Goal: Information Seeking & Learning: Learn about a topic

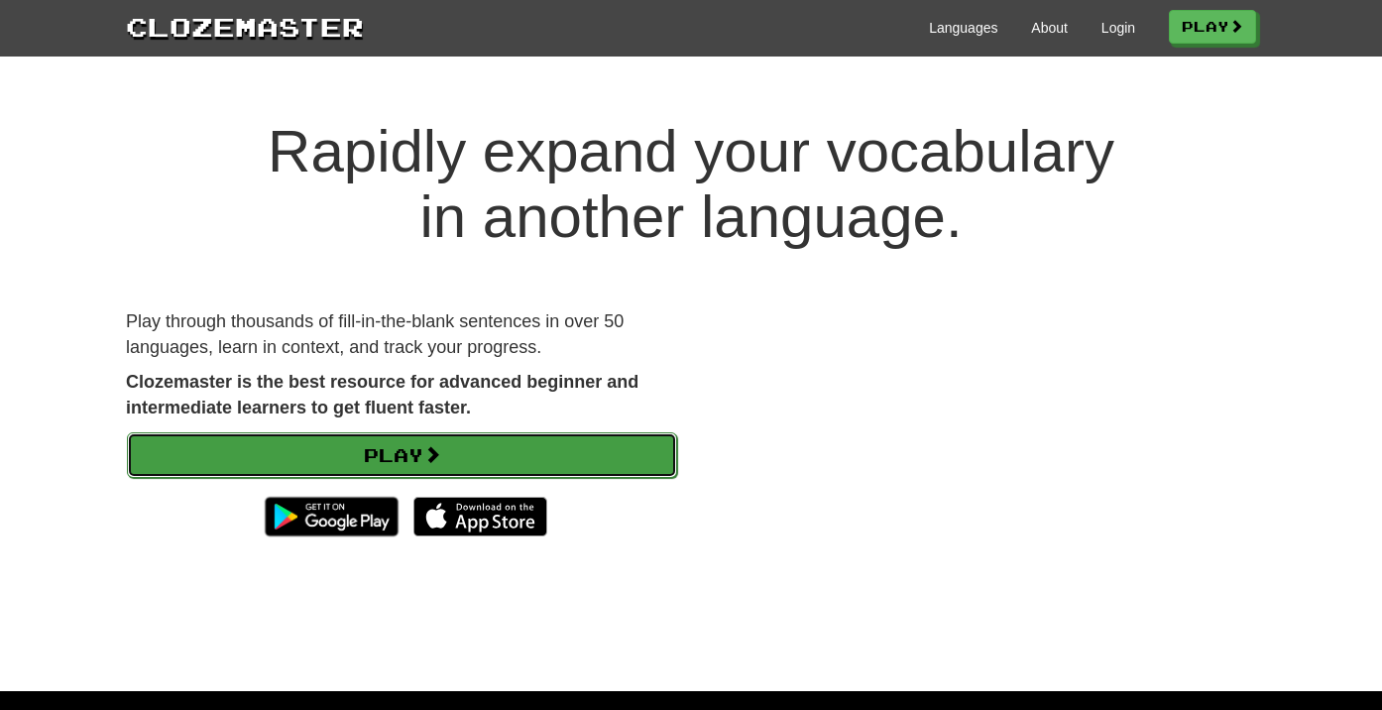
click at [392, 467] on link "Play" at bounding box center [402, 455] width 550 height 46
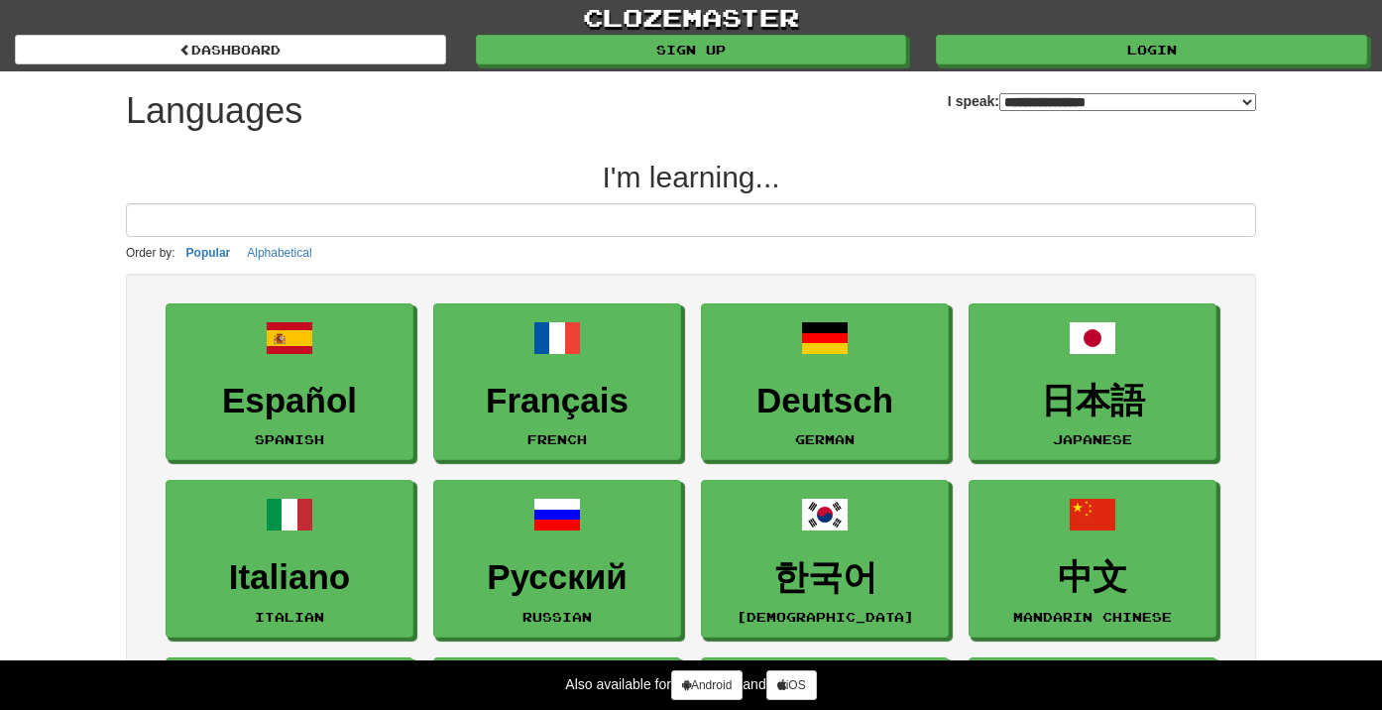
select select "*******"
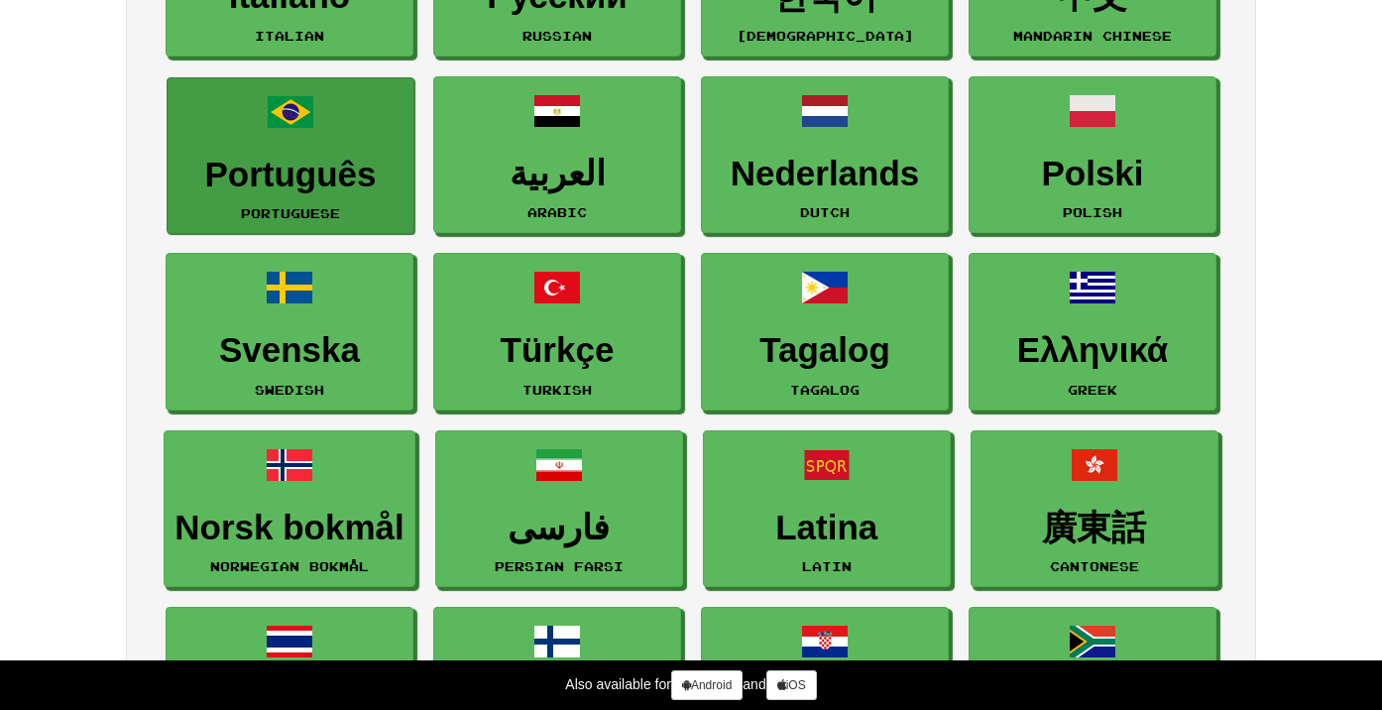
scroll to position [586, 0]
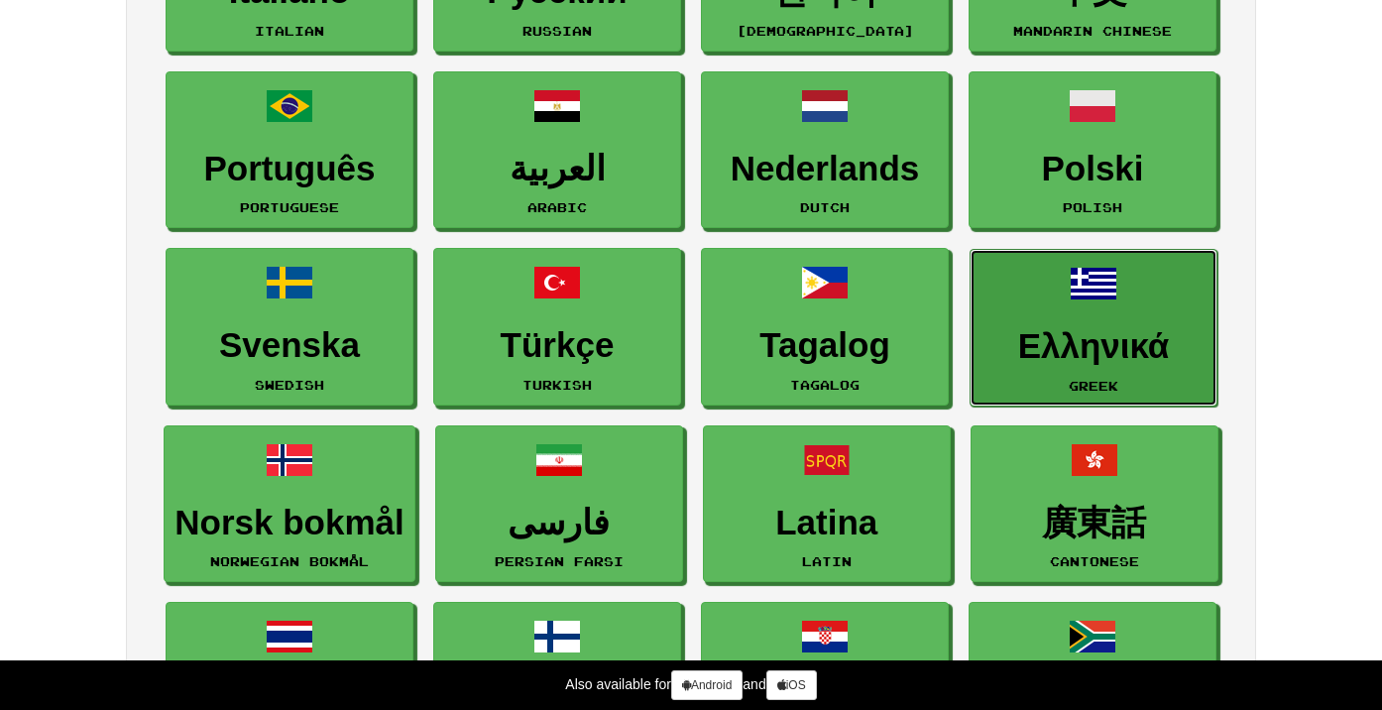
click at [1115, 282] on span at bounding box center [1094, 284] width 48 height 48
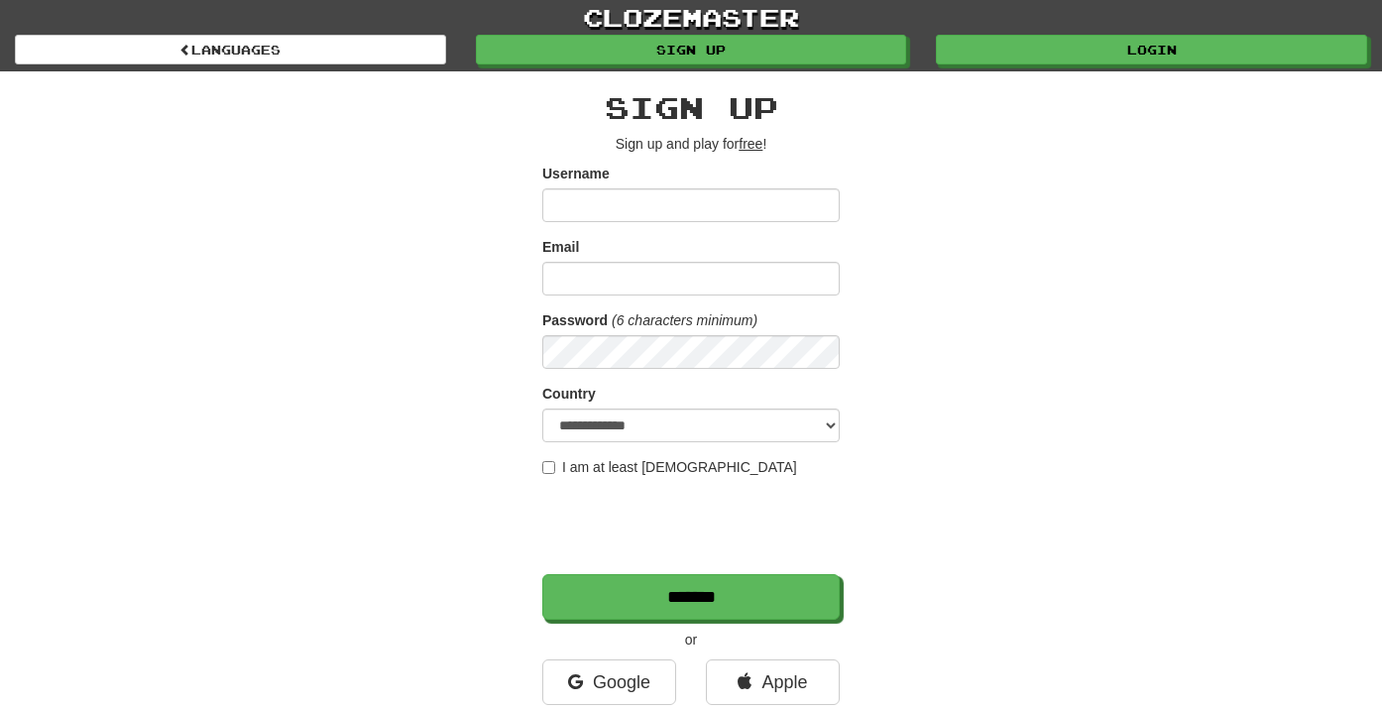
click at [609, 191] on input "Username" at bounding box center [690, 205] width 297 height 34
click at [613, 203] on input "Username" at bounding box center [690, 205] width 297 height 34
type input "********"
click at [620, 274] on input "Email" at bounding box center [690, 279] width 297 height 34
type input "**********"
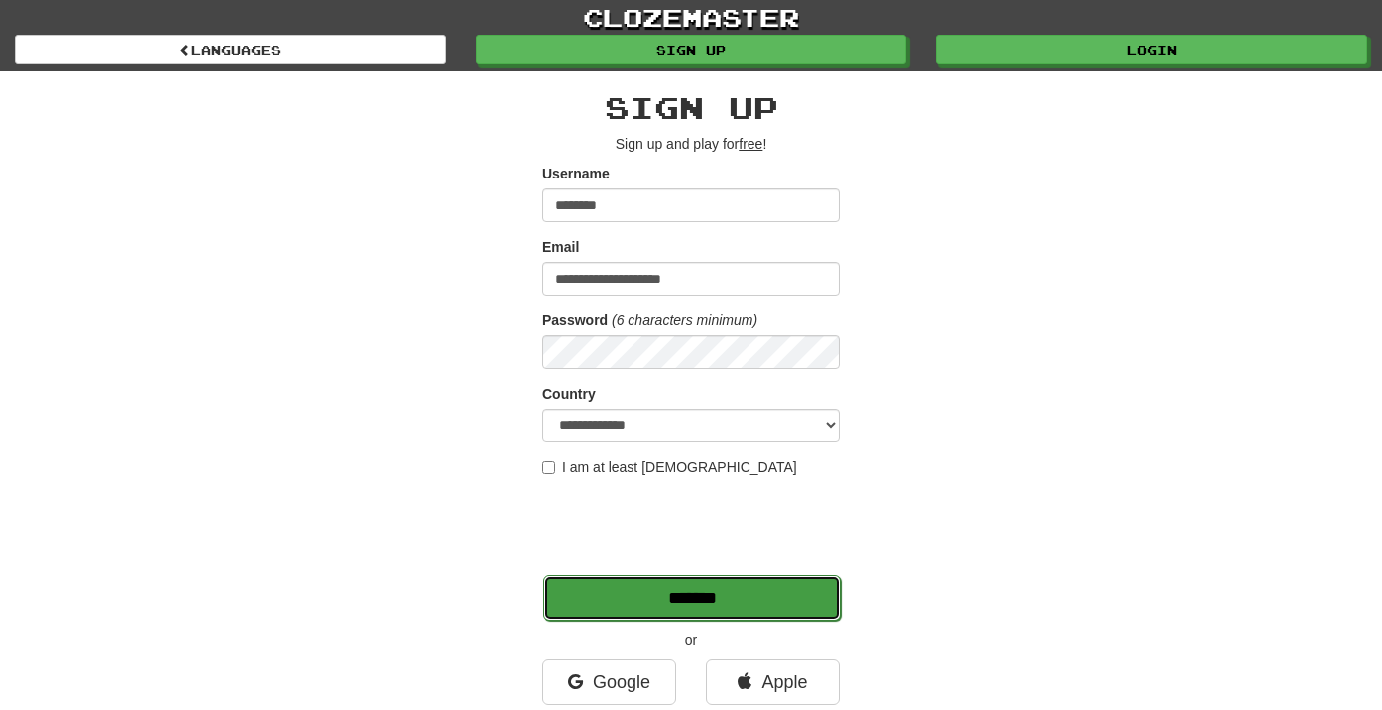
click at [599, 602] on input "*******" at bounding box center [691, 598] width 297 height 46
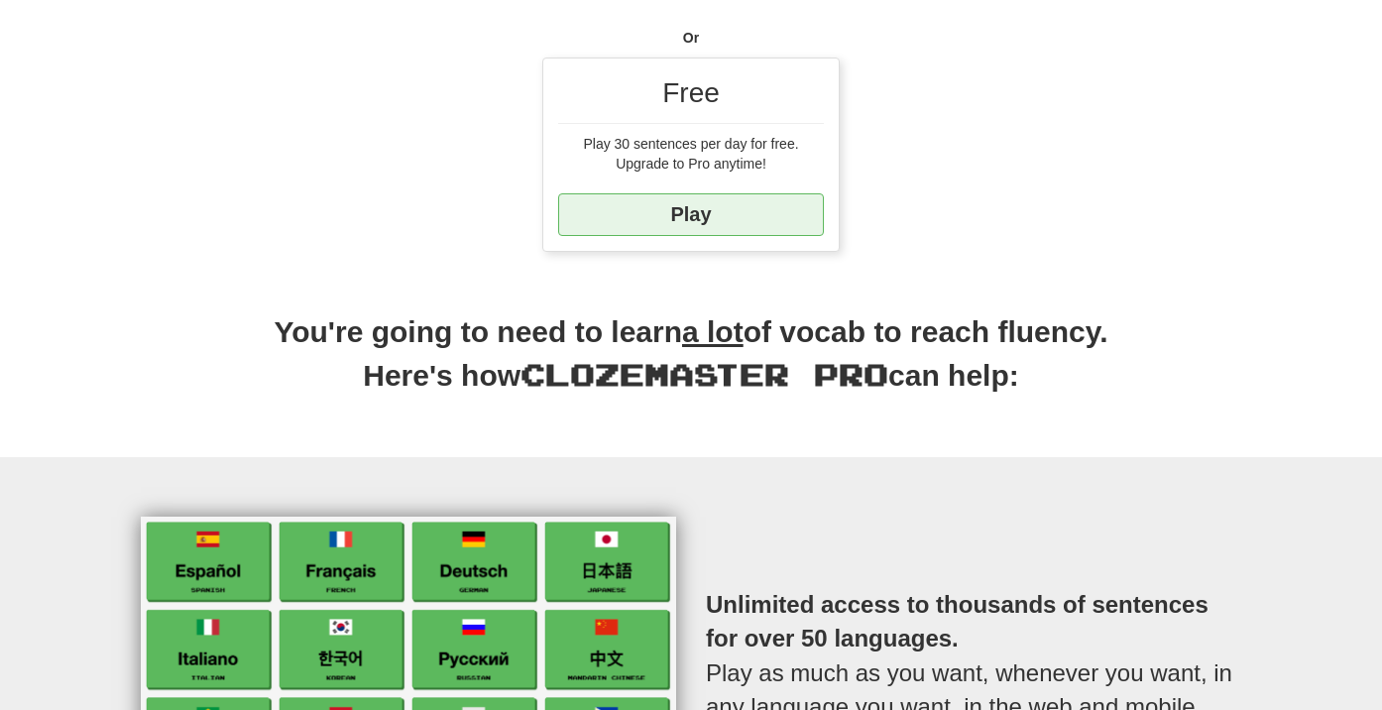
scroll to position [576, 0]
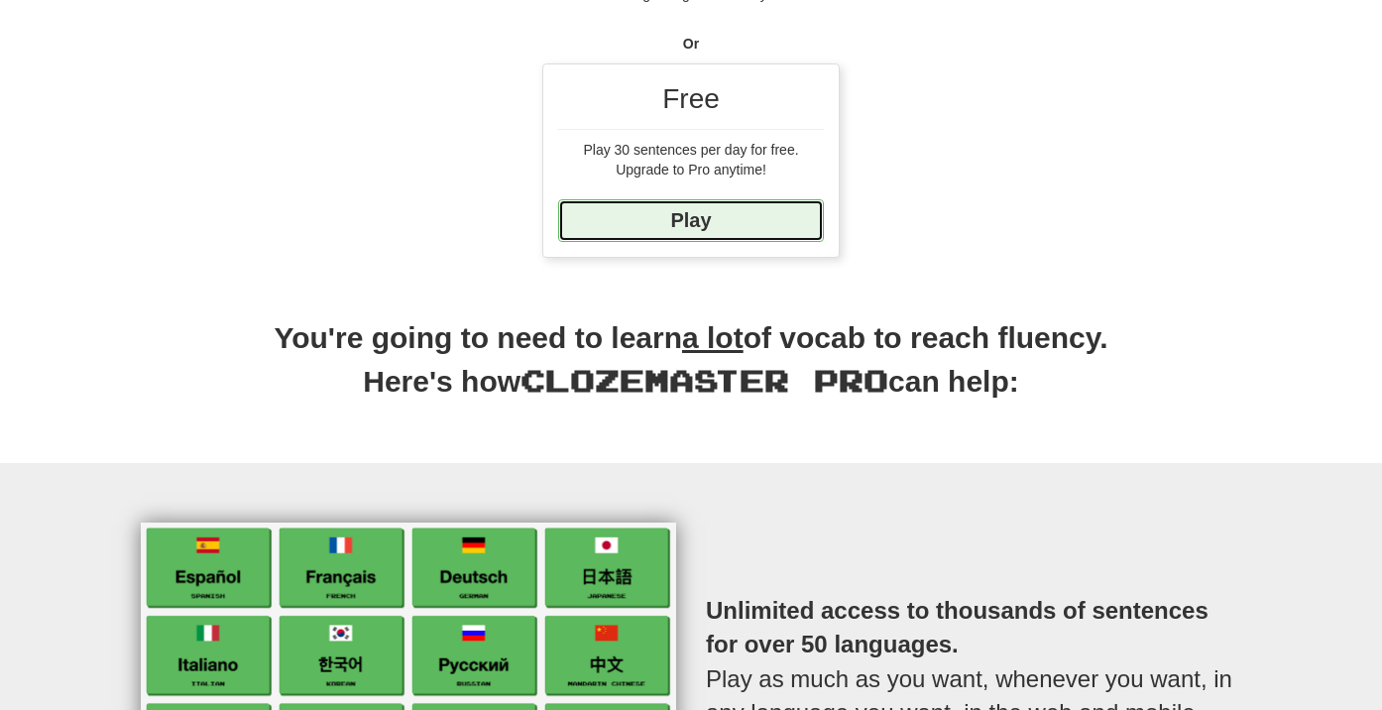
click at [693, 217] on link "Play" at bounding box center [691, 220] width 266 height 43
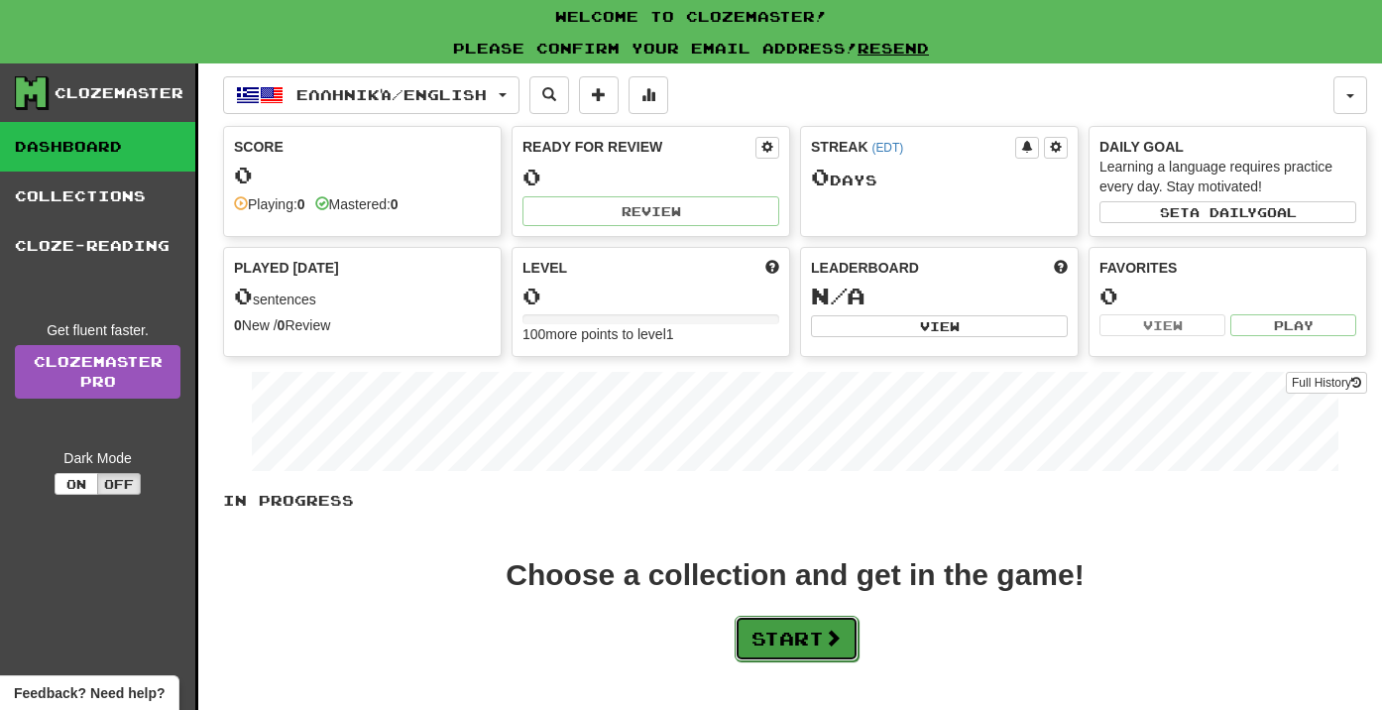
click at [767, 653] on button "Start" at bounding box center [797, 639] width 124 height 46
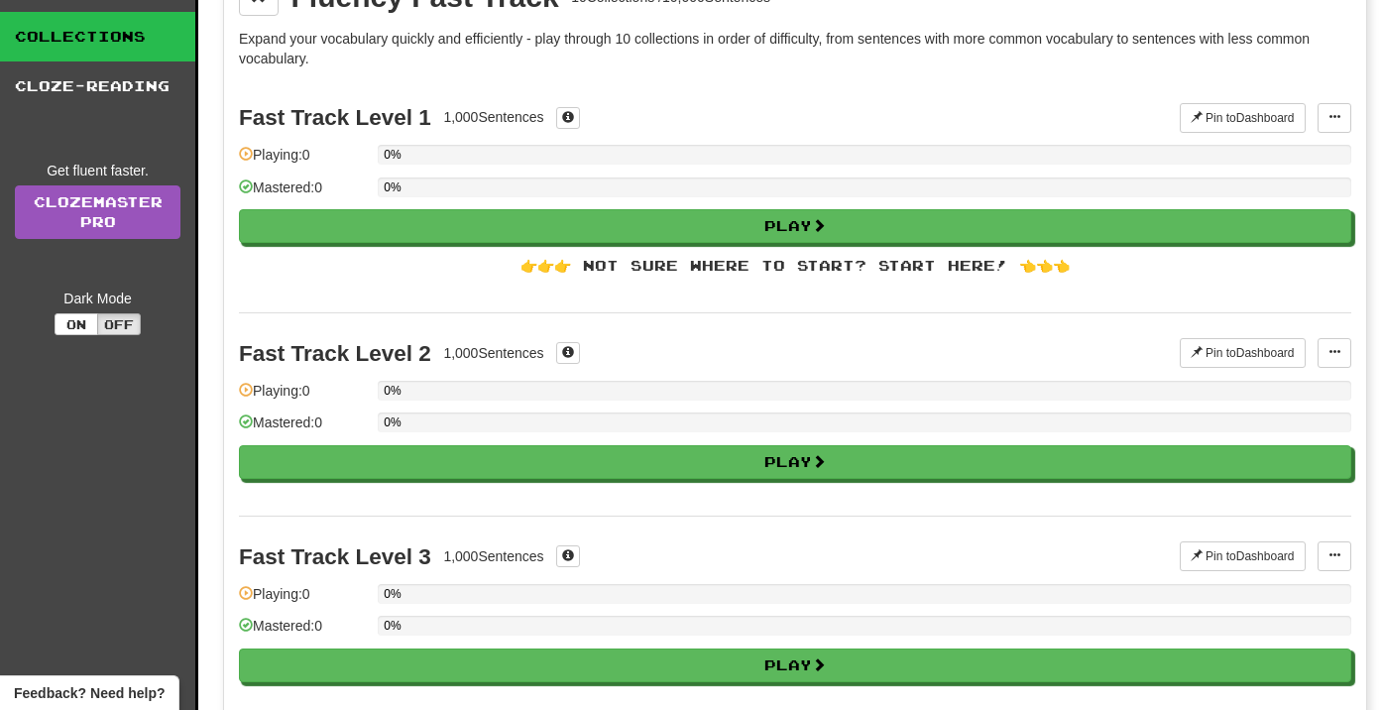
scroll to position [165, 0]
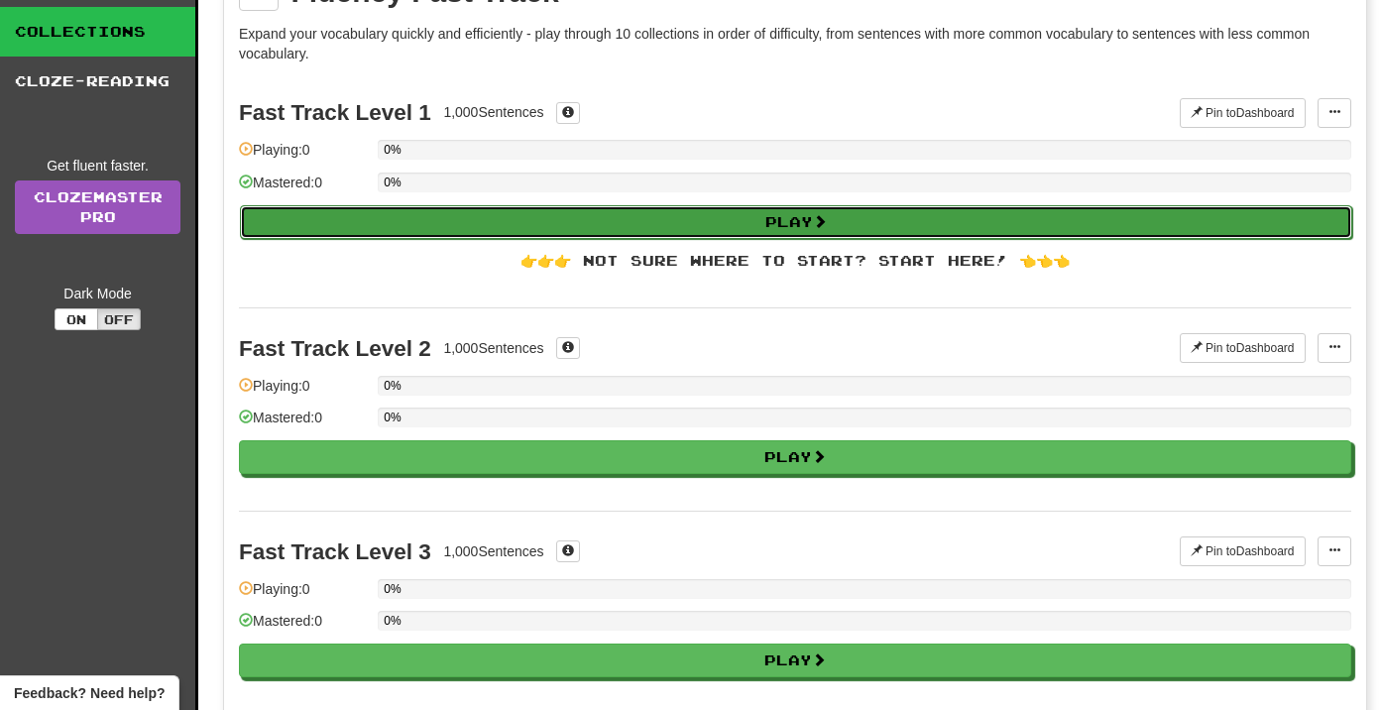
click at [805, 217] on button "Play" at bounding box center [796, 222] width 1112 height 34
select select "**"
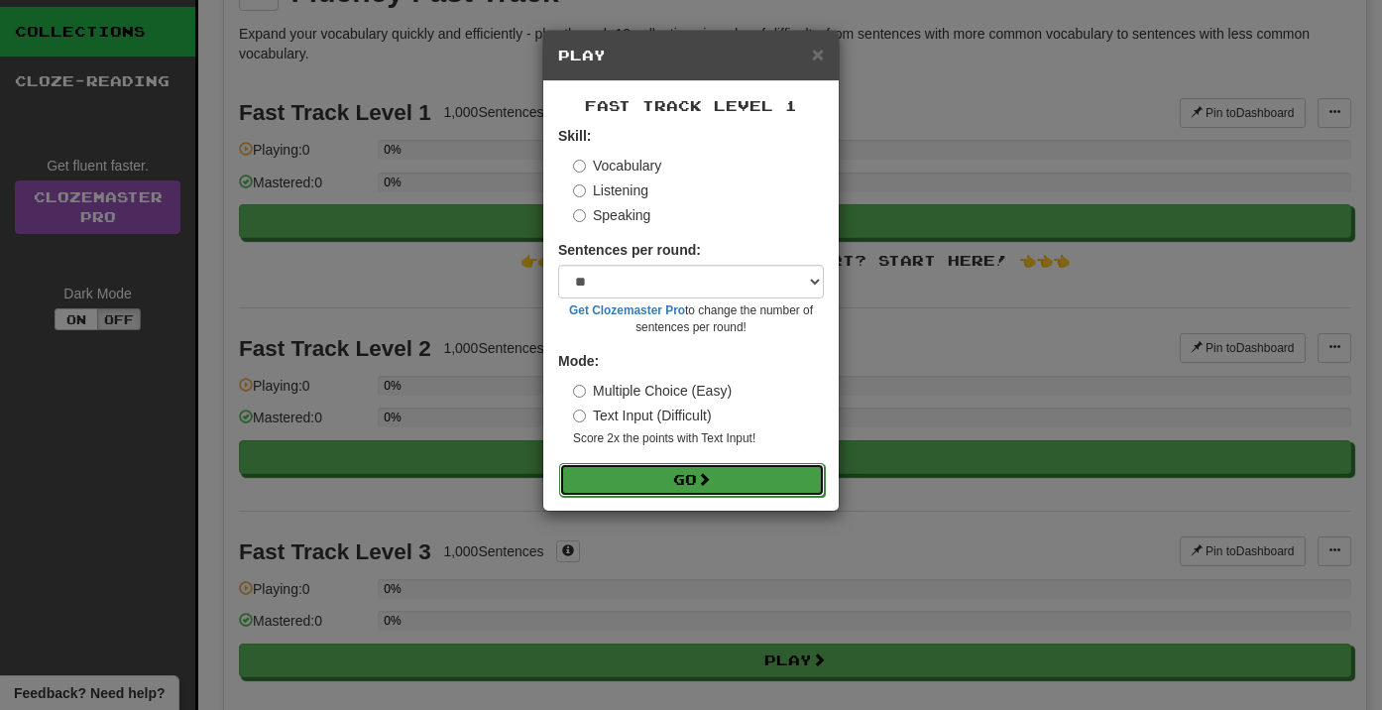
click at [649, 481] on button "Go" at bounding box center [692, 480] width 266 height 34
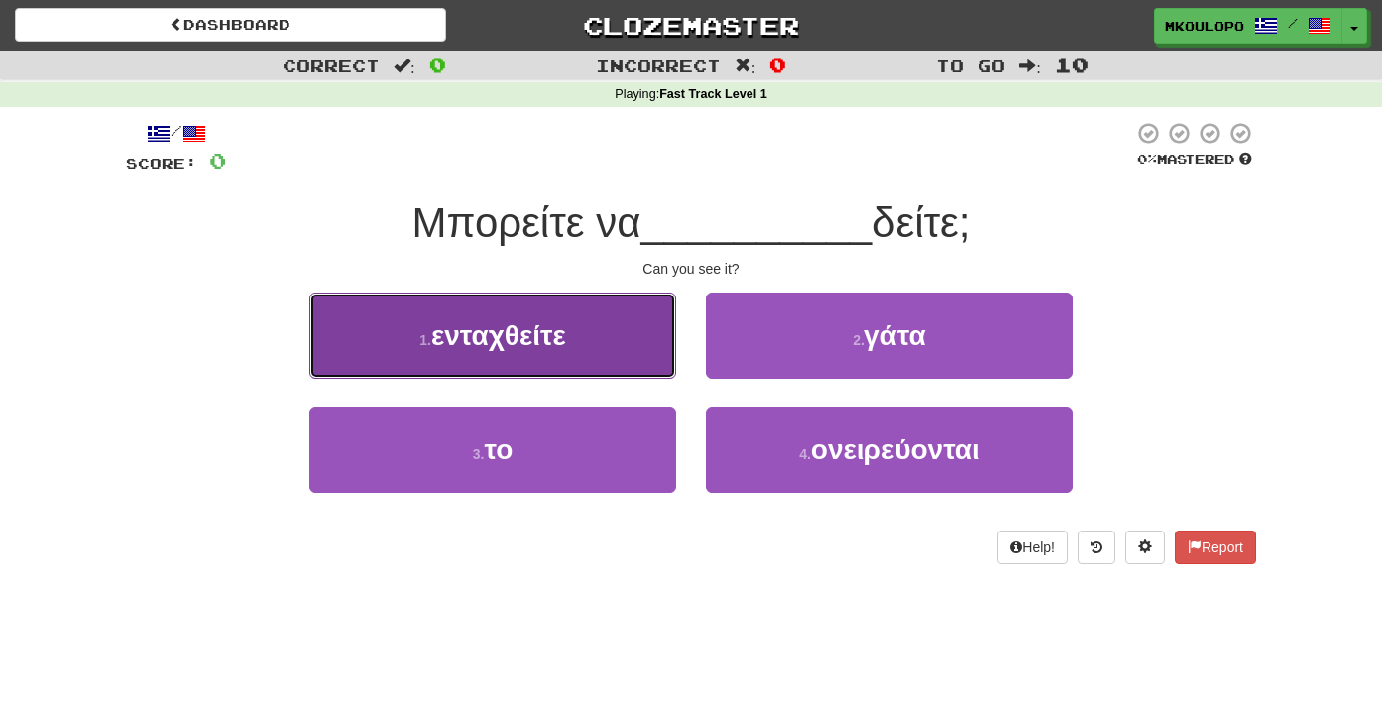
click at [457, 343] on span "ενταχθείτε" at bounding box center [498, 335] width 135 height 31
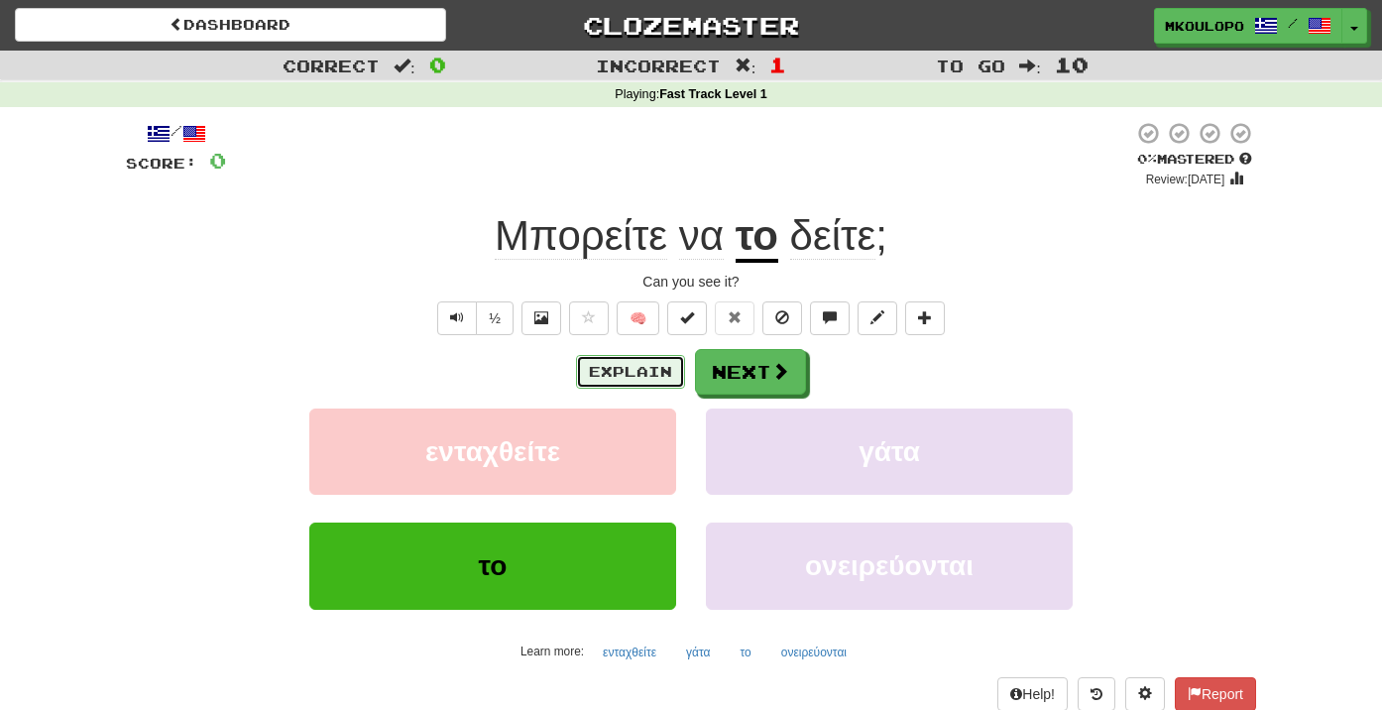
click at [643, 372] on button "Explain" at bounding box center [630, 372] width 109 height 34
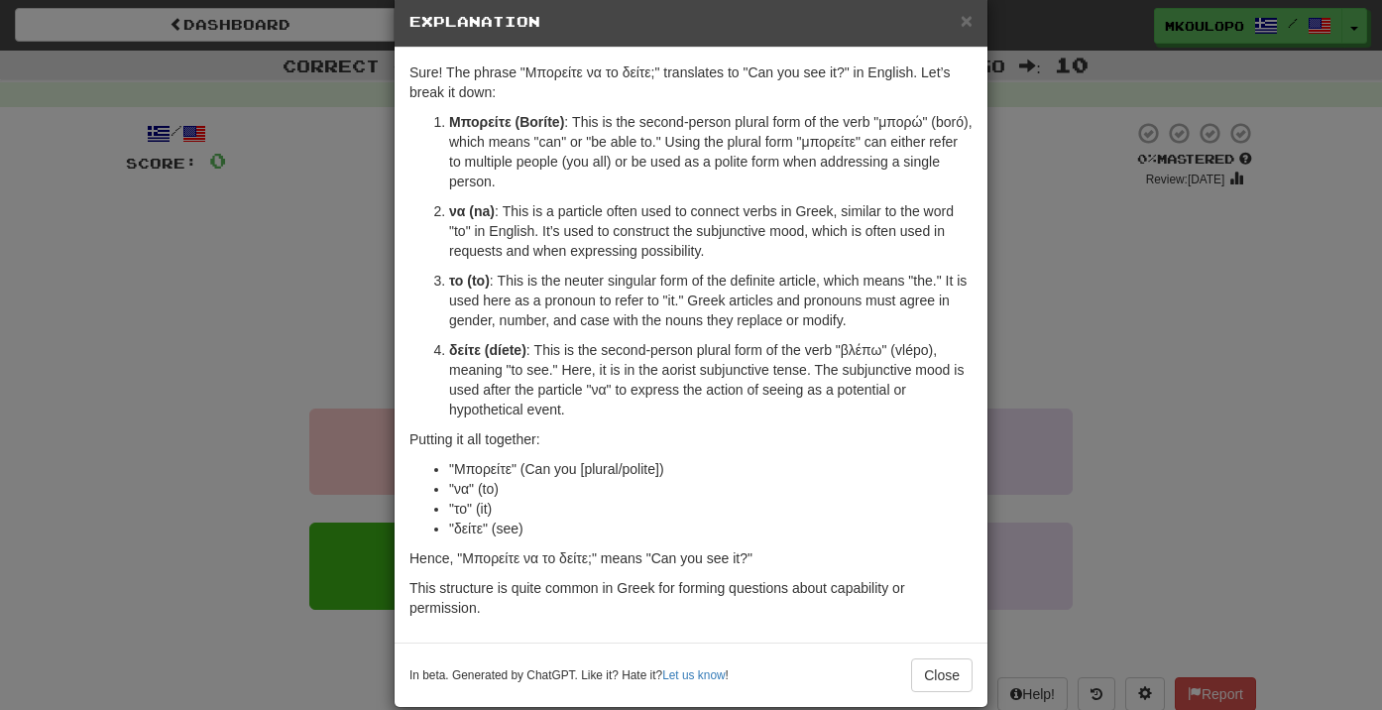
scroll to position [38, 0]
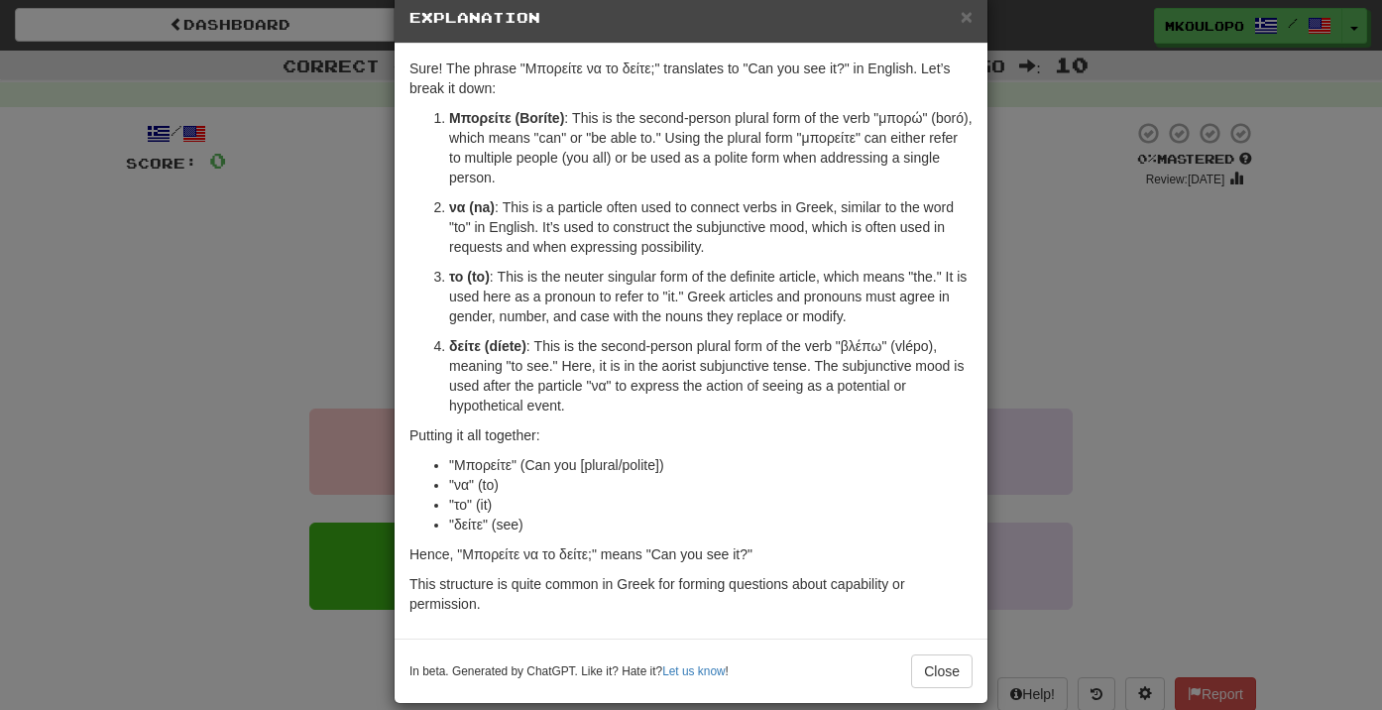
click at [296, 361] on div "× Explanation Sure! The phrase "Μπορείτε να το δείτε;" translates to "Can you s…" at bounding box center [691, 355] width 1382 height 710
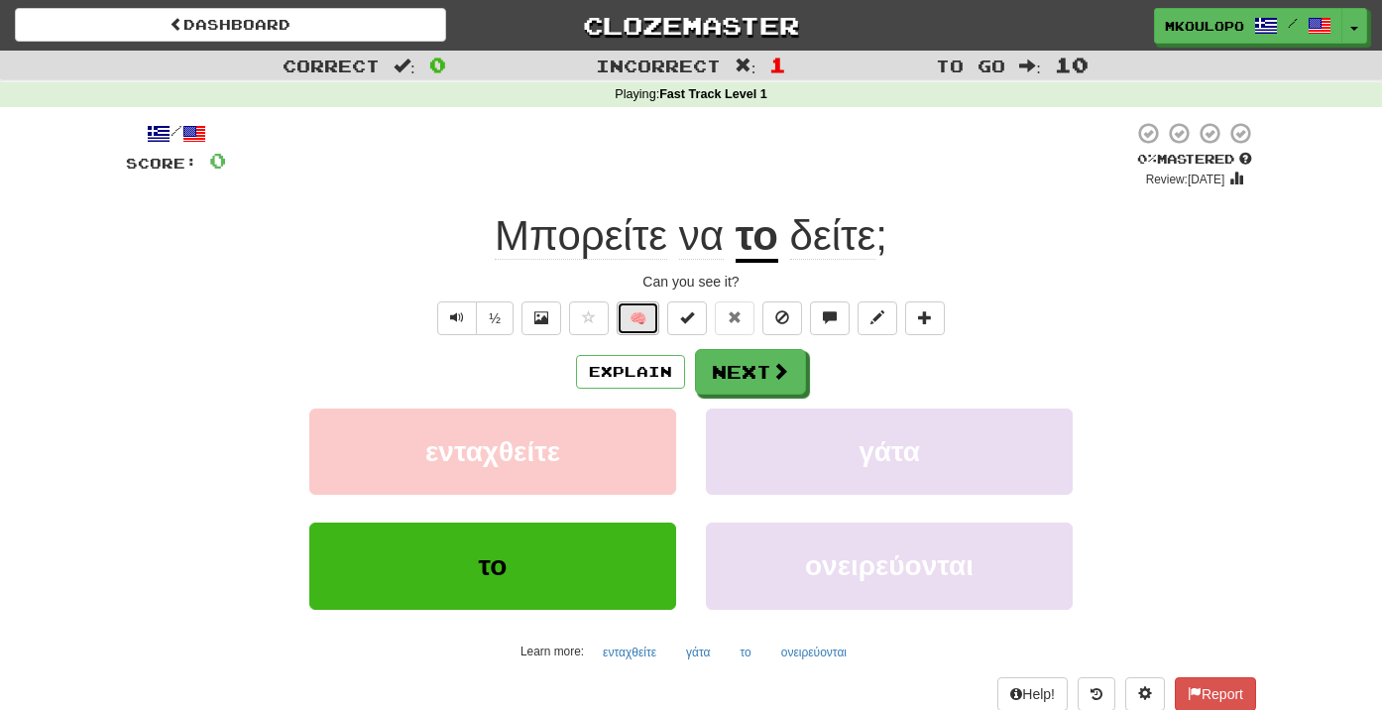
click at [636, 310] on button "🧠" at bounding box center [638, 318] width 43 height 34
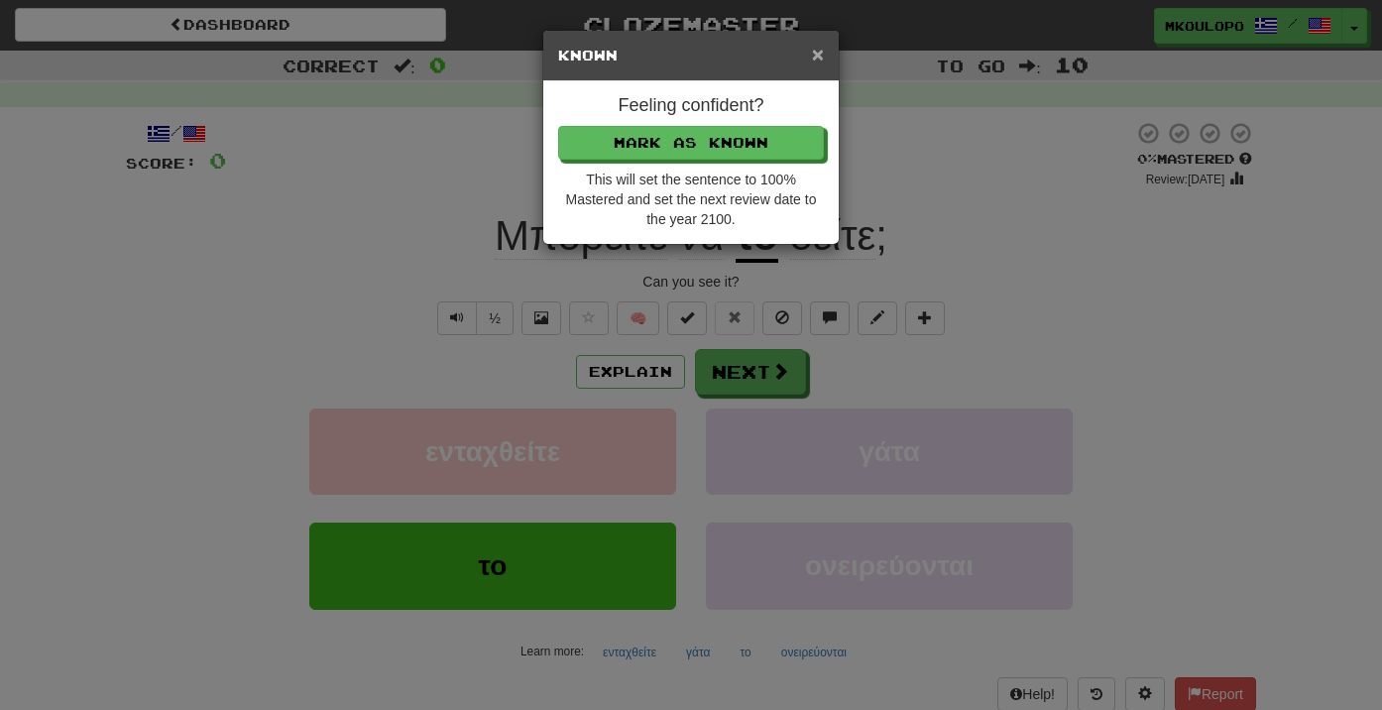
click at [822, 44] on span "×" at bounding box center [818, 54] width 12 height 23
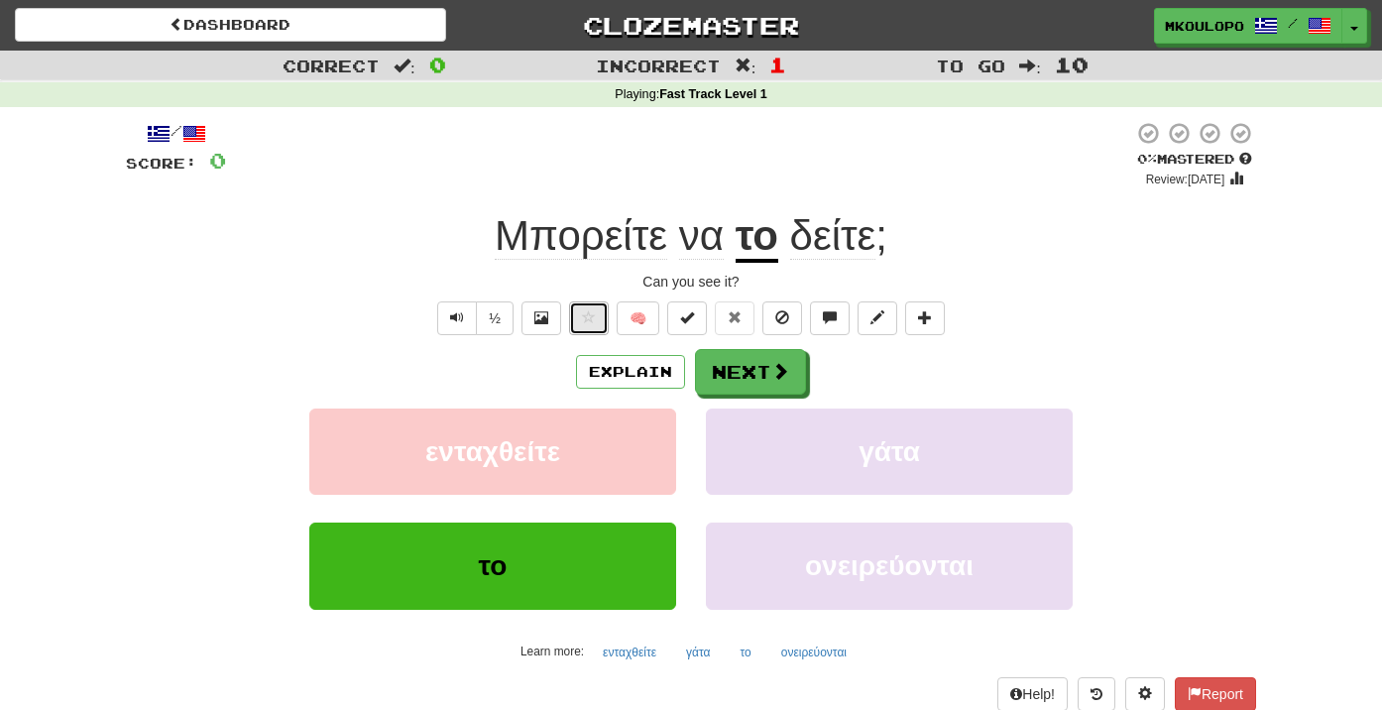
click at [592, 323] on span at bounding box center [589, 317] width 14 height 14
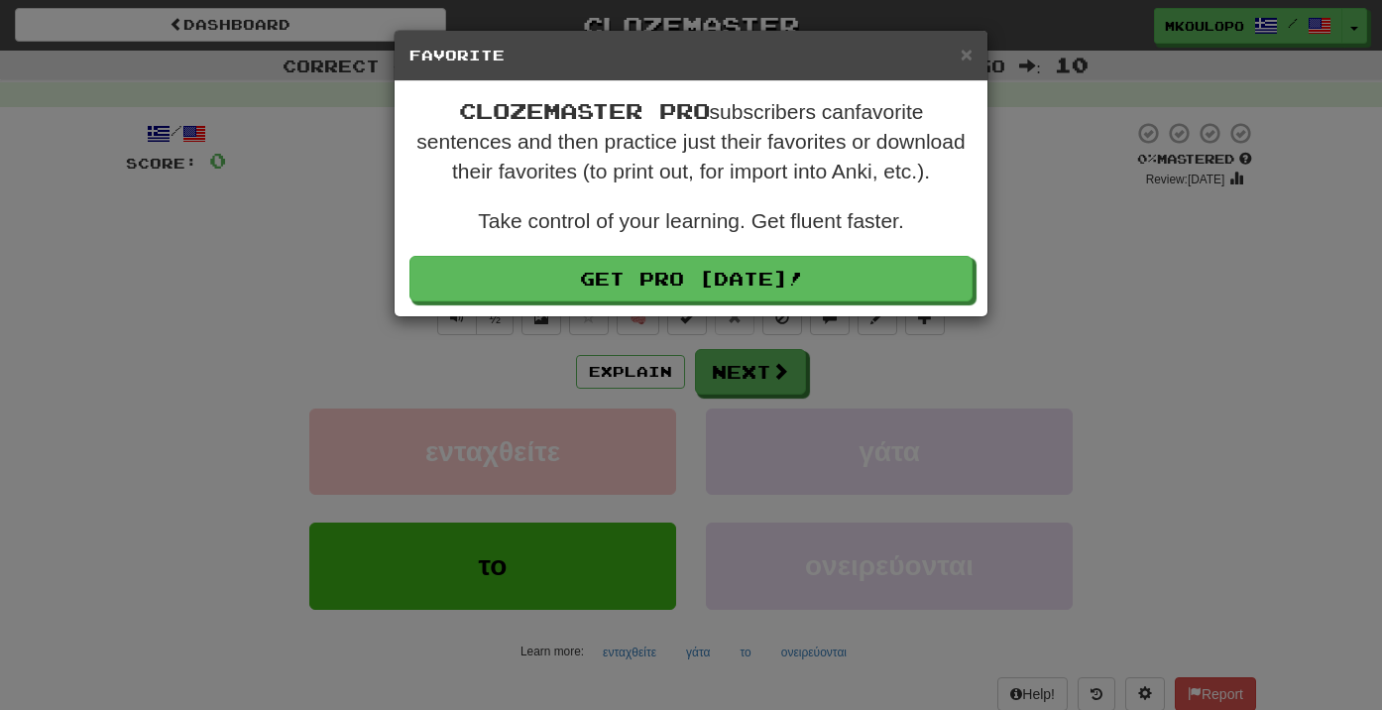
click at [322, 242] on div "× Favorite Clozemaster Pro subscribers can favorite sentences and then practice…" at bounding box center [691, 355] width 1382 height 710
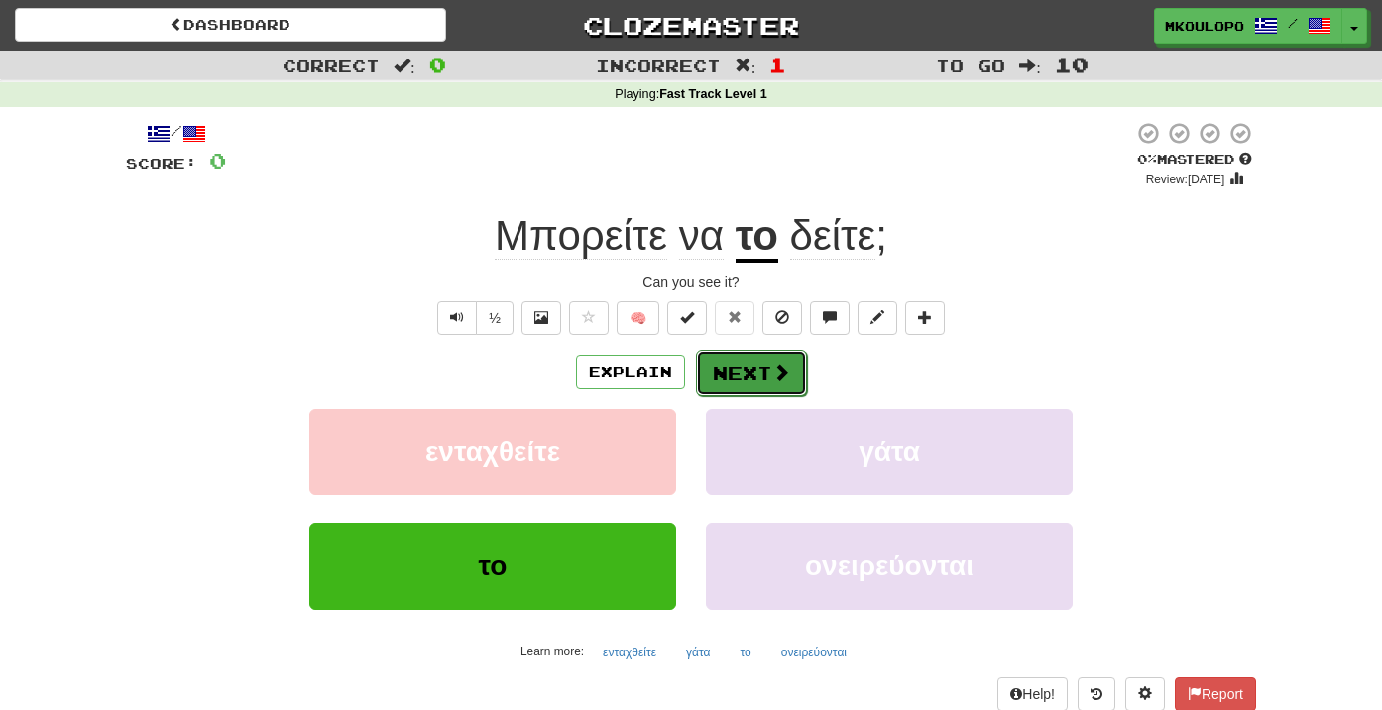
click at [749, 366] on button "Next" at bounding box center [751, 373] width 111 height 46
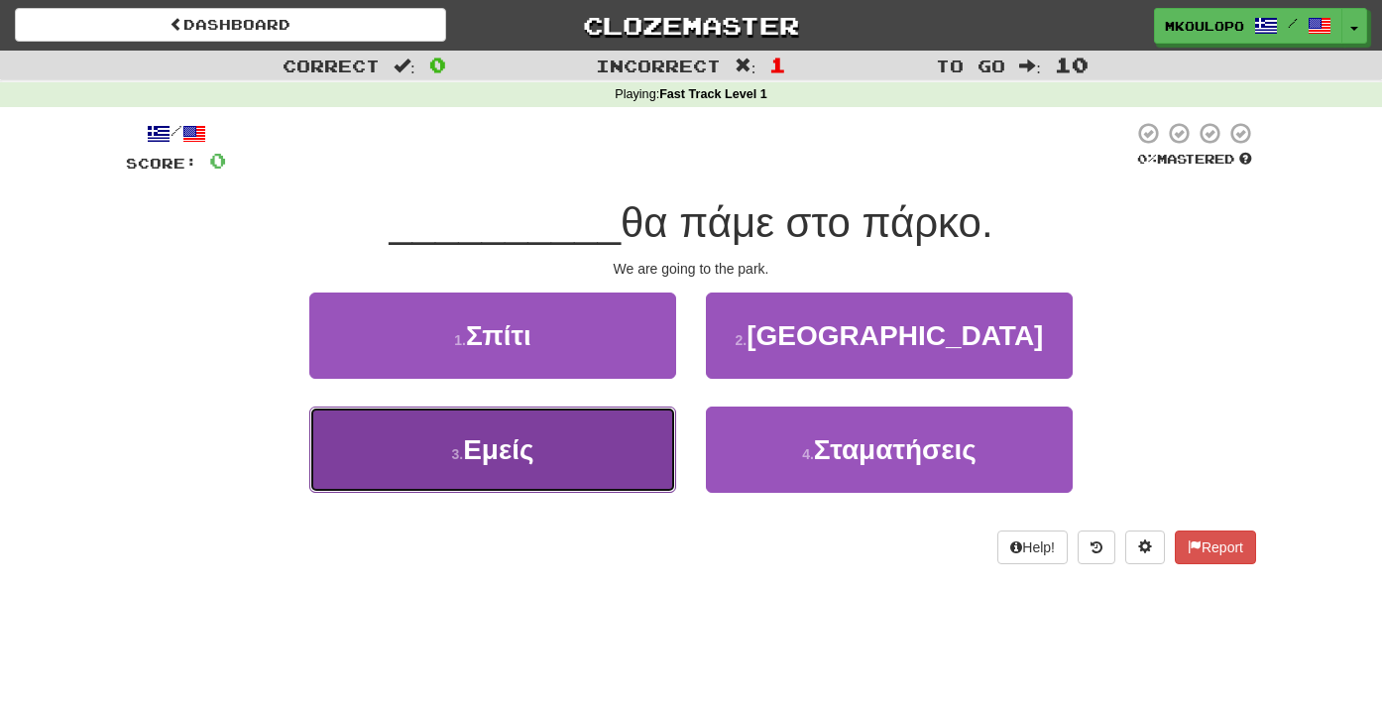
click at [560, 458] on button "3 . Εμείς" at bounding box center [492, 449] width 367 height 86
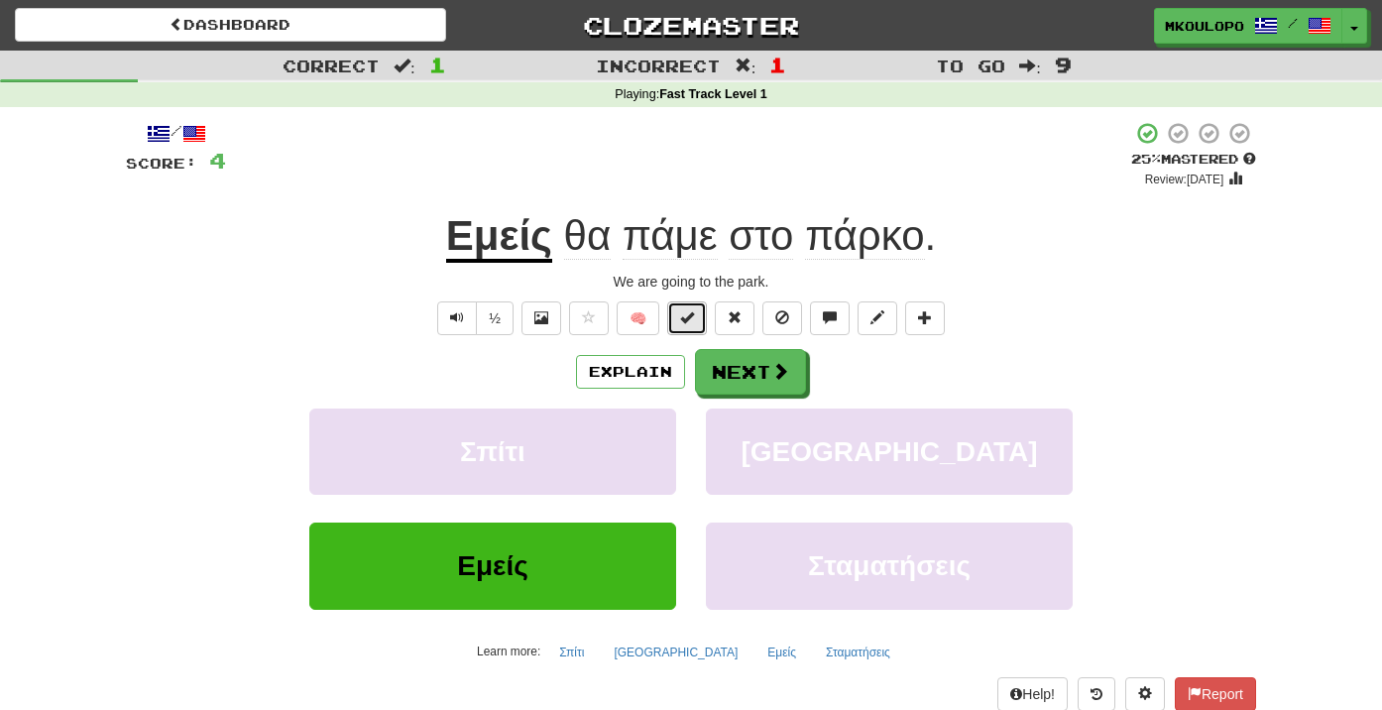
click at [689, 326] on button at bounding box center [687, 318] width 40 height 34
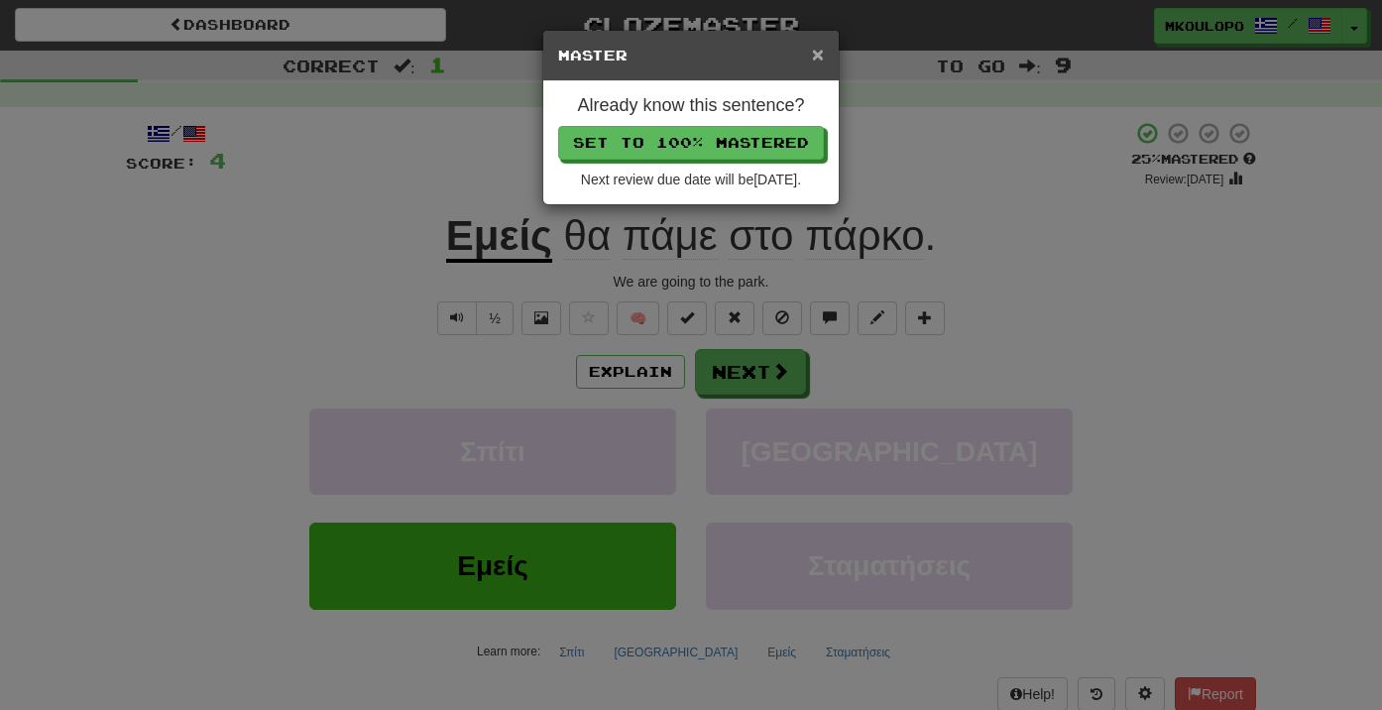
click at [814, 53] on span "×" at bounding box center [818, 54] width 12 height 23
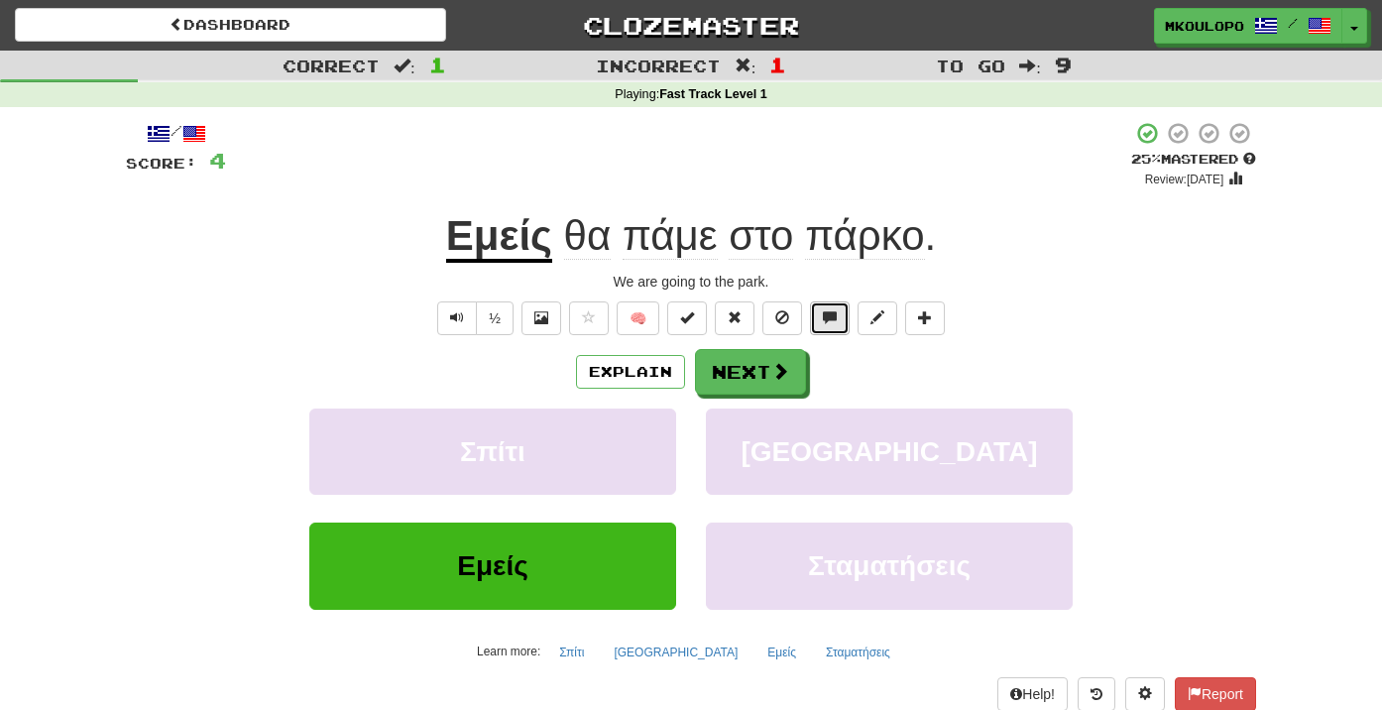
click at [837, 322] on button at bounding box center [830, 318] width 40 height 34
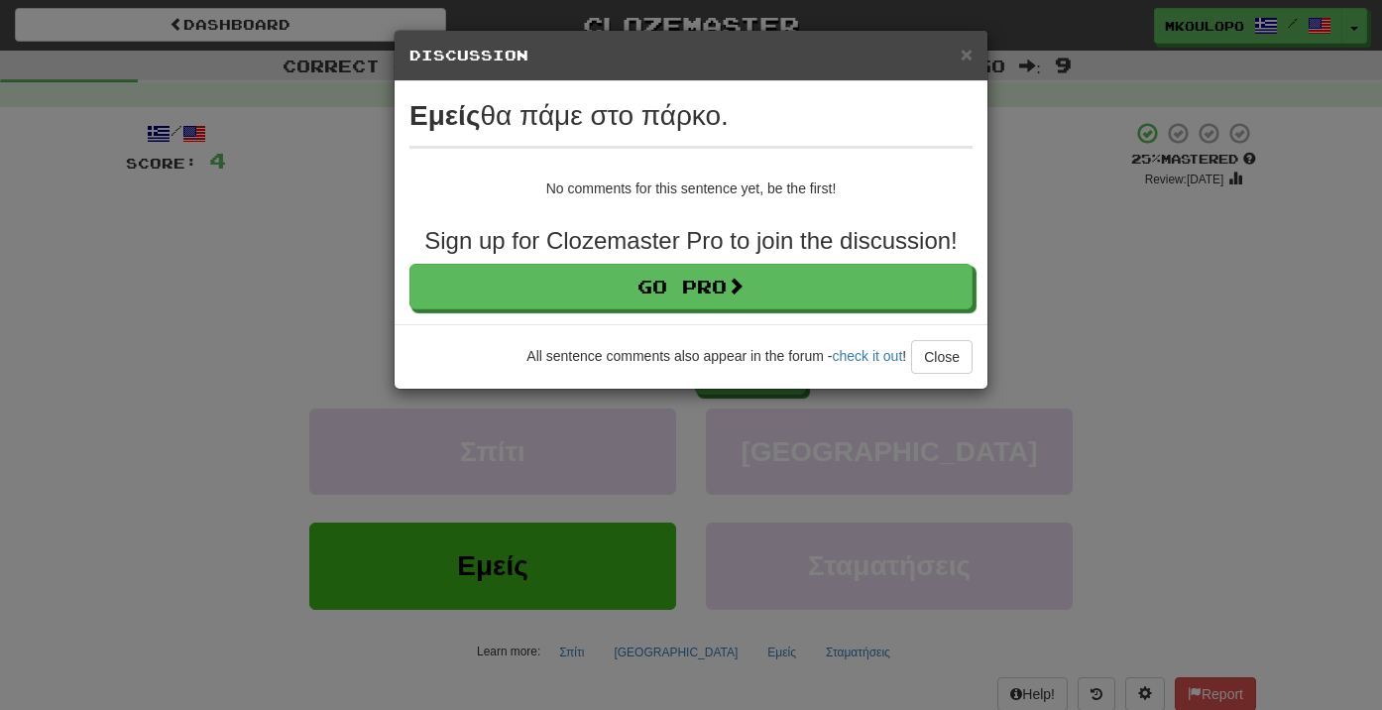
click at [1090, 284] on div "× Discussion View in the forum Εμείς θα πάμε στο πάρκο. No comments for this se…" at bounding box center [691, 355] width 1382 height 710
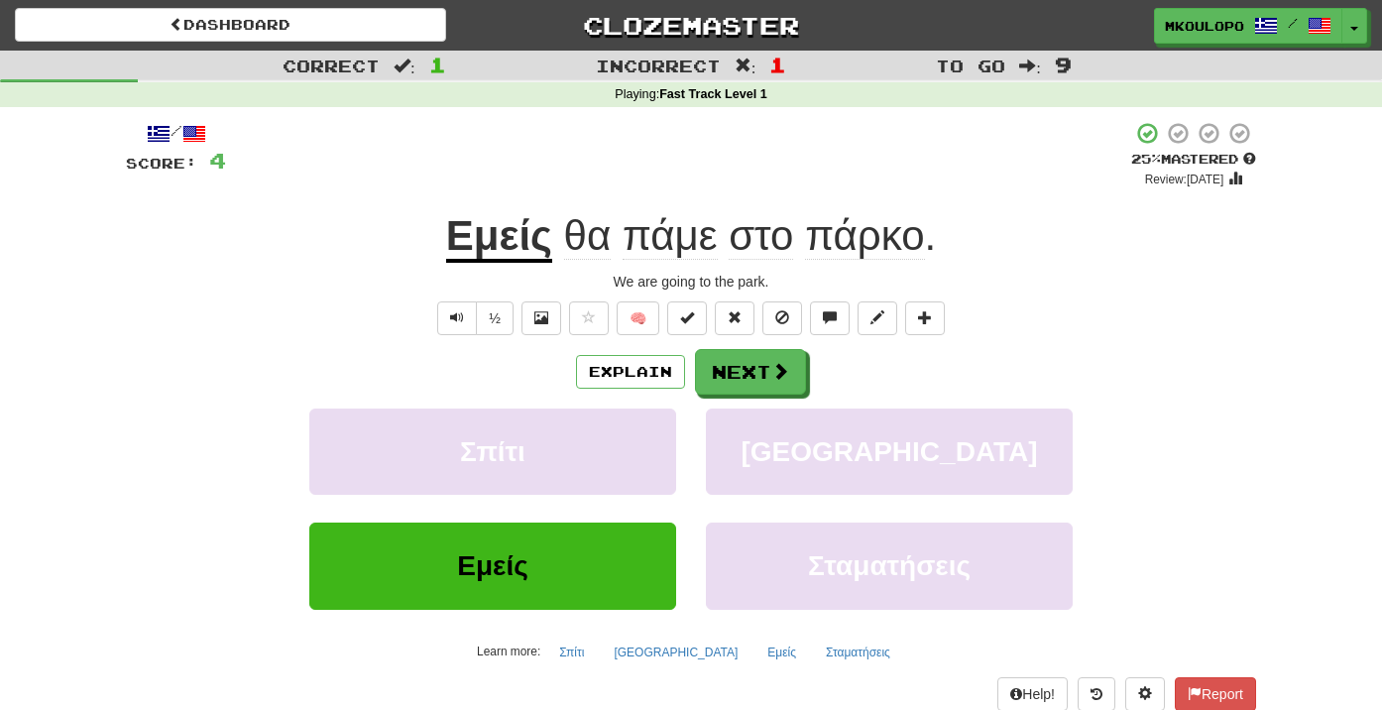
click at [479, 253] on u "Εμείς" at bounding box center [499, 237] width 106 height 51
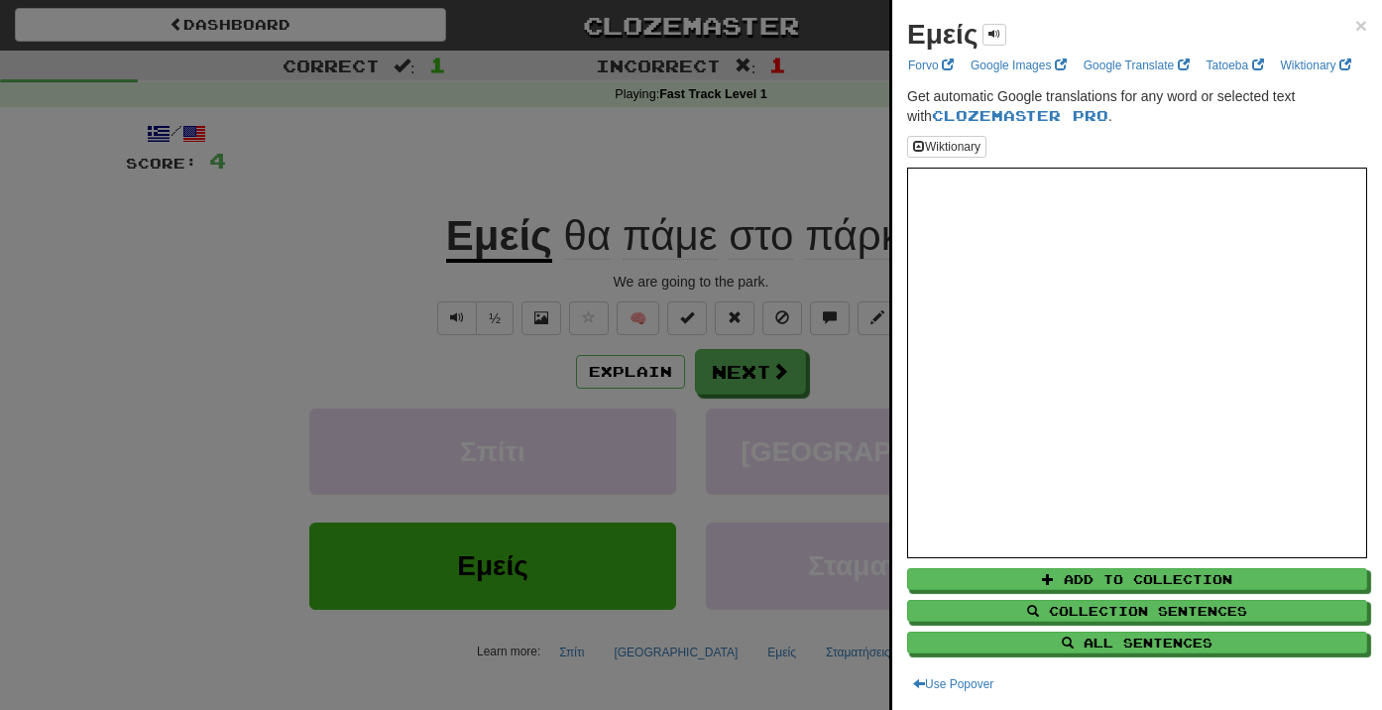
click at [717, 197] on div at bounding box center [691, 355] width 1382 height 710
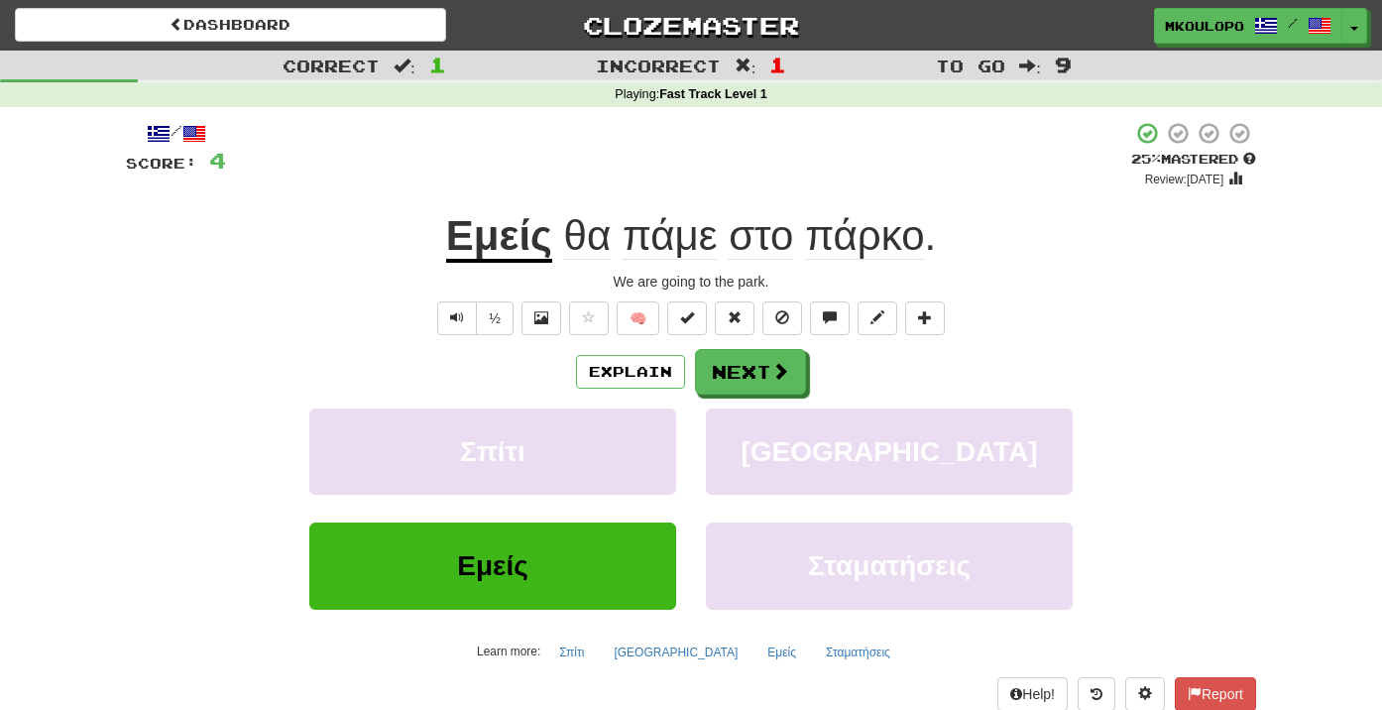
click at [602, 242] on span "θα" at bounding box center [588, 236] width 48 height 48
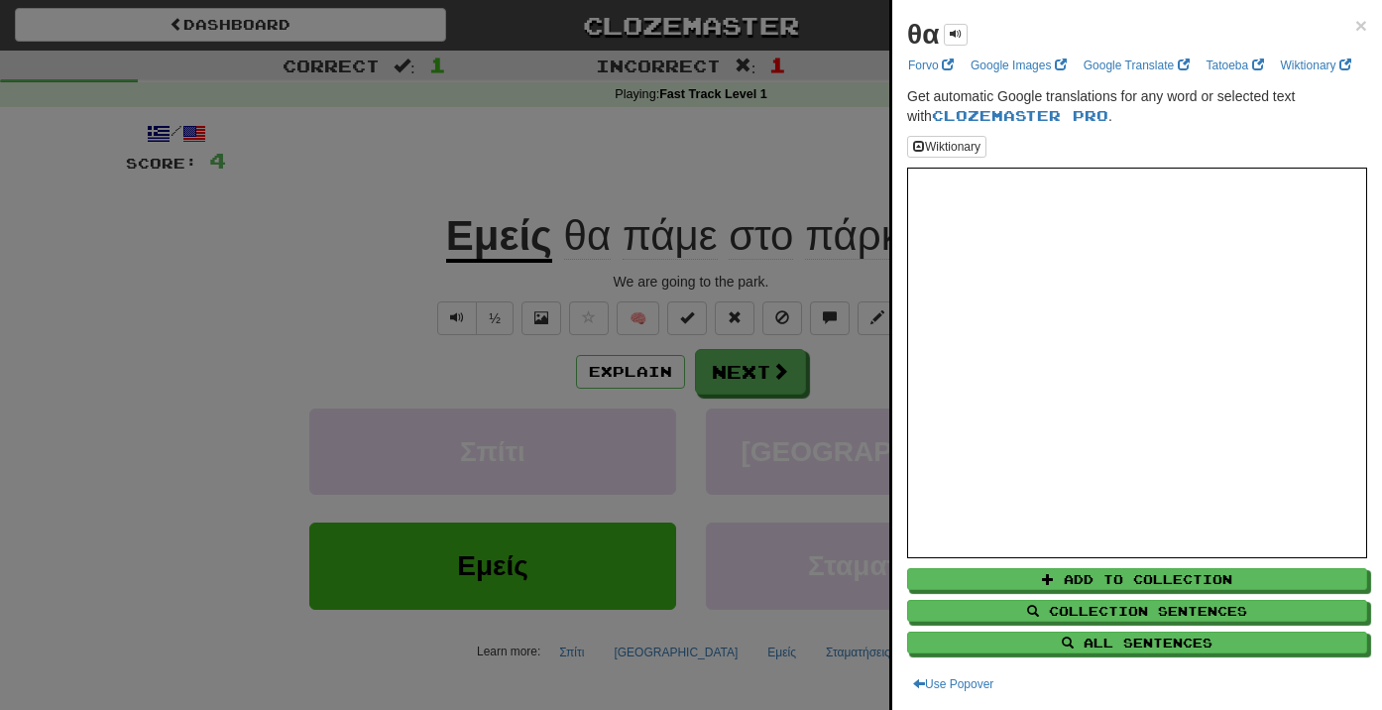
click at [619, 155] on div at bounding box center [691, 355] width 1382 height 710
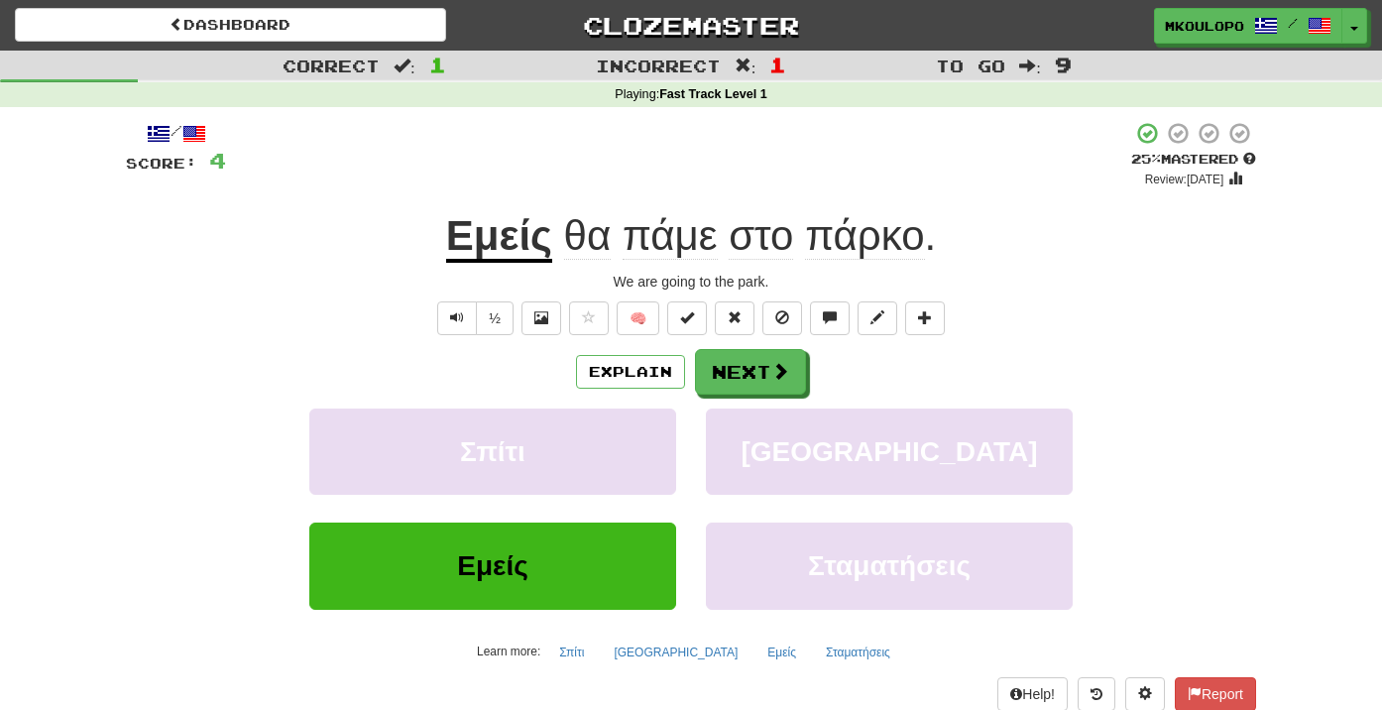
click at [656, 246] on span "πάμε" at bounding box center [670, 236] width 95 height 48
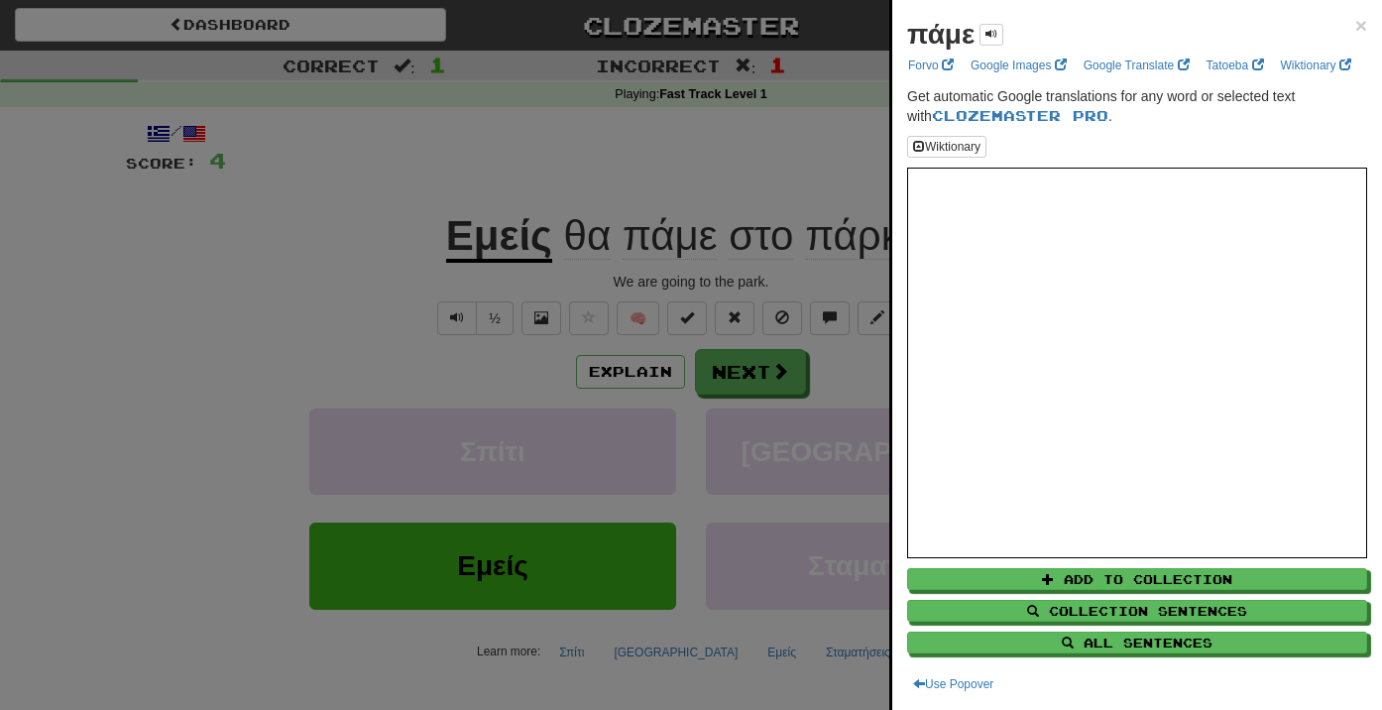
click at [668, 182] on div at bounding box center [691, 355] width 1382 height 710
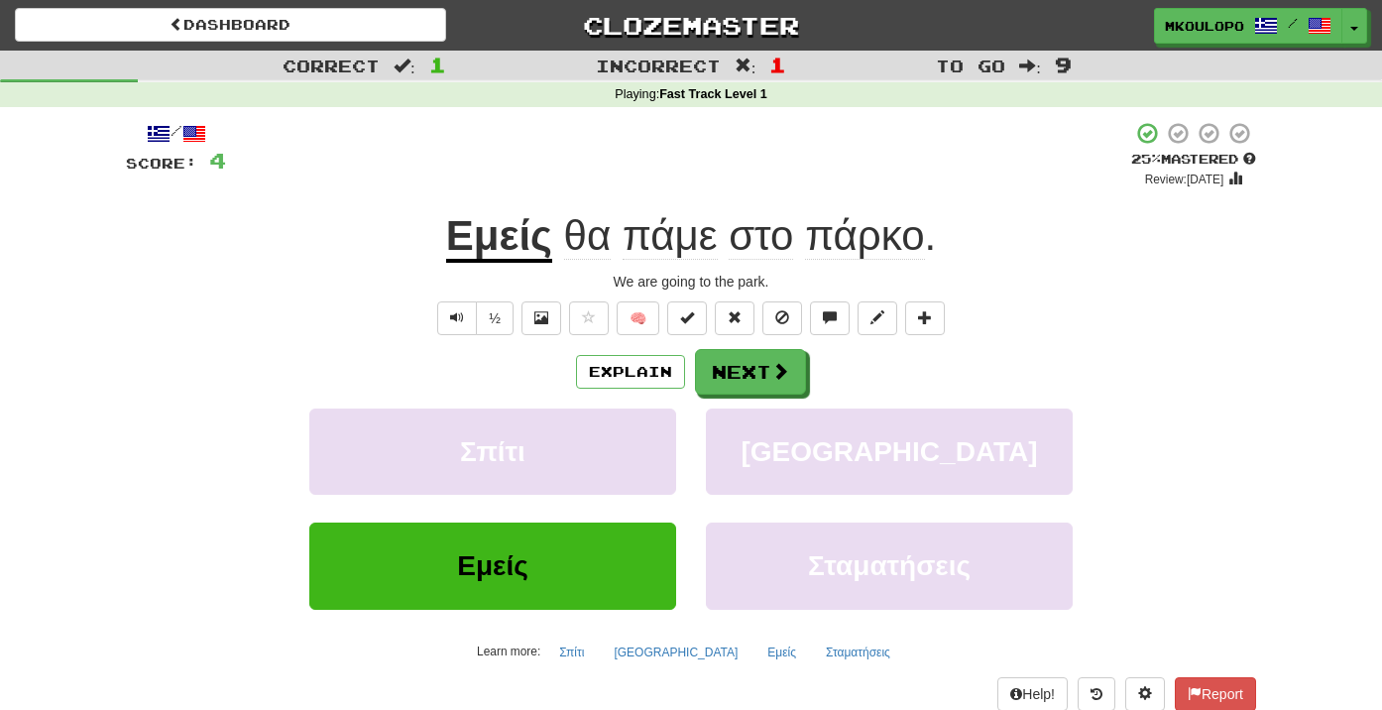
click at [763, 240] on span "στο" at bounding box center [761, 236] width 64 height 48
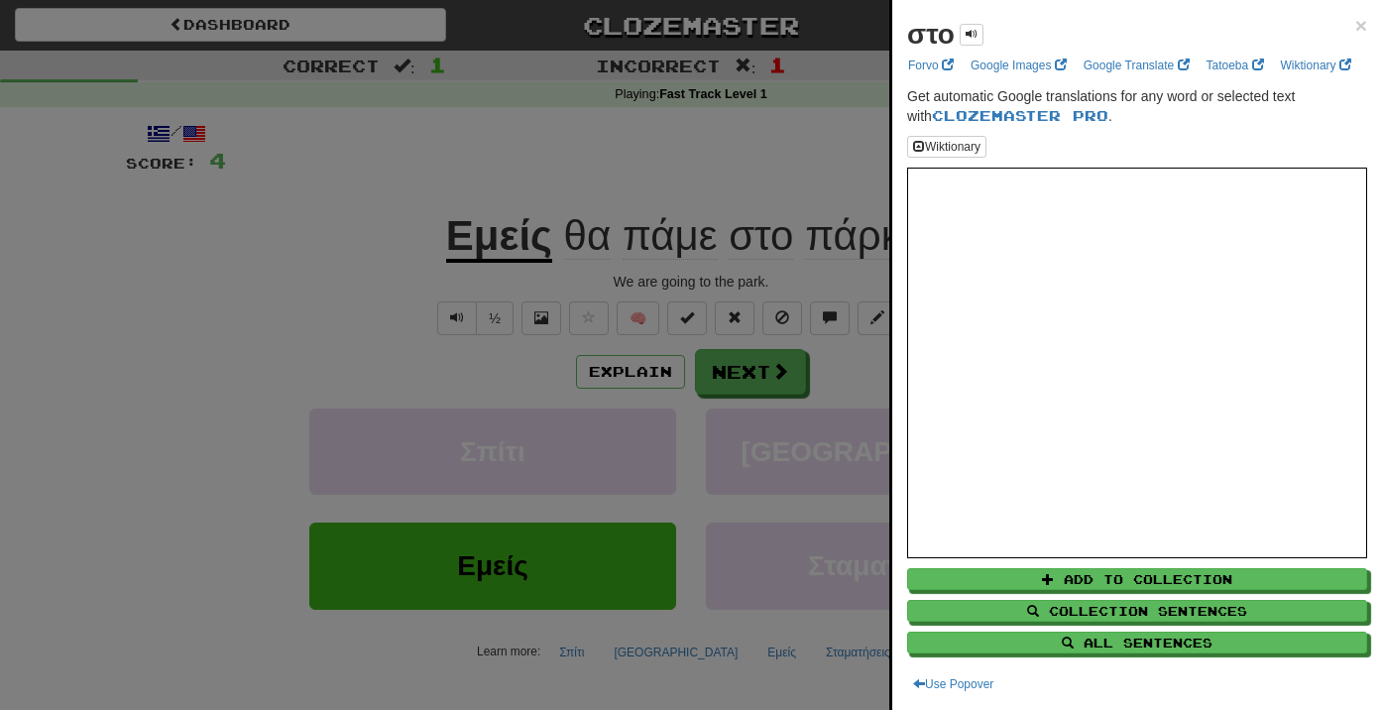
click at [753, 187] on div at bounding box center [691, 355] width 1382 height 710
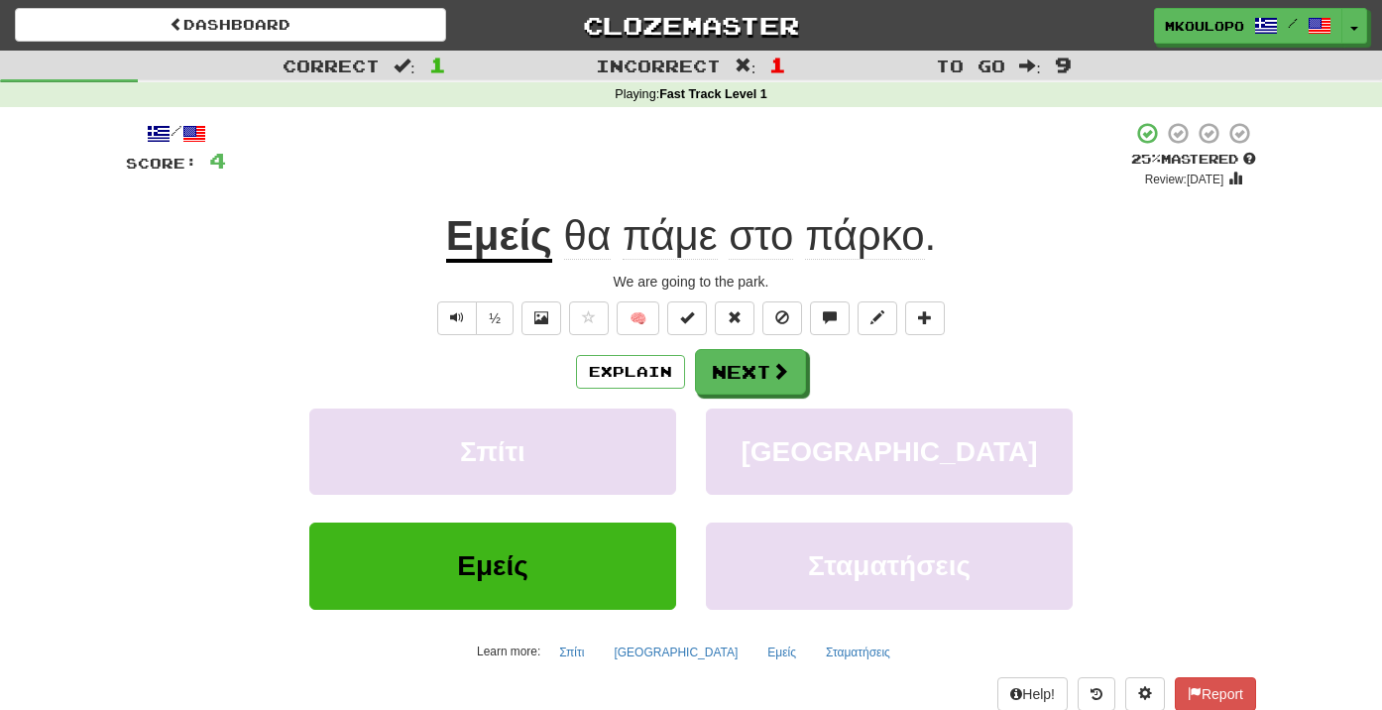
click at [869, 250] on span "πάρκο" at bounding box center [864, 236] width 119 height 48
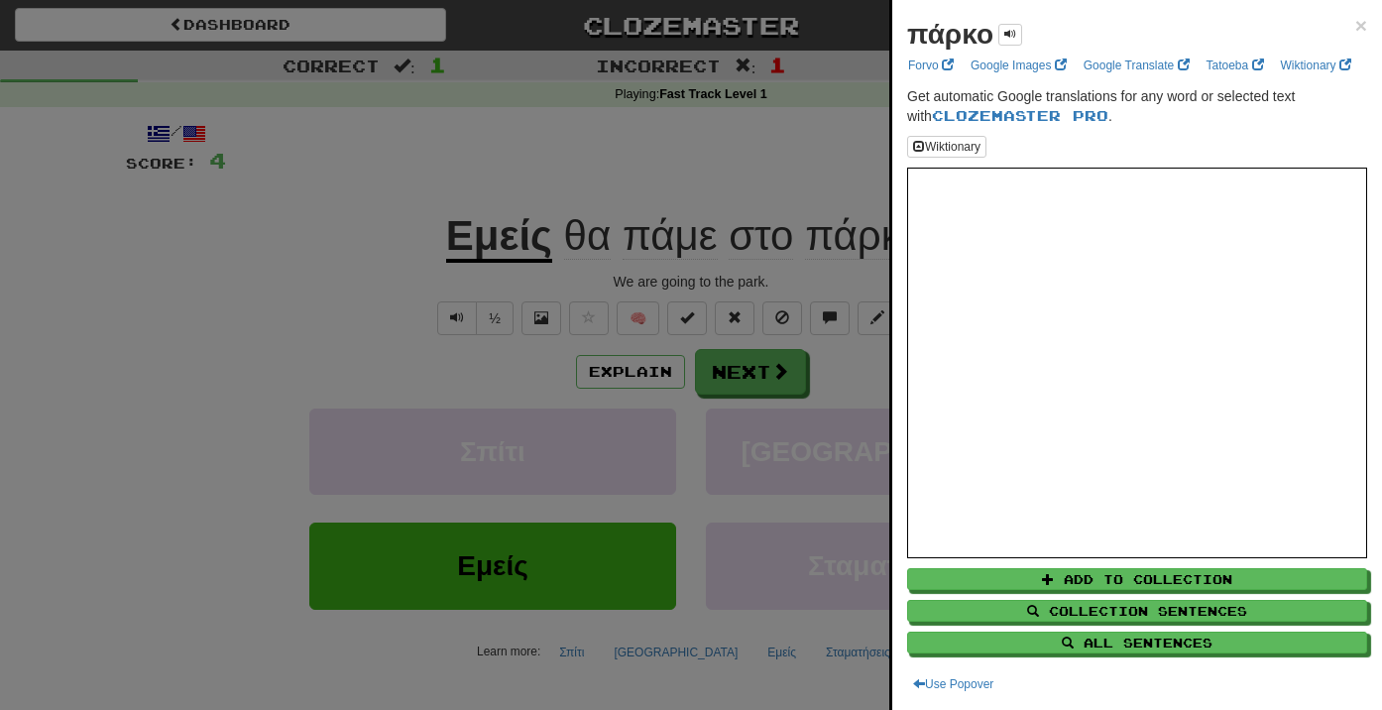
click at [763, 175] on div at bounding box center [691, 355] width 1382 height 710
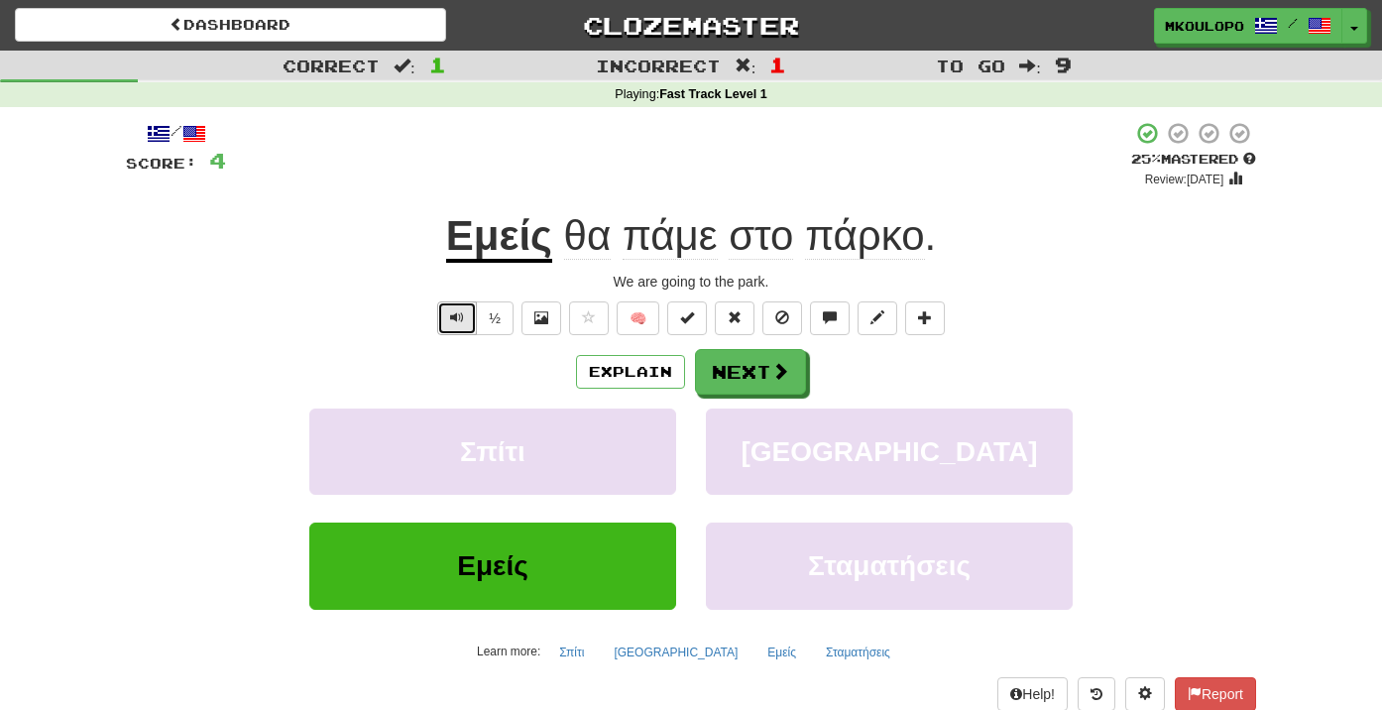
click at [453, 314] on span "Text-to-speech controls" at bounding box center [457, 317] width 14 height 14
click at [766, 382] on button "Next" at bounding box center [751, 373] width 111 height 46
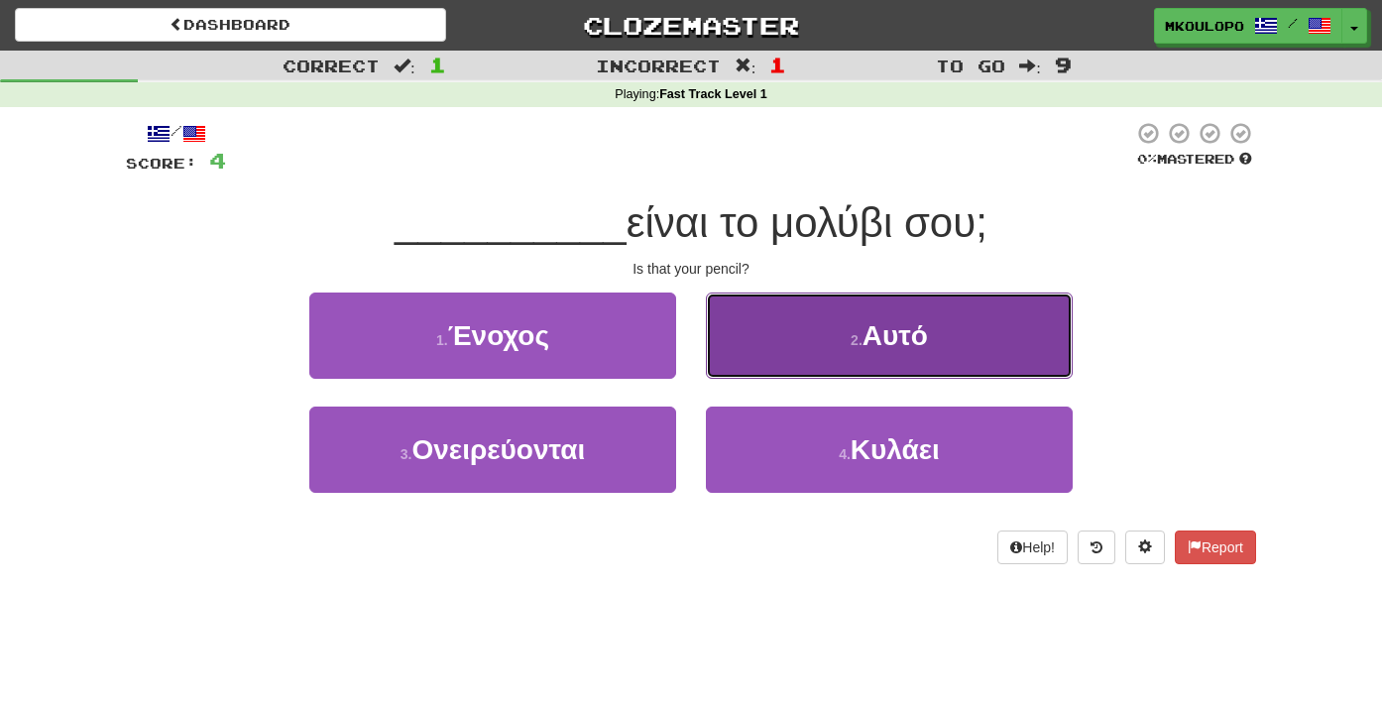
click at [831, 342] on button "2 . Αυτό" at bounding box center [889, 335] width 367 height 86
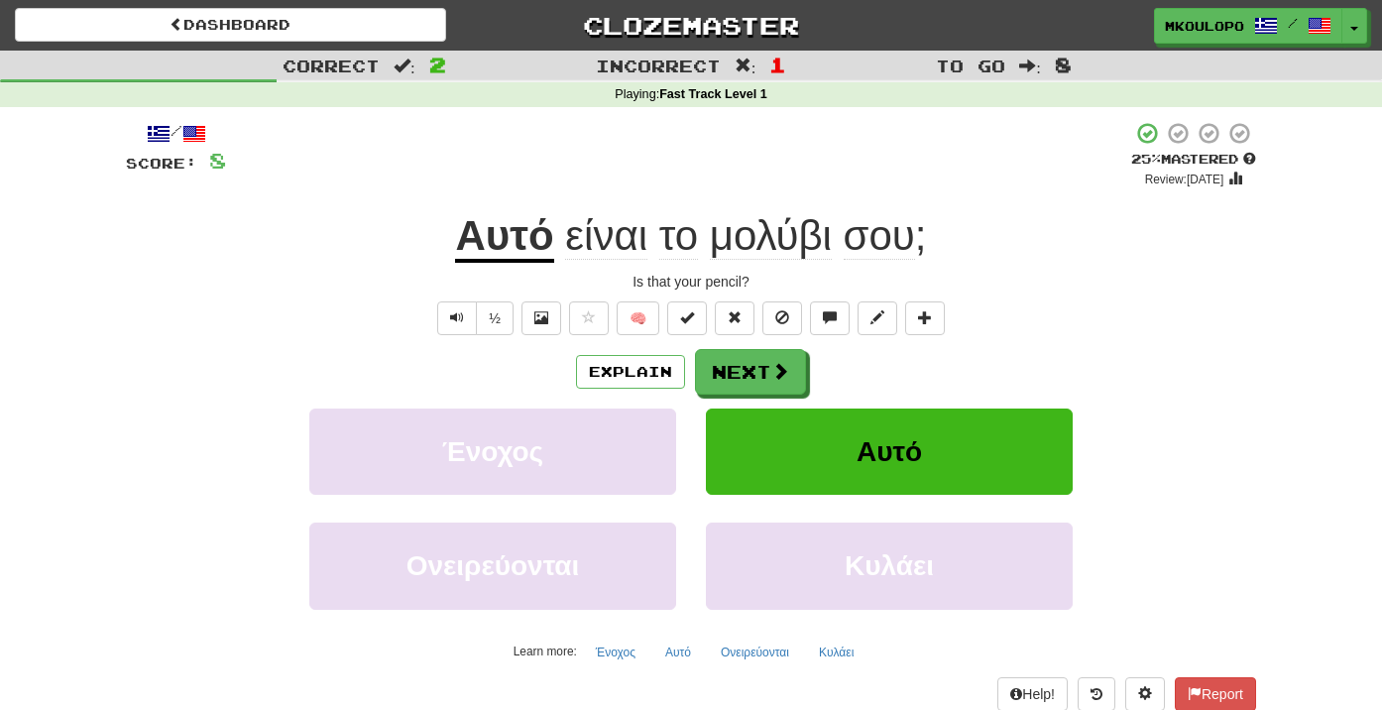
click at [533, 246] on u "Αυτό" at bounding box center [504, 237] width 98 height 51
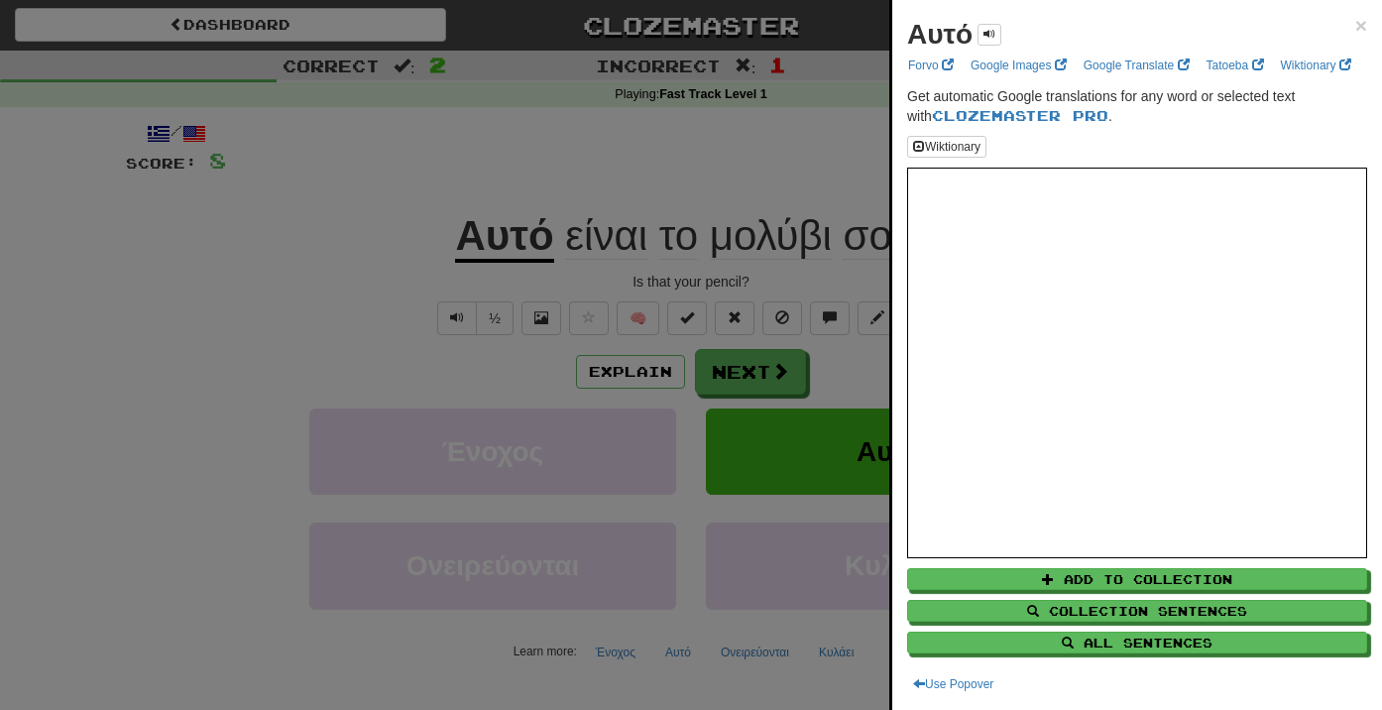
click at [449, 349] on div at bounding box center [691, 355] width 1382 height 710
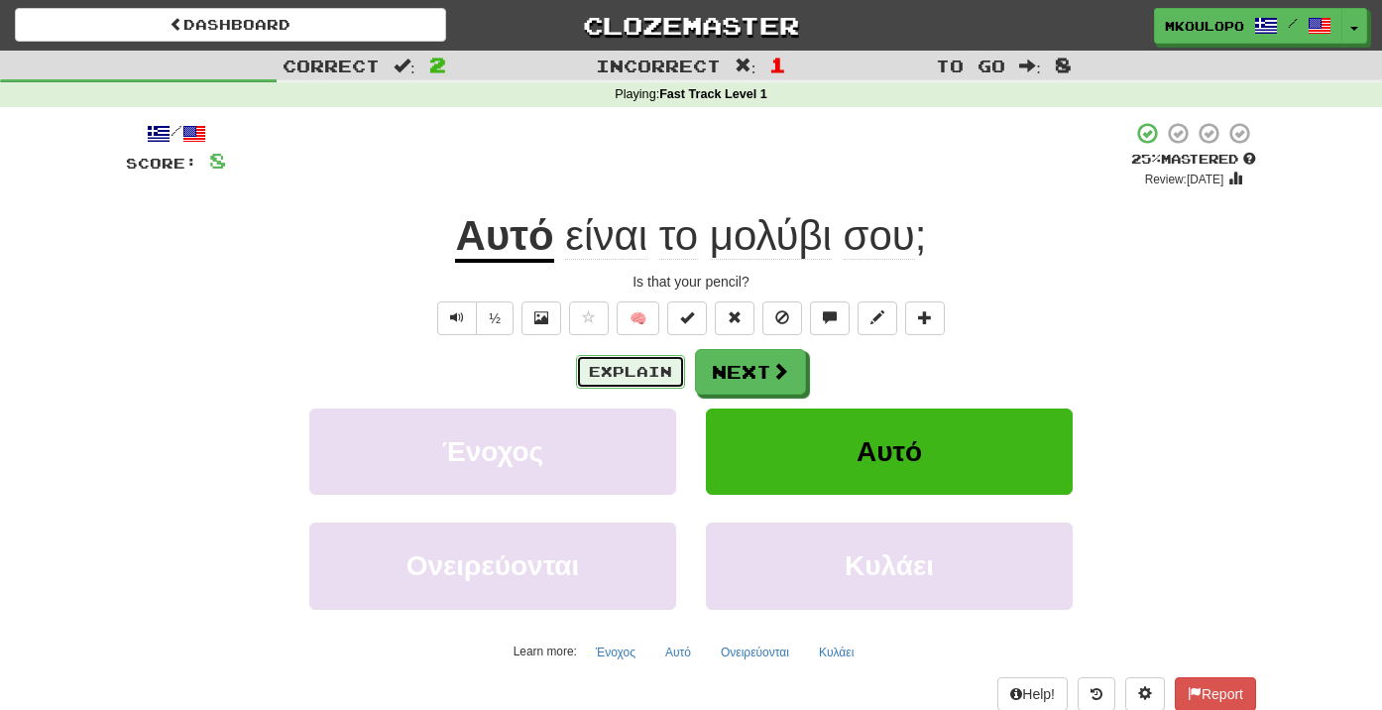
click at [622, 360] on button "Explain" at bounding box center [630, 372] width 109 height 34
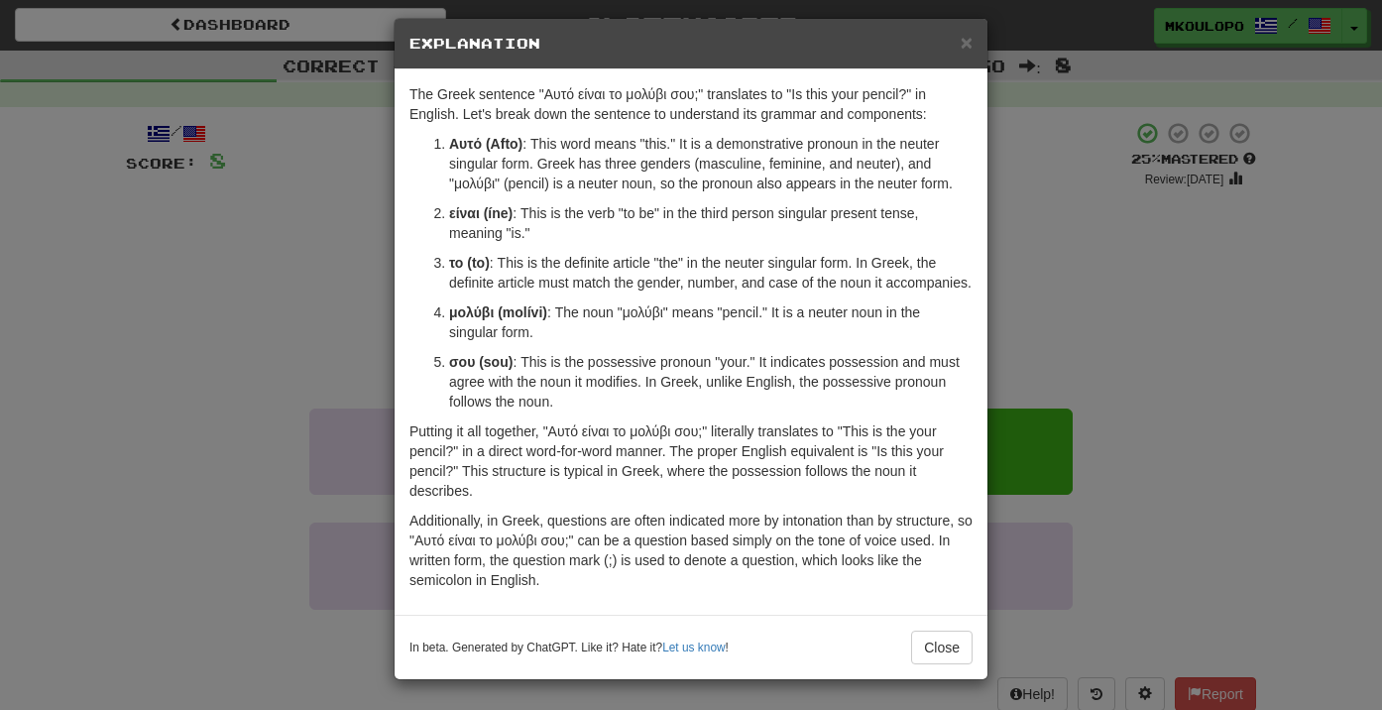
scroll to position [32, 0]
click at [248, 252] on div "× Explanation The Greek sentence "Αυτό είναι το μολύβι σου;" translates to "Is …" at bounding box center [691, 355] width 1382 height 710
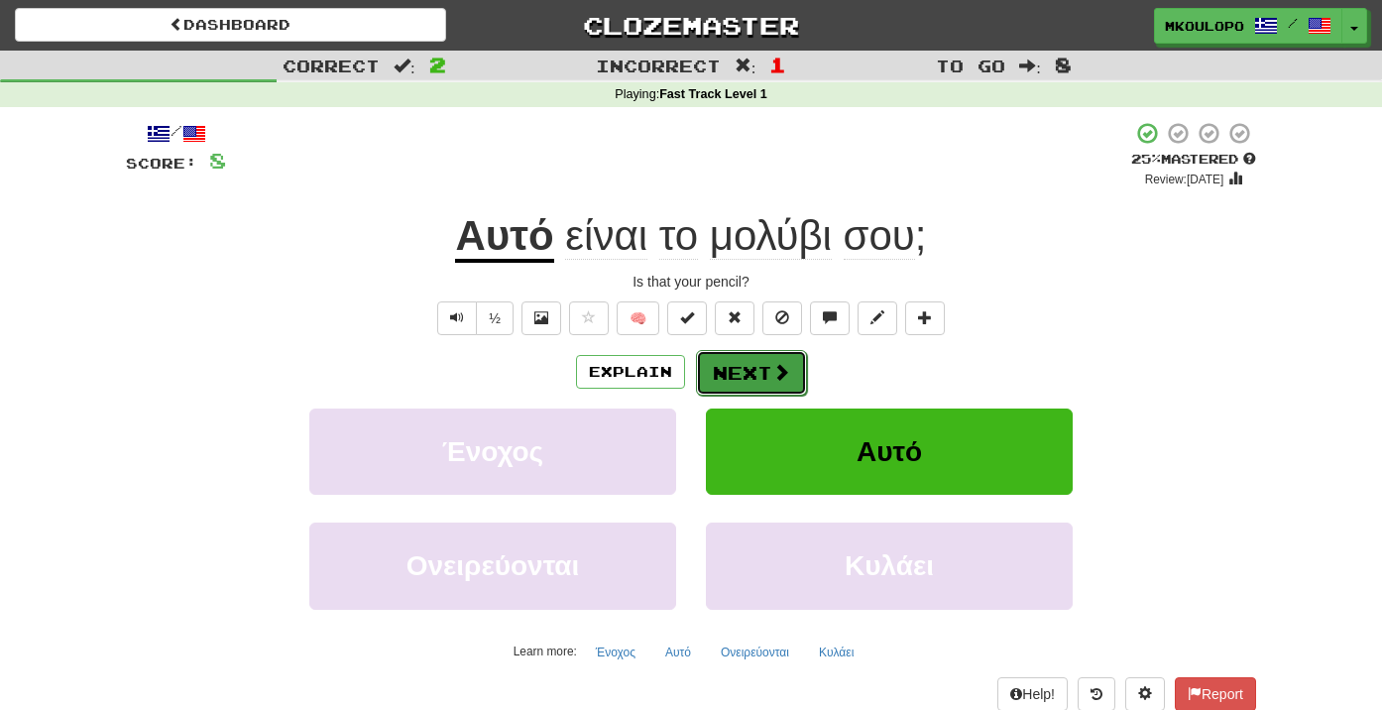
click at [752, 366] on button "Next" at bounding box center [751, 373] width 111 height 46
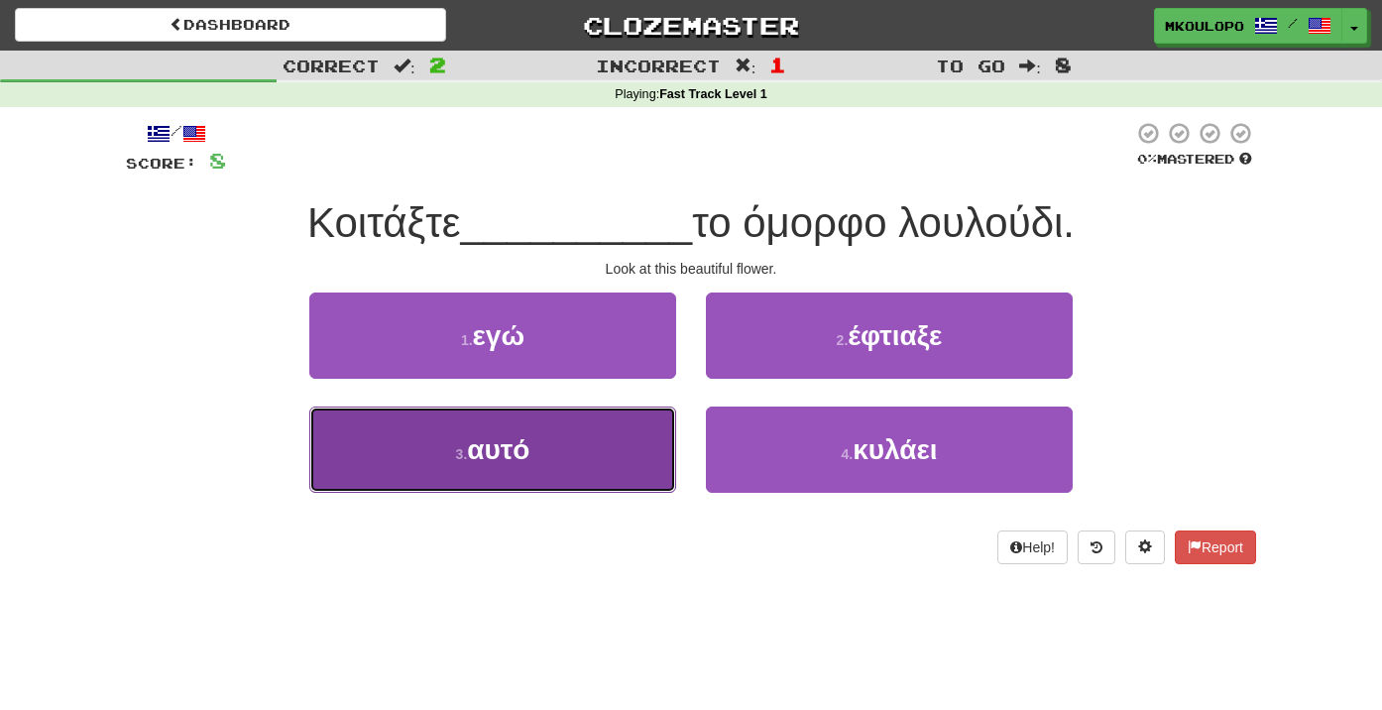
click at [394, 444] on button "3 . αυτό" at bounding box center [492, 449] width 367 height 86
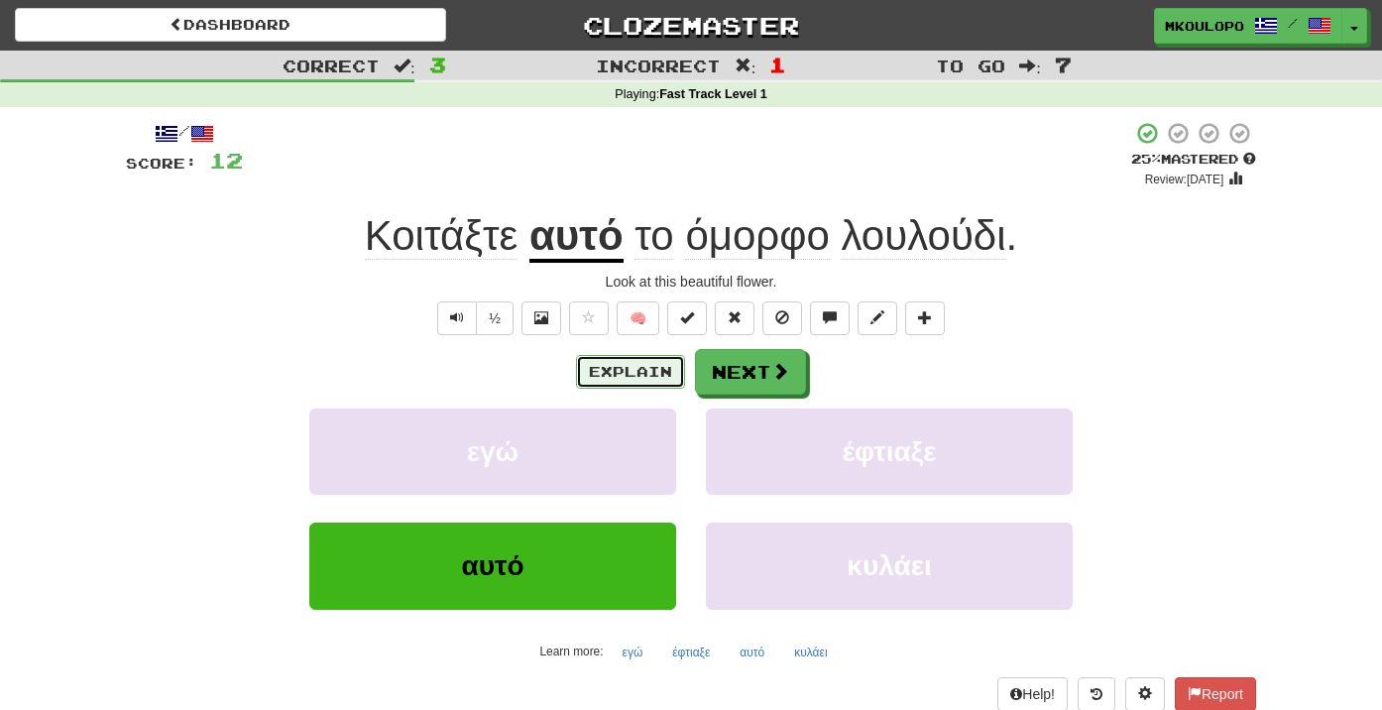
click at [602, 372] on button "Explain" at bounding box center [630, 372] width 109 height 34
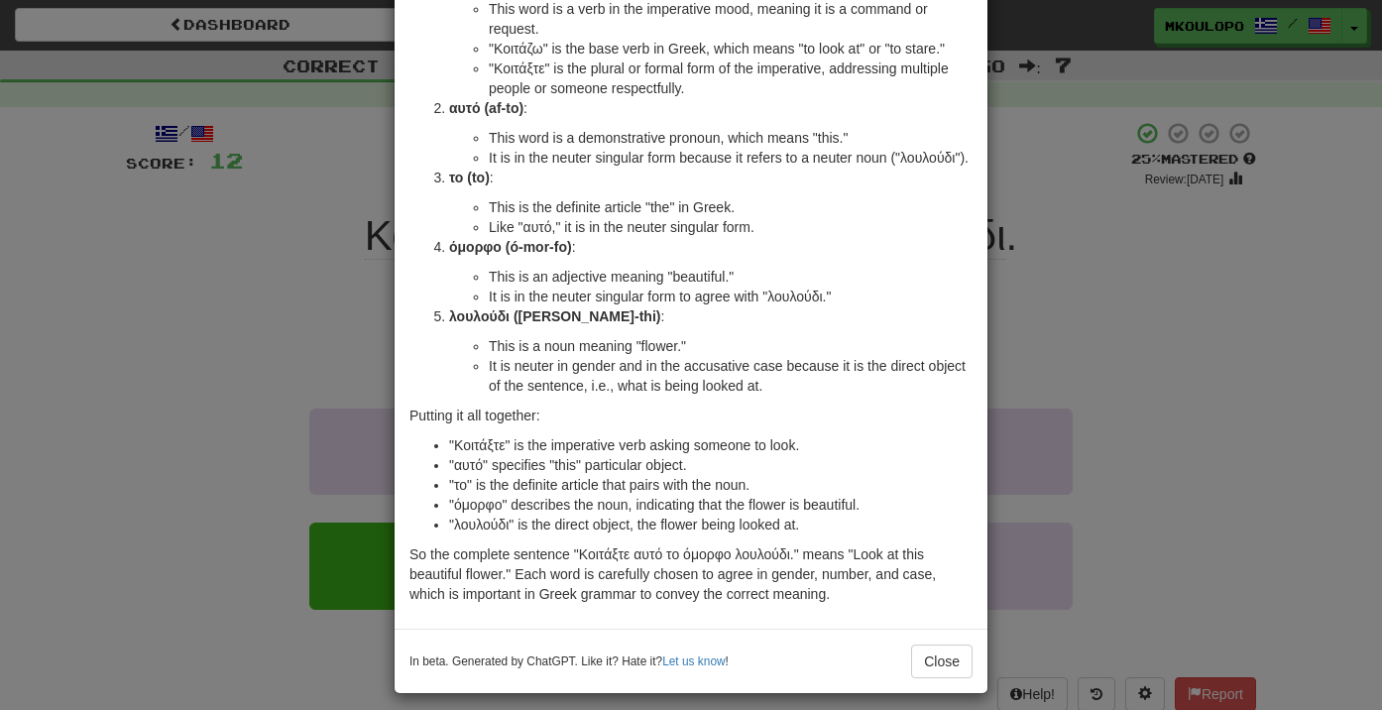
scroll to position [190, 0]
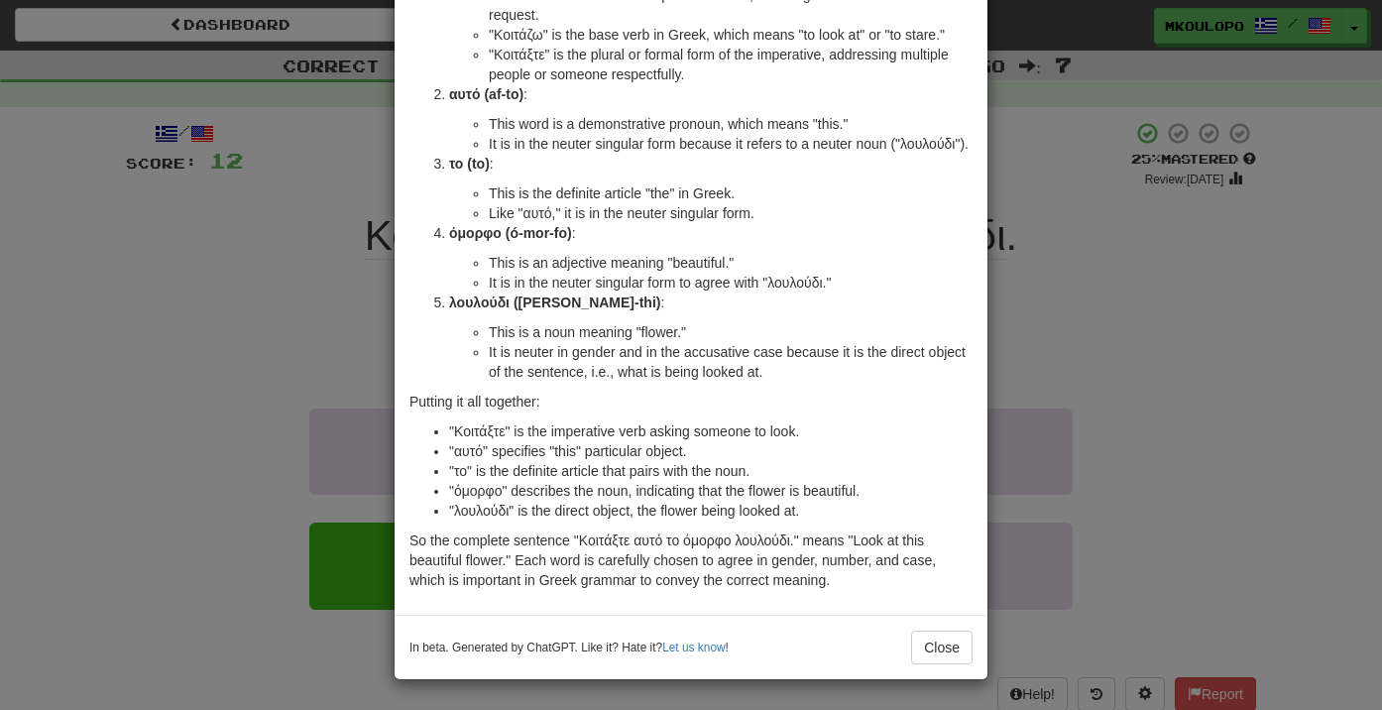
click at [230, 347] on div "× Explanation Absolutely! Let's break down the Greek sentence "Κοιτάξτε αυτό το…" at bounding box center [691, 355] width 1382 height 710
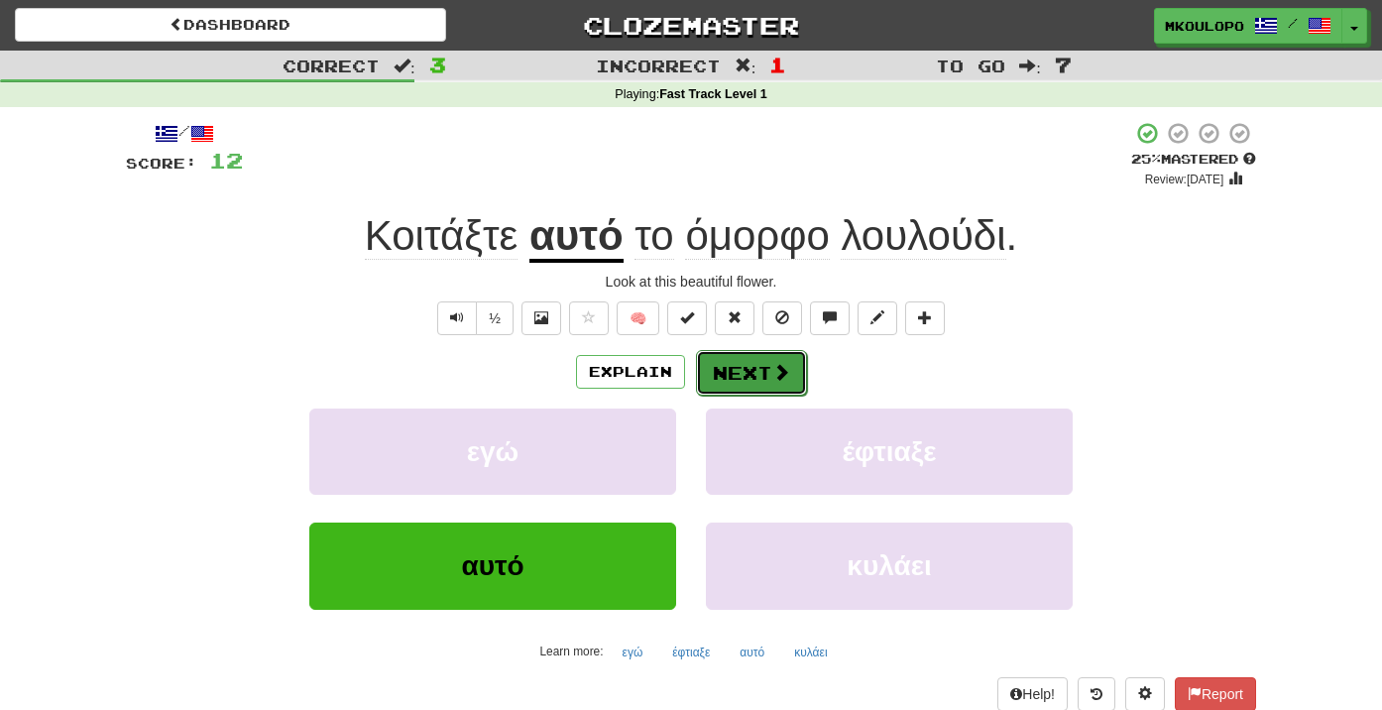
click at [764, 357] on button "Next" at bounding box center [751, 373] width 111 height 46
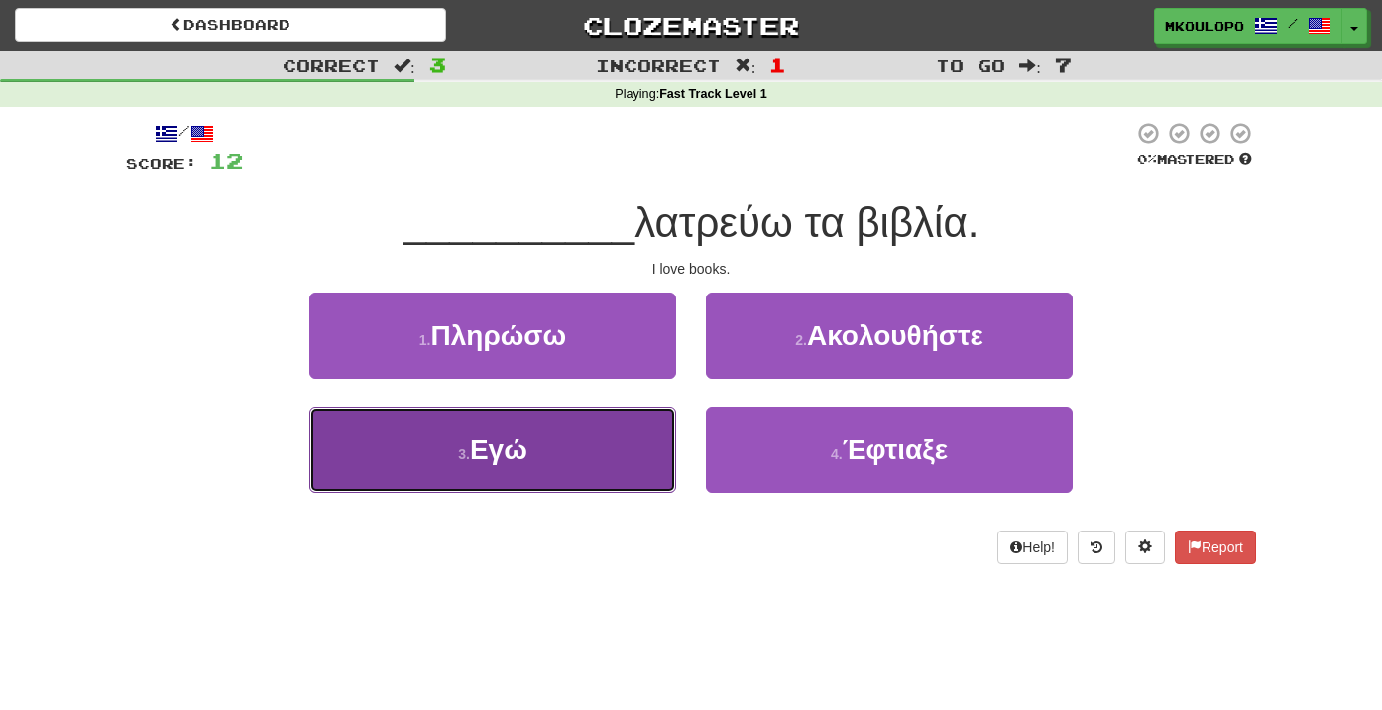
click at [531, 466] on button "3 . Εγώ" at bounding box center [492, 449] width 367 height 86
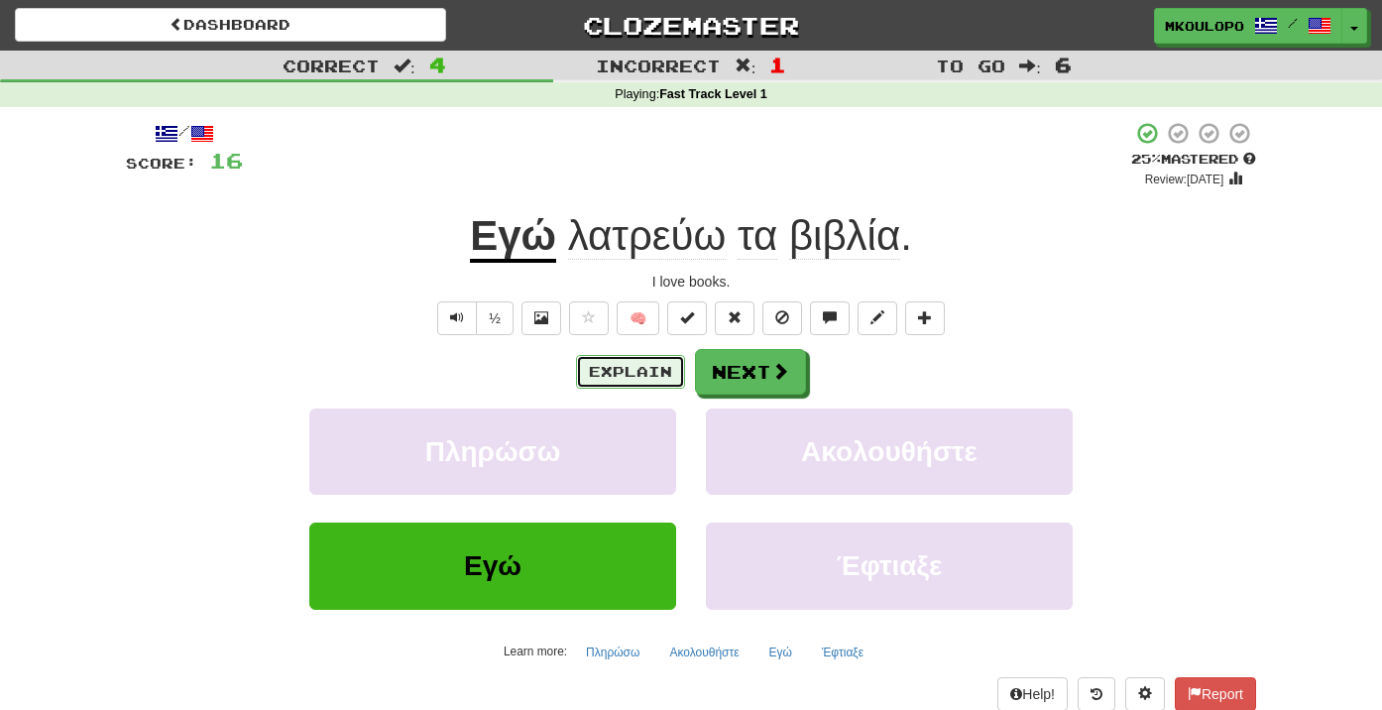
click at [618, 367] on button "Explain" at bounding box center [630, 372] width 109 height 34
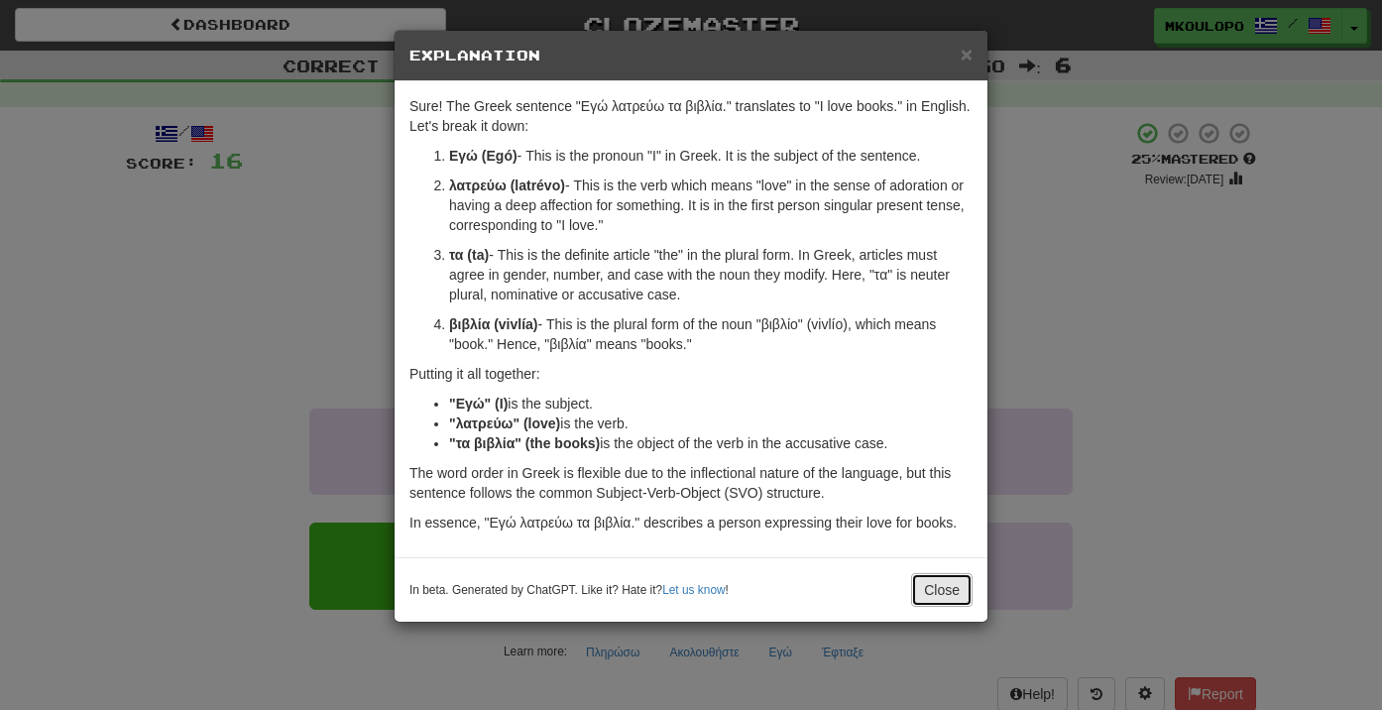
click at [948, 585] on button "Close" at bounding box center [941, 590] width 61 height 34
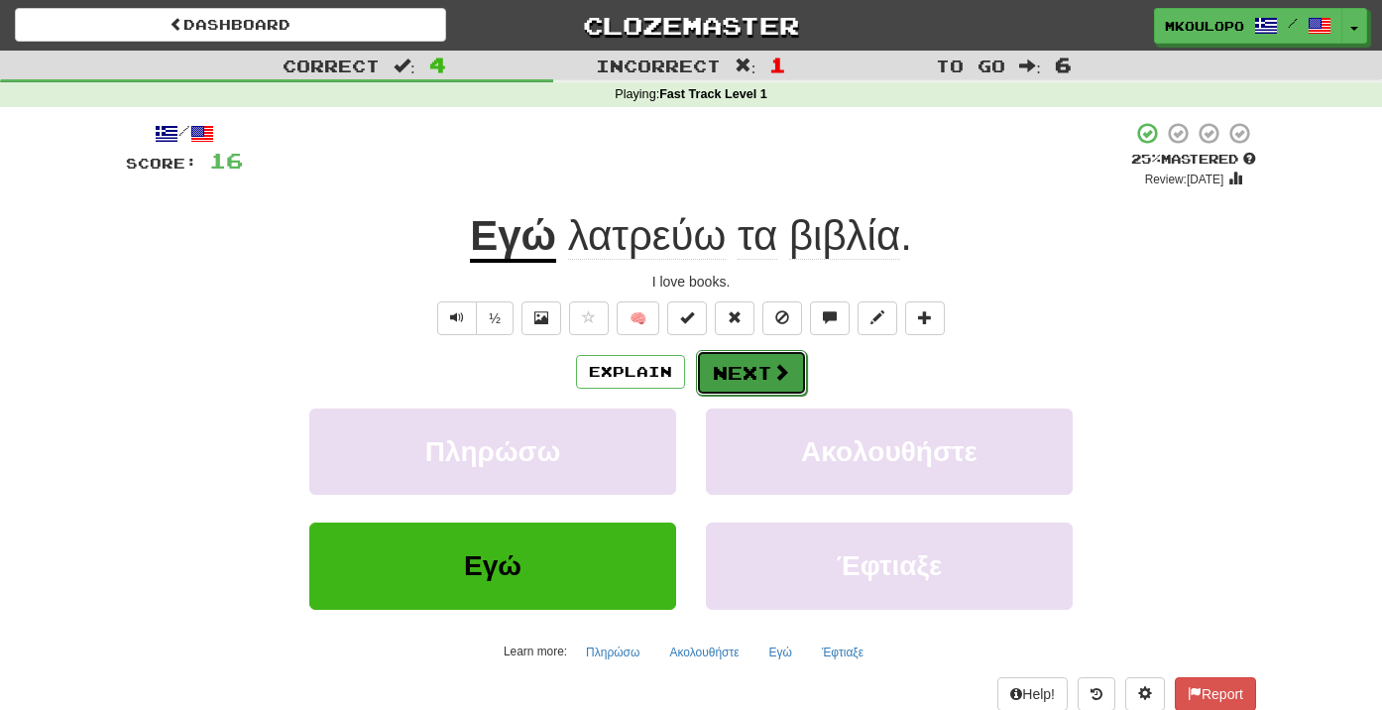
click at [740, 369] on button "Next" at bounding box center [751, 373] width 111 height 46
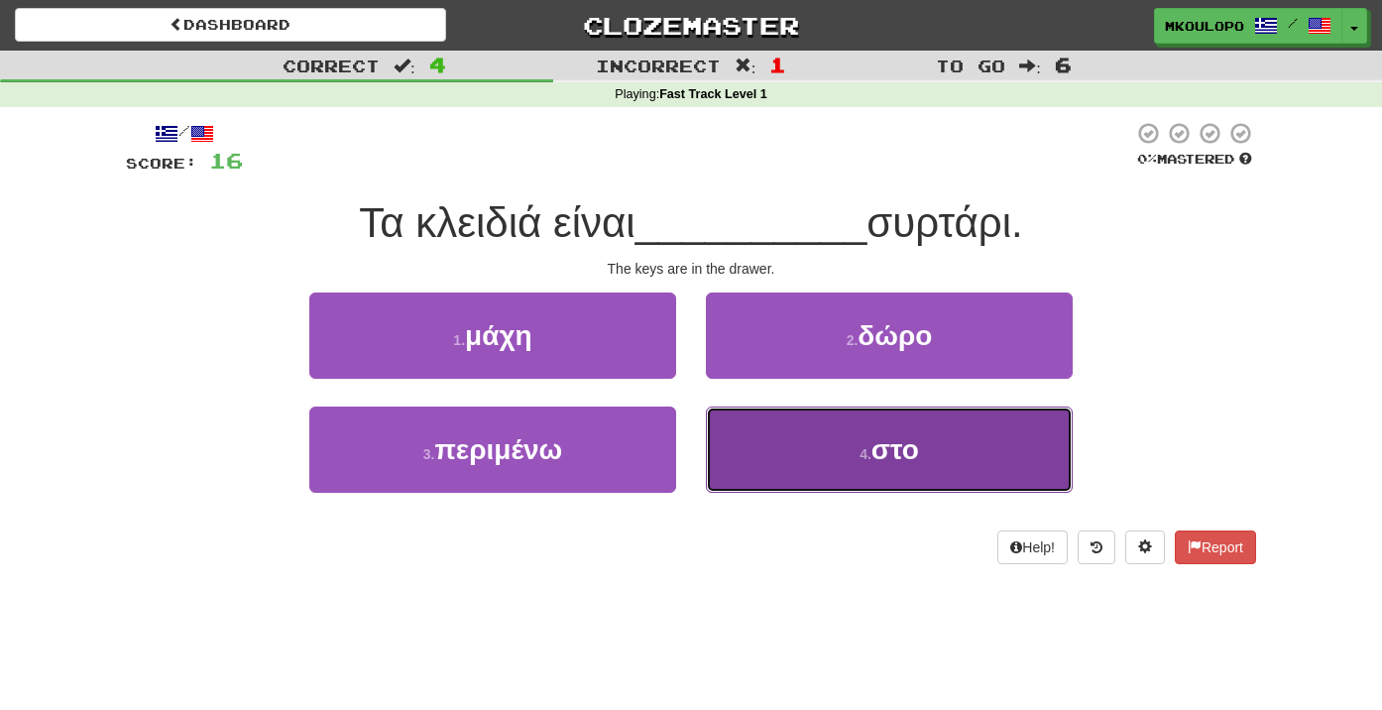
click at [792, 442] on button "4 . στο" at bounding box center [889, 449] width 367 height 86
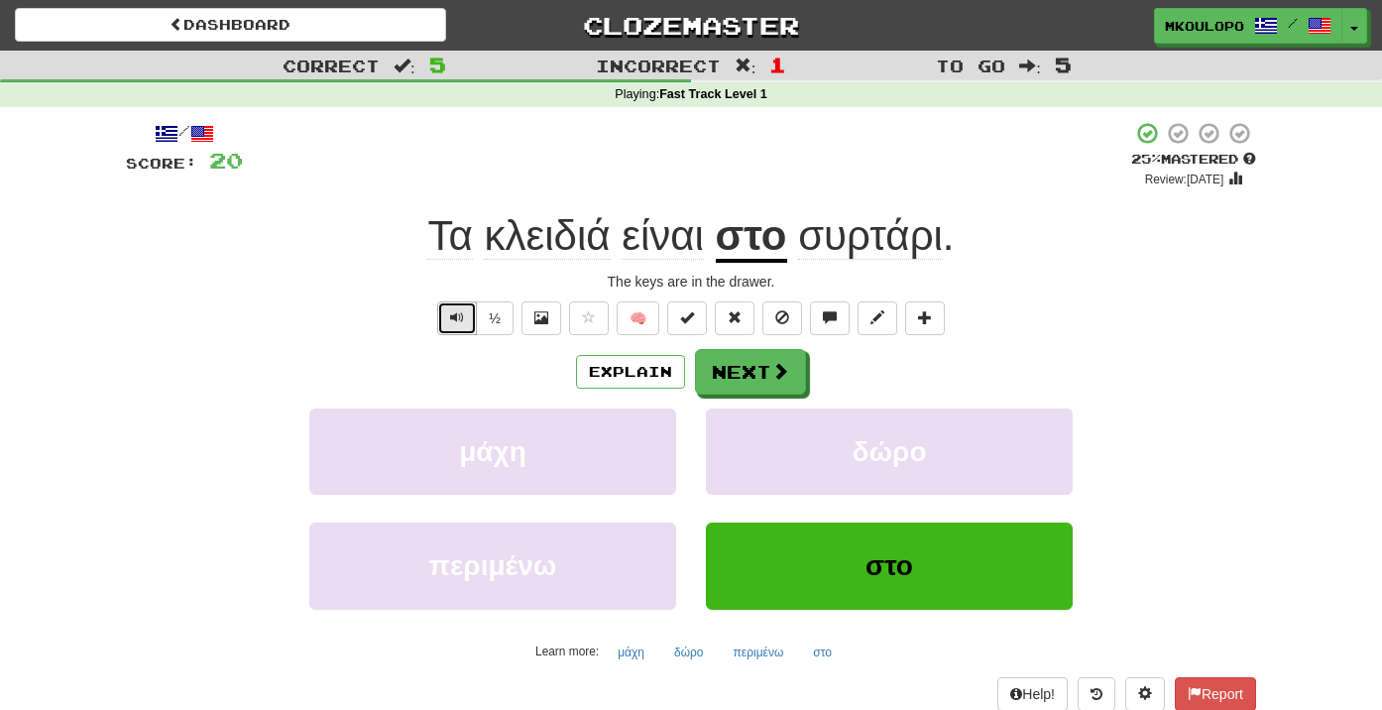
click at [456, 308] on button "Text-to-speech controls" at bounding box center [457, 318] width 40 height 34
click at [496, 313] on button "½" at bounding box center [495, 318] width 38 height 34
click at [444, 321] on button "Text-to-speech controls" at bounding box center [457, 318] width 40 height 34
click at [772, 374] on span at bounding box center [781, 372] width 18 height 18
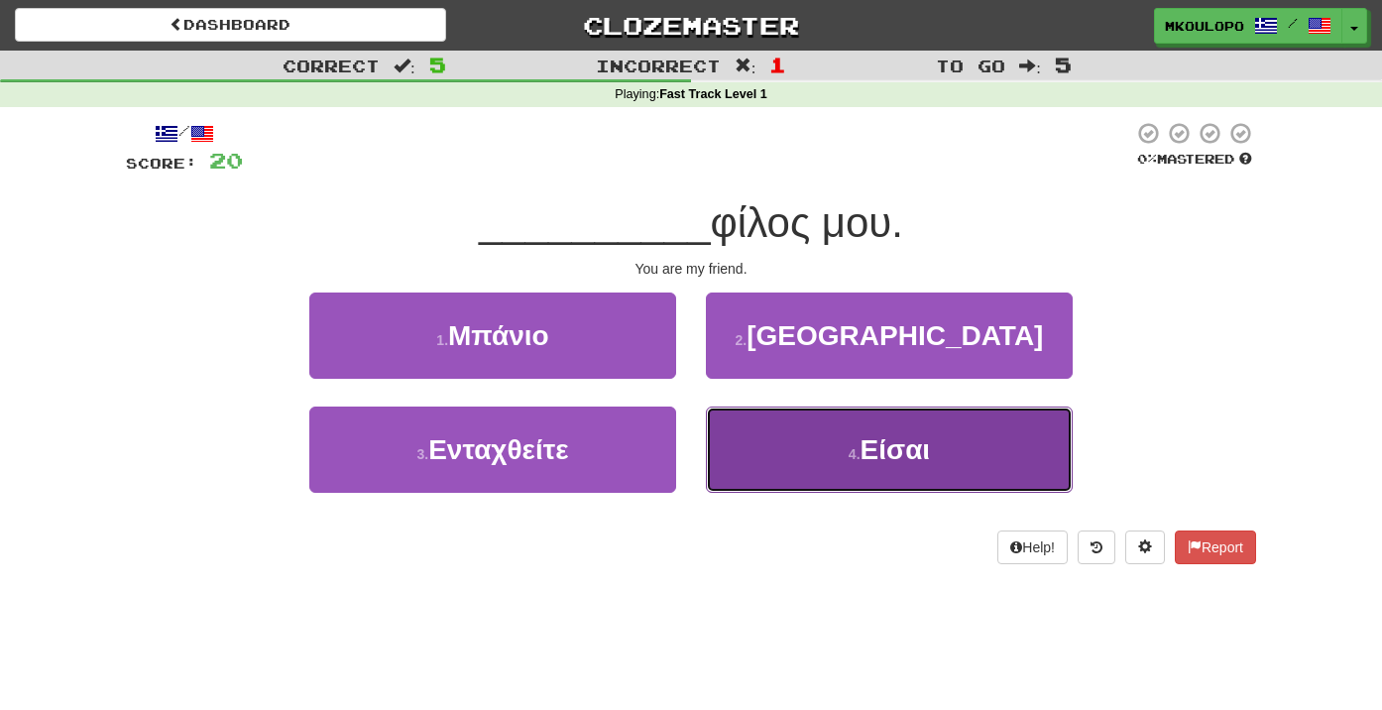
click at [821, 454] on button "4 . Είσαι" at bounding box center [889, 449] width 367 height 86
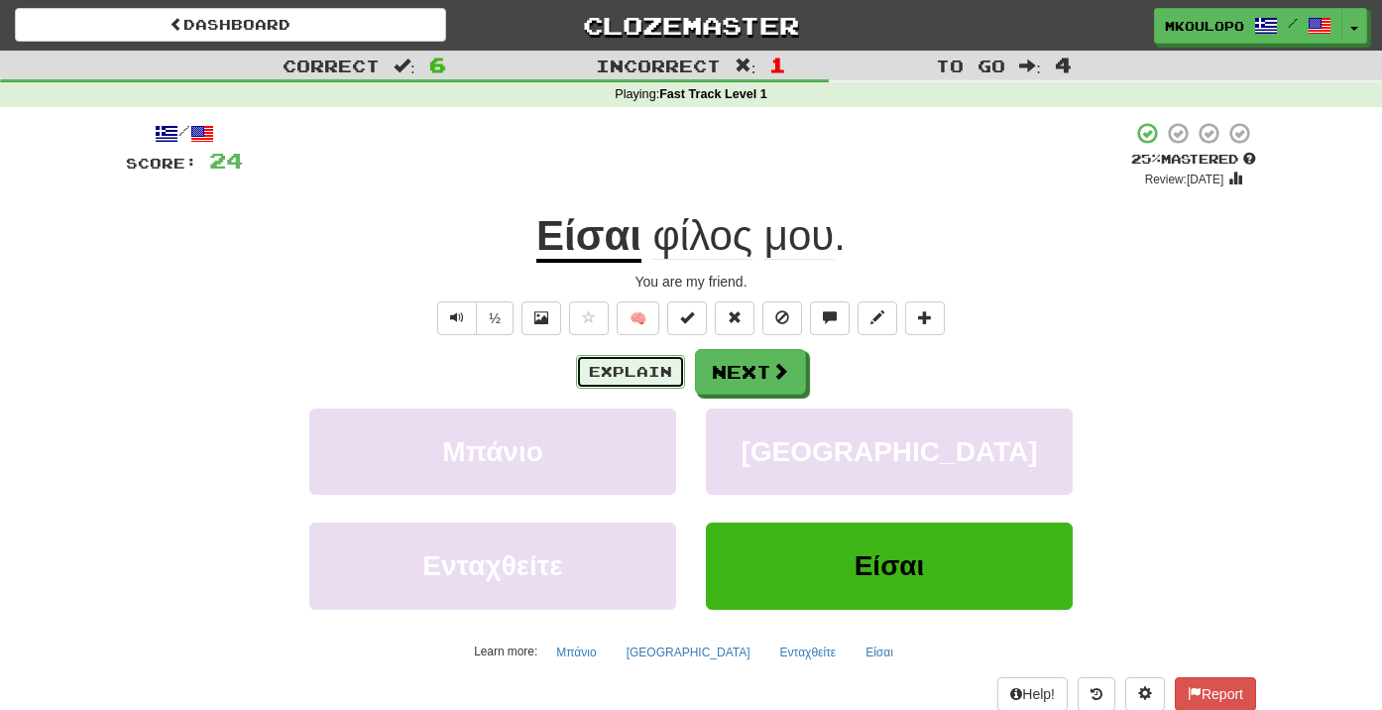
click at [605, 361] on button "Explain" at bounding box center [630, 372] width 109 height 34
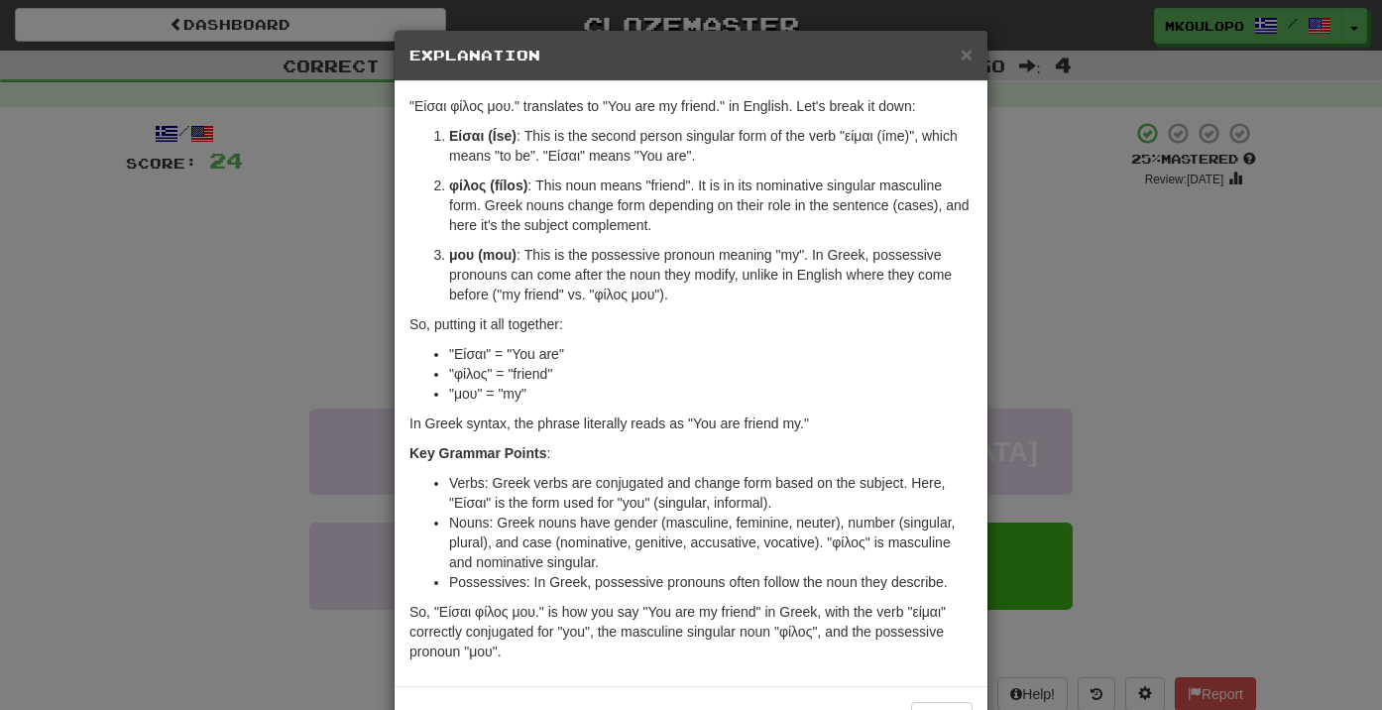
click at [224, 420] on div "× Explanation "Είσαι φίλος μου." translates to "You are my friend." in English.…" at bounding box center [691, 355] width 1382 height 710
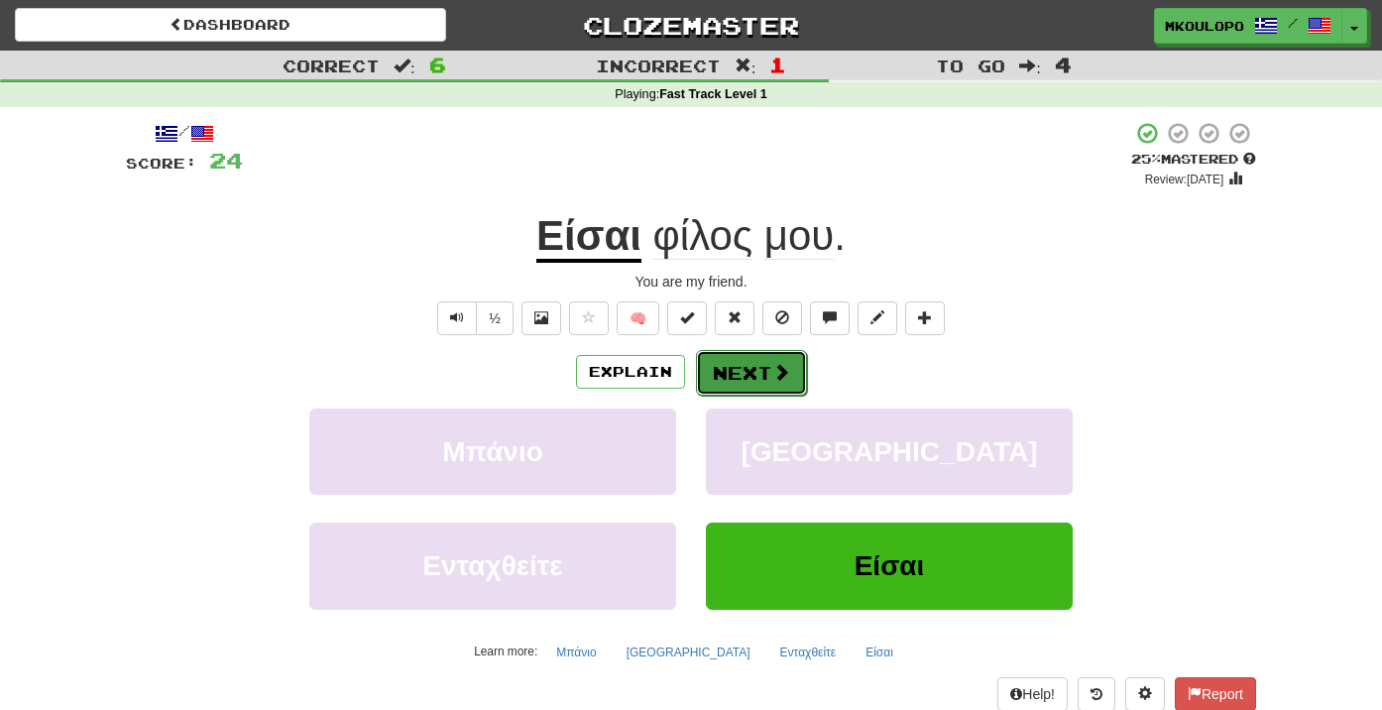
click at [749, 374] on button "Next" at bounding box center [751, 373] width 111 height 46
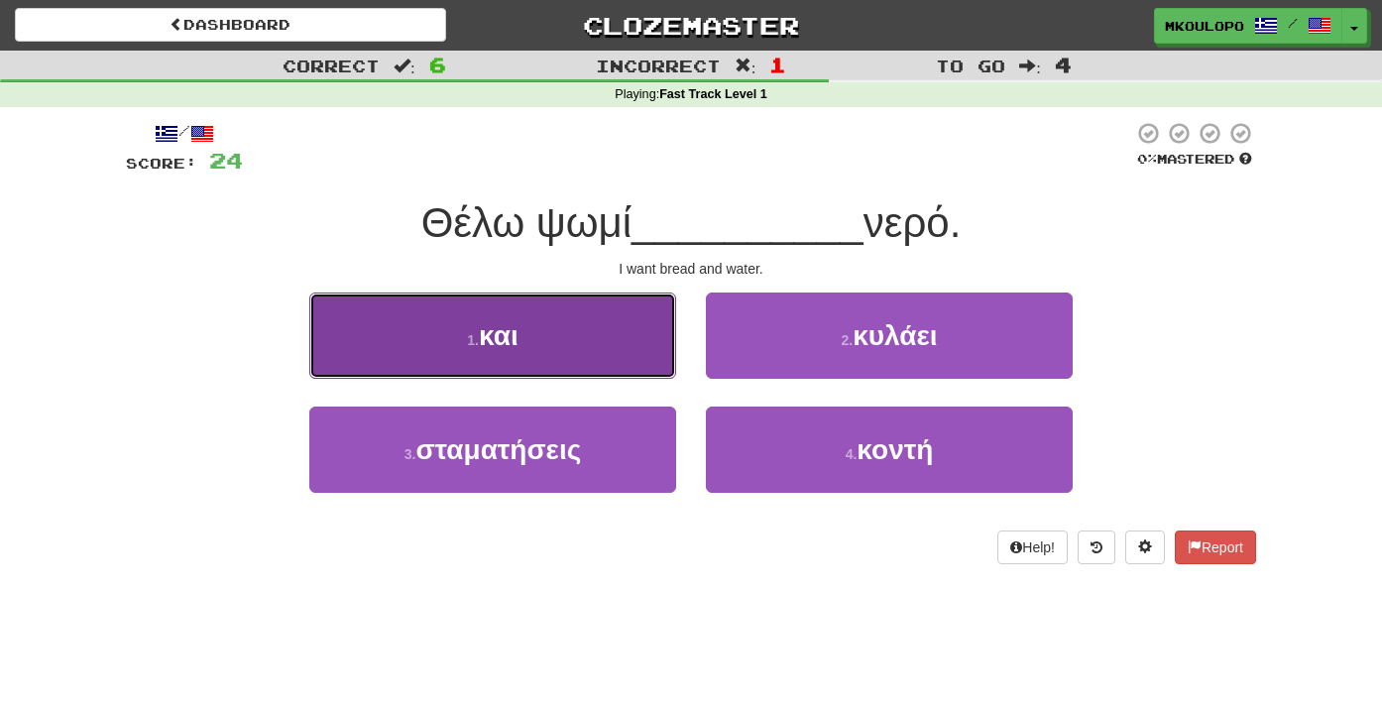
click at [558, 328] on button "1 . και" at bounding box center [492, 335] width 367 height 86
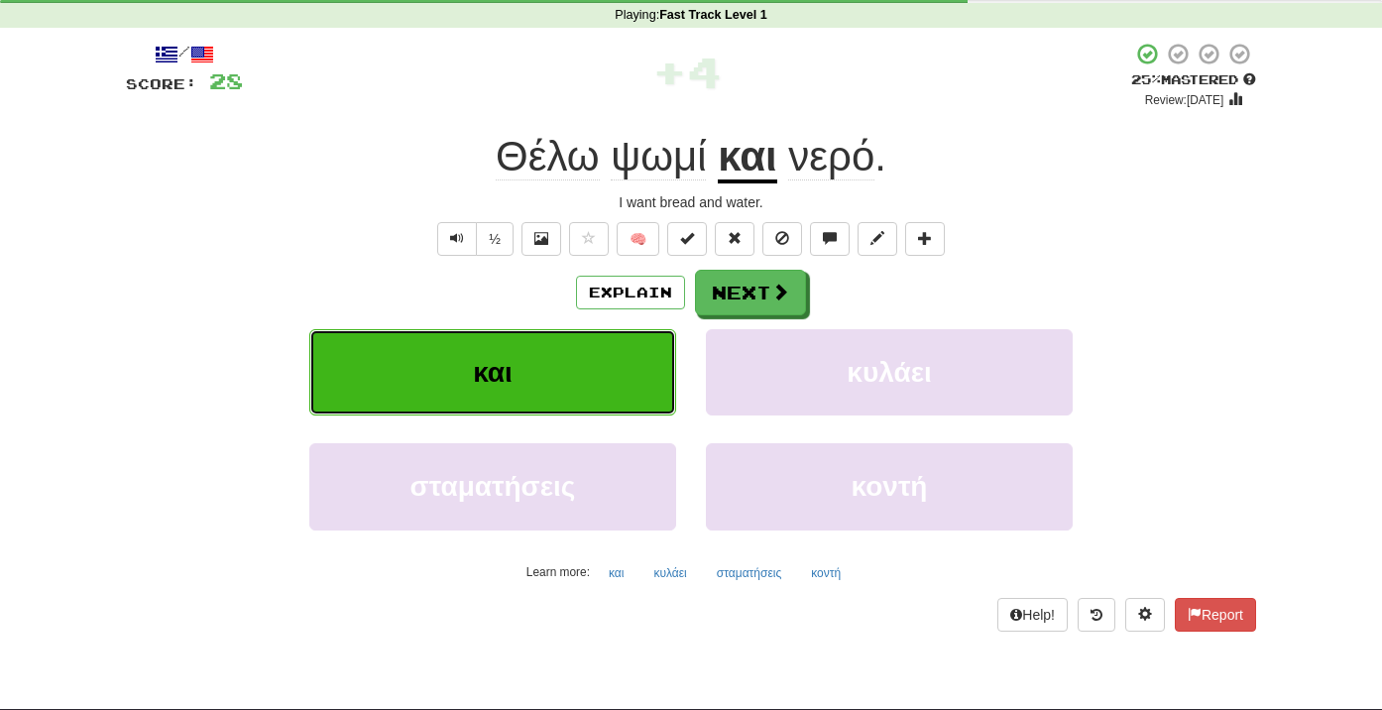
scroll to position [82, 0]
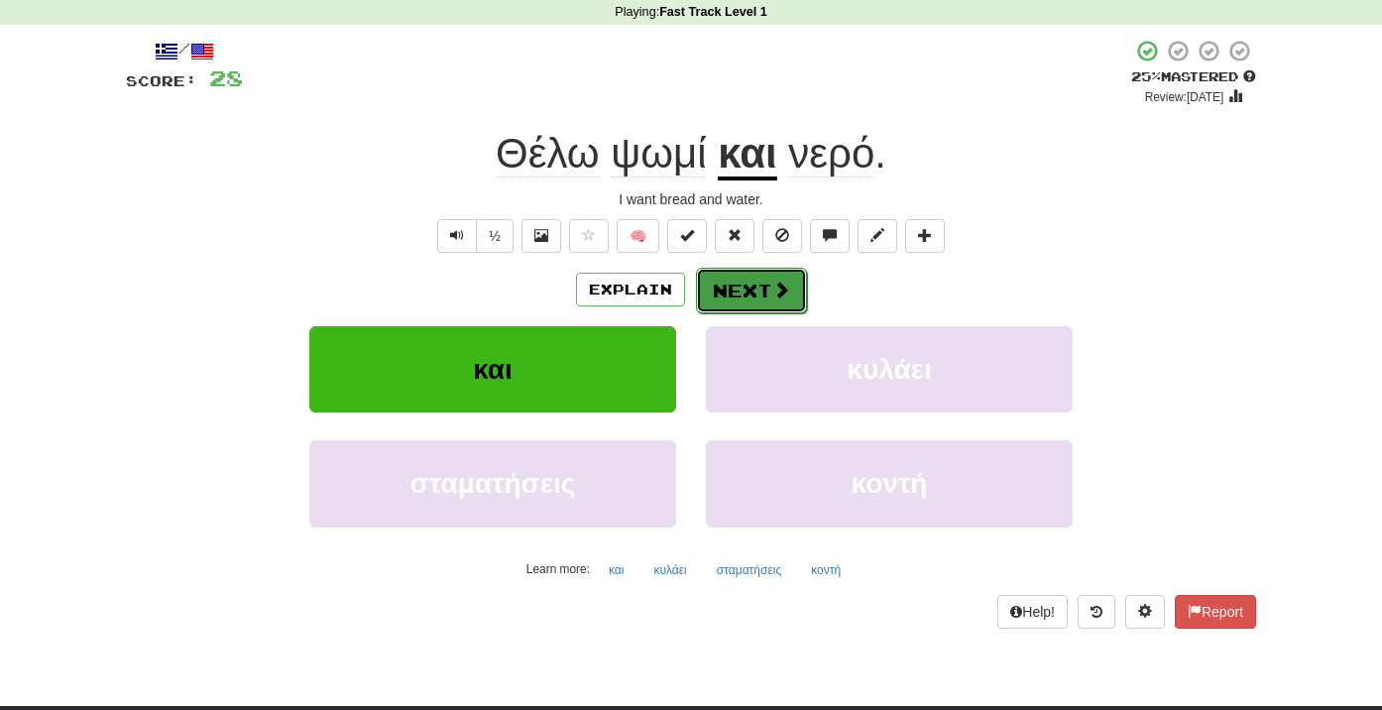
click at [744, 297] on button "Next" at bounding box center [751, 291] width 111 height 46
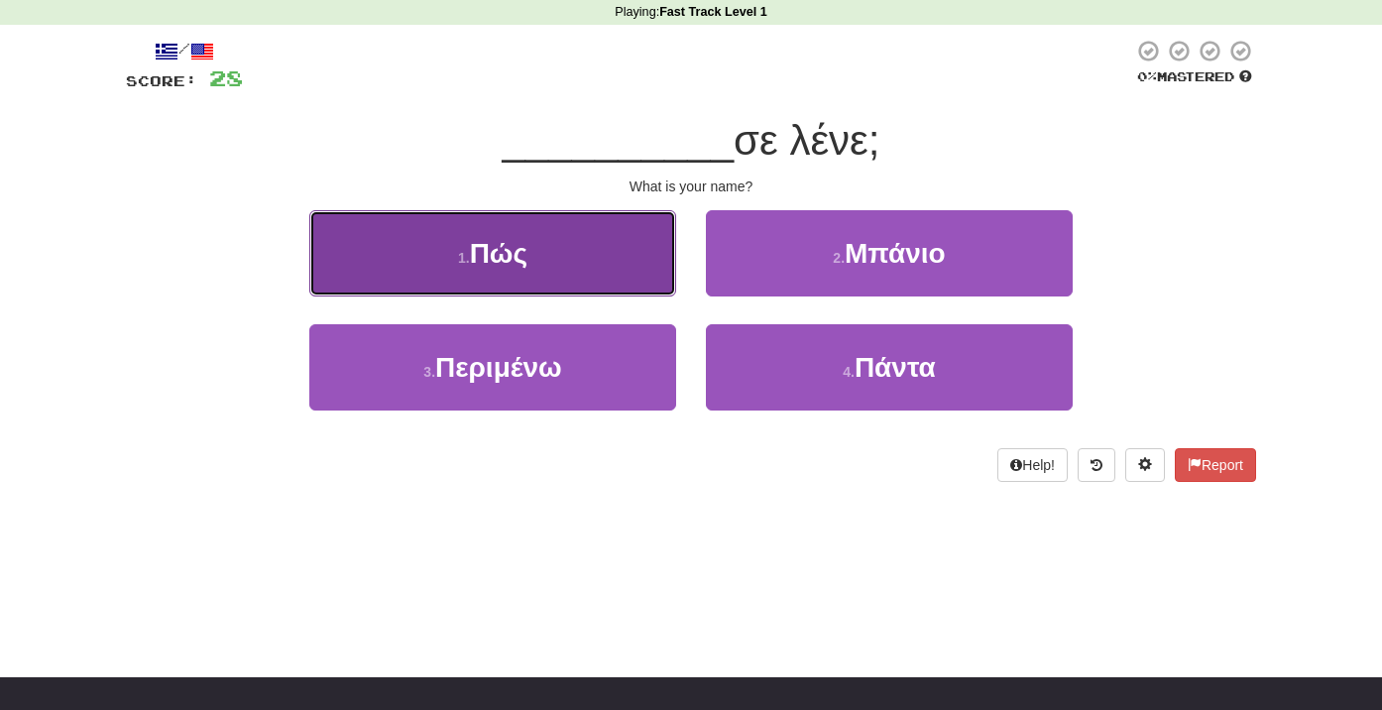
click at [506, 257] on span "Πώς" at bounding box center [499, 253] width 58 height 31
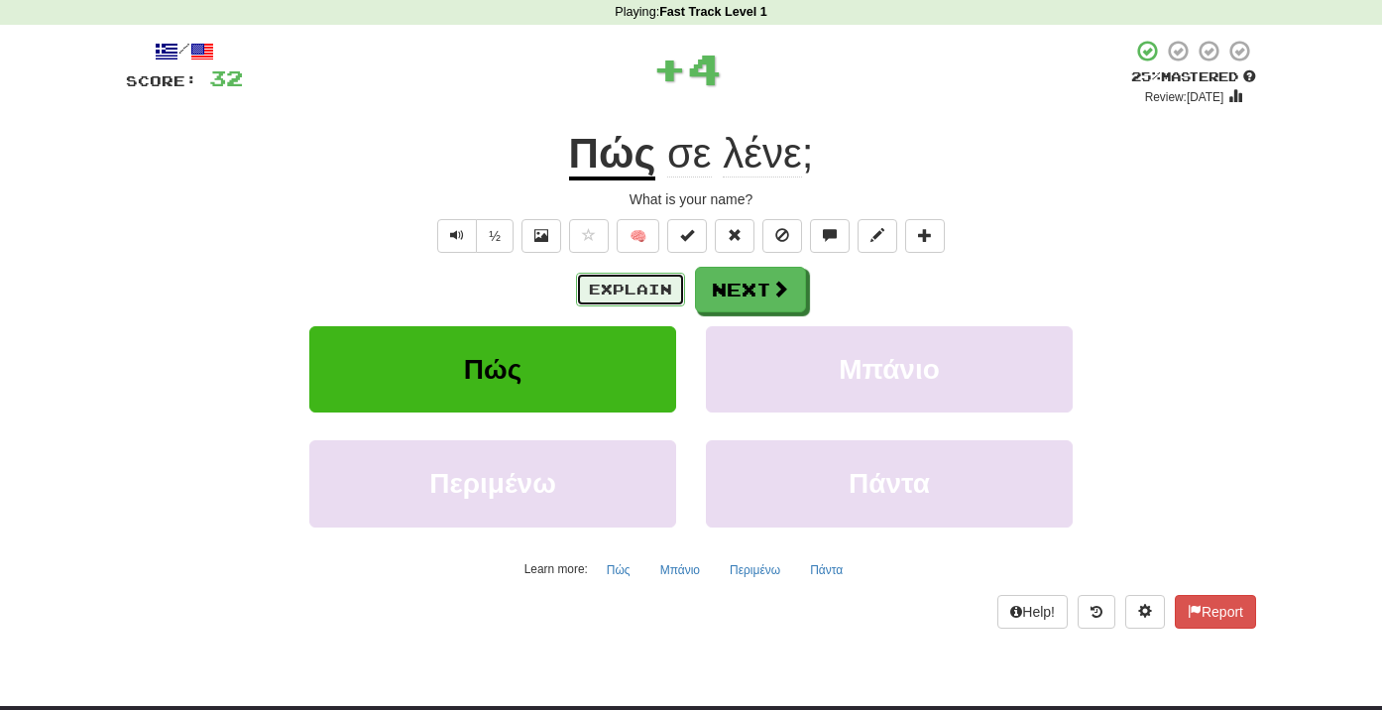
click at [632, 297] on button "Explain" at bounding box center [630, 290] width 109 height 34
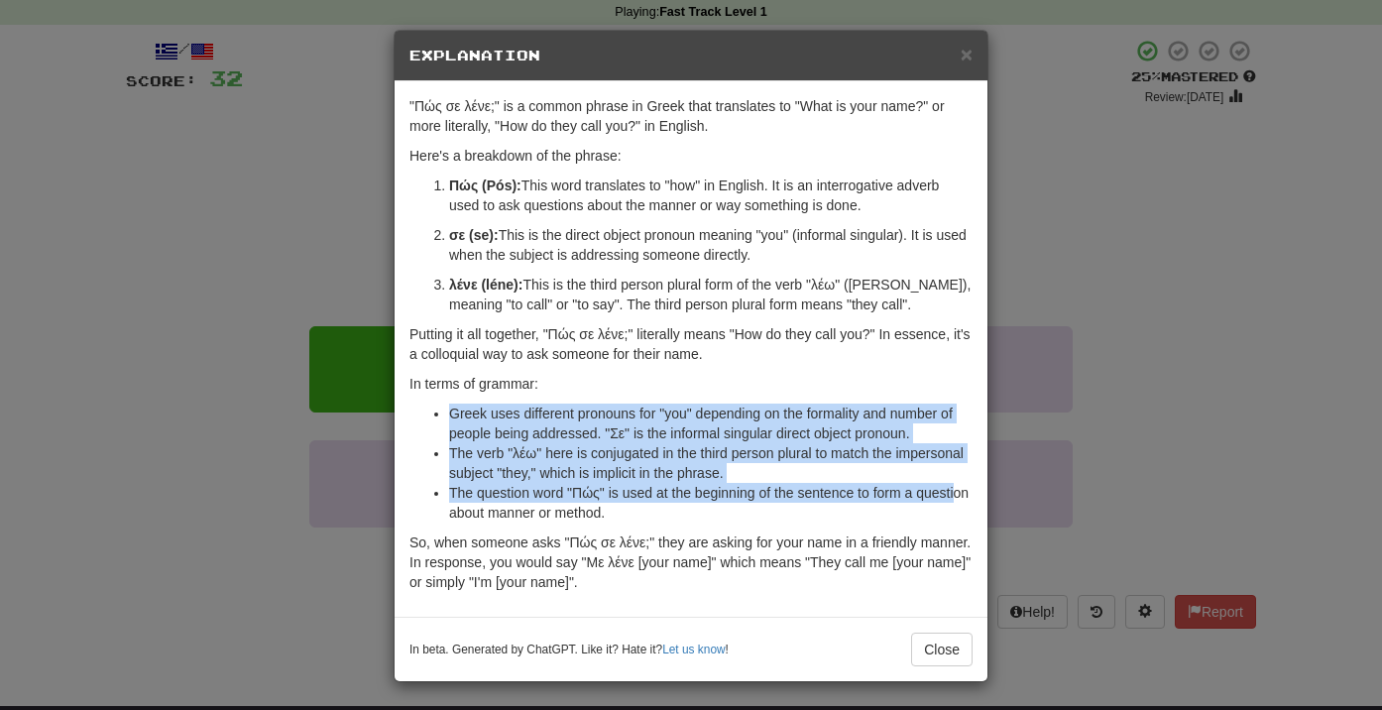
drag, startPoint x: 452, startPoint y: 412, endPoint x: 486, endPoint y: 510, distance: 102.8
click at [486, 510] on ul "Greek uses different pronouns for "you" depending on the formality and number o…" at bounding box center [690, 462] width 563 height 119
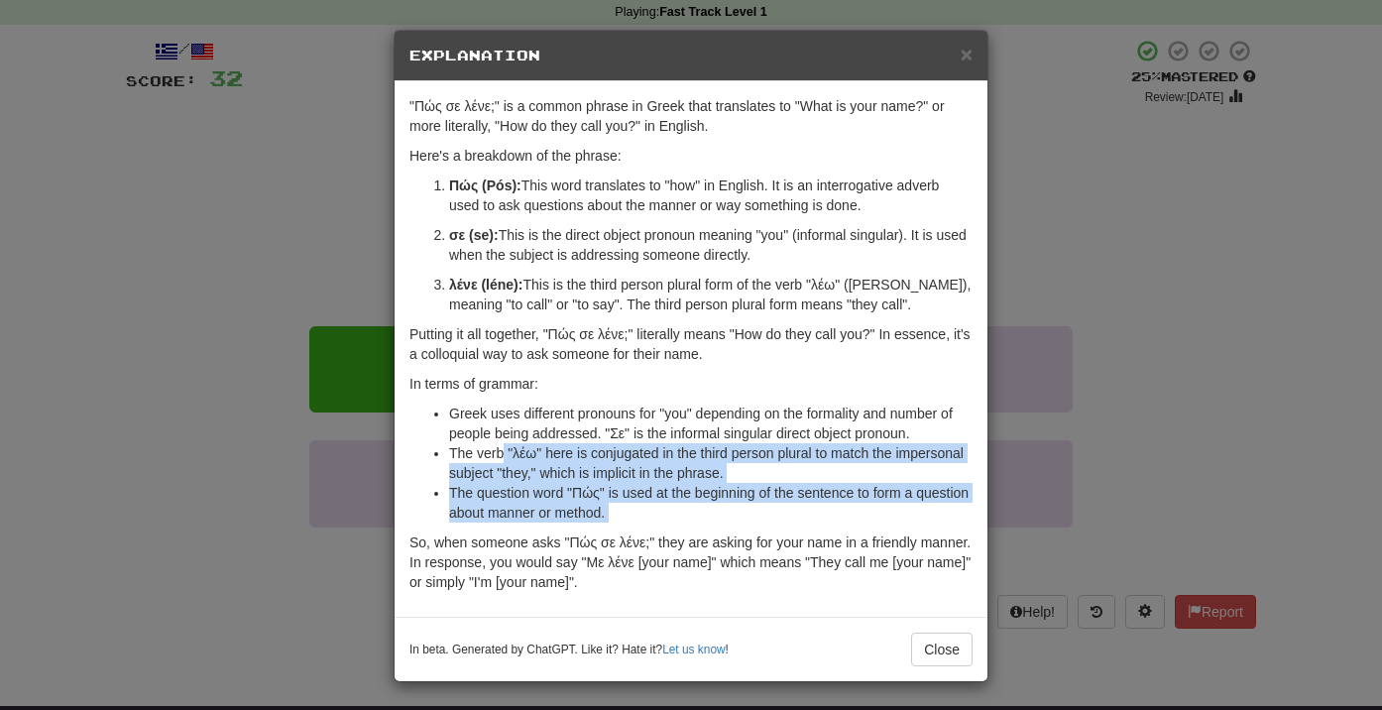
drag, startPoint x: 500, startPoint y: 525, endPoint x: 493, endPoint y: 431, distance: 94.4
click at [494, 434] on div ""Πώς σε λένε;" is a common phrase in Greek that translates to "What is your nam…" at bounding box center [691, 348] width 593 height 535
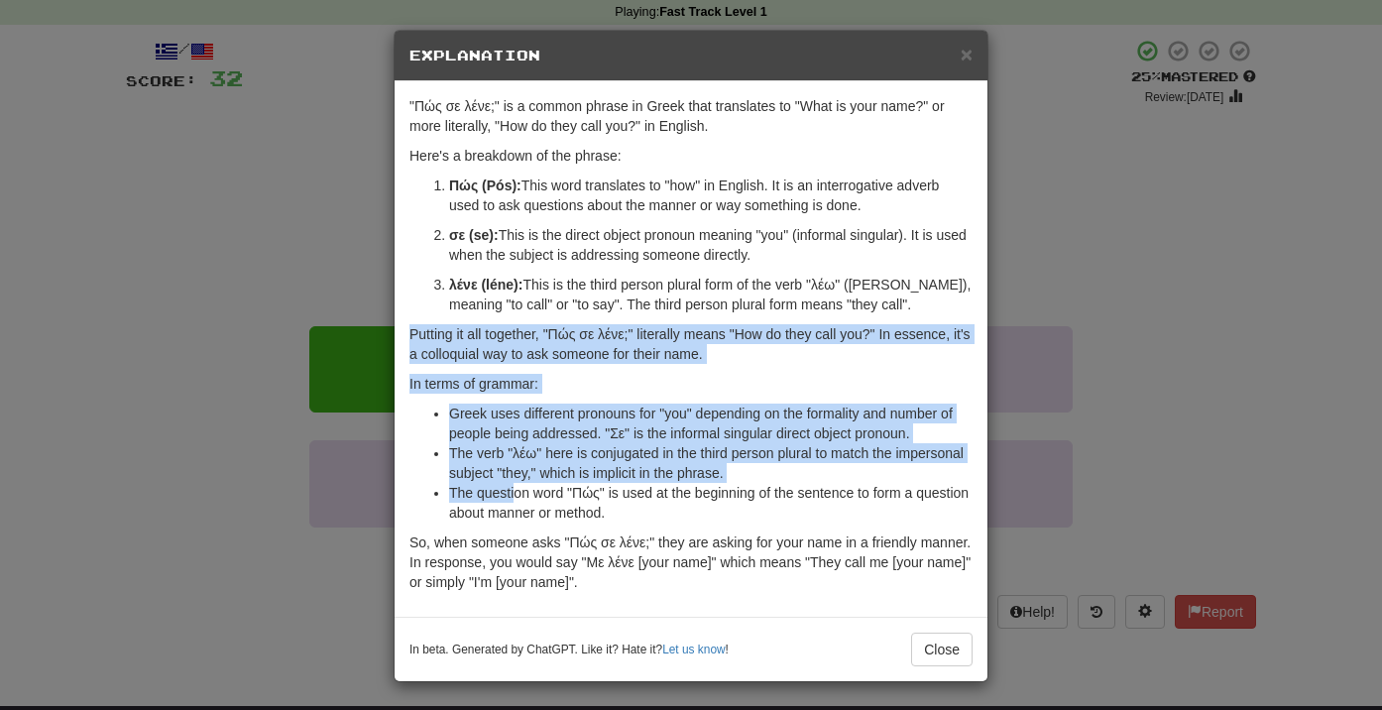
drag, startPoint x: 504, startPoint y: 317, endPoint x: 515, endPoint y: 493, distance: 175.8
click at [515, 493] on div ""Πώς σε λένε;" is a common phrase in Greek that translates to "What is your nam…" at bounding box center [691, 348] width 593 height 535
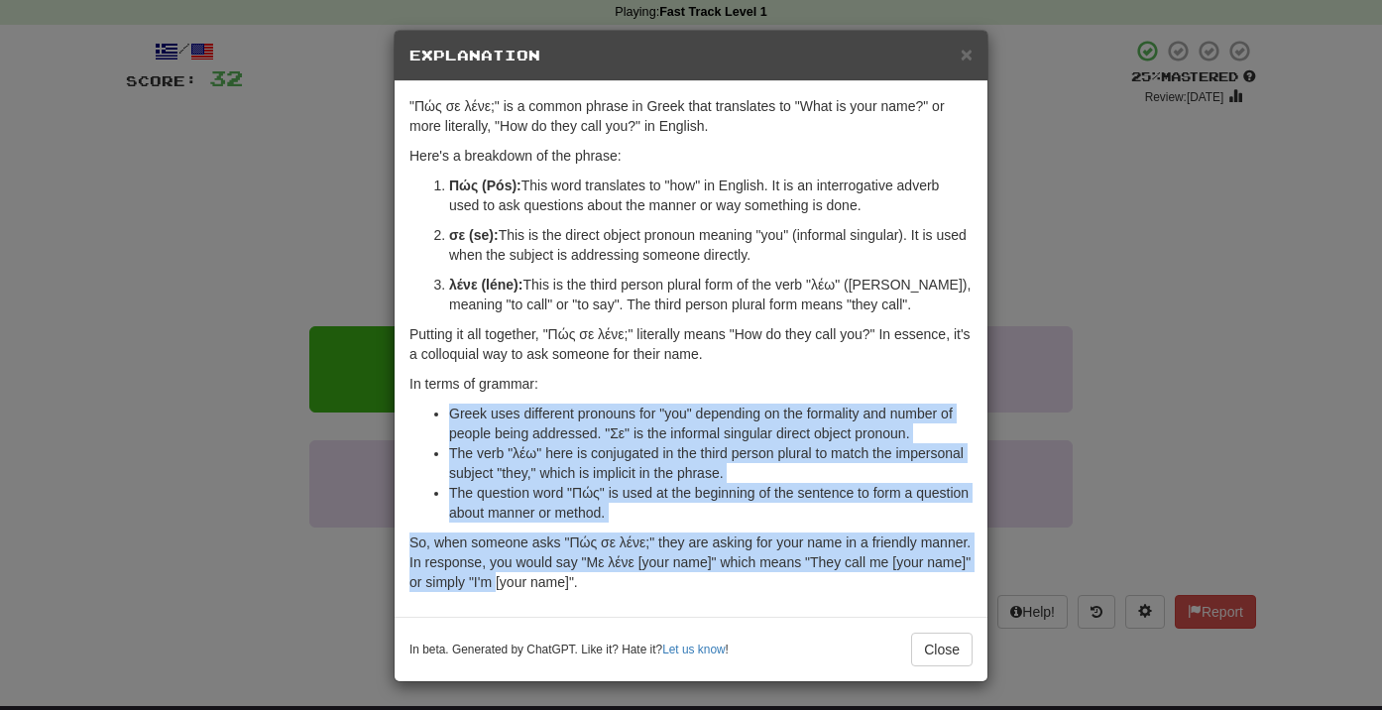
drag, startPoint x: 580, startPoint y: 588, endPoint x: 557, endPoint y: 357, distance: 232.1
click at [560, 359] on div ""Πώς σε λένε;" is a common phrase in Greek that translates to "What is your nam…" at bounding box center [691, 348] width 593 height 535
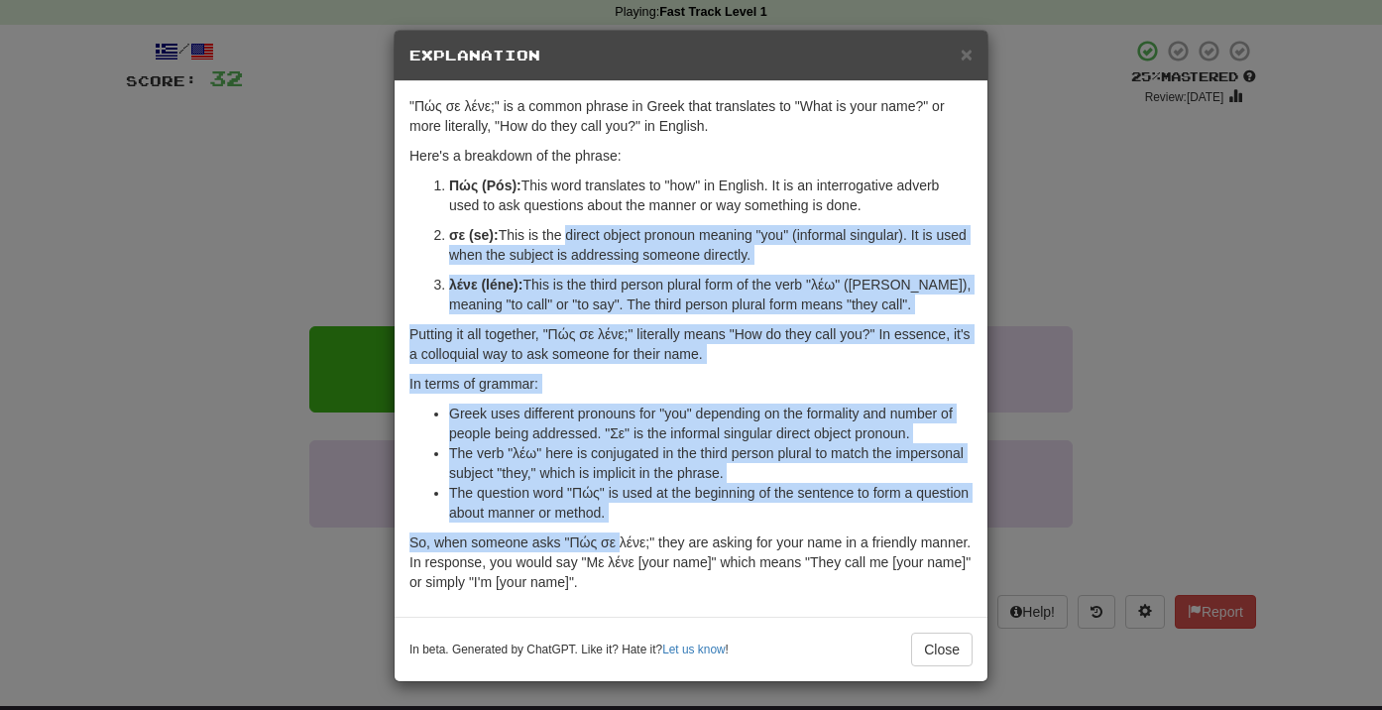
drag, startPoint x: 563, startPoint y: 237, endPoint x: 620, endPoint y: 556, distance: 324.2
click at [620, 556] on div ""Πώς σε λένε;" is a common phrase in Greek that translates to "What is your nam…" at bounding box center [691, 348] width 593 height 535
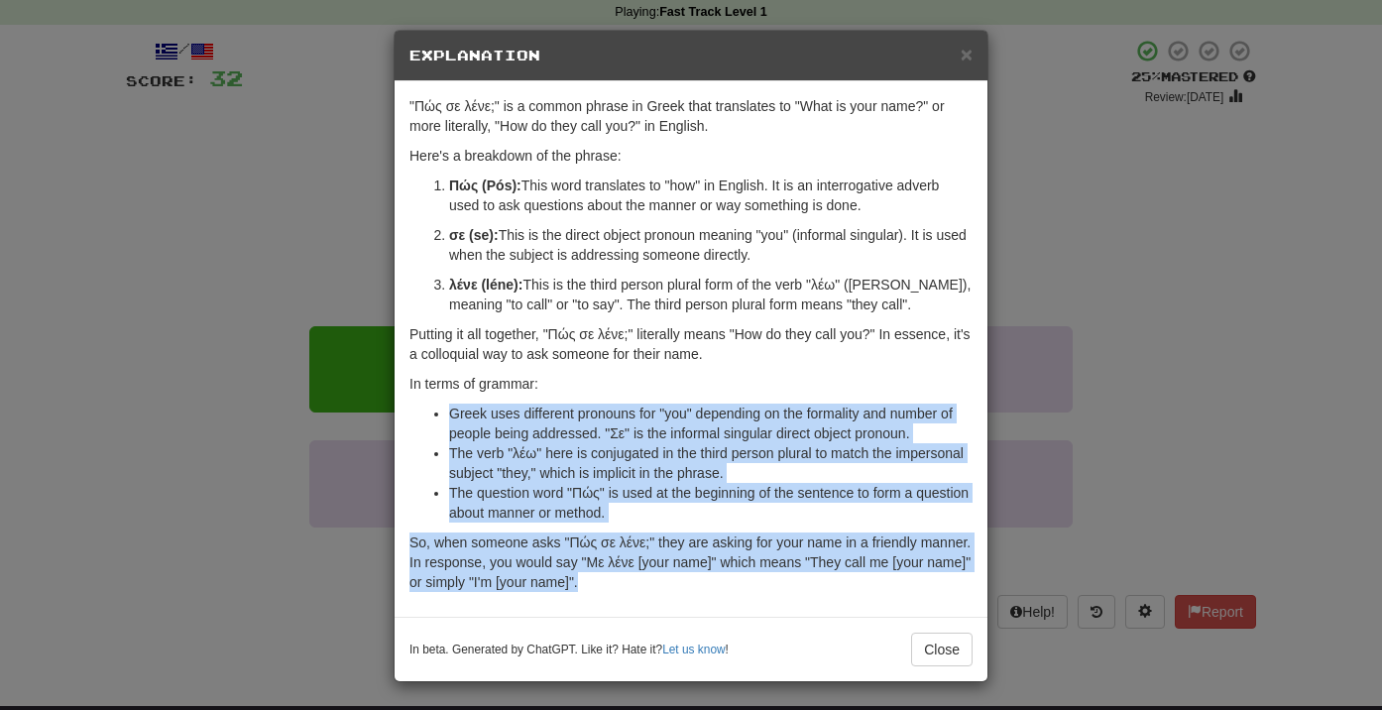
drag, startPoint x: 730, startPoint y: 604, endPoint x: 660, endPoint y: 311, distance: 300.6
click at [660, 315] on div ""Πώς σε λένε;" is a common phrase in Greek that translates to "What is your nam…" at bounding box center [691, 348] width 593 height 535
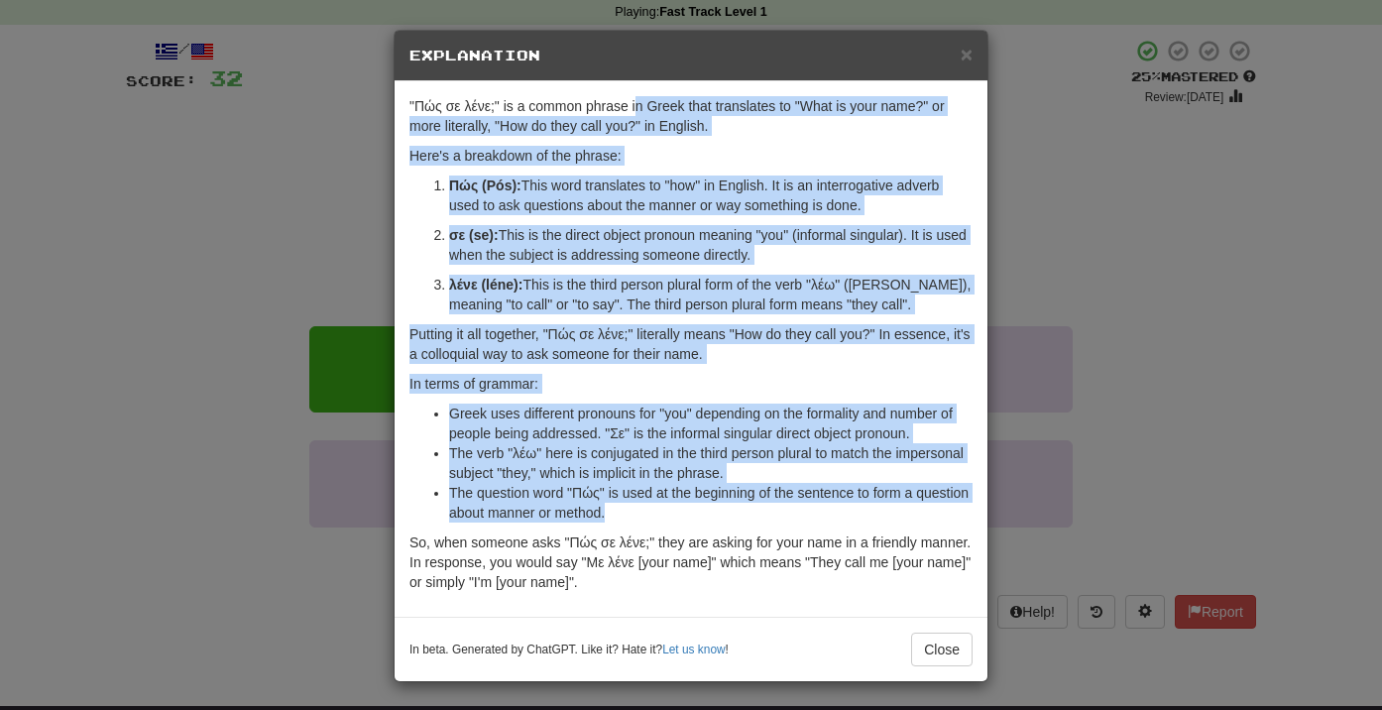
drag, startPoint x: 640, startPoint y: 99, endPoint x: 705, endPoint y: 555, distance: 460.6
click at [705, 555] on div ""Πώς σε λένε;" is a common phrase in Greek that translates to "What is your nam…" at bounding box center [691, 348] width 593 height 535
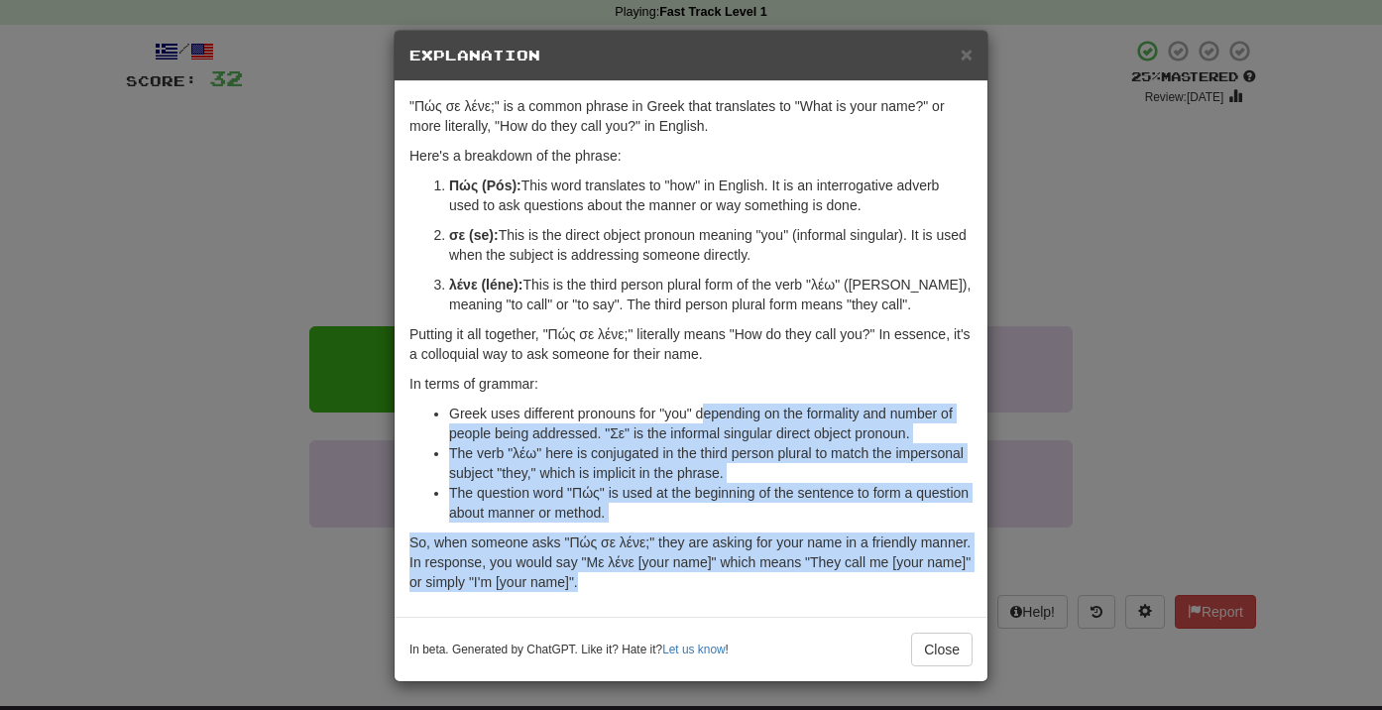
drag, startPoint x: 736, startPoint y: 586, endPoint x: 691, endPoint y: 285, distance: 304.7
click at [691, 286] on div ""Πώς σε λένε;" is a common phrase in Greek that translates to "What is your nam…" at bounding box center [691, 348] width 593 height 535
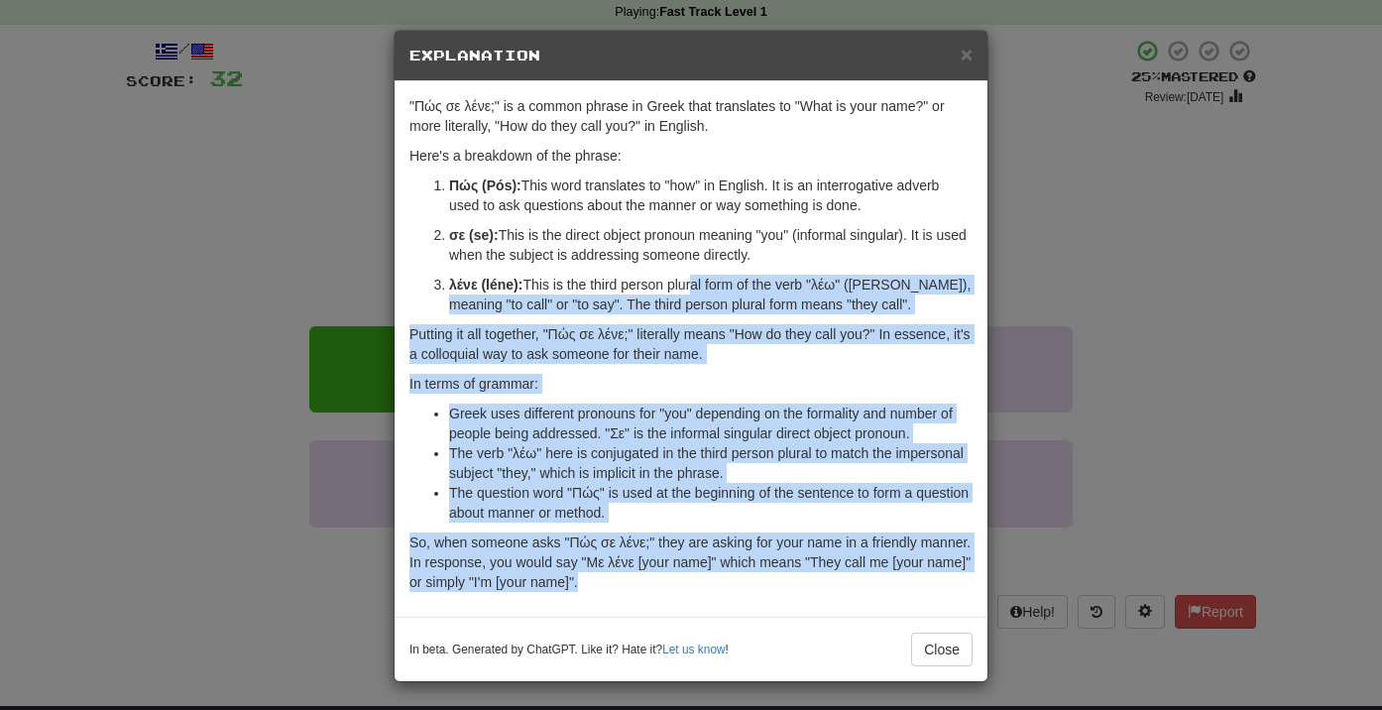
click at [691, 285] on p "λένε (léne): This is the third person plural form of the verb "λέω" (léo), mean…" at bounding box center [710, 295] width 523 height 40
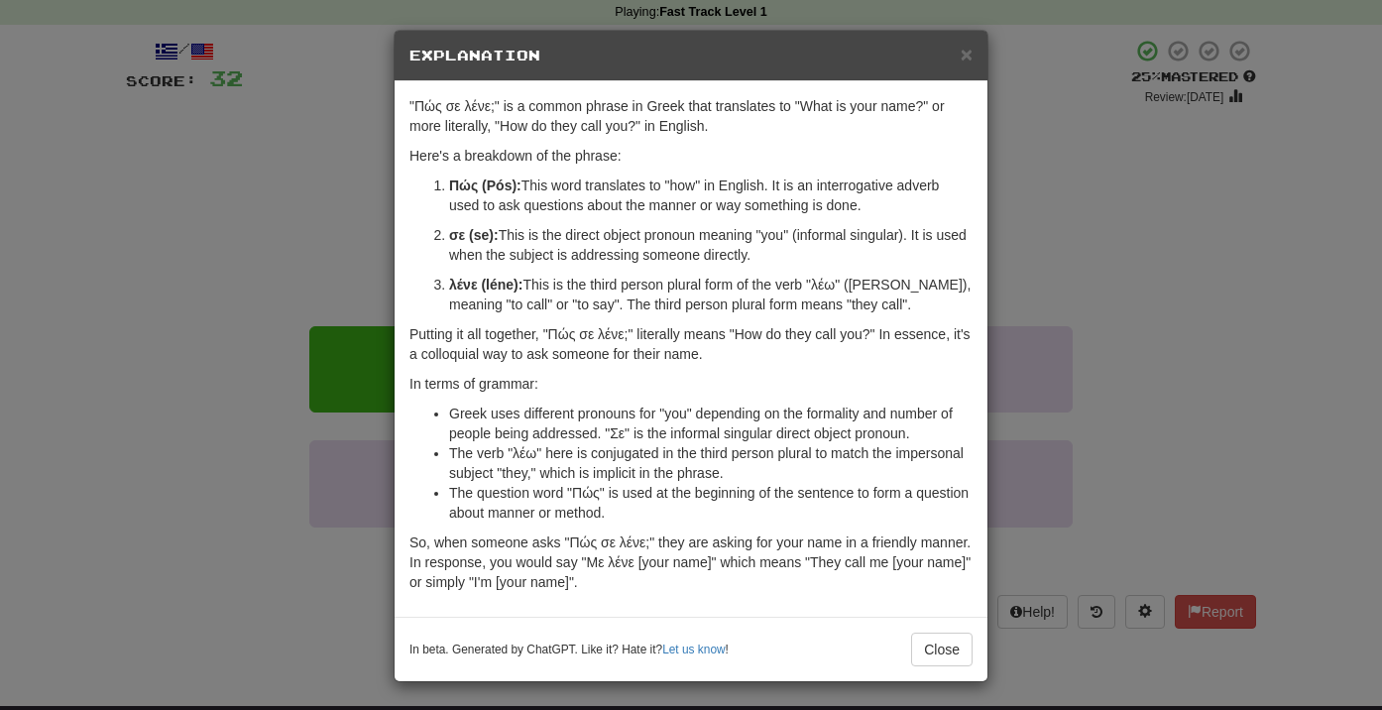
click at [227, 435] on div "× Explanation "Πώς σε λένε;" is a common phrase in Greek that translates to "Wh…" at bounding box center [691, 355] width 1382 height 710
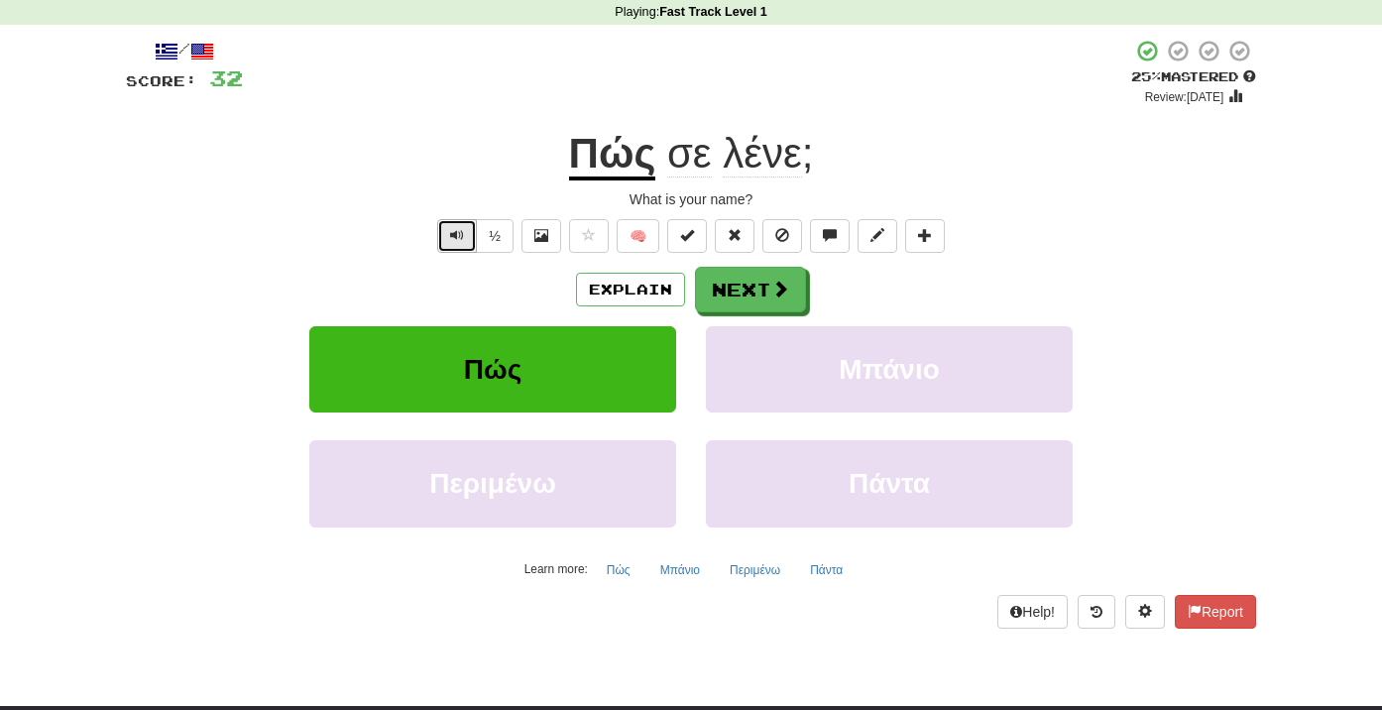
click at [467, 229] on button "Text-to-speech controls" at bounding box center [457, 236] width 40 height 34
click at [767, 288] on button "Next" at bounding box center [751, 291] width 111 height 46
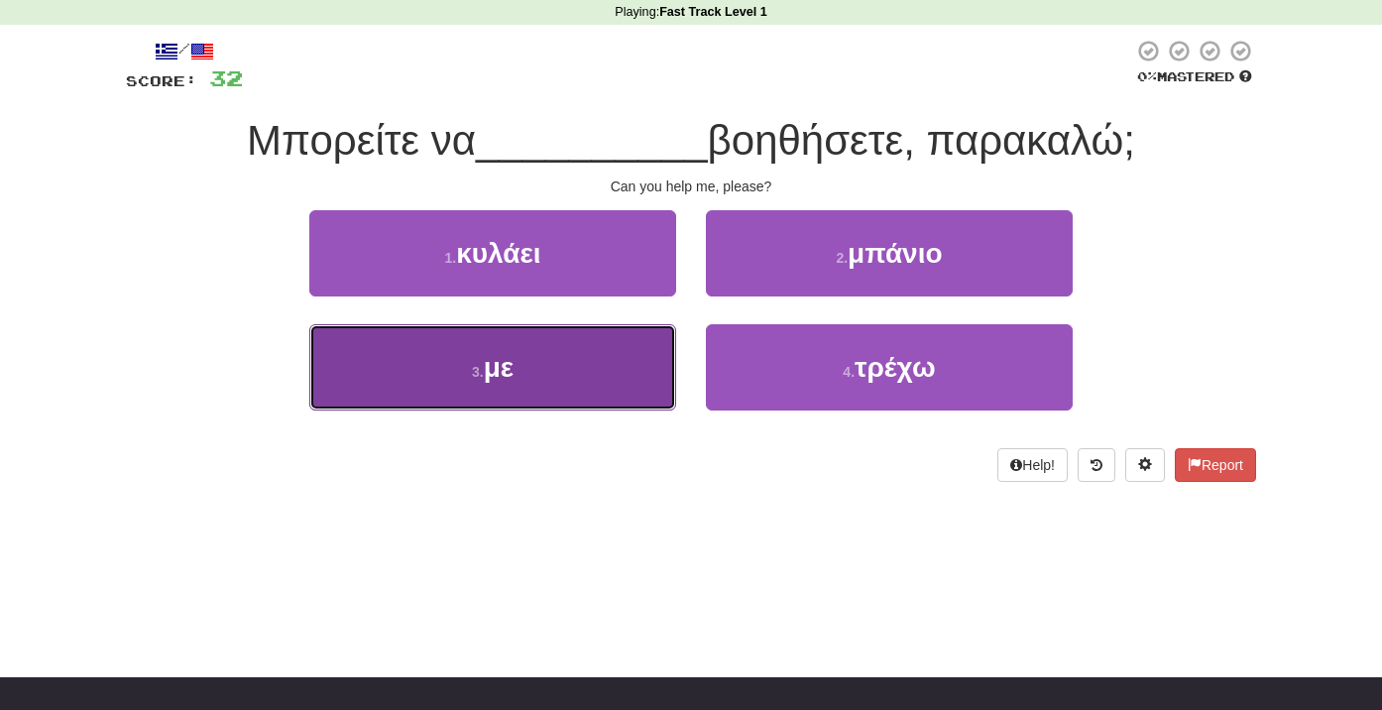
click at [473, 378] on small "3 ." at bounding box center [478, 372] width 12 height 16
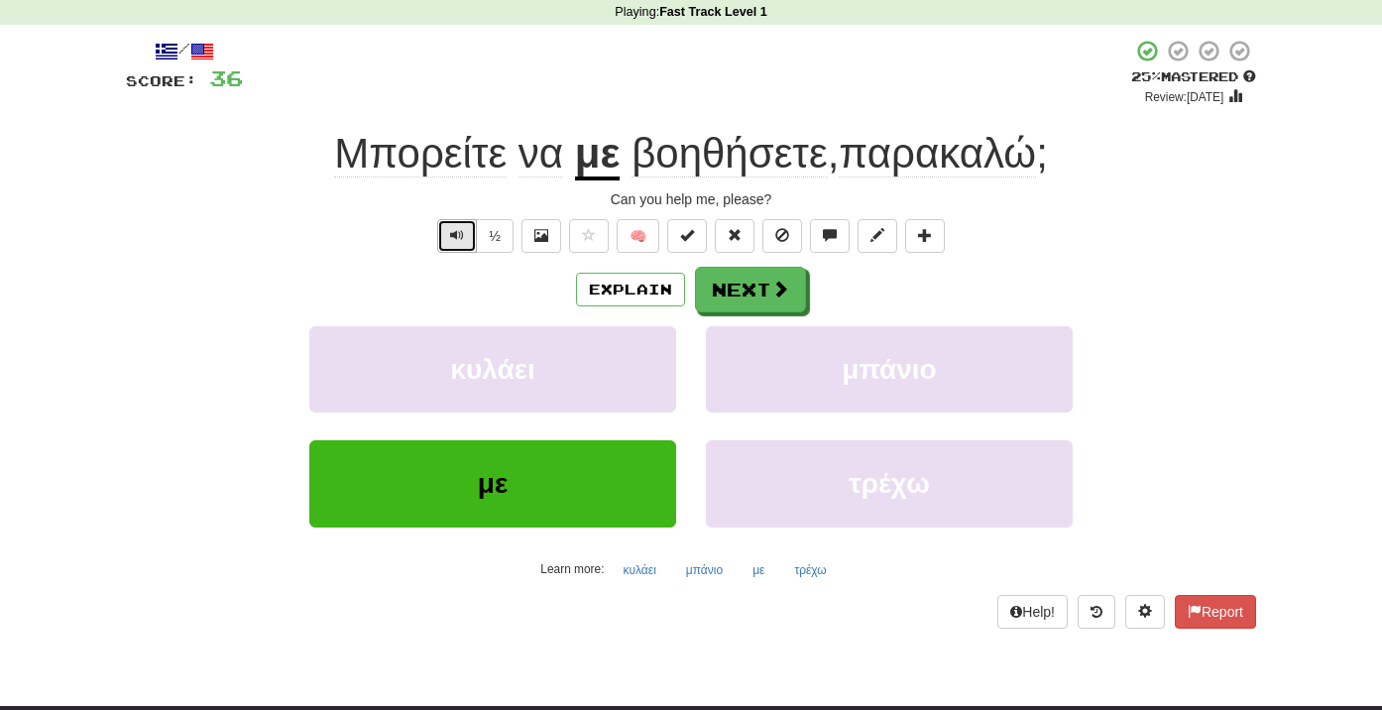
click at [451, 238] on button "Text-to-speech controls" at bounding box center [457, 236] width 40 height 34
click at [646, 288] on button "Explain" at bounding box center [630, 290] width 109 height 34
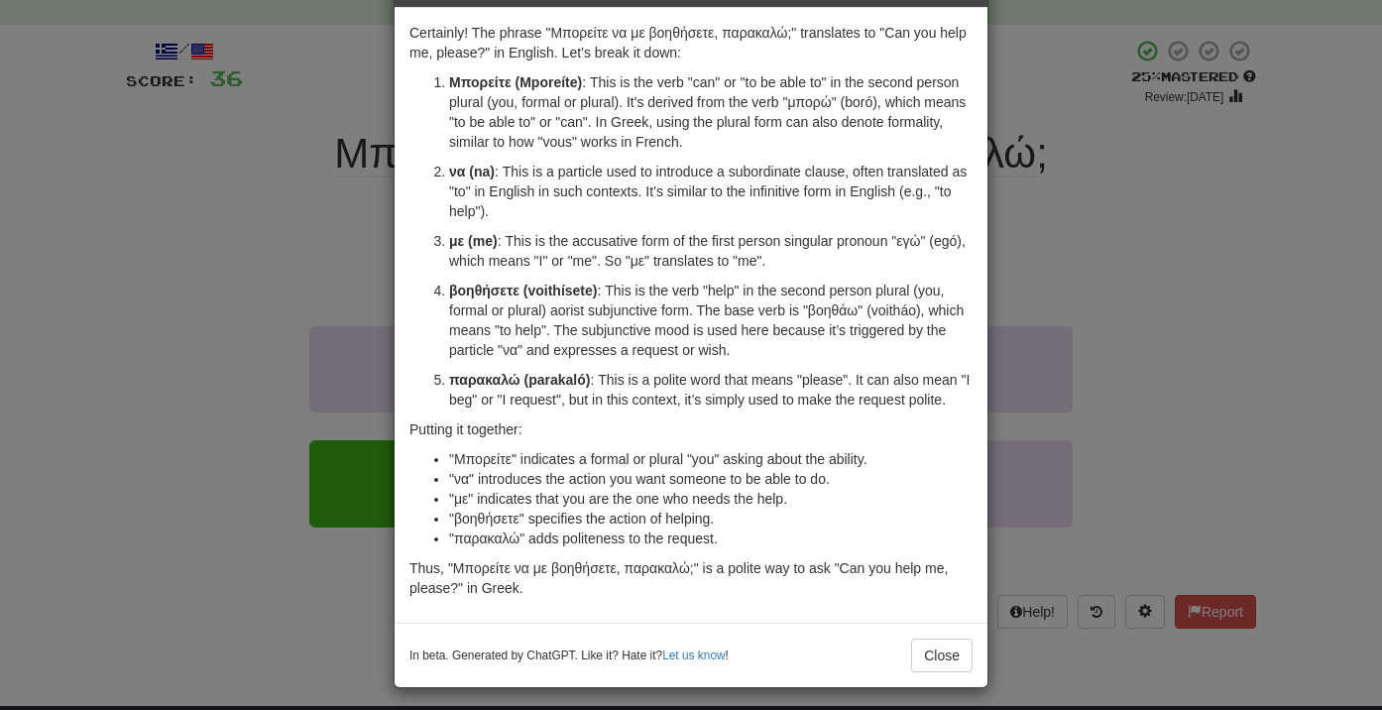
scroll to position [81, 0]
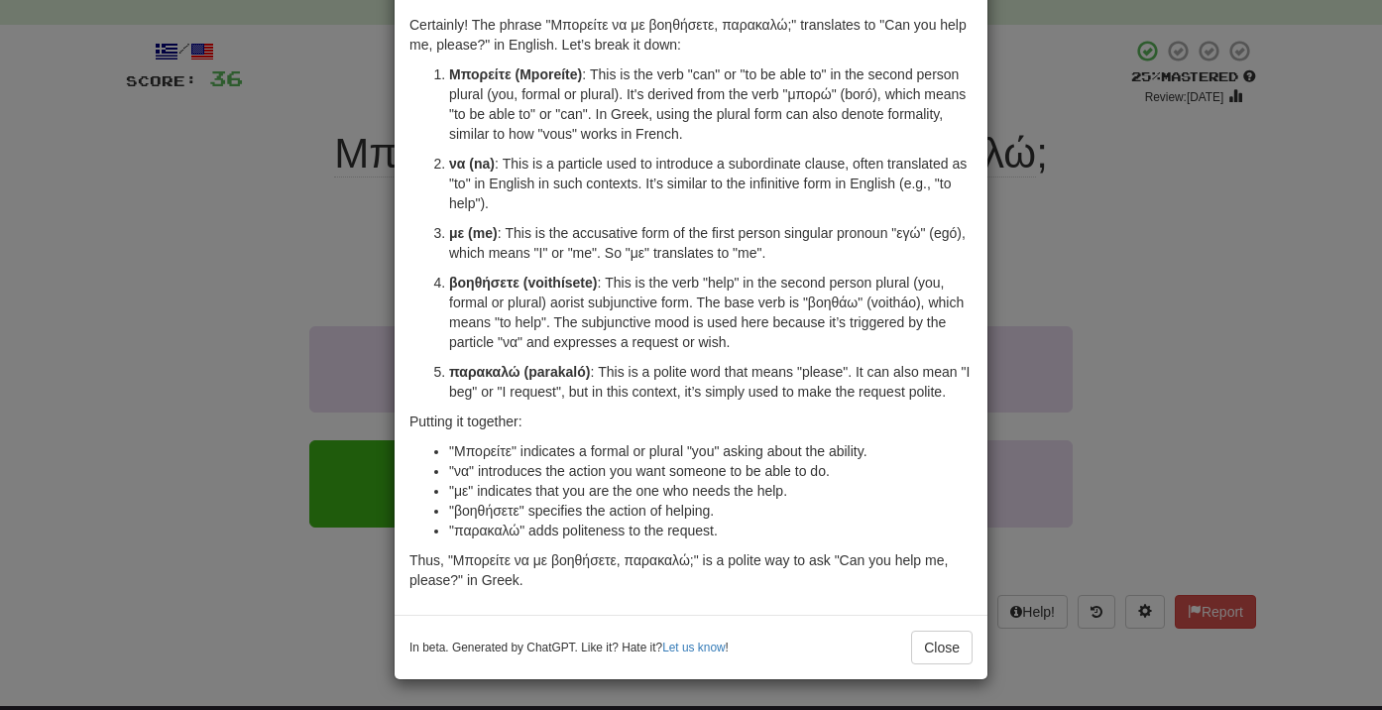
click at [207, 310] on div "× Explanation Certainly! The phrase "Μπορείτε να με βοηθήσετε, παρακαλώ;" trans…" at bounding box center [691, 355] width 1382 height 710
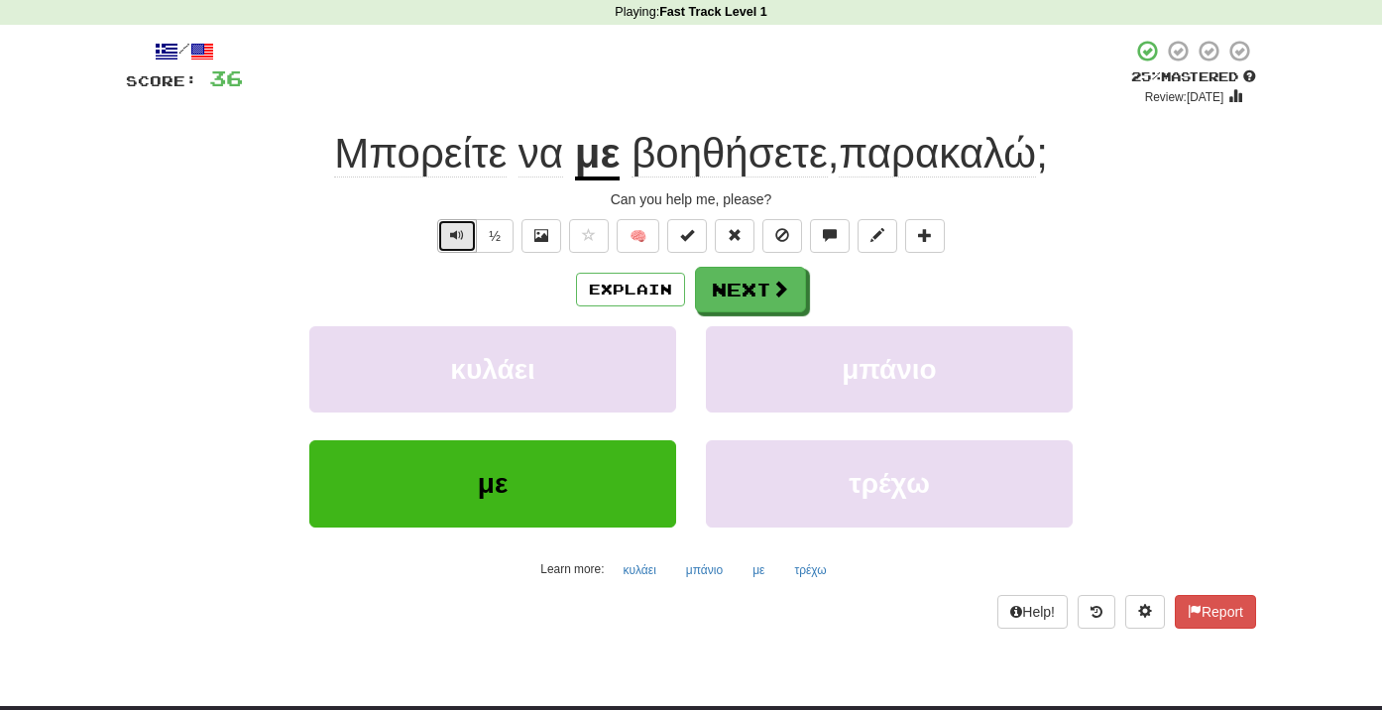
click at [456, 239] on span "Text-to-speech controls" at bounding box center [457, 235] width 14 height 14
click at [768, 294] on button "Next" at bounding box center [751, 291] width 111 height 46
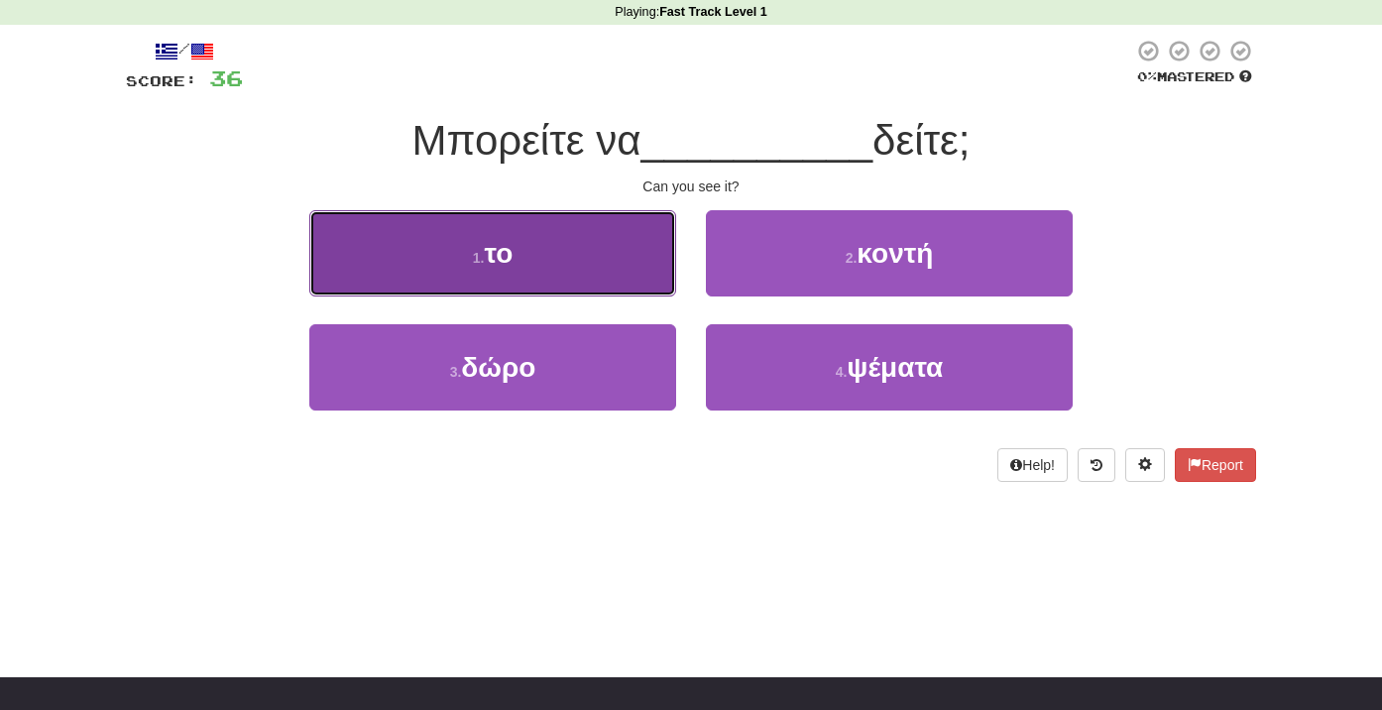
click at [500, 239] on span "το" at bounding box center [498, 253] width 29 height 31
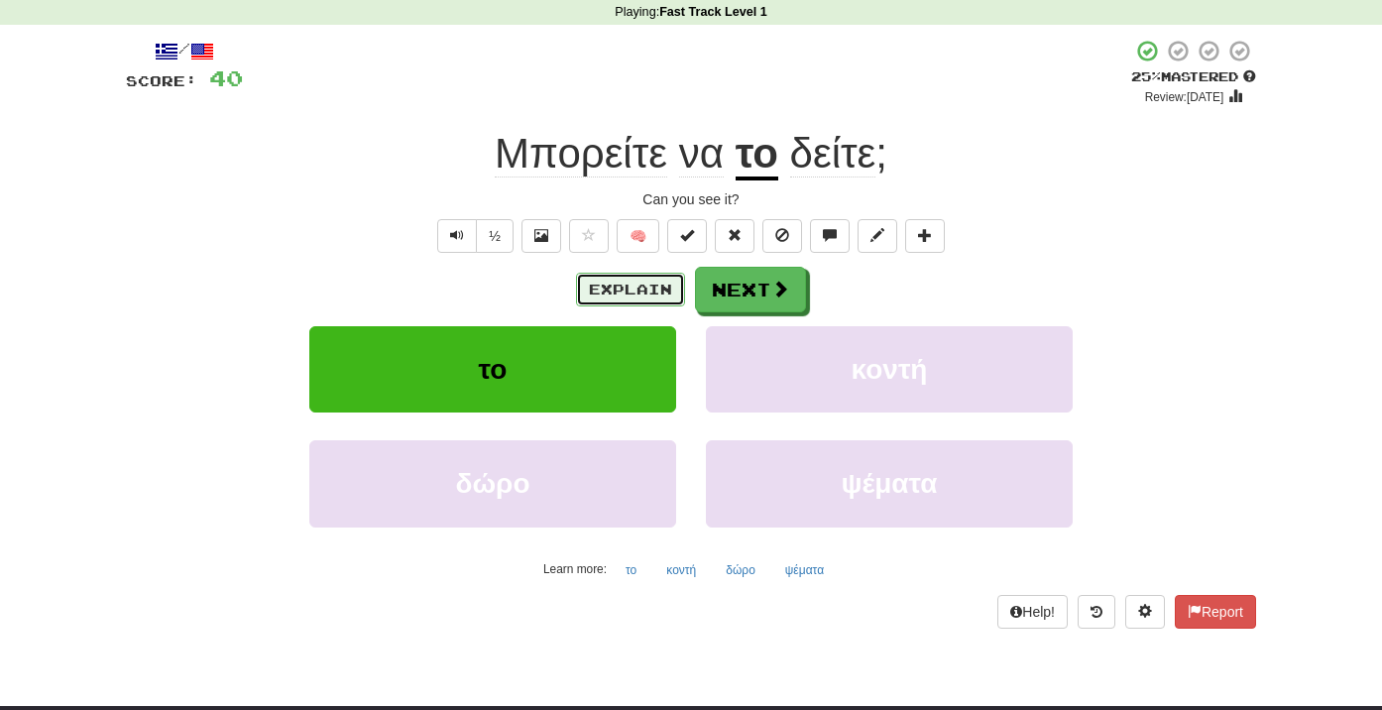
click at [629, 288] on button "Explain" at bounding box center [630, 290] width 109 height 34
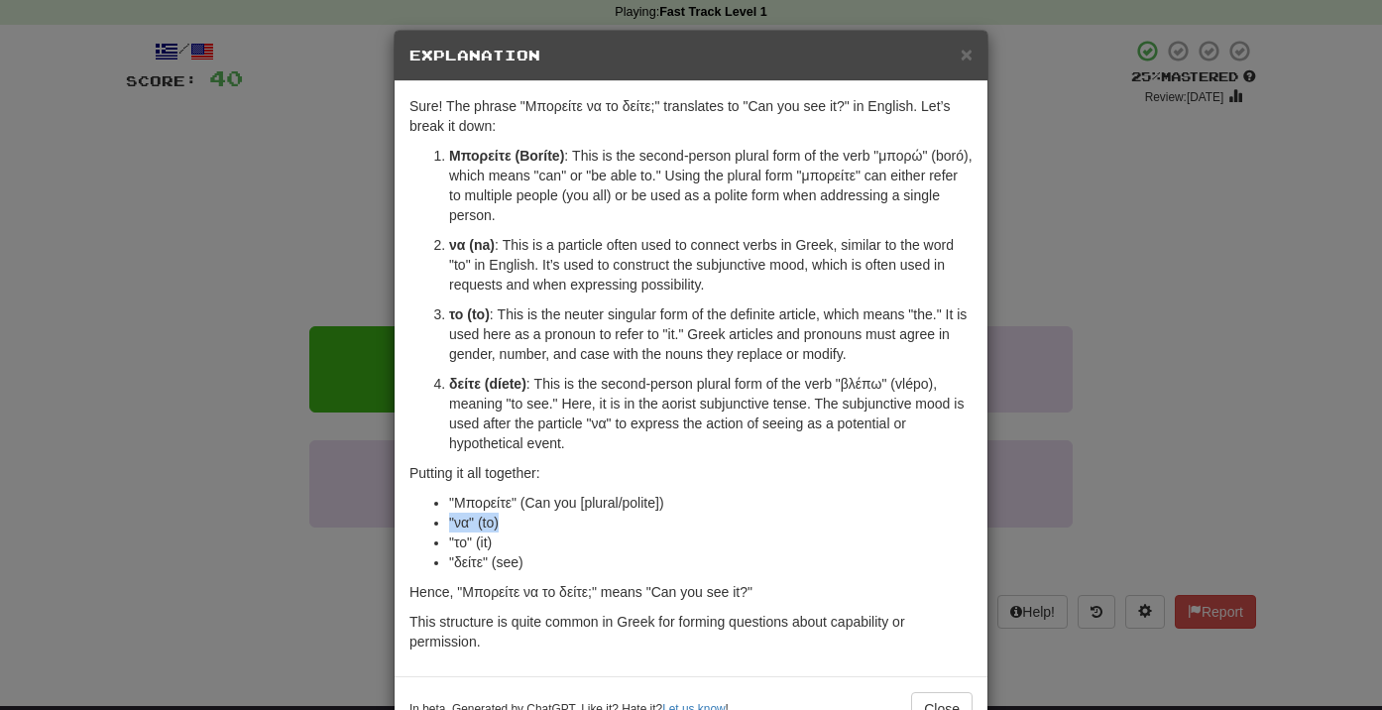
drag, startPoint x: 446, startPoint y: 524, endPoint x: 509, endPoint y: 524, distance: 62.5
click at [509, 524] on ul ""Μπορείτε" (Can you [plural/polite]) "να" (to) "το" (it) "δείτε" (see)" at bounding box center [690, 532] width 563 height 79
drag, startPoint x: 477, startPoint y: 540, endPoint x: 525, endPoint y: 543, distance: 48.7
click at [524, 543] on li ""το" (it)" at bounding box center [710, 542] width 523 height 20
drag, startPoint x: 454, startPoint y: 569, endPoint x: 567, endPoint y: 569, distance: 113.0
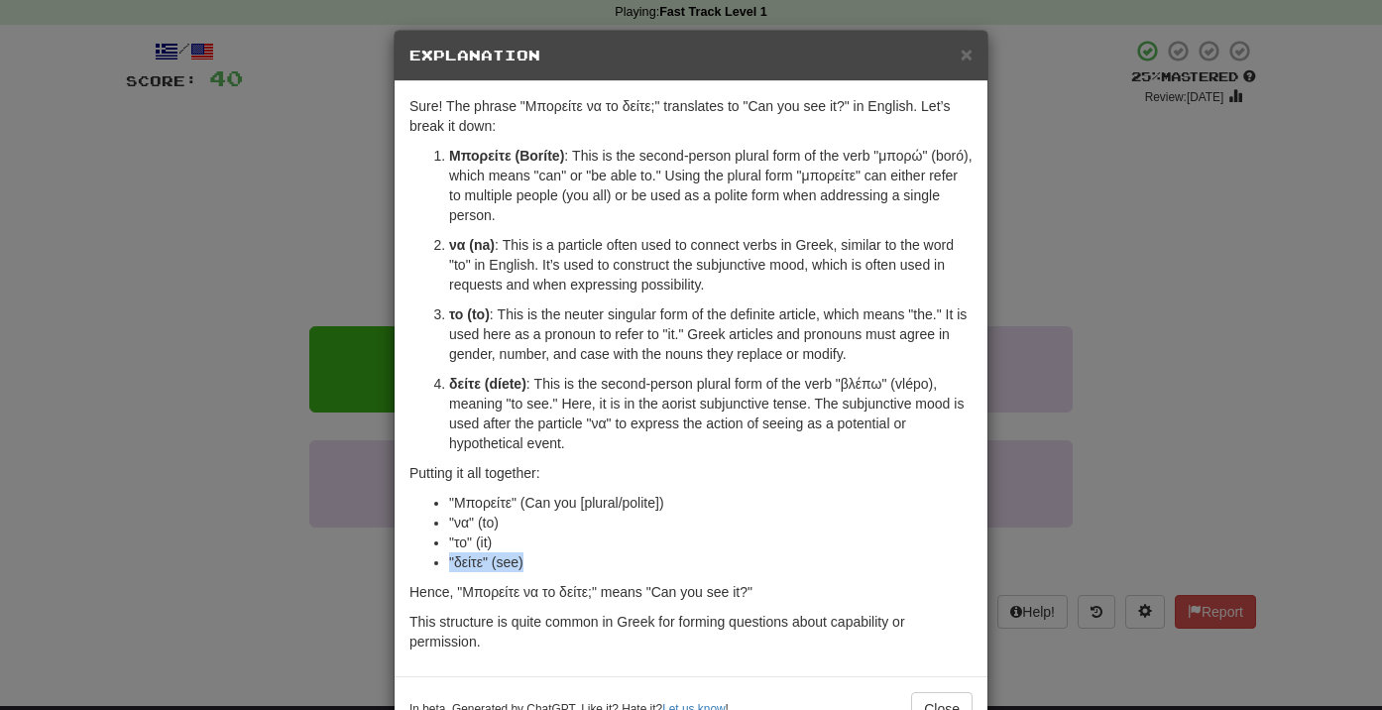
click at [567, 569] on ul ""Μπορείτε" (Can you [plural/polite]) "να" (to) "το" (it) "δείτε" (see)" at bounding box center [690, 532] width 563 height 79
click at [567, 566] on li ""δείτε" (see)" at bounding box center [710, 562] width 523 height 20
drag, startPoint x: 559, startPoint y: 566, endPoint x: 420, endPoint y: 439, distance: 188.1
click at [420, 439] on div "Sure! The phrase "Μπορείτε να το δείτε;" translates to "Can you see it?" in Eng…" at bounding box center [691, 378] width 593 height 595
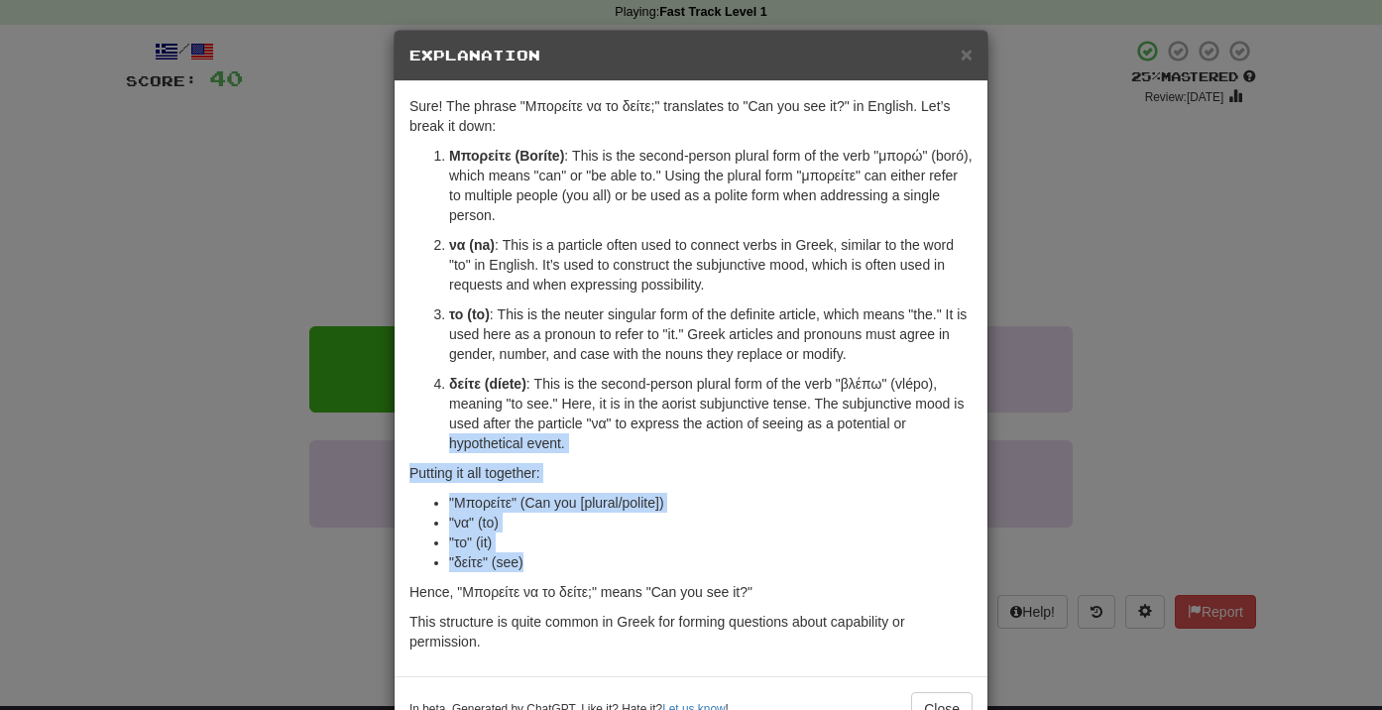
click at [420, 439] on ol "Μπορείτε (Boríte) : This is the second-person plural form of the verb "μπορώ" (…" at bounding box center [690, 299] width 563 height 307
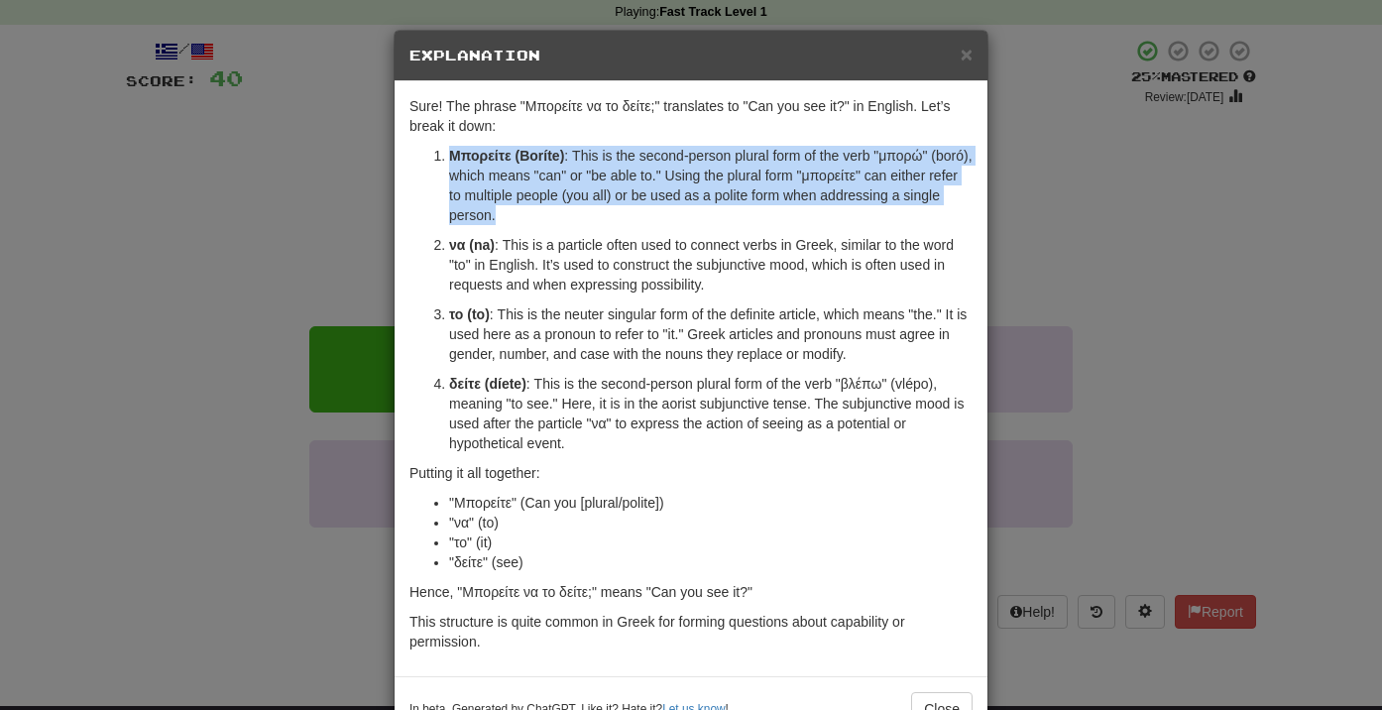
drag, startPoint x: 434, startPoint y: 152, endPoint x: 626, endPoint y: 233, distance: 207.9
click at [626, 233] on ol "Μπορείτε (Boríte) : This is the second-person plural form of the verb "μπορώ" (…" at bounding box center [690, 299] width 563 height 307
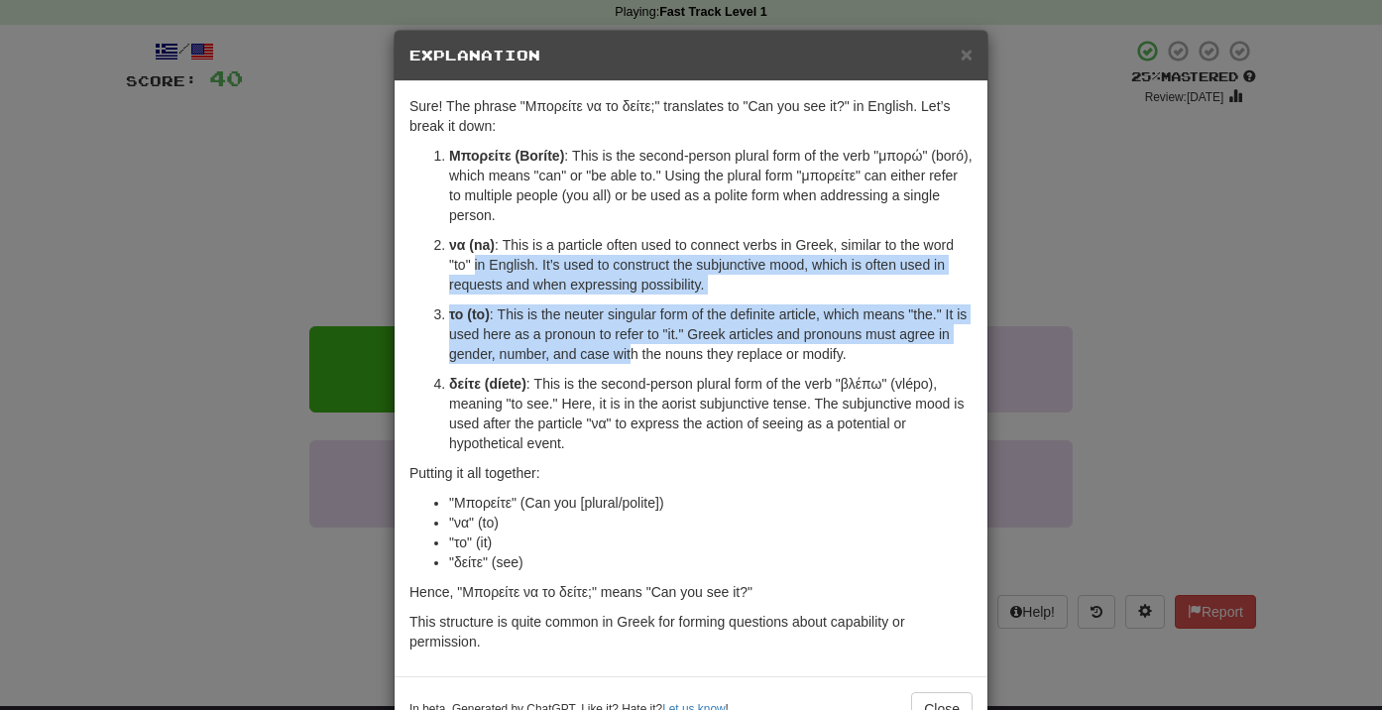
drag, startPoint x: 477, startPoint y: 273, endPoint x: 662, endPoint y: 377, distance: 212.6
click at [660, 375] on ol "Μπορείτε (Boríte) : This is the second-person plural form of the verb "μπορώ" (…" at bounding box center [690, 299] width 563 height 307
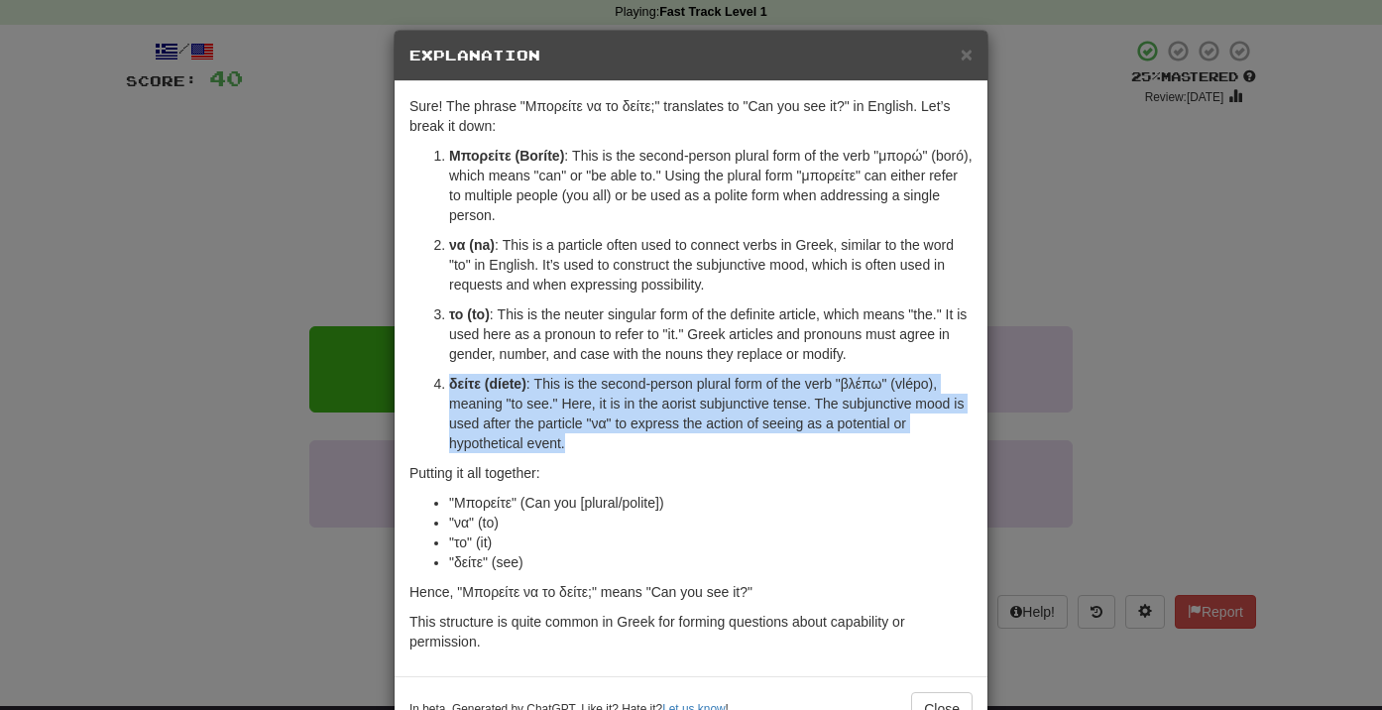
drag, startPoint x: 656, startPoint y: 433, endPoint x: 566, endPoint y: 251, distance: 203.5
click at [568, 253] on ol "Μπορείτε (Boríte) : This is the second-person plural form of the verb "μπορώ" (…" at bounding box center [690, 299] width 563 height 307
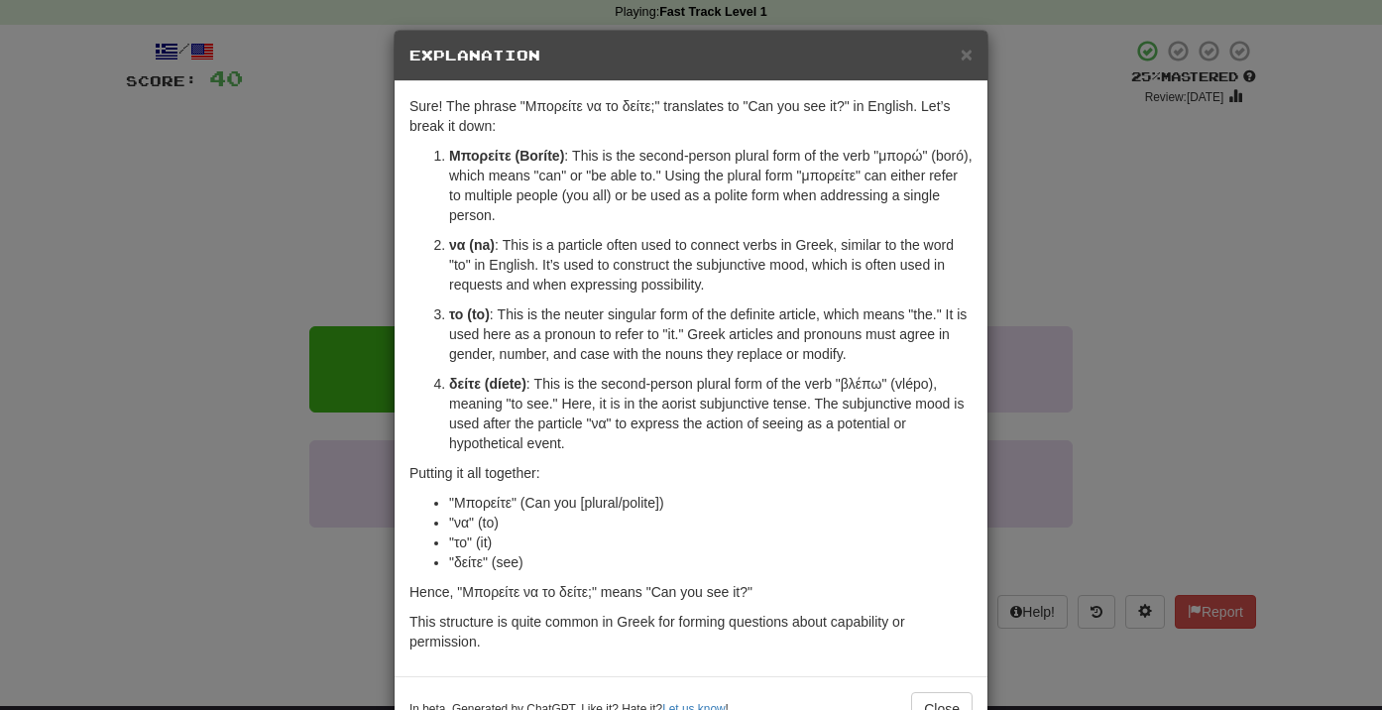
click at [566, 251] on p "να (na) : This is a particle often used to connect verbs in Greek, similar to t…" at bounding box center [710, 264] width 523 height 59
click at [268, 275] on div "× Explanation Sure! The phrase "Μπορείτε να το δείτε;" translates to "Can you s…" at bounding box center [691, 355] width 1382 height 710
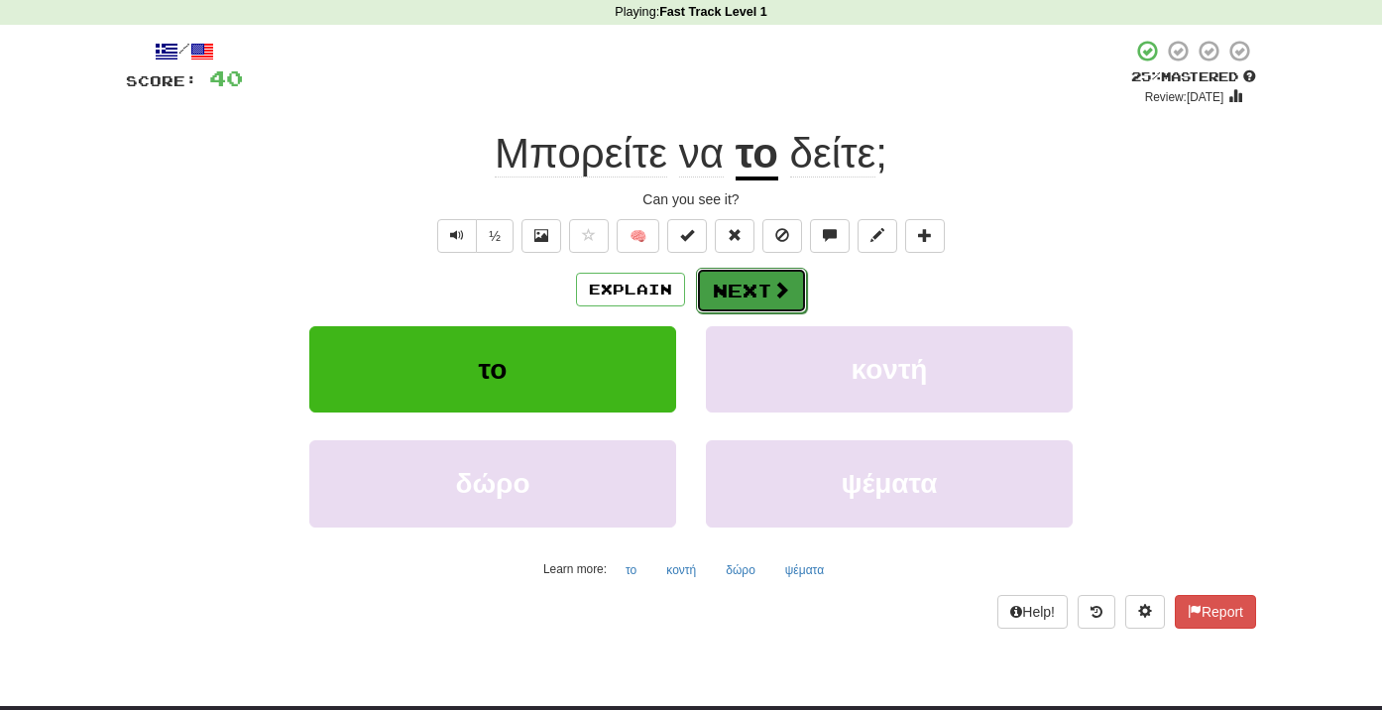
click at [772, 301] on button "Next" at bounding box center [751, 291] width 111 height 46
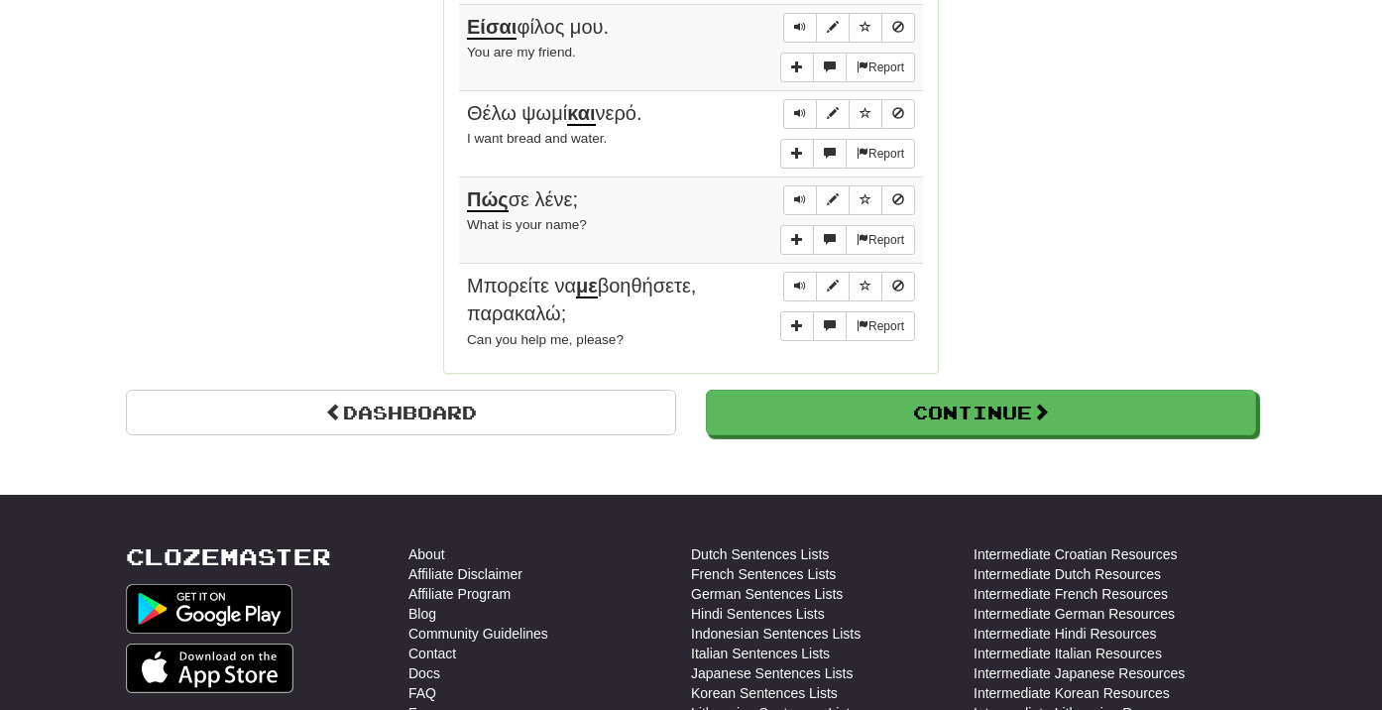
scroll to position [1708, 0]
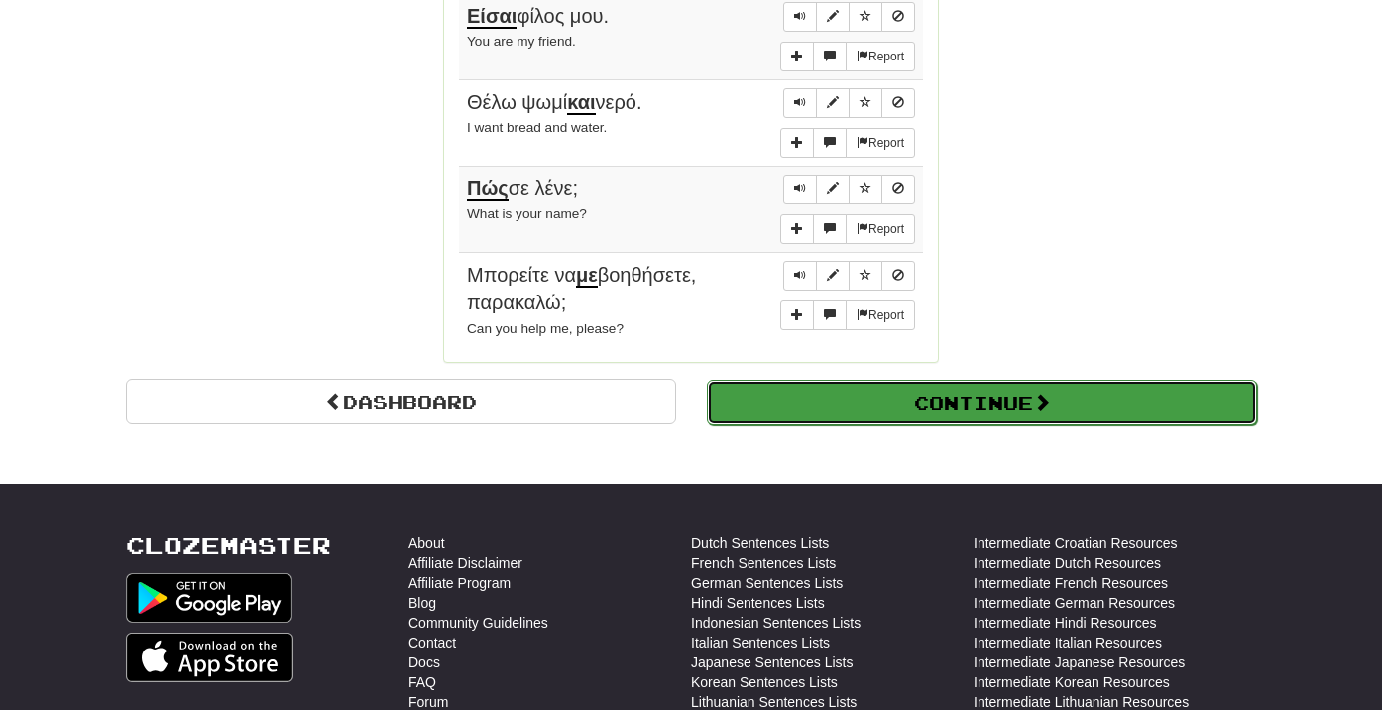
click at [844, 406] on button "Continue" at bounding box center [982, 403] width 550 height 46
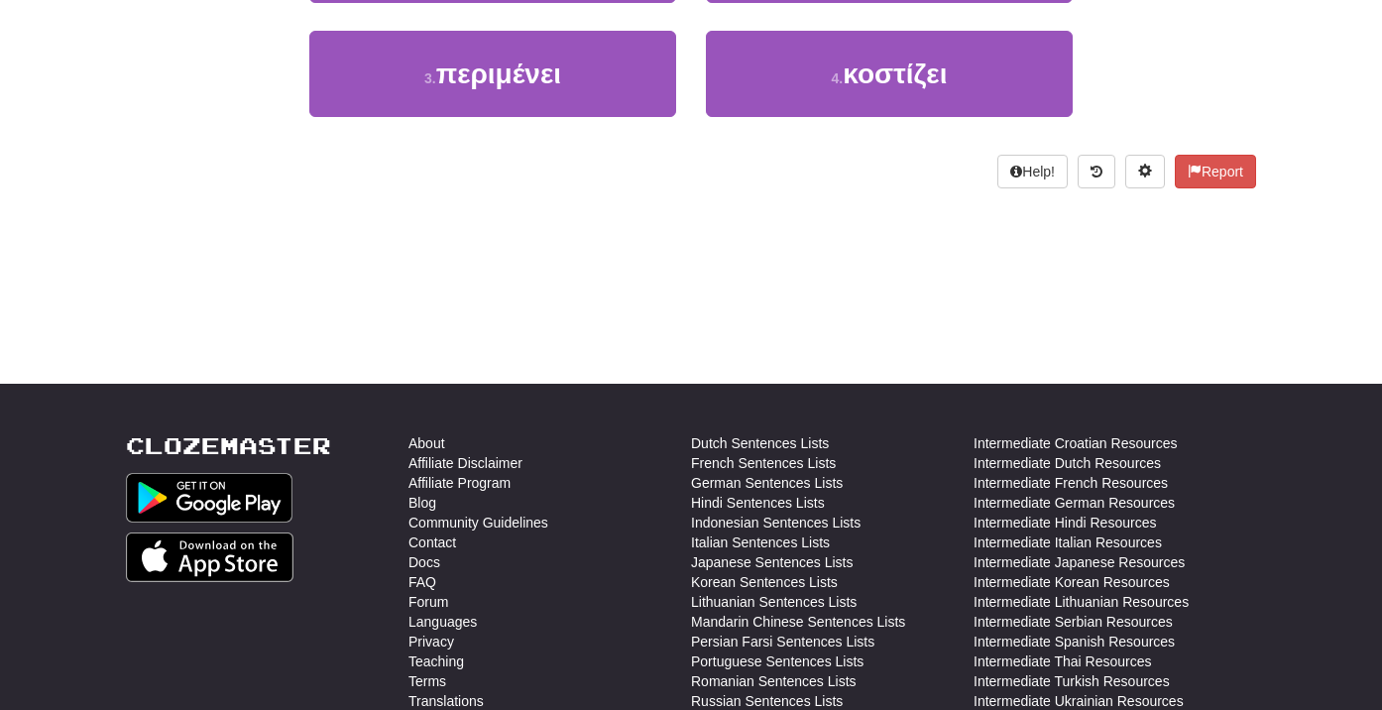
scroll to position [0, 0]
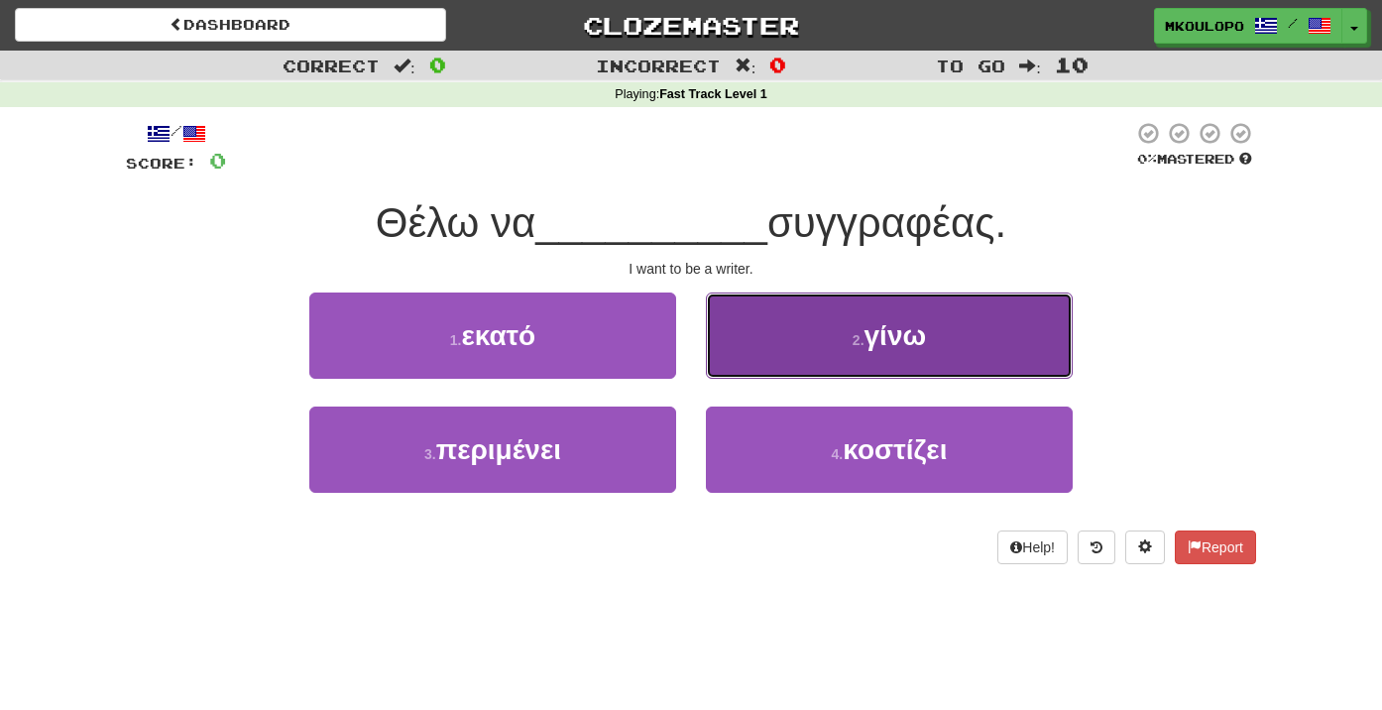
click at [807, 334] on button "2 . γίνω" at bounding box center [889, 335] width 367 height 86
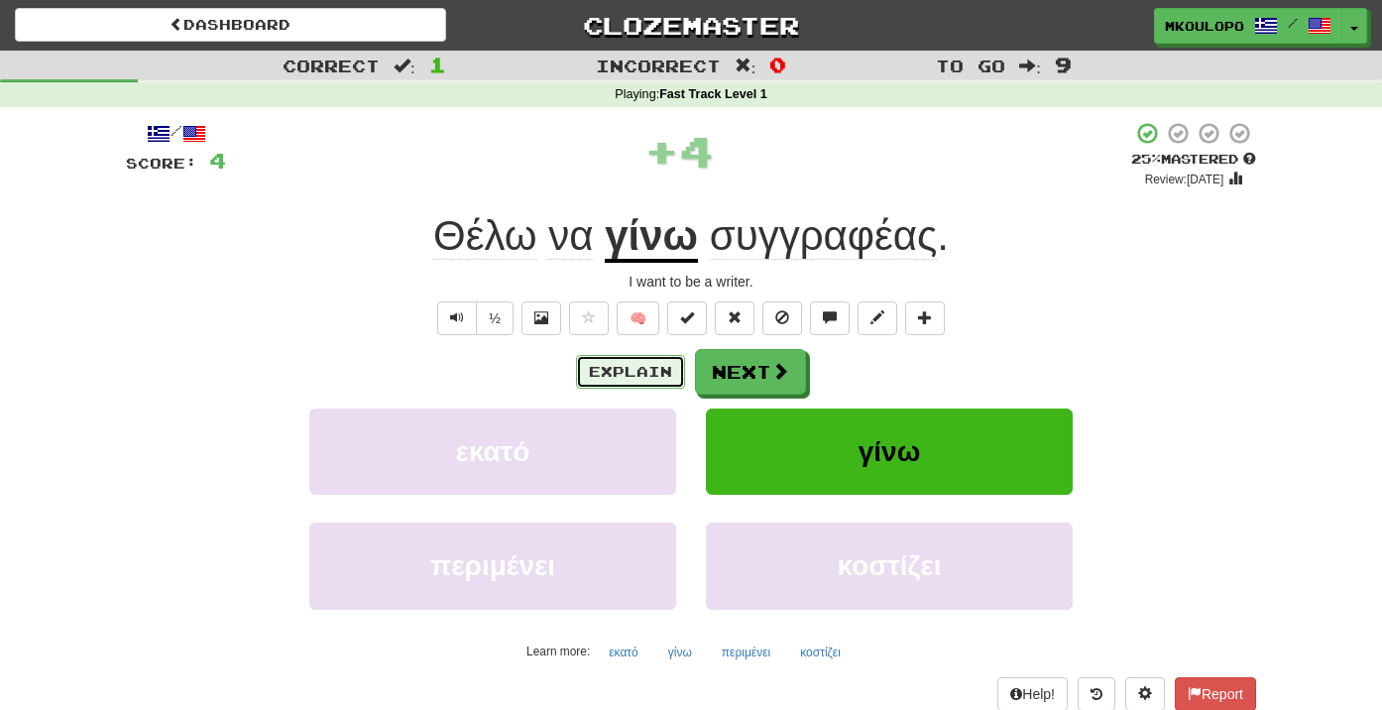
click at [610, 365] on button "Explain" at bounding box center [630, 372] width 109 height 34
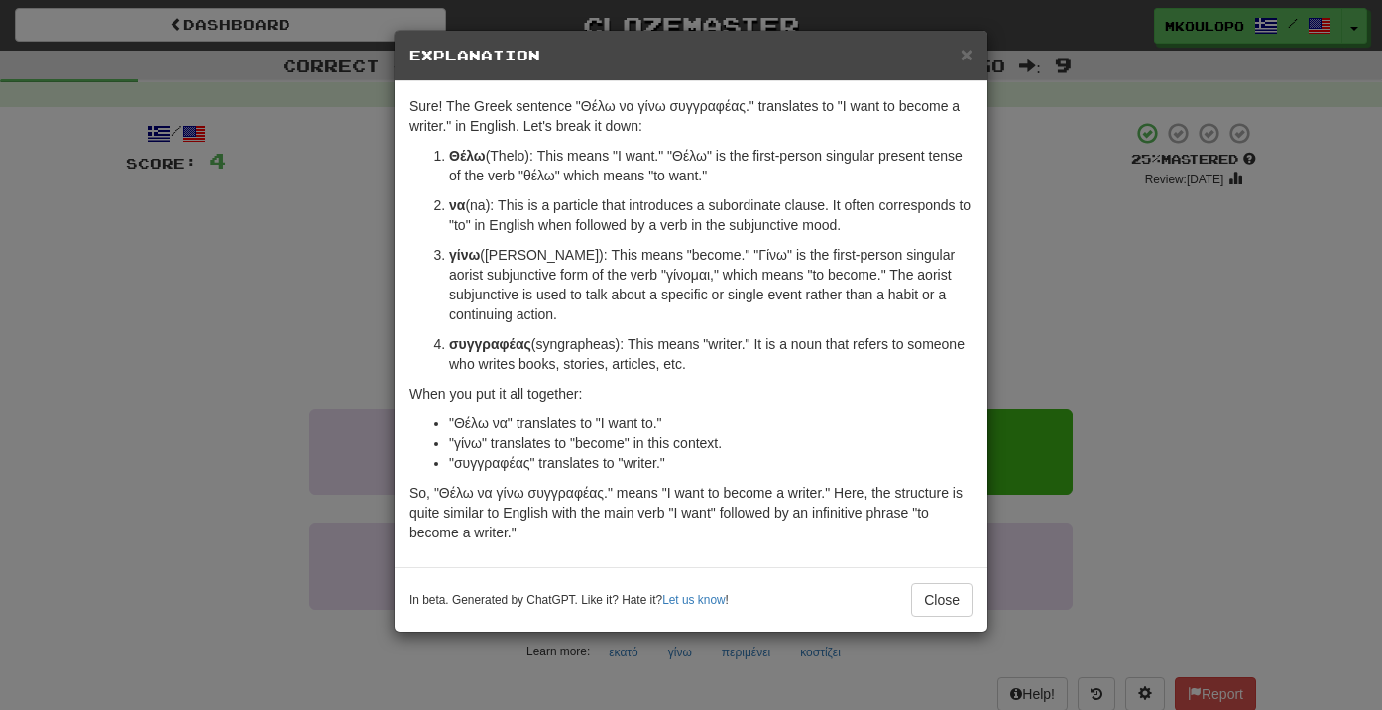
click at [263, 325] on div "× Explanation Sure! The Greek sentence "Θέλω να γίνω συγγραφέας." translates to…" at bounding box center [691, 355] width 1382 height 710
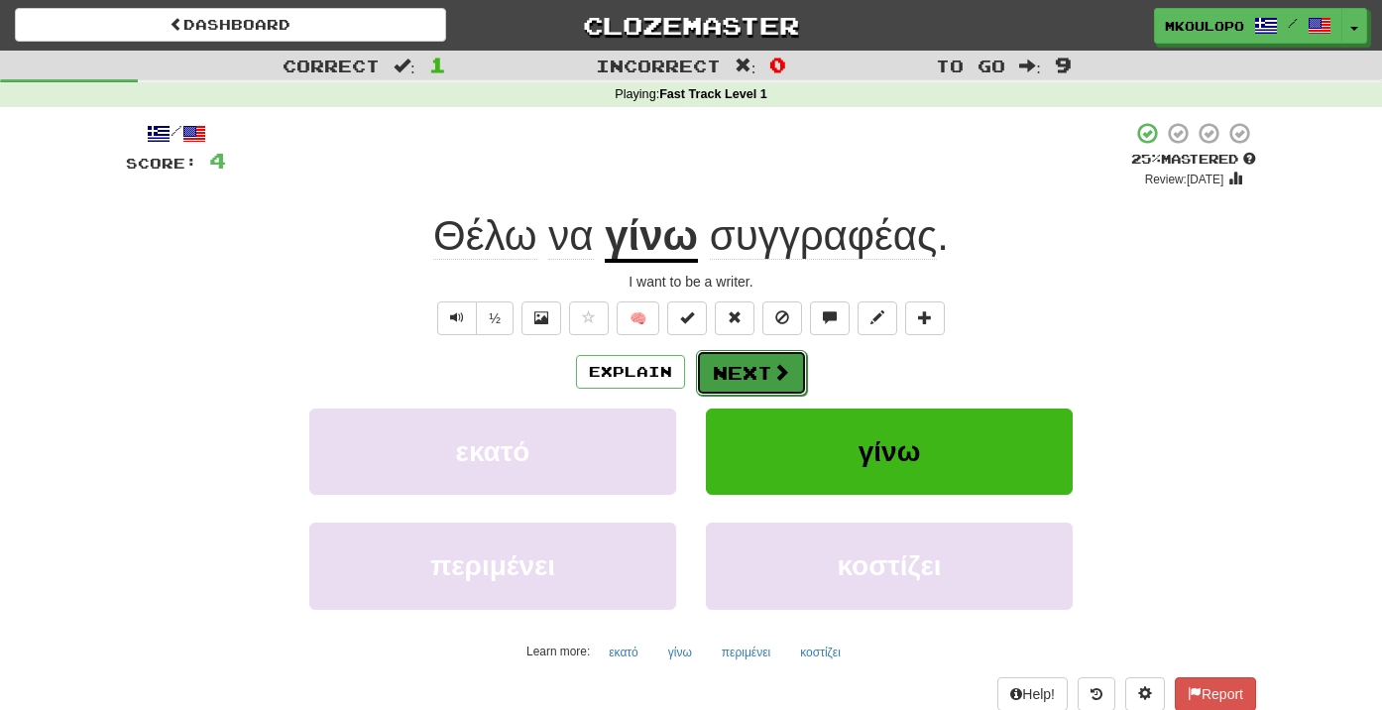
click at [762, 367] on button "Next" at bounding box center [751, 373] width 111 height 46
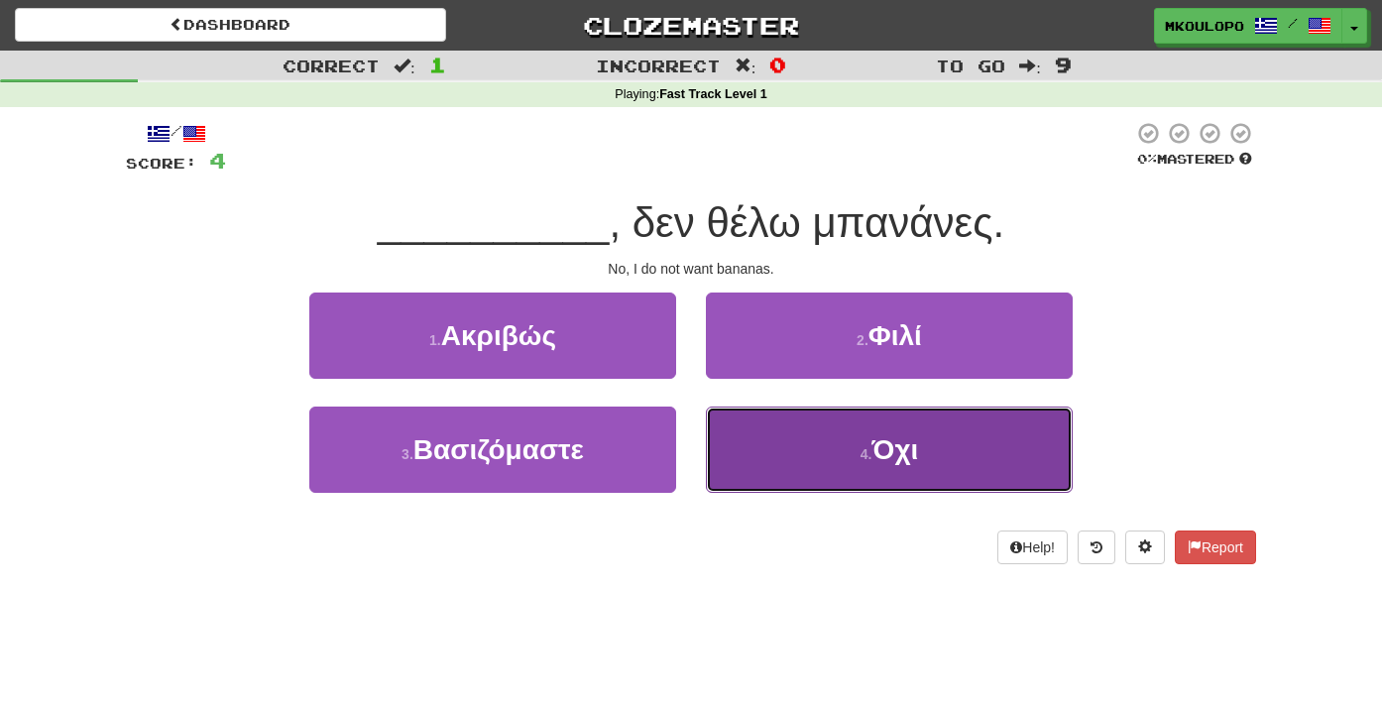
click at [769, 463] on button "4 . Όχι" at bounding box center [889, 449] width 367 height 86
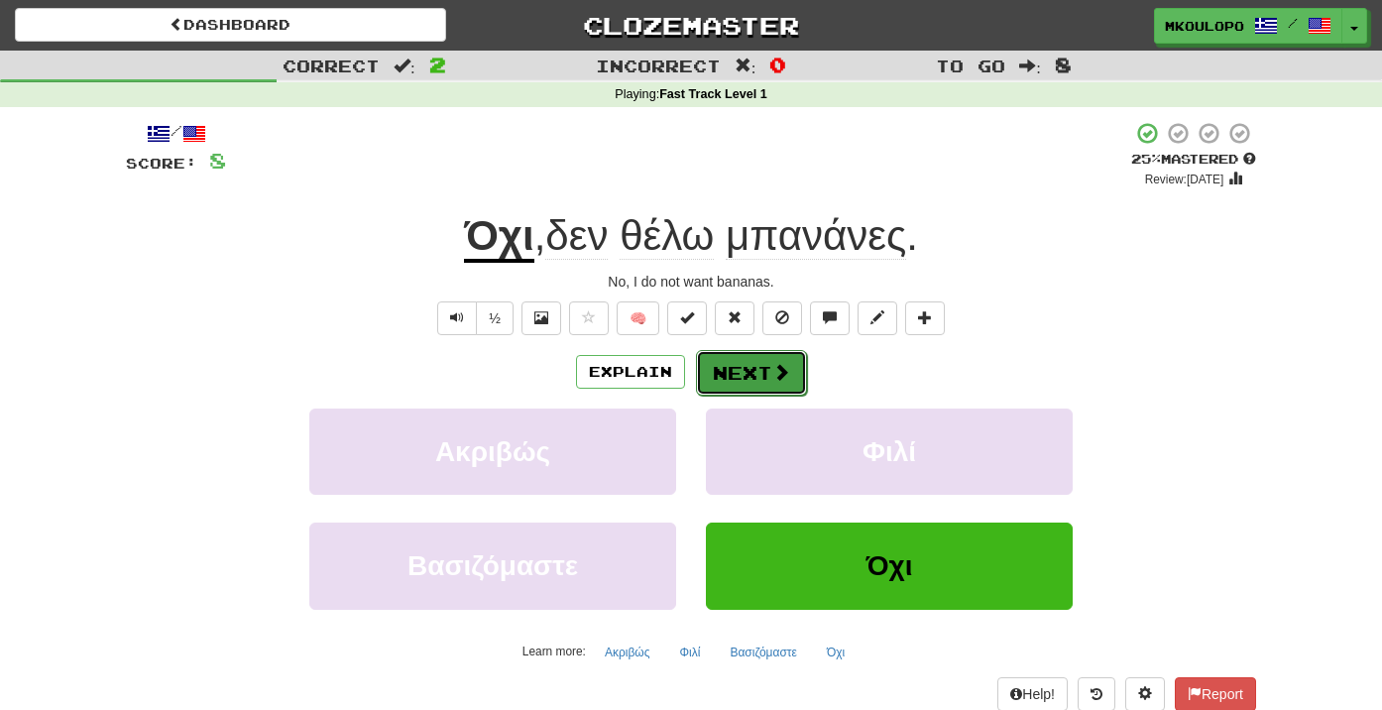
click at [747, 368] on button "Next" at bounding box center [751, 373] width 111 height 46
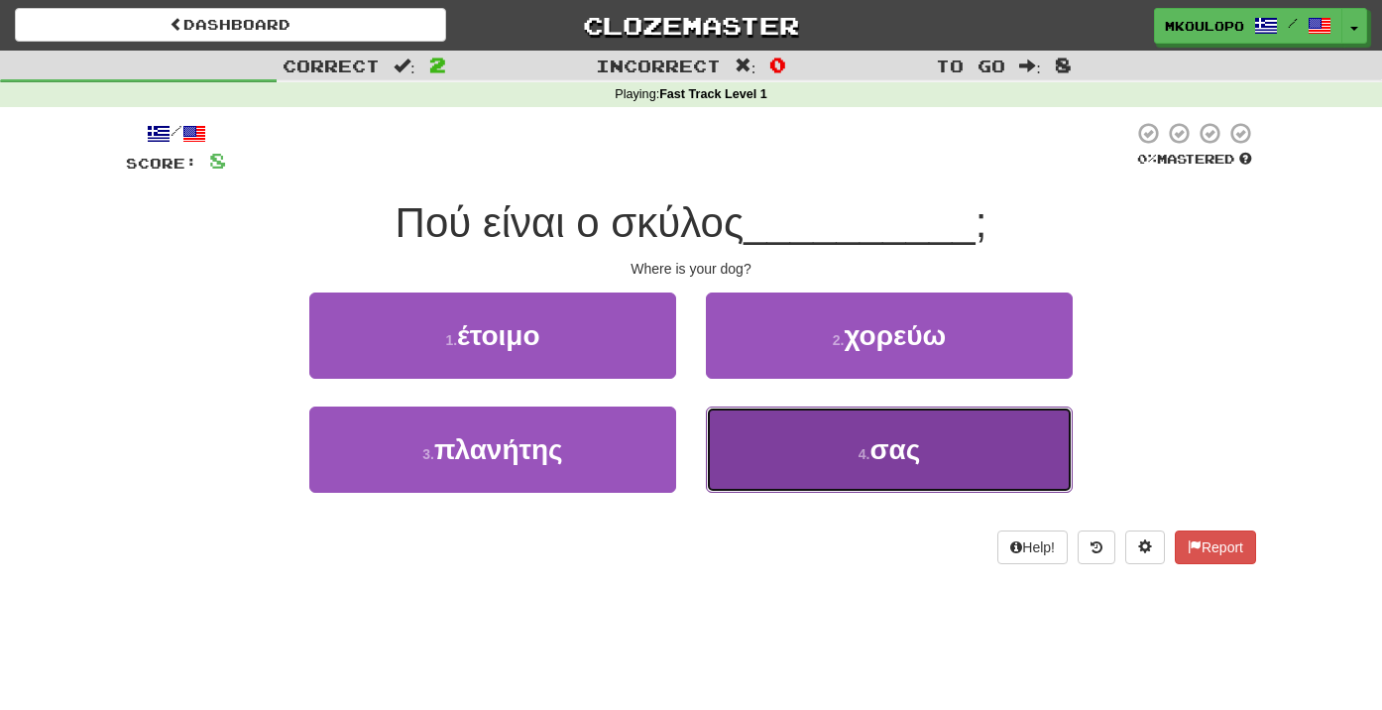
click at [728, 444] on button "4 . σας" at bounding box center [889, 449] width 367 height 86
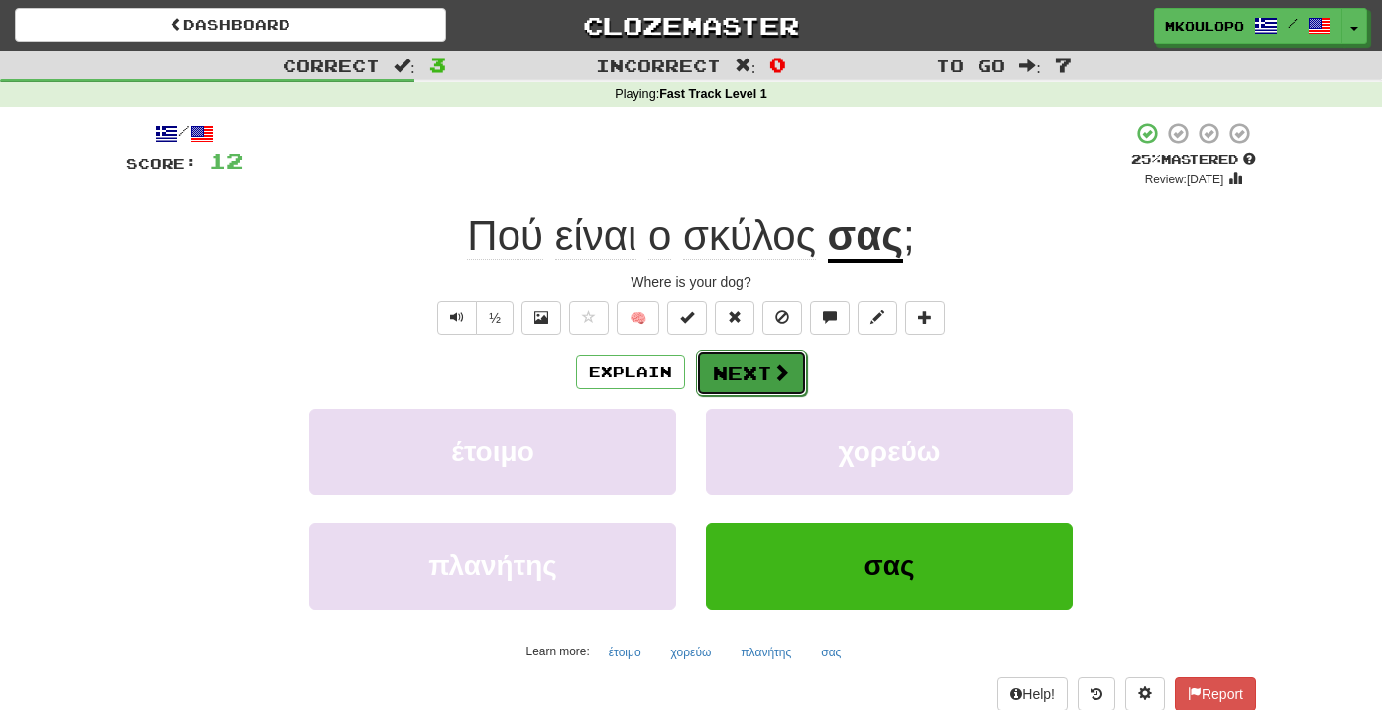
click at [773, 381] on span at bounding box center [781, 372] width 18 height 18
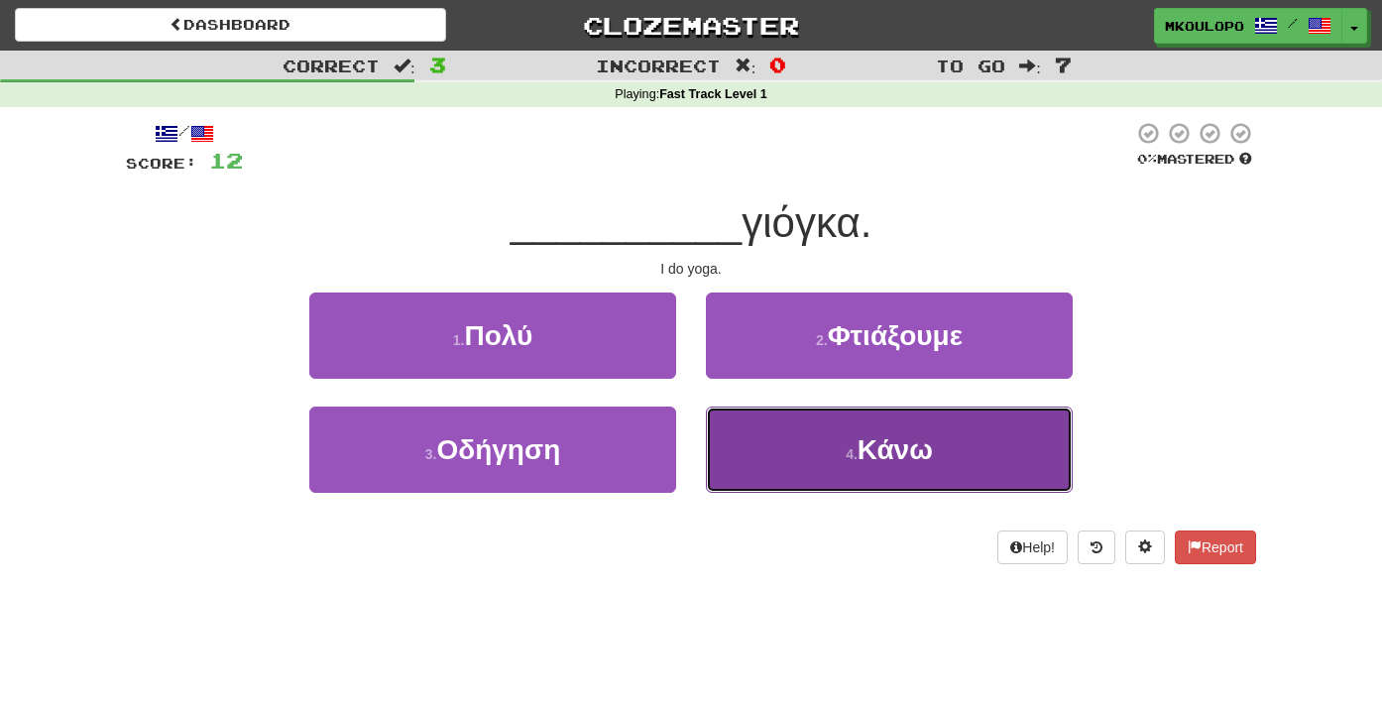
click at [803, 452] on button "4 . Κάνω" at bounding box center [889, 449] width 367 height 86
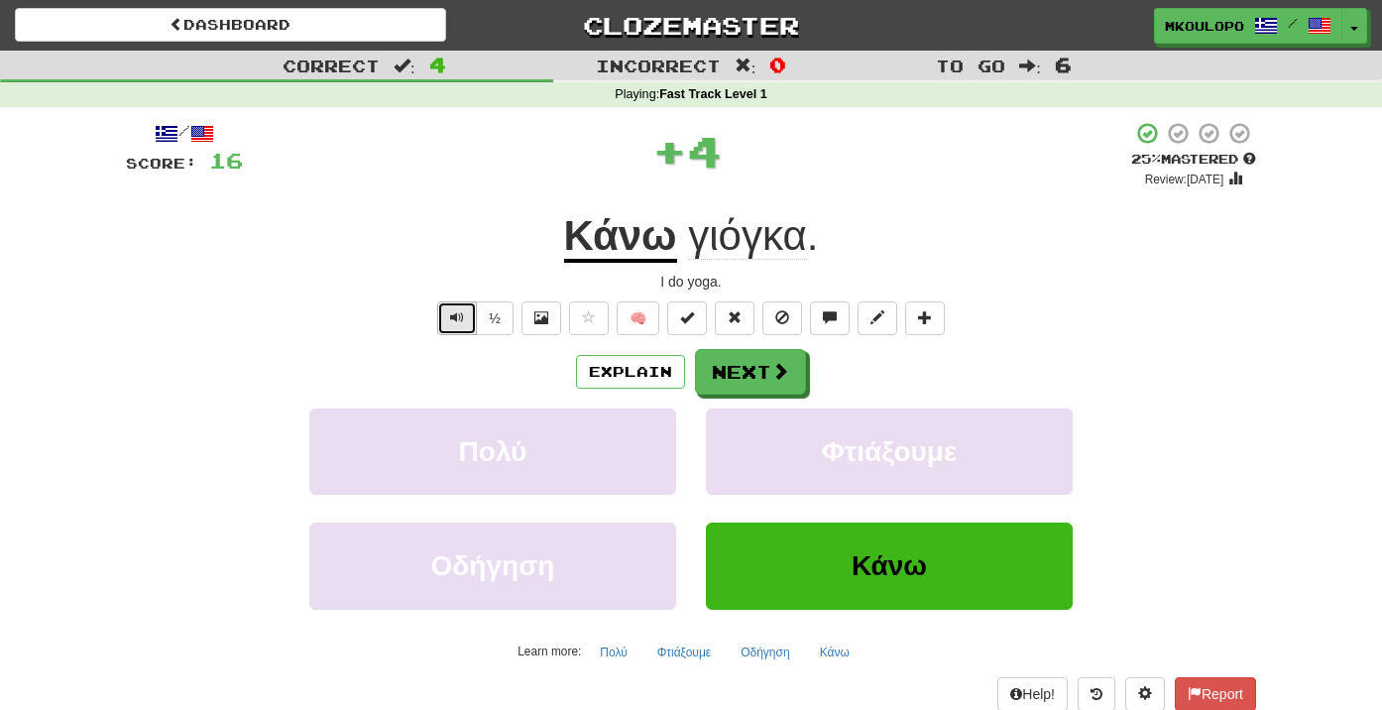
click at [459, 323] on span "Text-to-speech controls" at bounding box center [457, 317] width 14 height 14
click at [760, 383] on button "Next" at bounding box center [751, 373] width 111 height 46
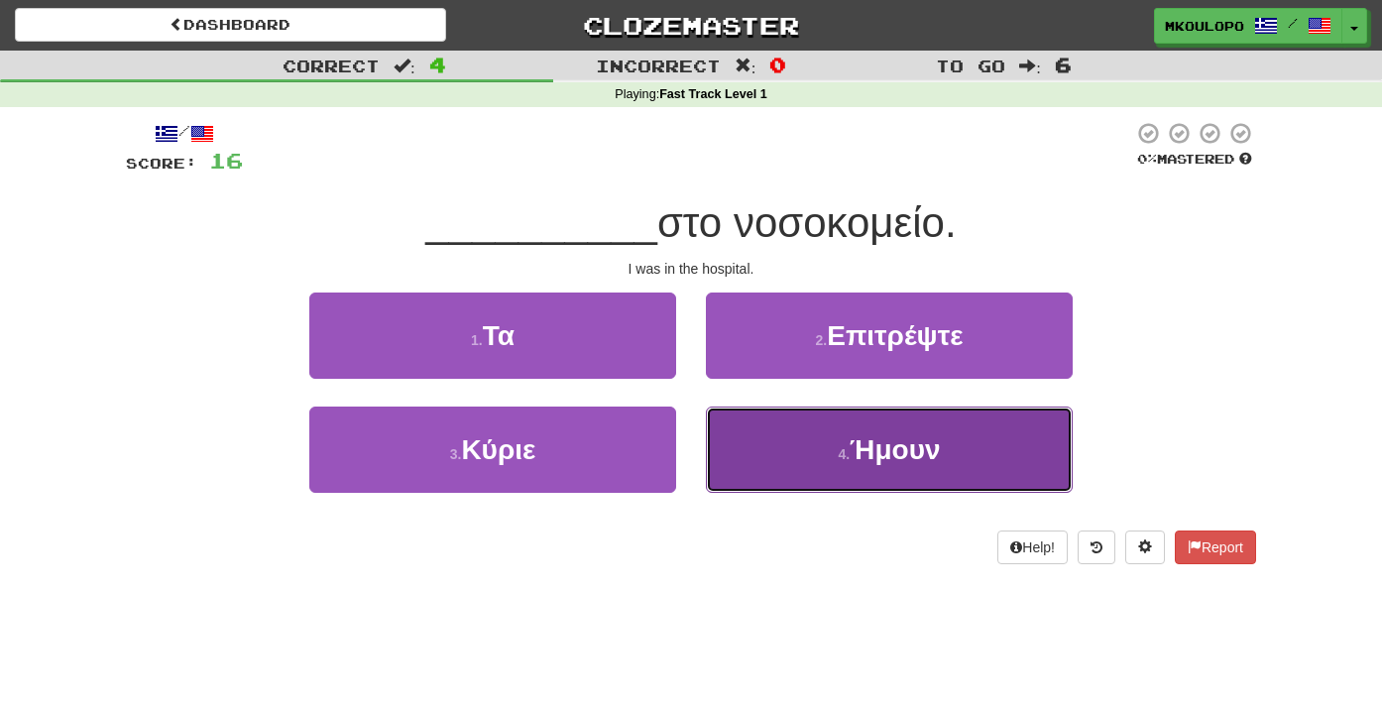
click at [856, 467] on button "4 . Ήμουν" at bounding box center [889, 449] width 367 height 86
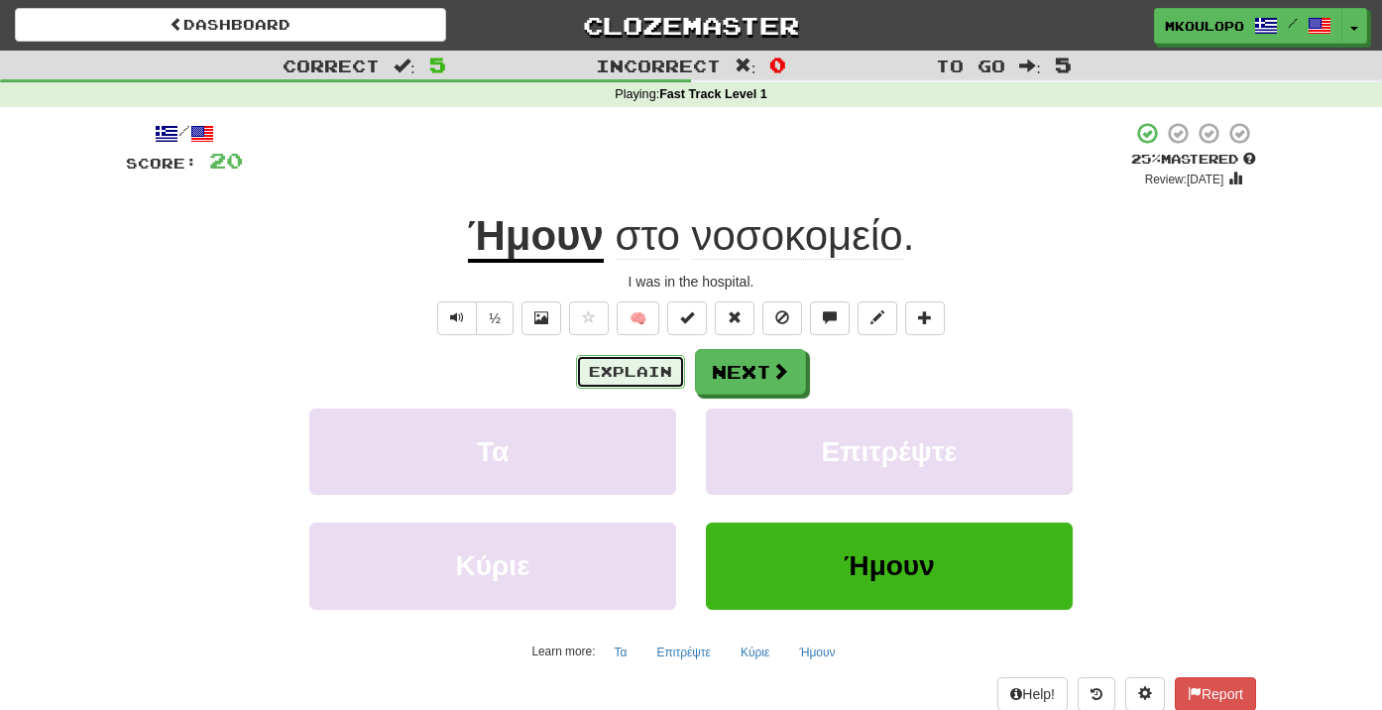
click at [614, 383] on button "Explain" at bounding box center [630, 372] width 109 height 34
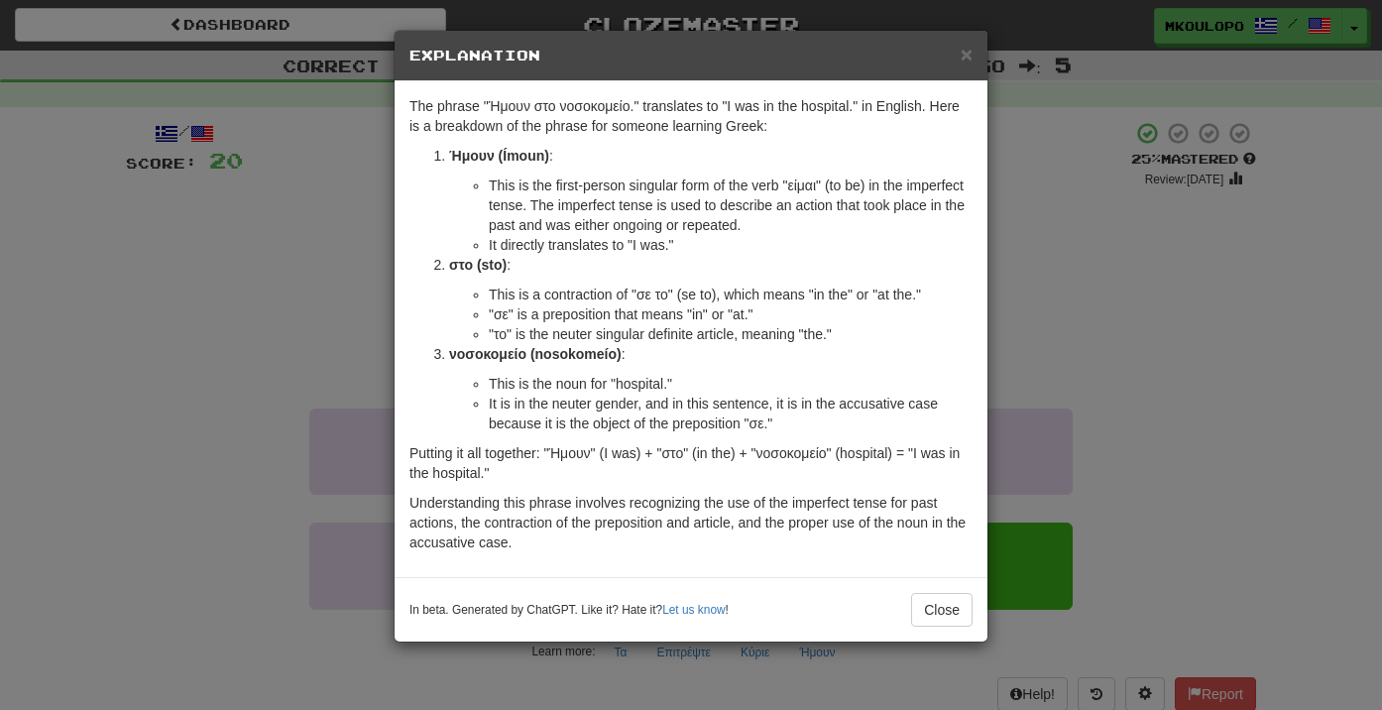
click at [1061, 371] on div "× Explanation The phrase "Ήμουν στο νοσοκομείο." translates to "I was in the ho…" at bounding box center [691, 355] width 1382 height 710
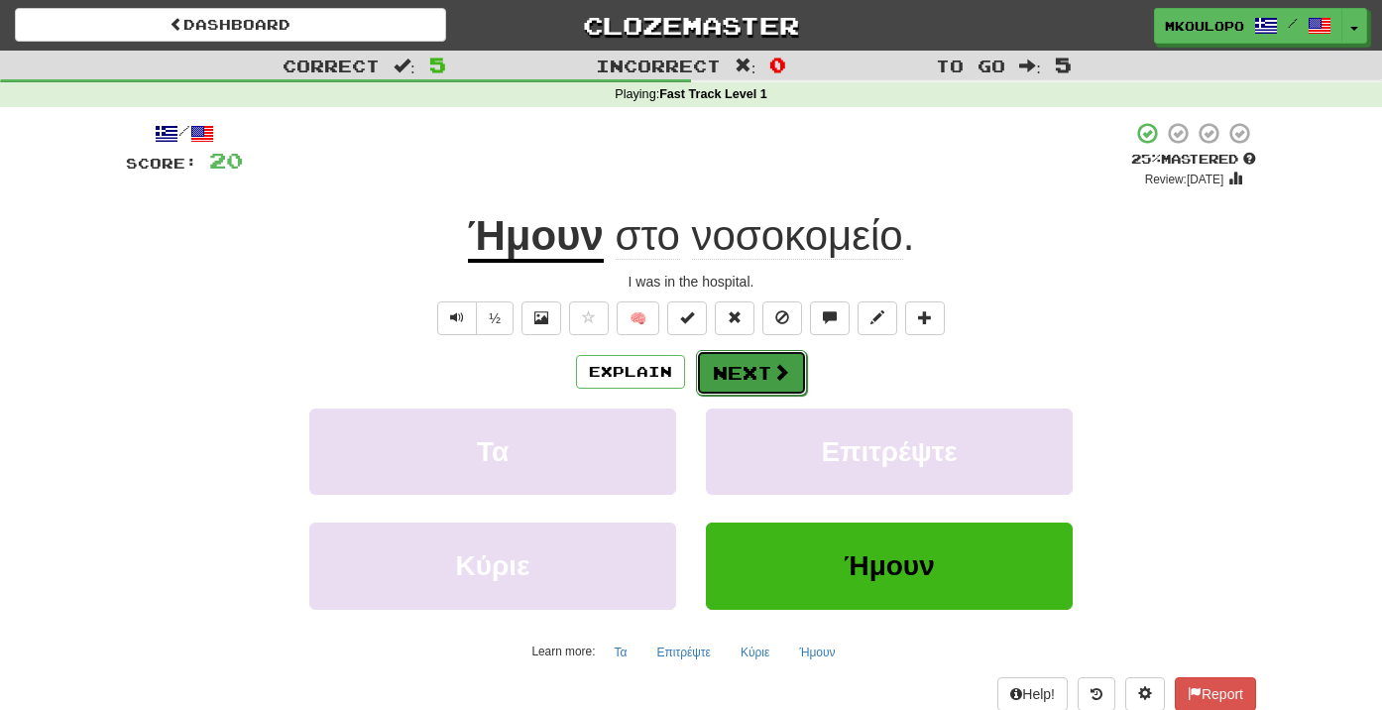
click at [752, 376] on button "Next" at bounding box center [751, 373] width 111 height 46
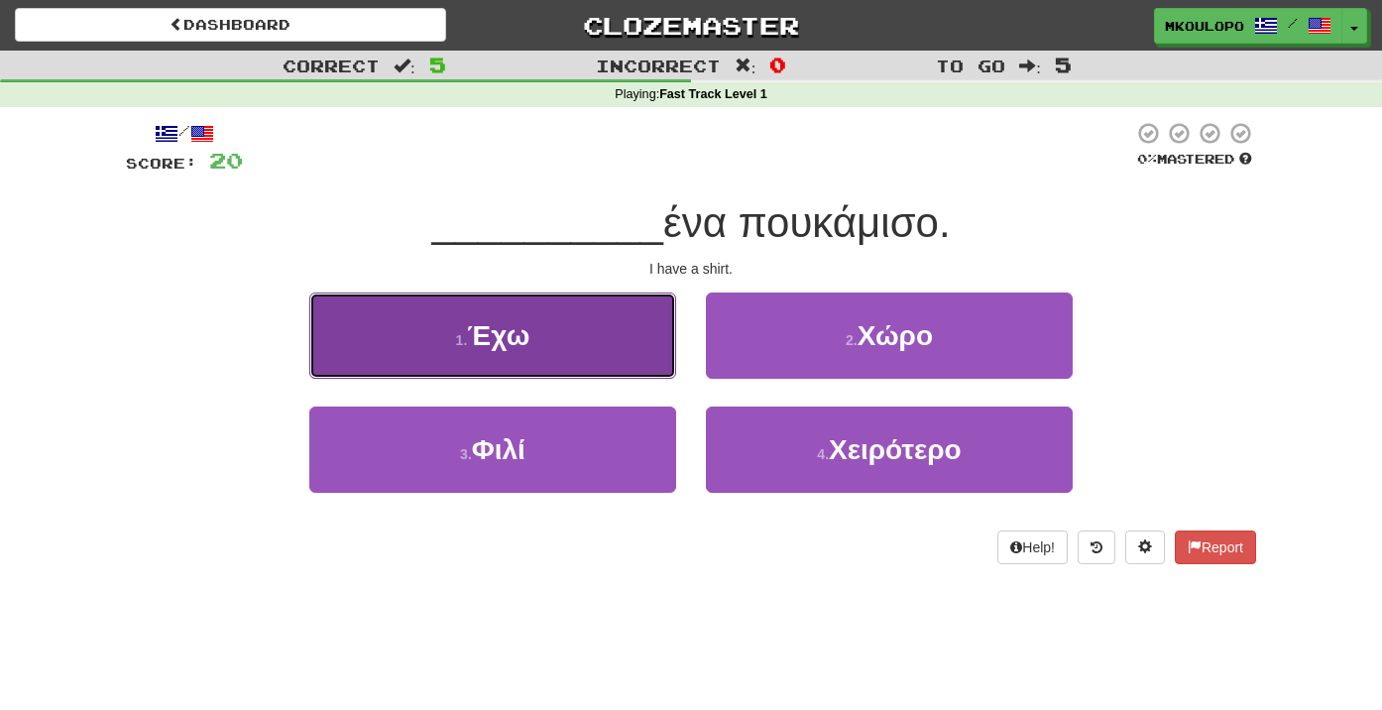
click at [510, 337] on span "Έχω" at bounding box center [498, 335] width 62 height 31
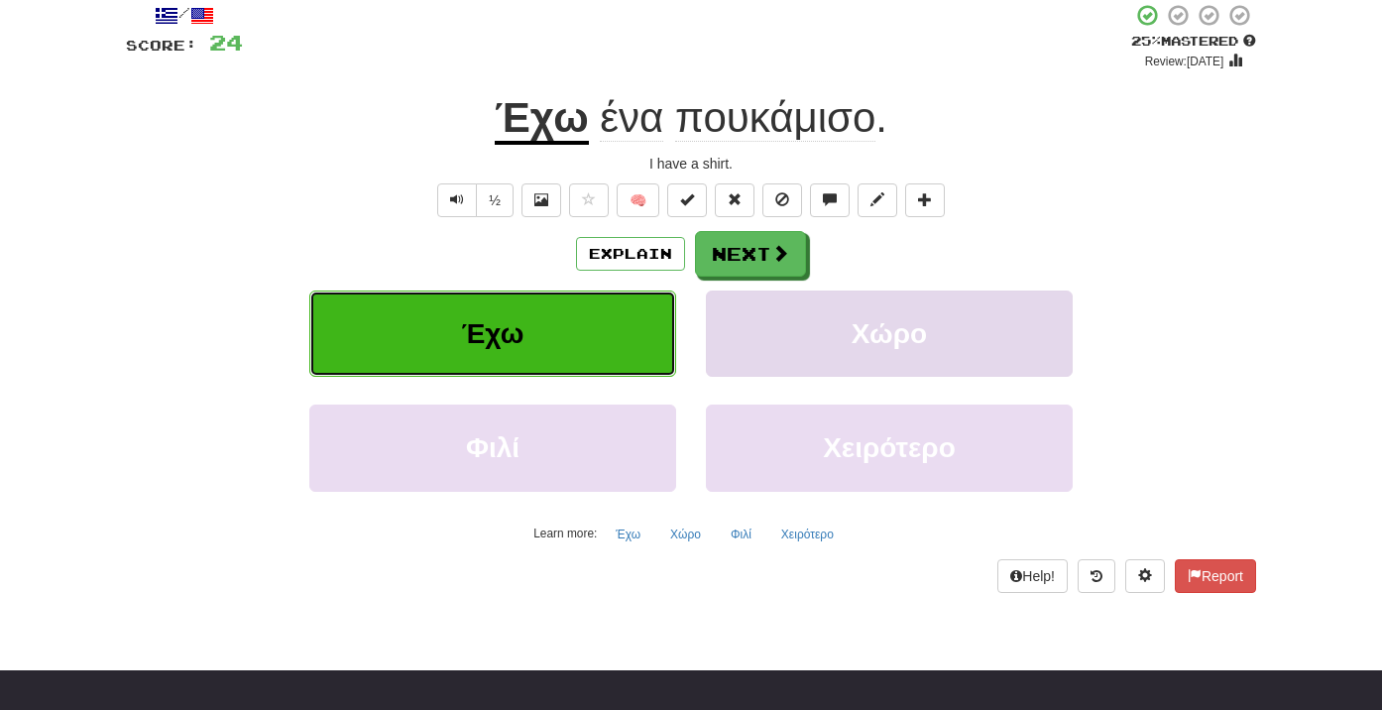
scroll to position [116, 0]
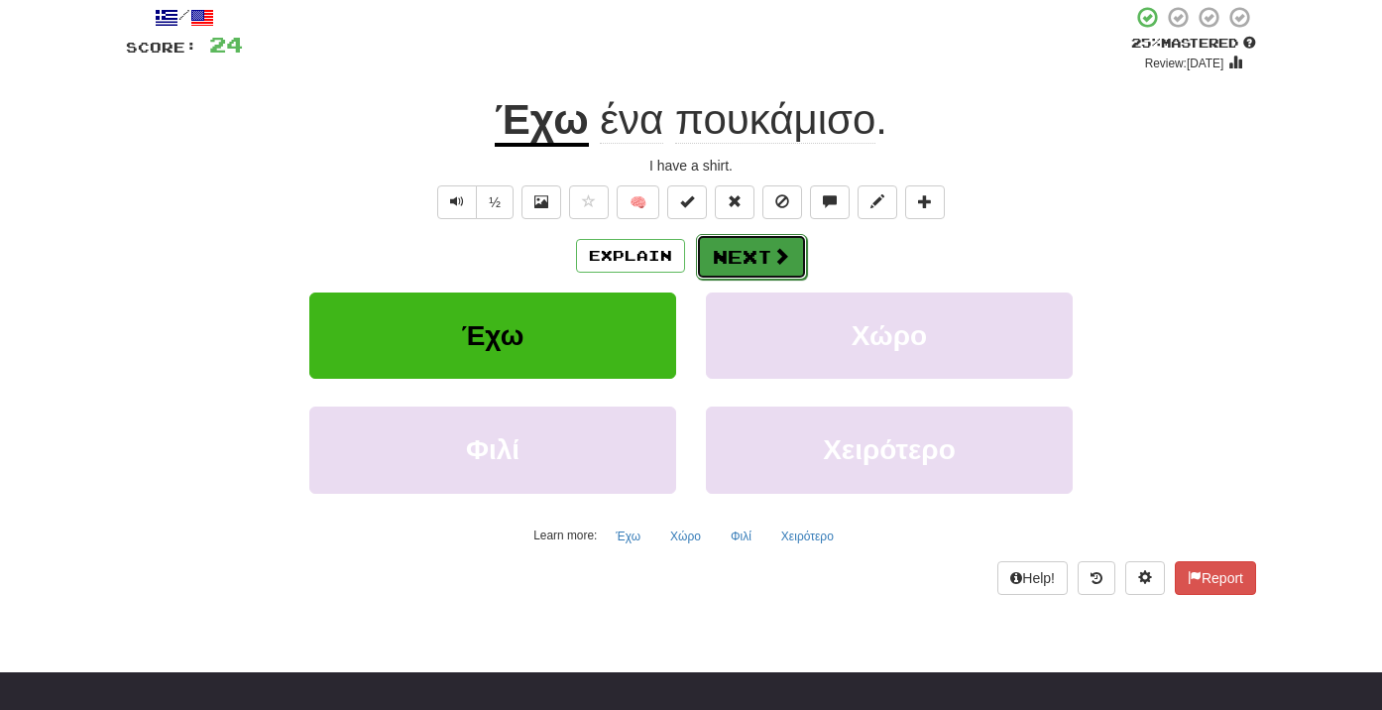
click at [729, 254] on button "Next" at bounding box center [751, 257] width 111 height 46
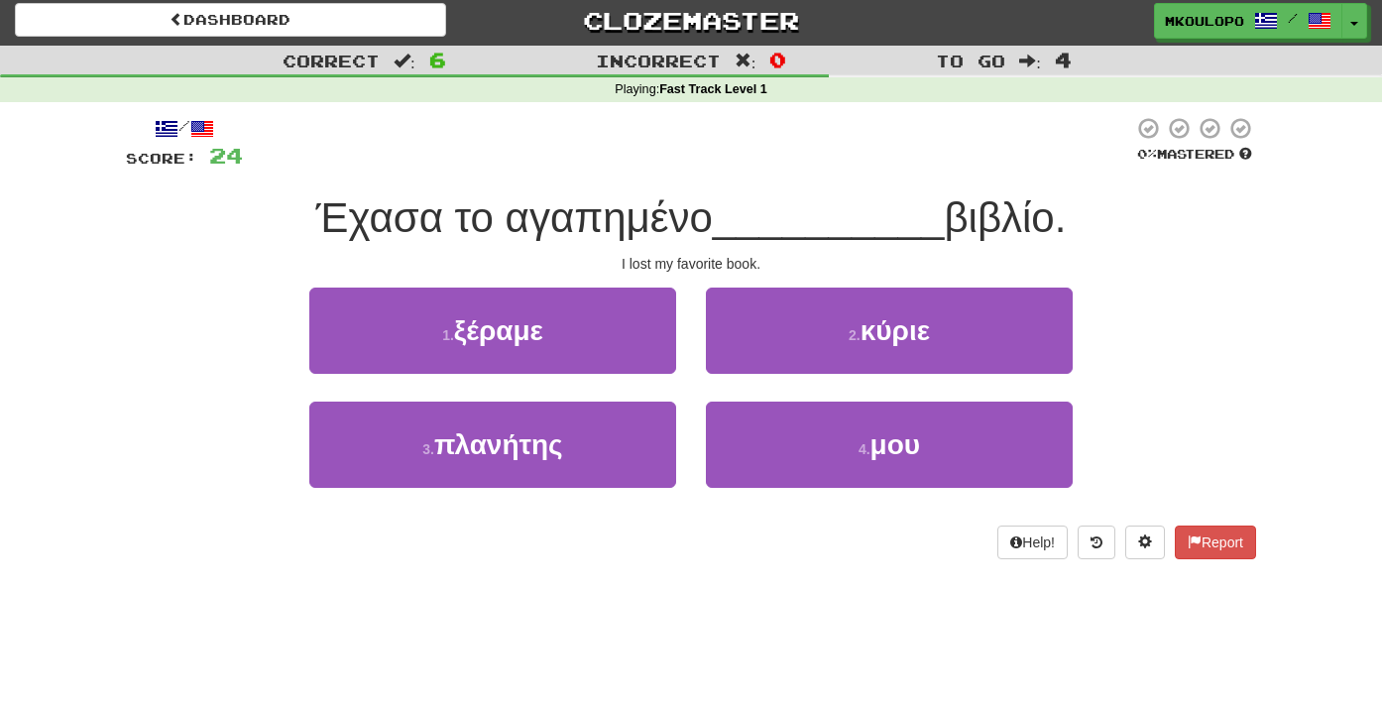
scroll to position [4, 0]
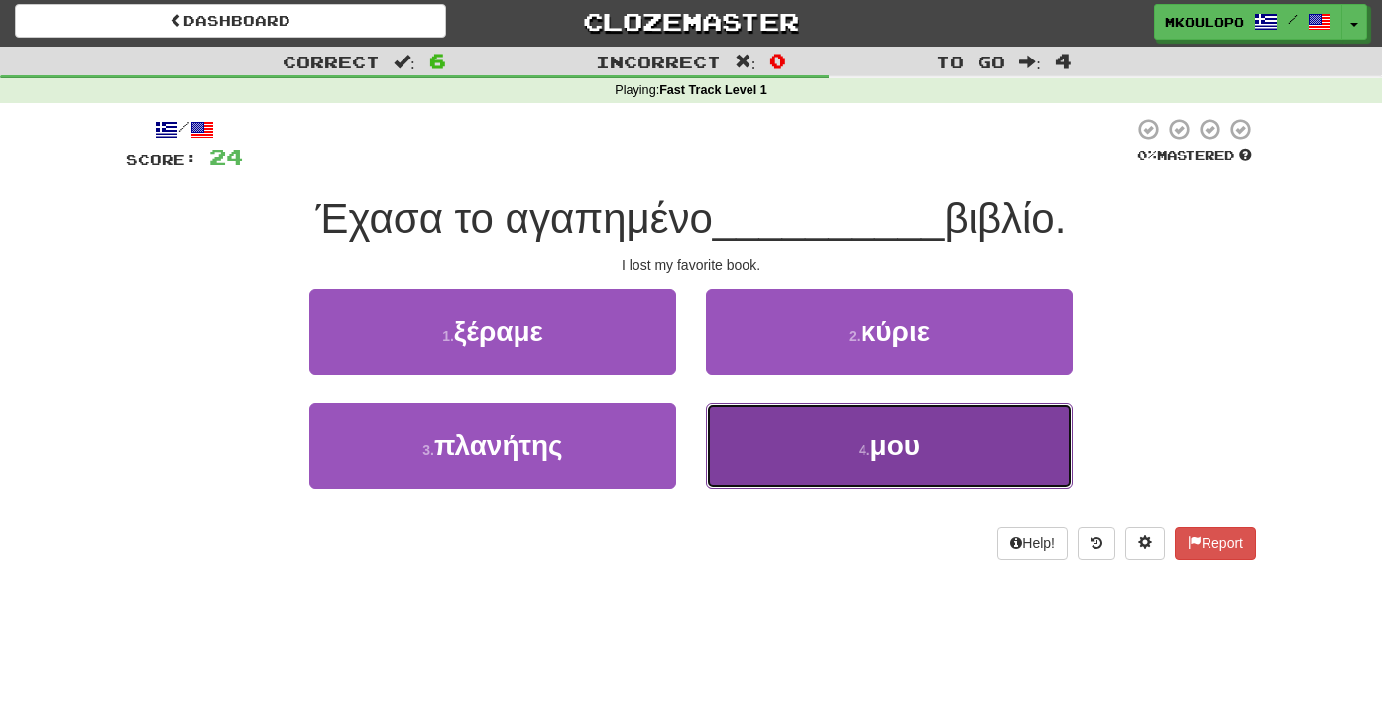
click at [960, 463] on button "4 . μου" at bounding box center [889, 446] width 367 height 86
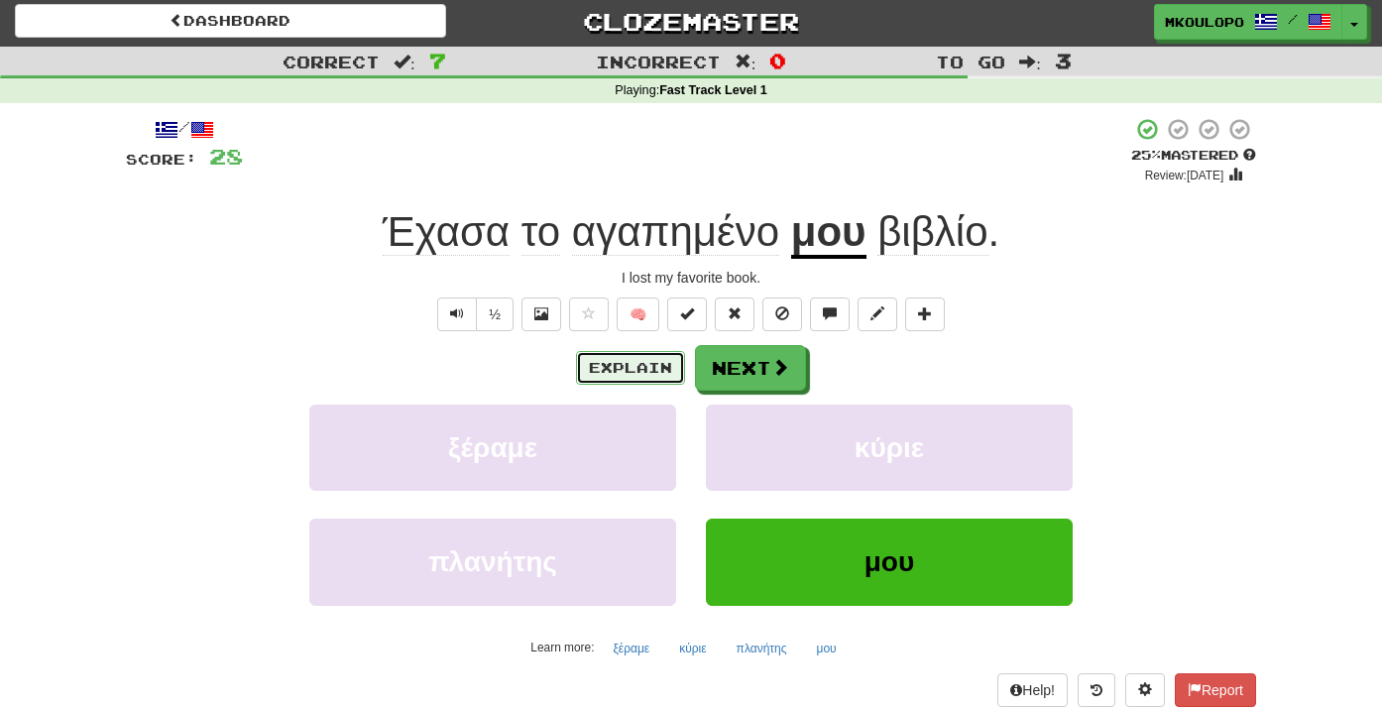
click at [632, 375] on button "Explain" at bounding box center [630, 368] width 109 height 34
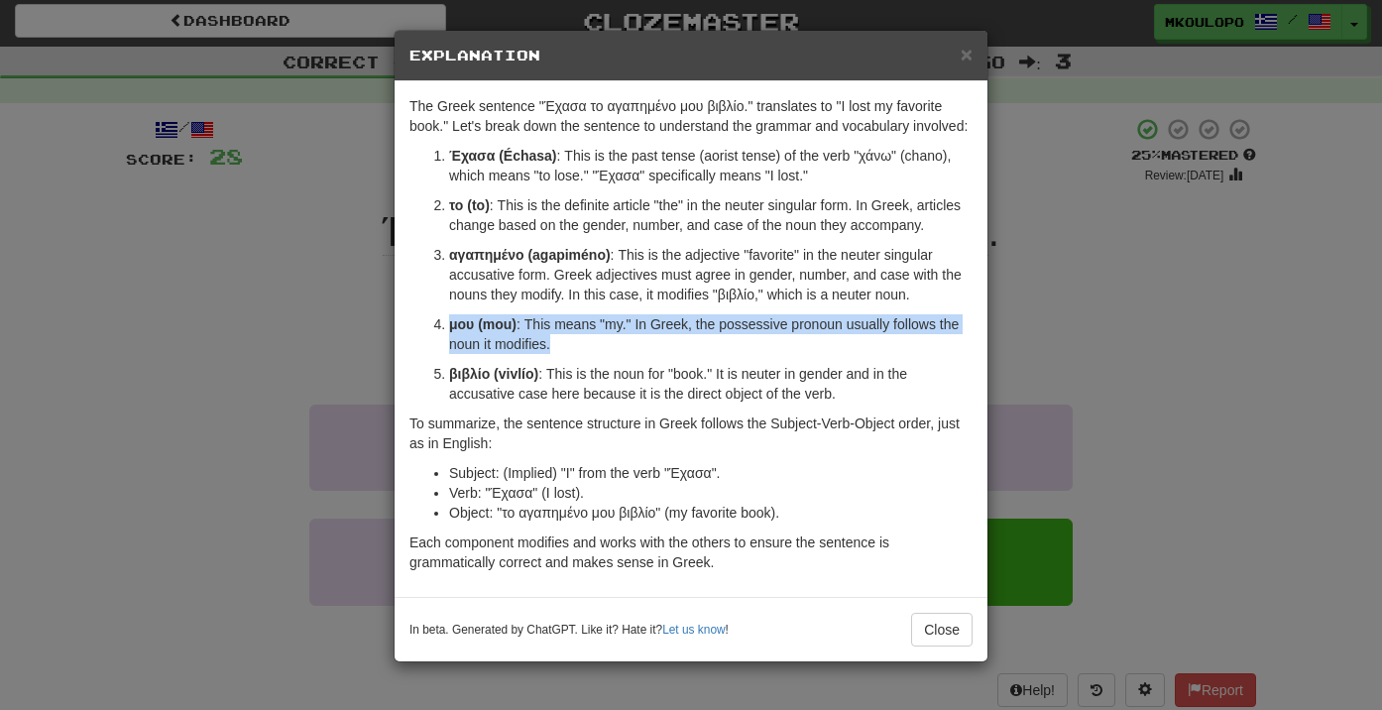
drag, startPoint x: 441, startPoint y: 349, endPoint x: 573, endPoint y: 385, distance: 136.6
click at [571, 385] on ol "Έχασα (Échasa) : This is the past tense (aorist tense) of the verb "χάνω" (chan…" at bounding box center [690, 275] width 563 height 258
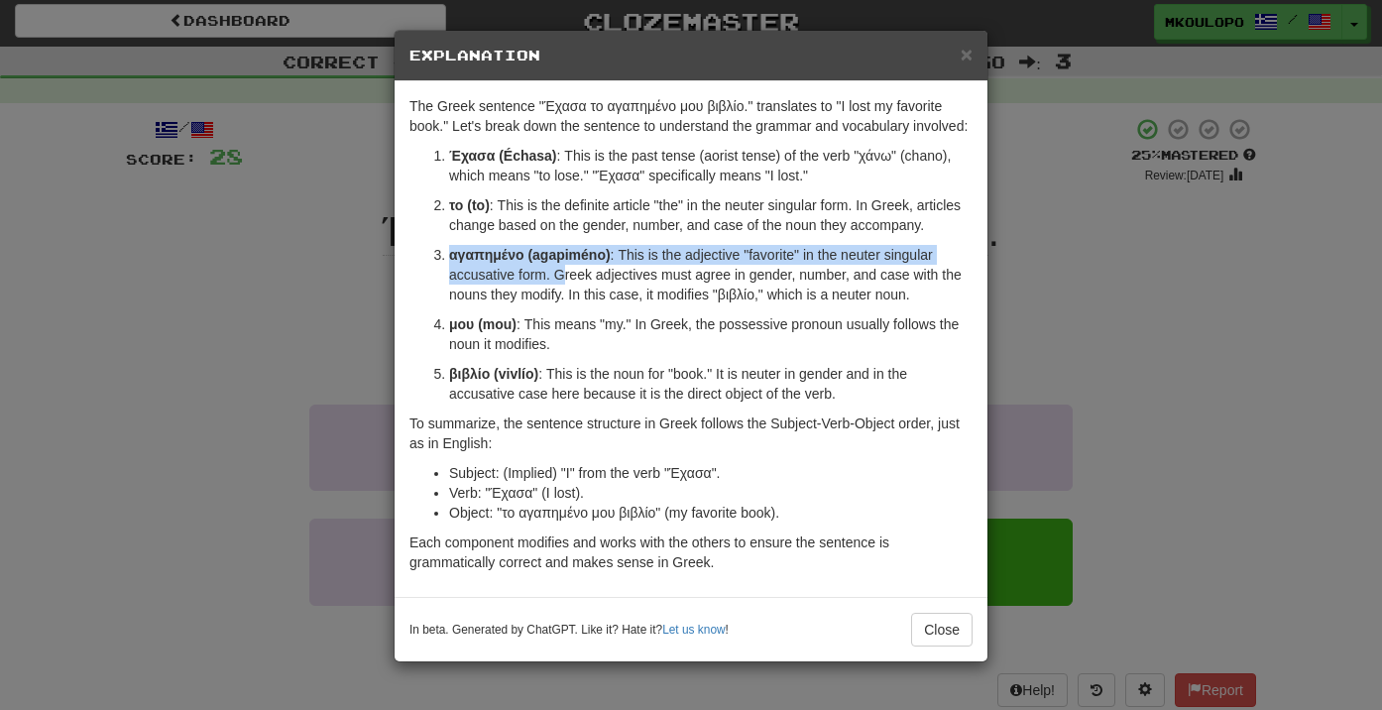
drag, startPoint x: 437, startPoint y: 272, endPoint x: 642, endPoint y: 327, distance: 212.6
click at [641, 327] on ol "Έχασα (Échasa) : This is the past tense (aorist tense) of the verb "χάνω" (chan…" at bounding box center [690, 275] width 563 height 258
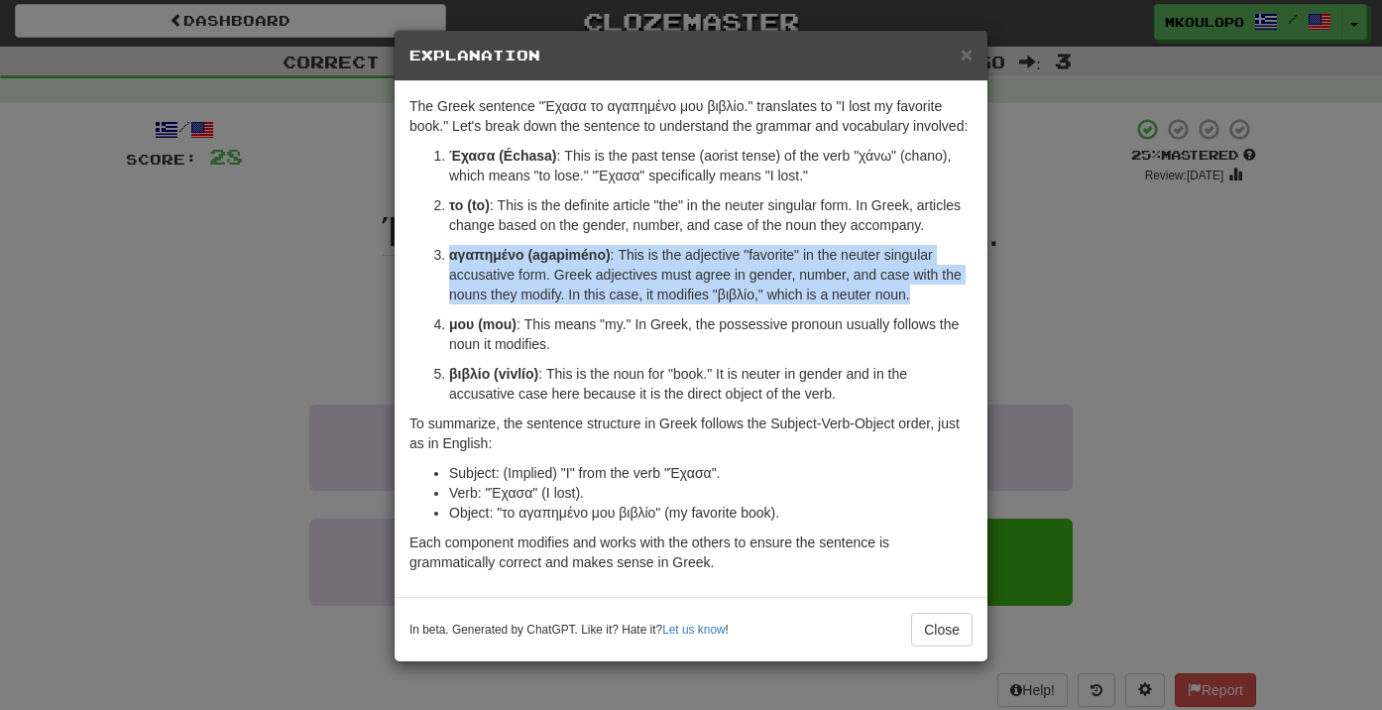
click at [643, 324] on ol "Έχασα (Échasa) : This is the past tense (aorist tense) of the verb "χάνω" (chan…" at bounding box center [690, 275] width 563 height 258
drag, startPoint x: 643, startPoint y: 324, endPoint x: 642, endPoint y: 264, distance: 60.5
click at [642, 266] on ol "Έχασα (Échasa) : This is the past tense (aorist tense) of the verb "χάνω" (chan…" at bounding box center [690, 275] width 563 height 258
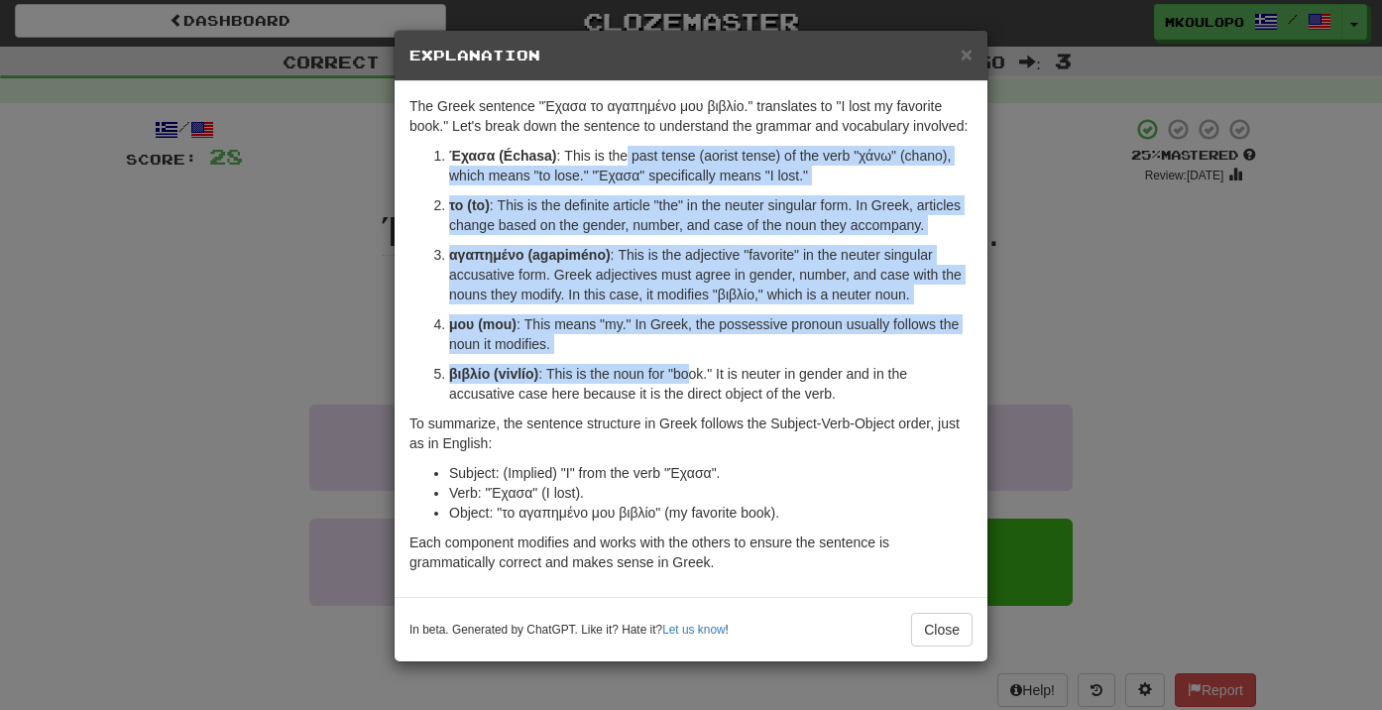
drag, startPoint x: 626, startPoint y: 178, endPoint x: 687, endPoint y: 409, distance: 239.0
click at [687, 403] on ol "Έχασα (Échasa) : This is the past tense (aorist tense) of the verb "χάνω" (chan…" at bounding box center [690, 275] width 563 height 258
click at [687, 403] on p "βιβλίο (vivlío) : This is the noun for "book." It is neuter in gender and in th…" at bounding box center [710, 384] width 523 height 40
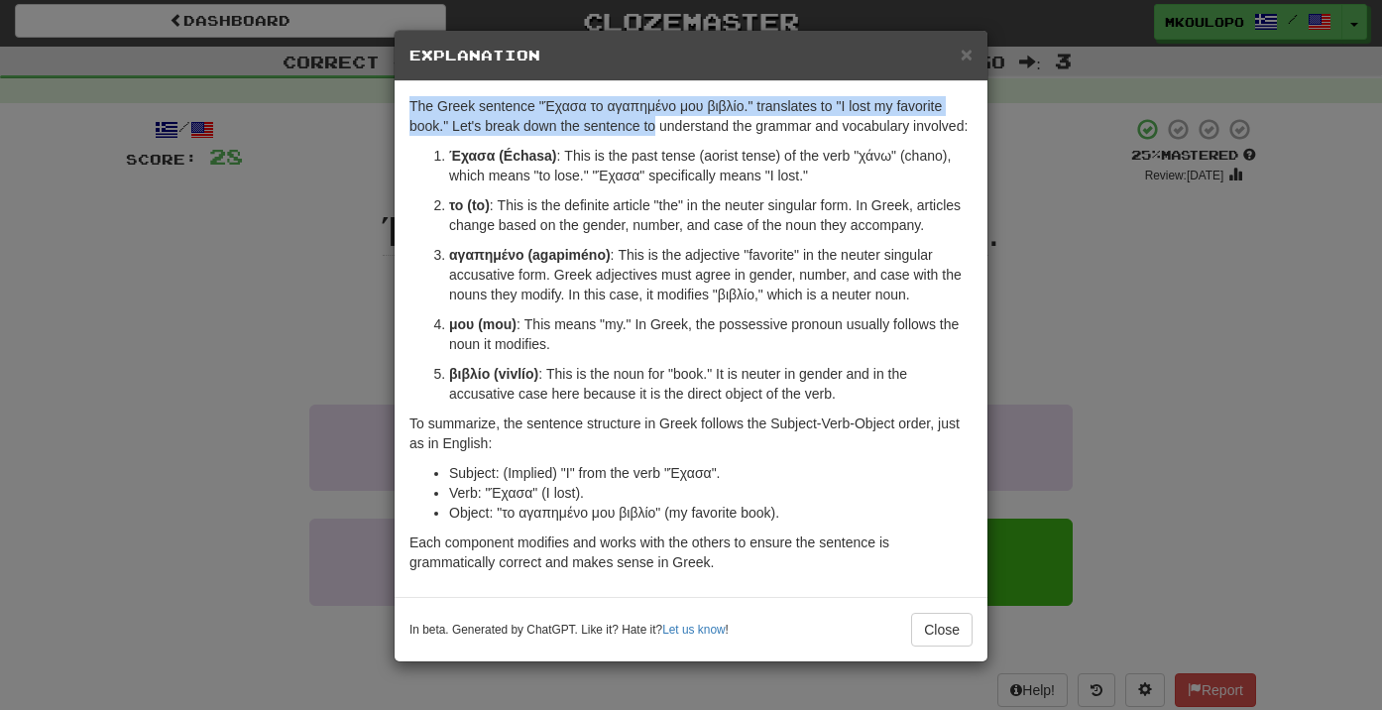
drag, startPoint x: 654, startPoint y: 89, endPoint x: 668, endPoint y: 151, distance: 63.0
click at [668, 151] on div "The Greek sentence "Έχασα το αγαπημένο μου βιβλίο." translates to "I lost my fa…" at bounding box center [691, 339] width 593 height 516
click at [668, 136] on p "The Greek sentence "Έχασα το αγαπημένο μου βιβλίο." translates to "I lost my fa…" at bounding box center [690, 116] width 563 height 40
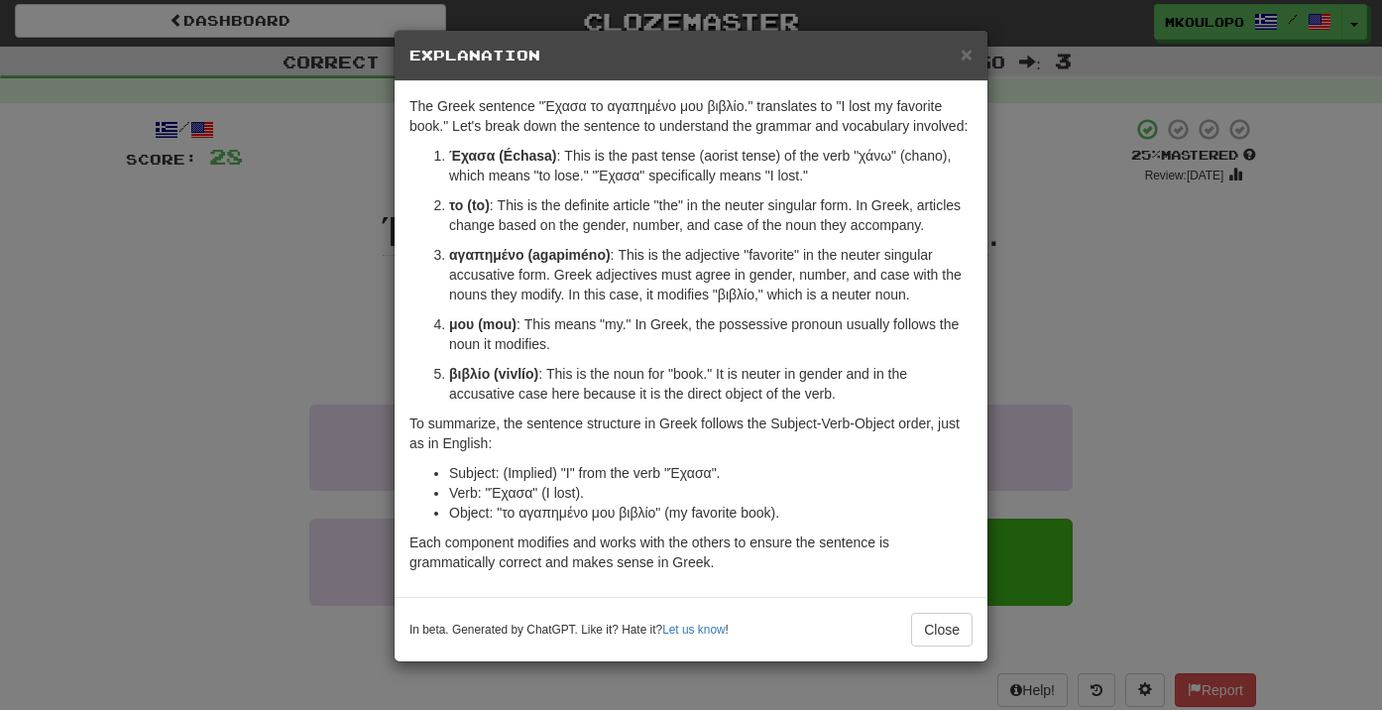
click at [260, 274] on div "× Explanation The Greek sentence "Έχασα το αγαπημένο μου βιβλίο." translates to…" at bounding box center [691, 355] width 1382 height 710
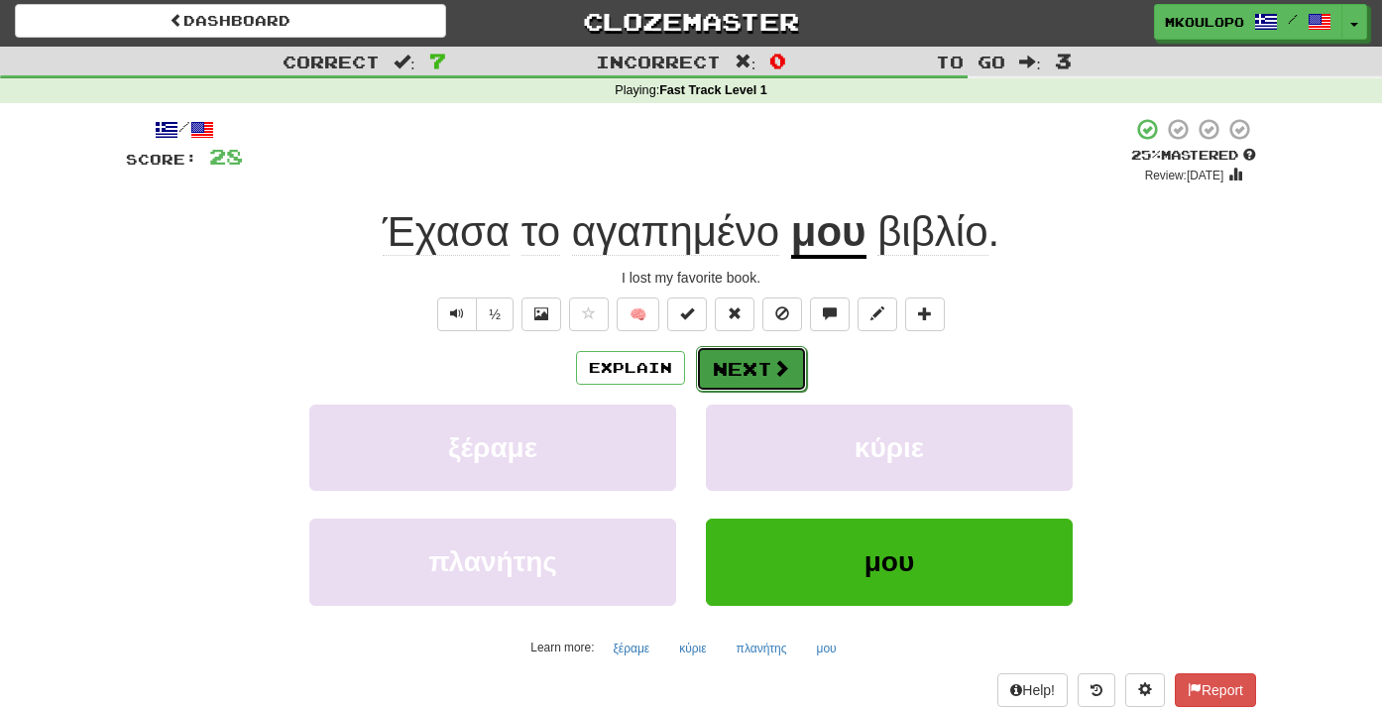
click at [752, 389] on button "Next" at bounding box center [751, 369] width 111 height 46
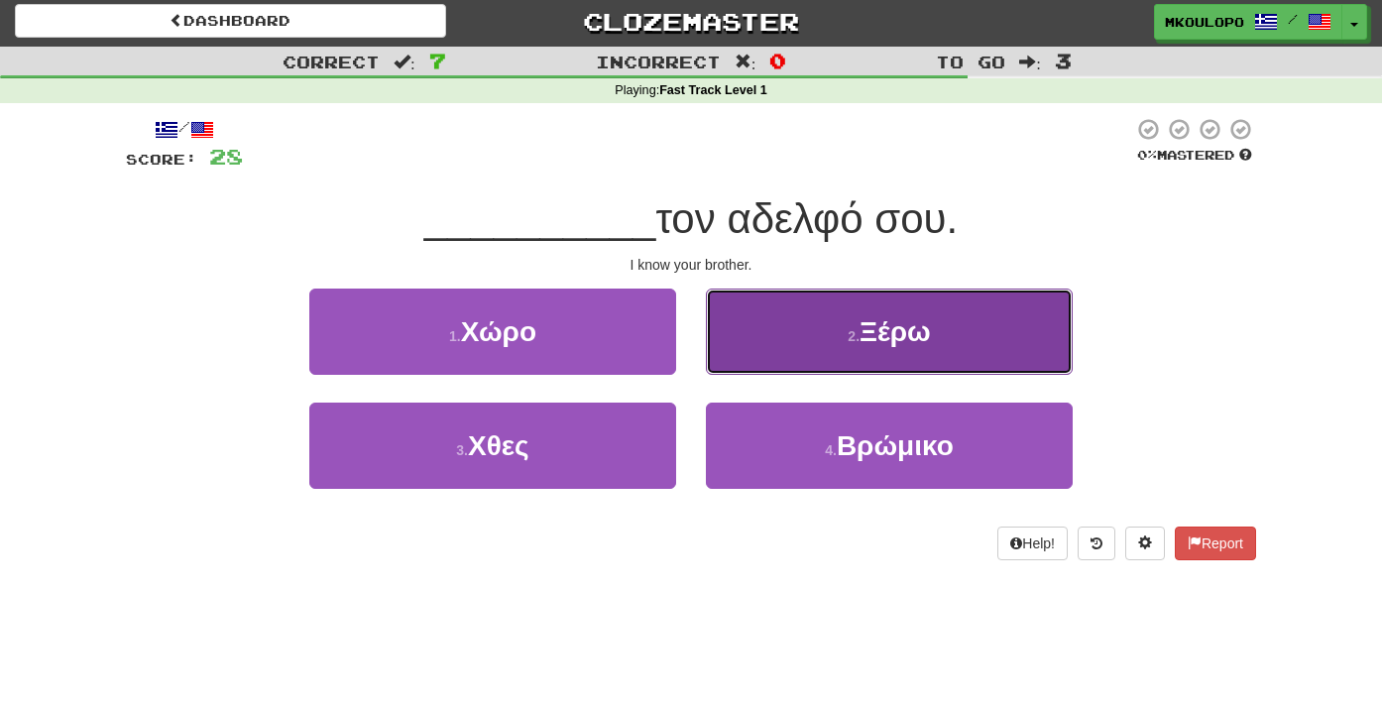
click at [798, 342] on button "2 . Ξέρω" at bounding box center [889, 331] width 367 height 86
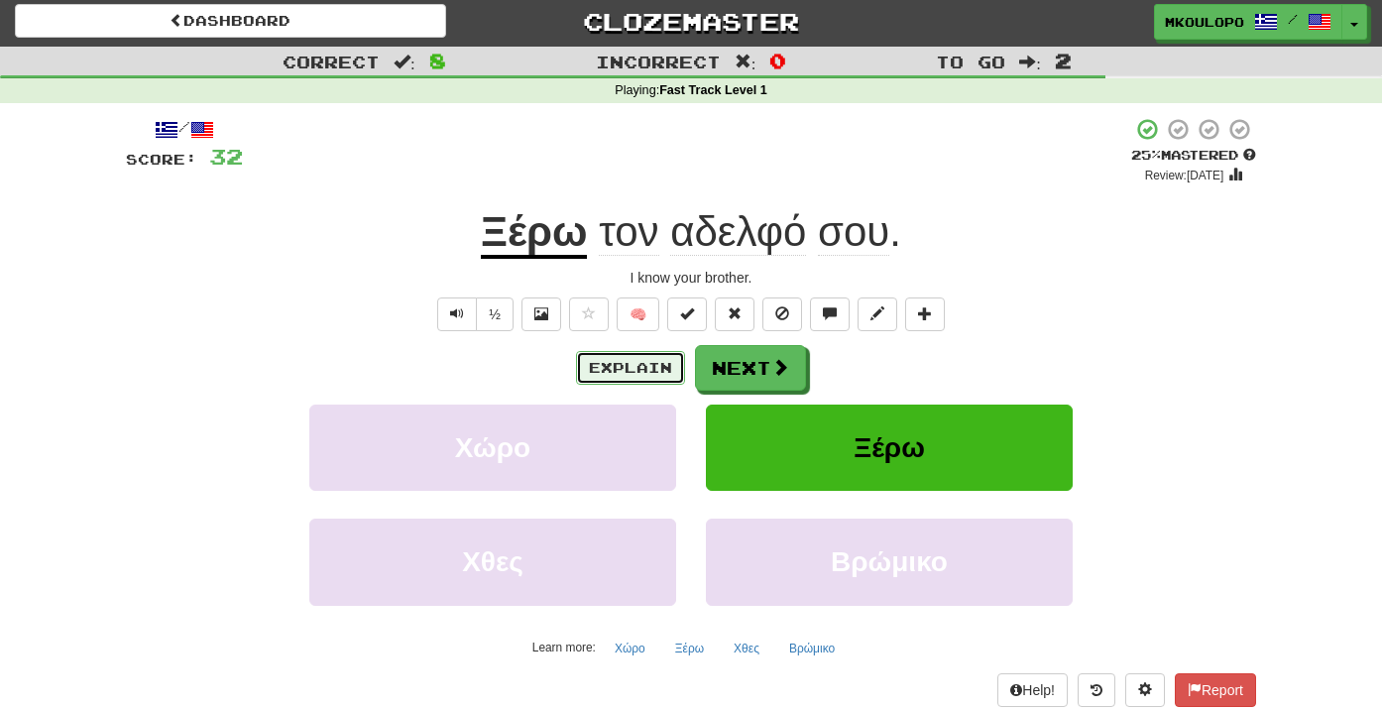
click at [625, 375] on button "Explain" at bounding box center [630, 368] width 109 height 34
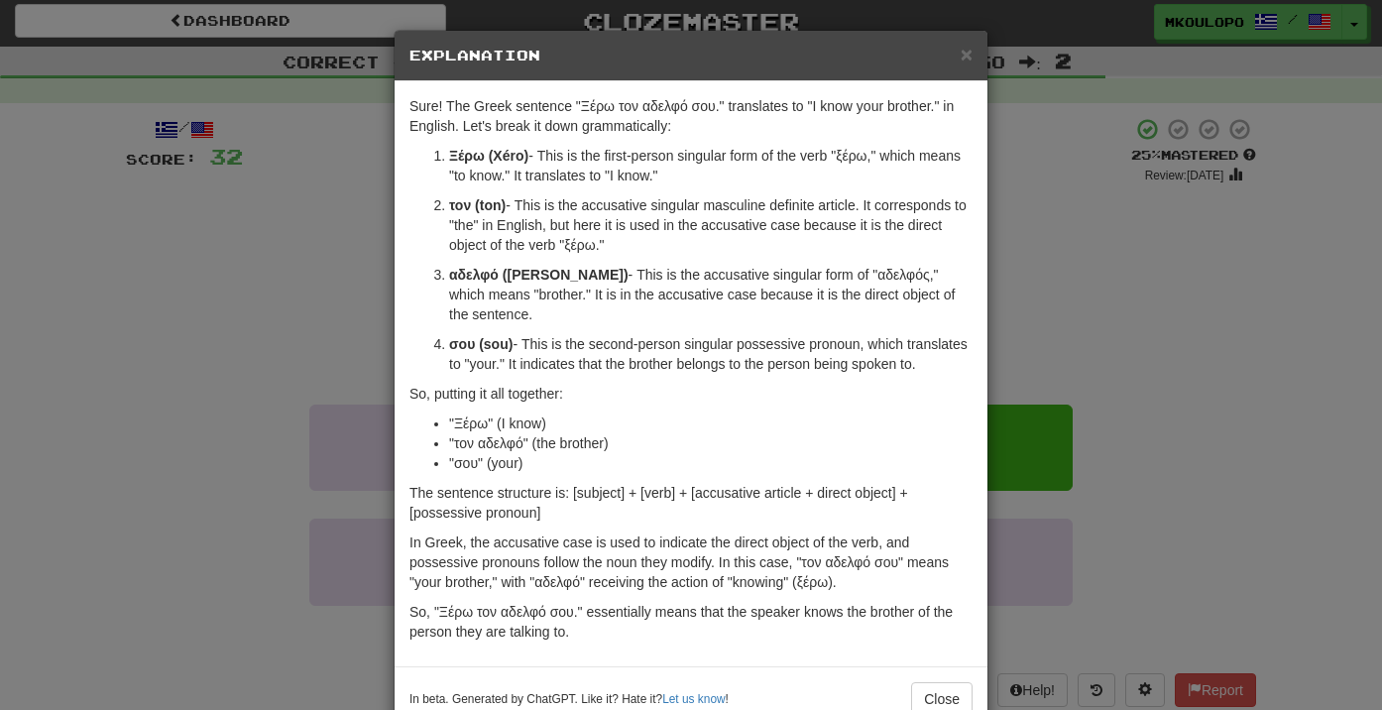
click at [467, 203] on strong "τον (ton)" at bounding box center [477, 205] width 57 height 16
click at [327, 278] on div "× Explanation Sure! The Greek sentence "Ξέρω τον αδελφό σου." translates to "I …" at bounding box center [691, 355] width 1382 height 710
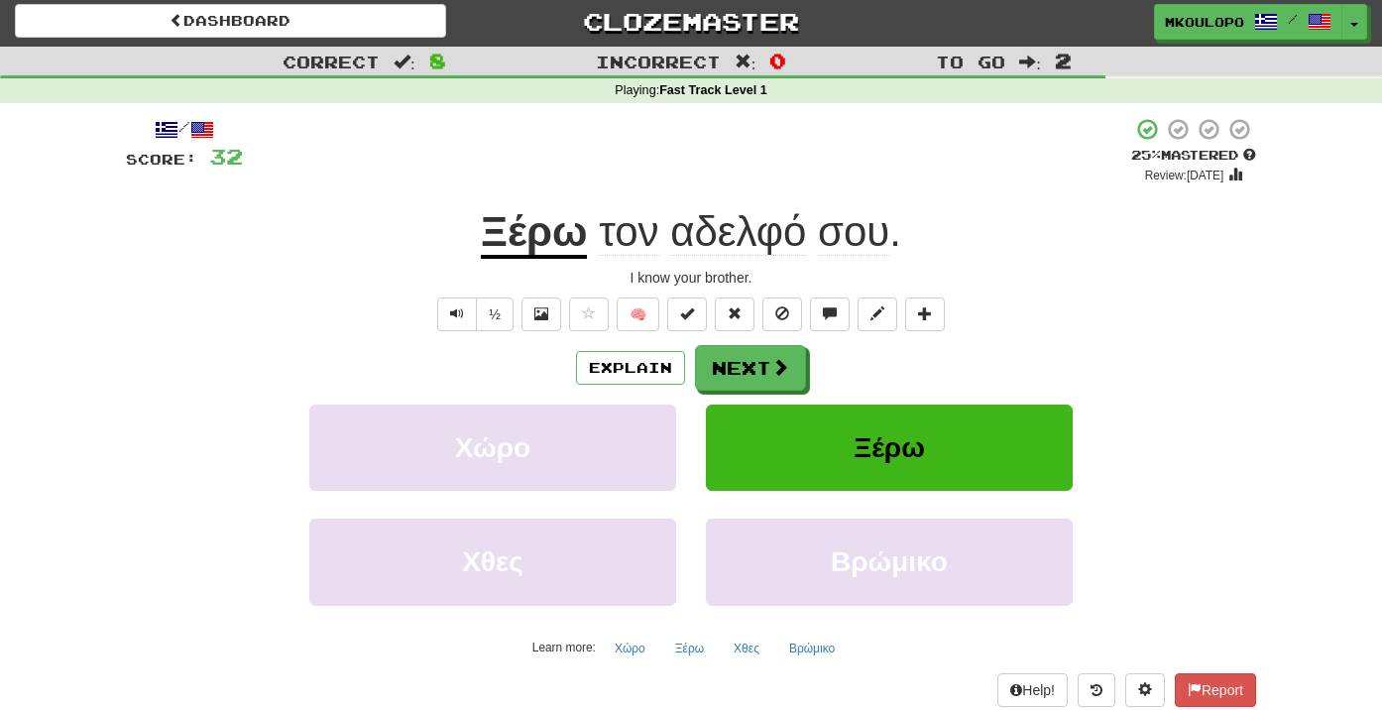
click at [626, 224] on span "τον" at bounding box center [628, 232] width 59 height 48
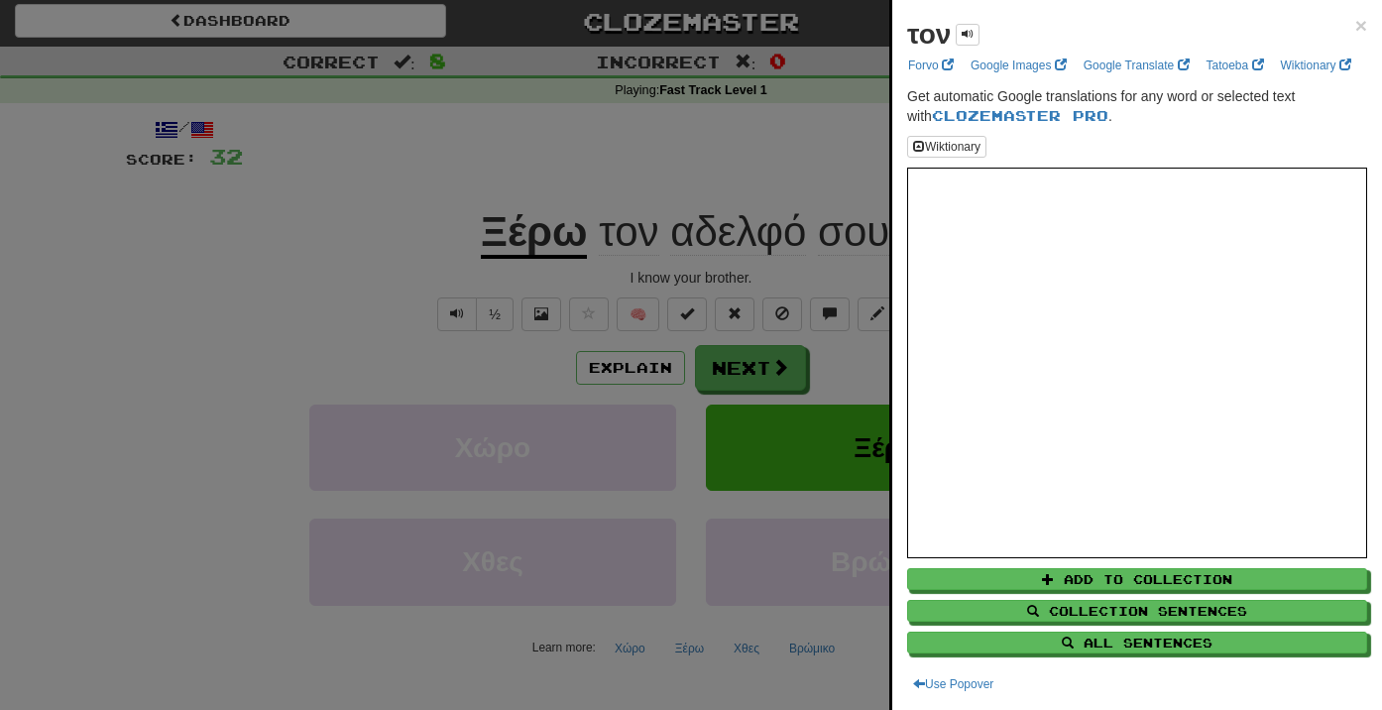
click at [647, 232] on div at bounding box center [691, 355] width 1382 height 710
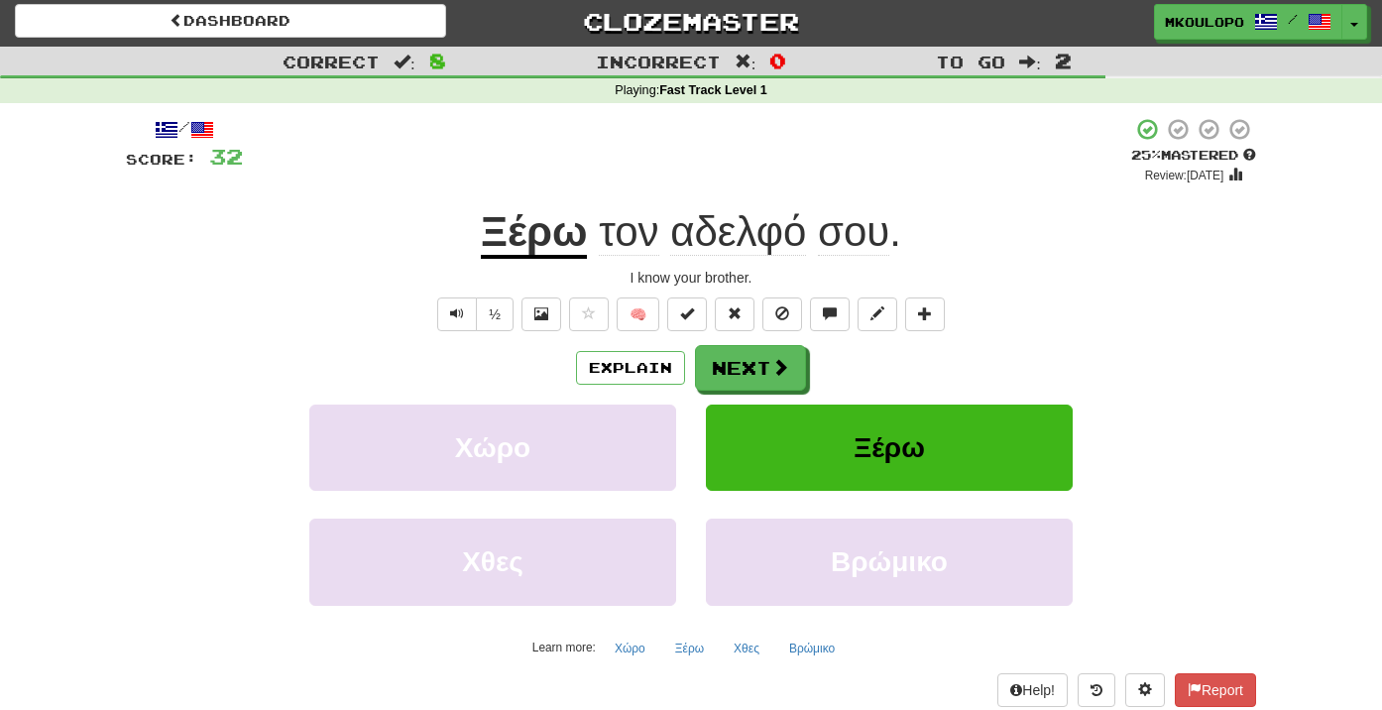
click at [630, 237] on span "τον" at bounding box center [628, 232] width 59 height 48
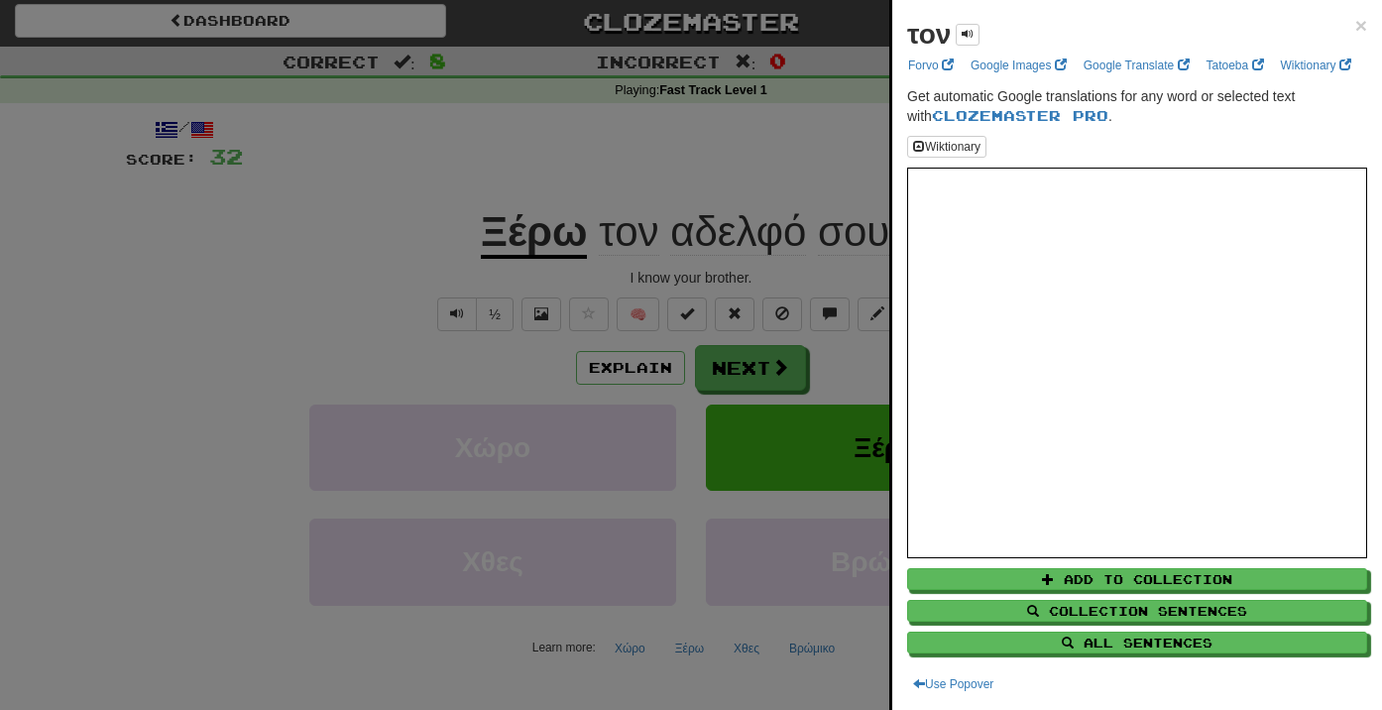
click at [717, 162] on div at bounding box center [691, 355] width 1382 height 710
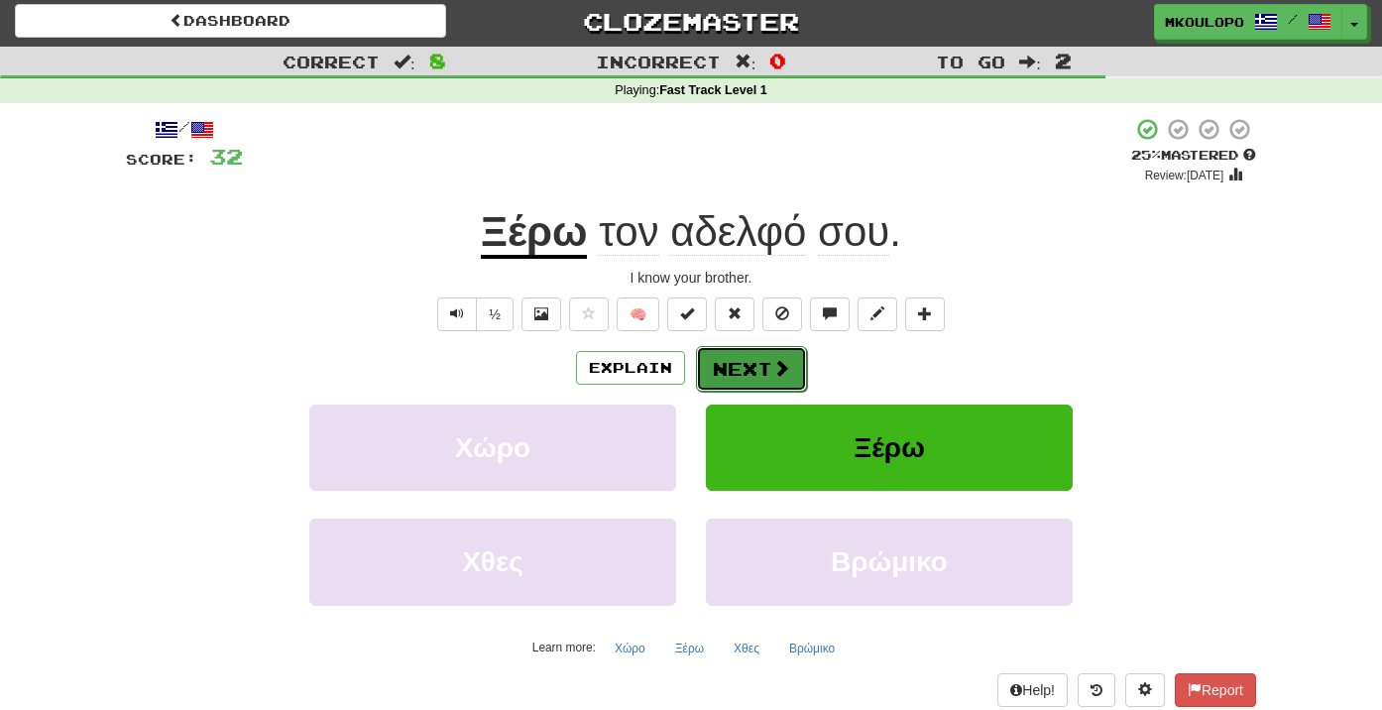
click at [740, 365] on button "Next" at bounding box center [751, 369] width 111 height 46
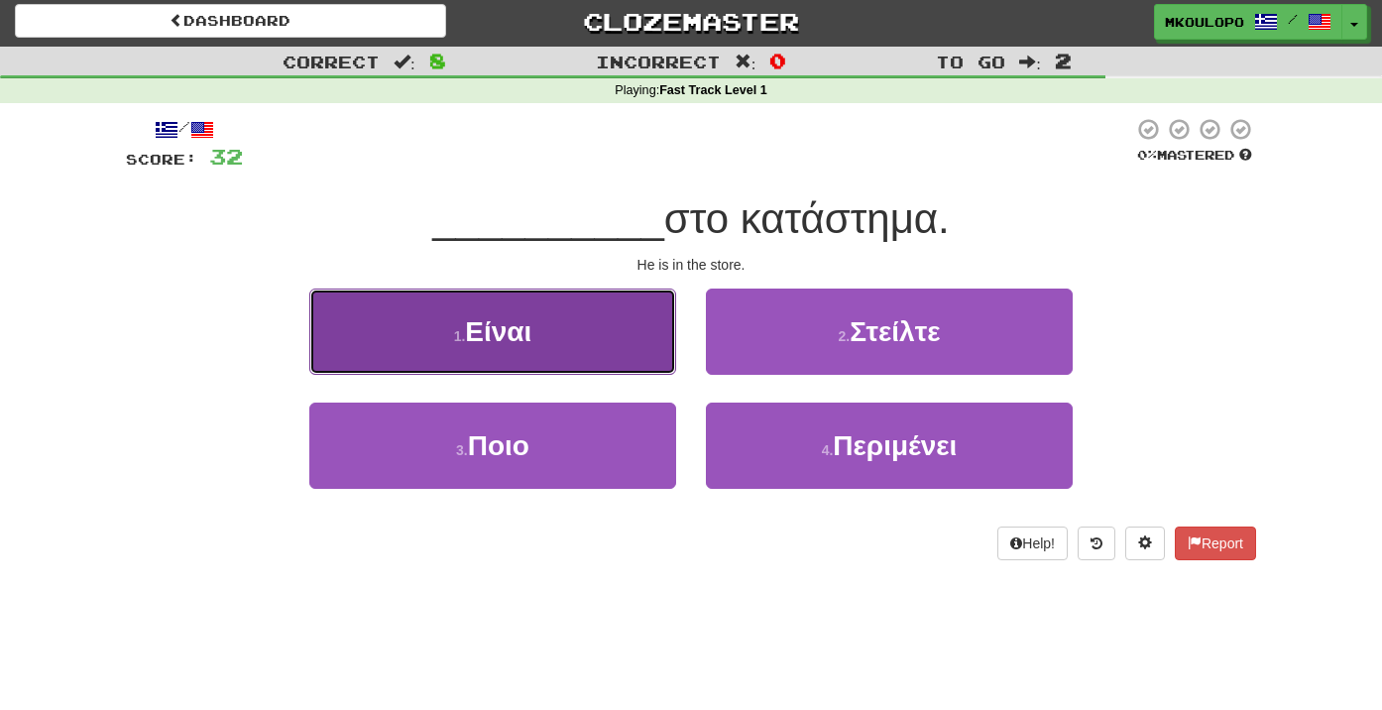
click at [559, 324] on button "1 . Είναι" at bounding box center [492, 331] width 367 height 86
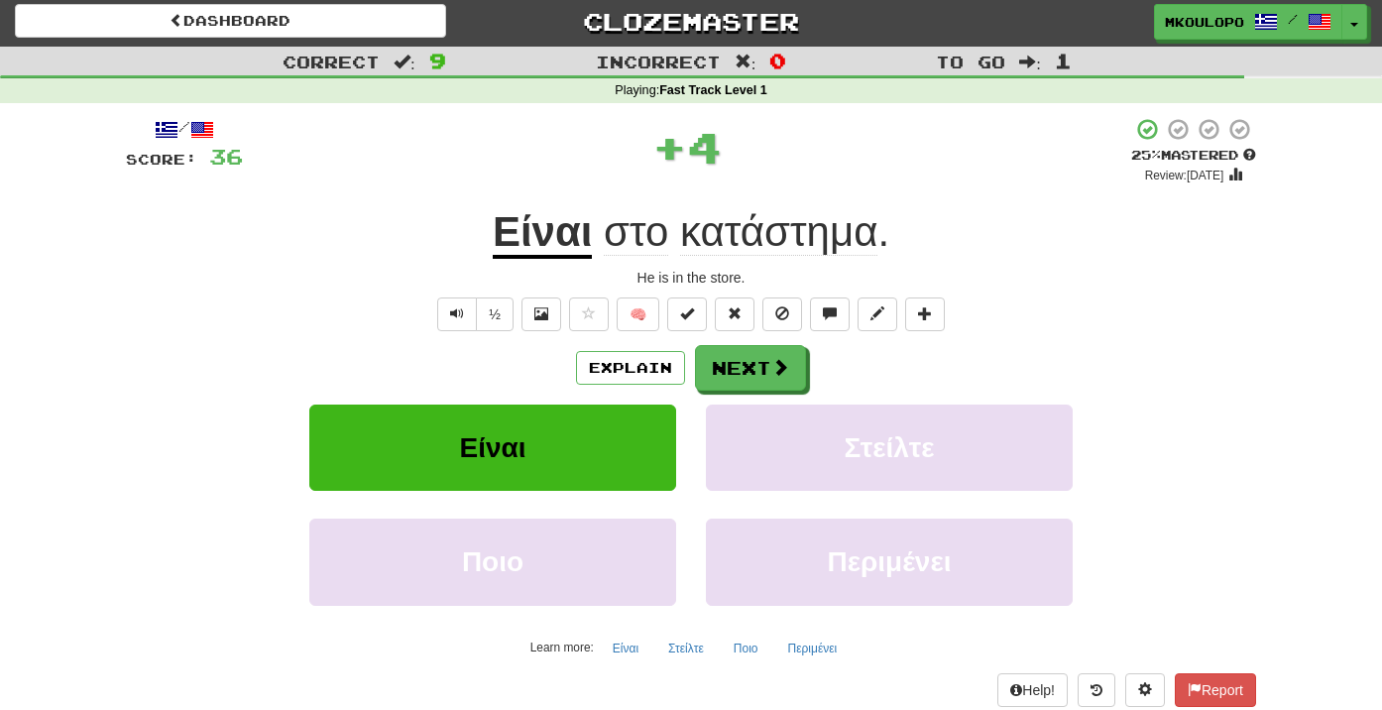
click at [722, 242] on span "κατάστημα" at bounding box center [778, 232] width 197 height 48
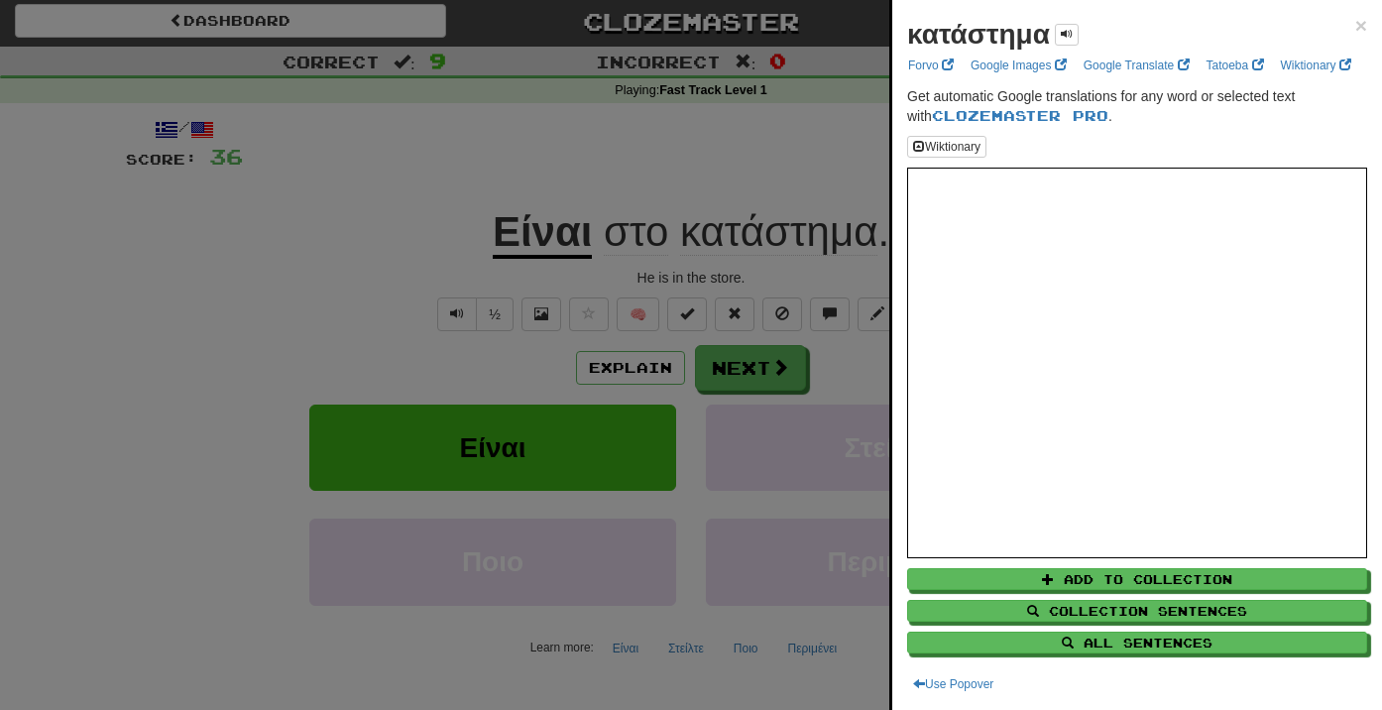
click at [744, 173] on div at bounding box center [691, 355] width 1382 height 710
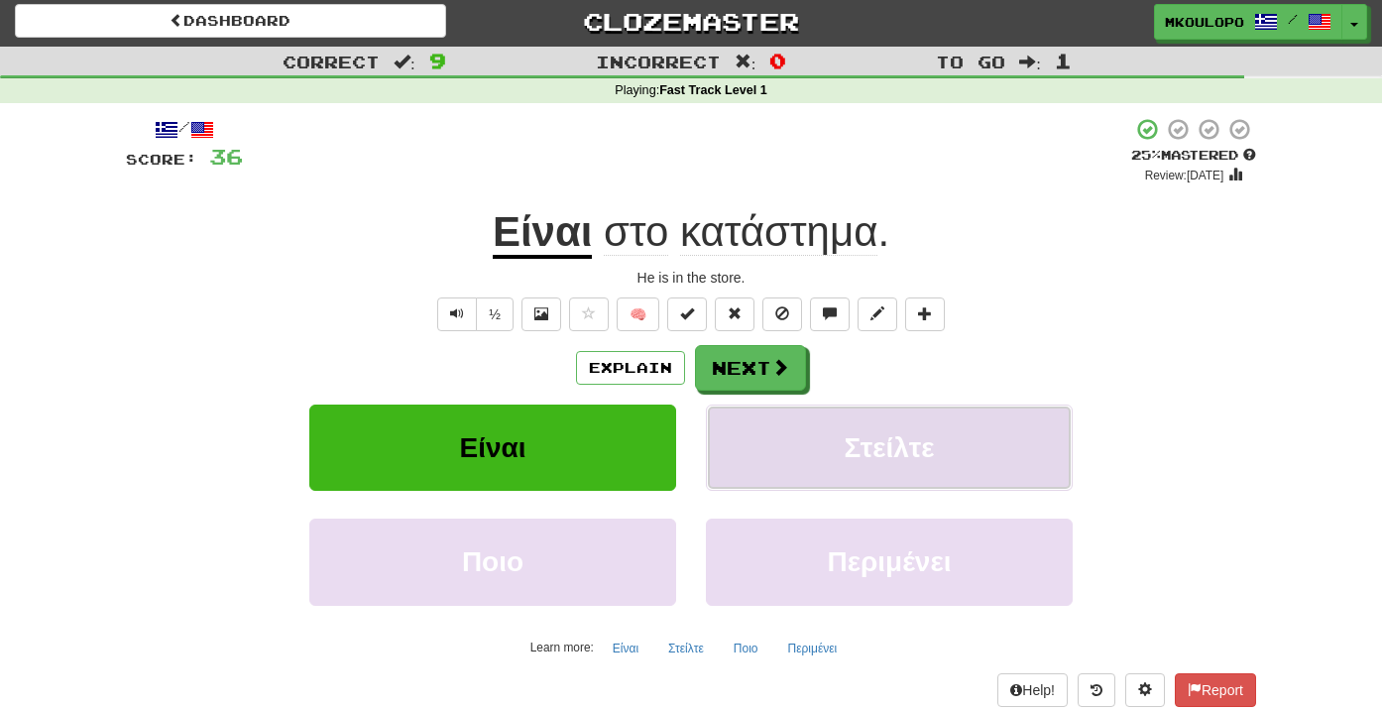
click at [781, 404] on button "Στείλτε" at bounding box center [889, 447] width 367 height 86
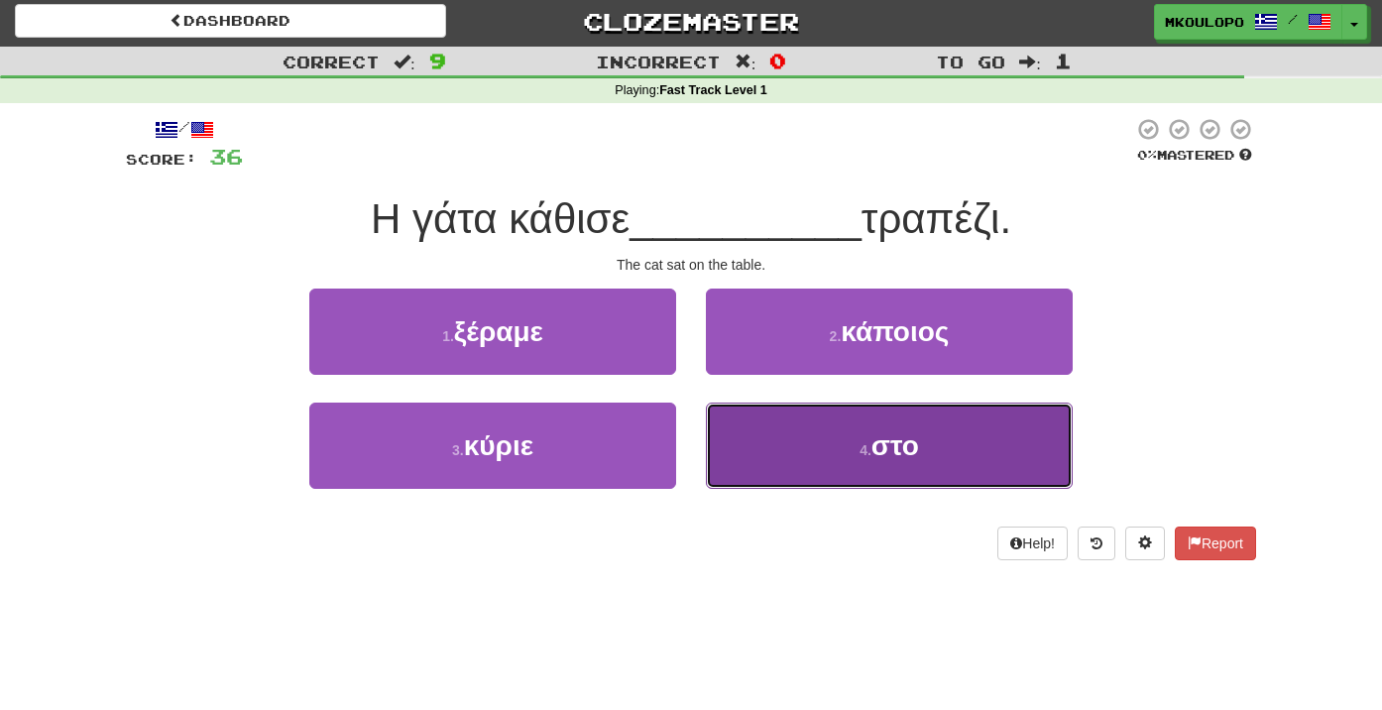
click at [831, 459] on button "4 . στο" at bounding box center [889, 446] width 367 height 86
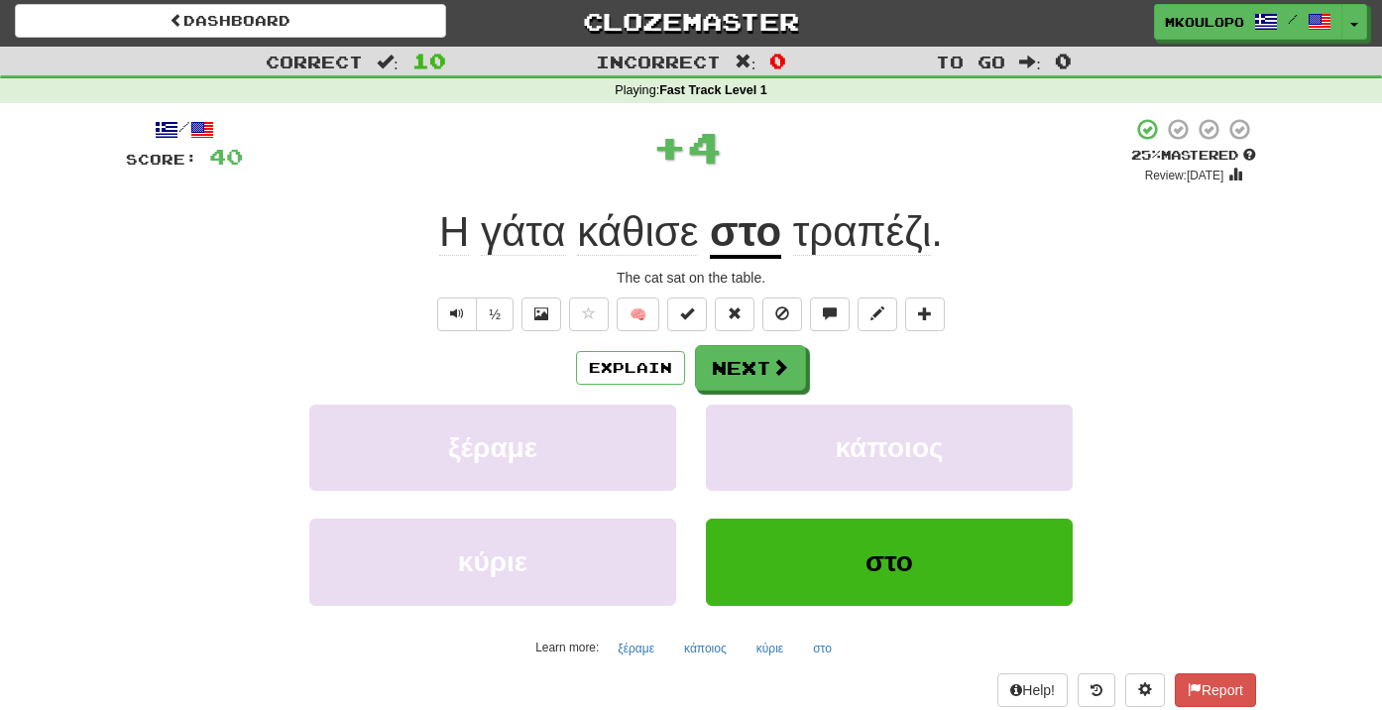
click at [601, 238] on span "κάθισε" at bounding box center [637, 232] width 121 height 48
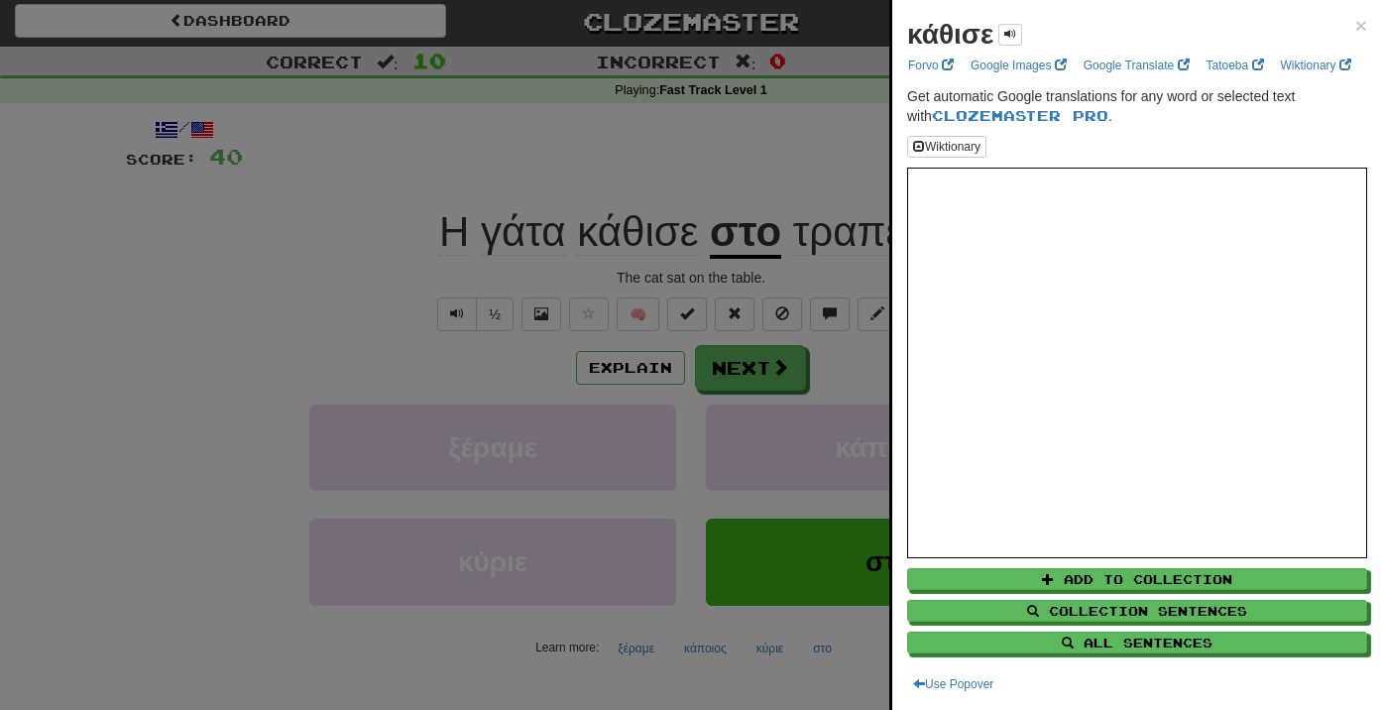
click at [741, 136] on div at bounding box center [691, 355] width 1382 height 710
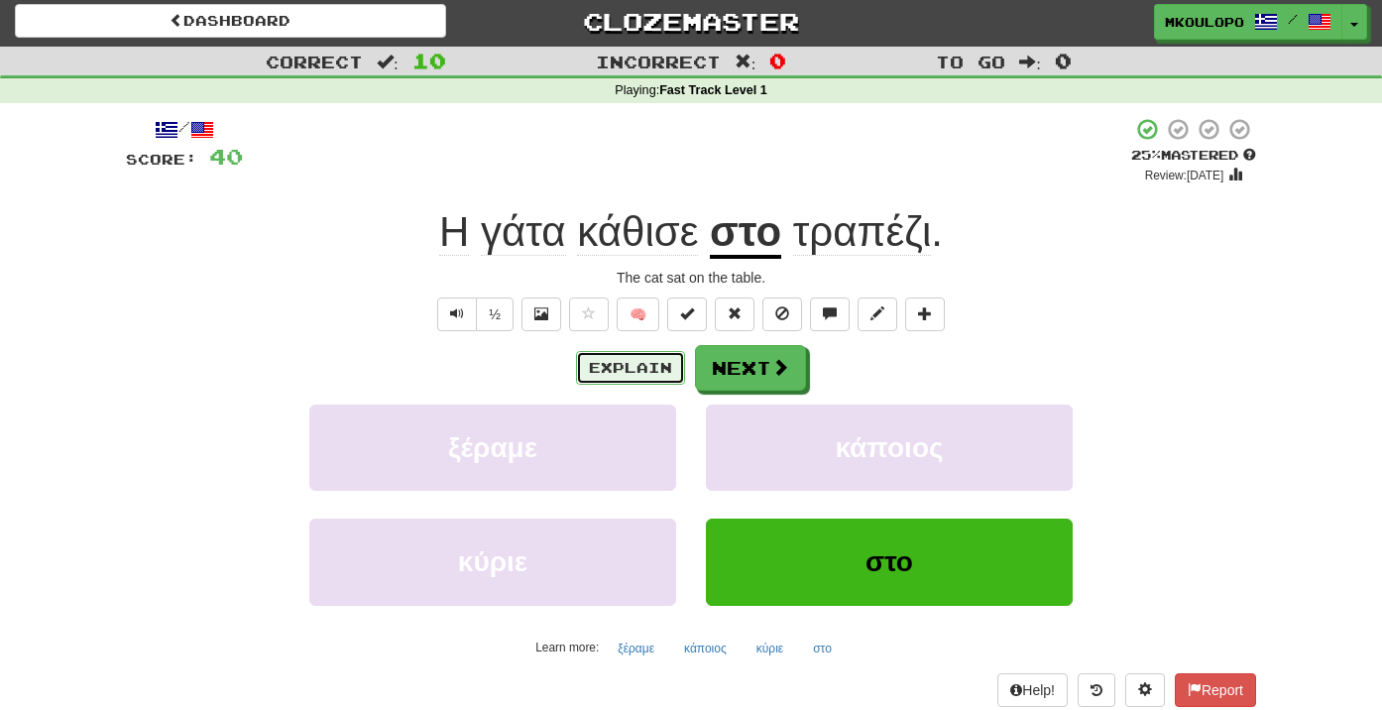
click at [616, 376] on button "Explain" at bounding box center [630, 368] width 109 height 34
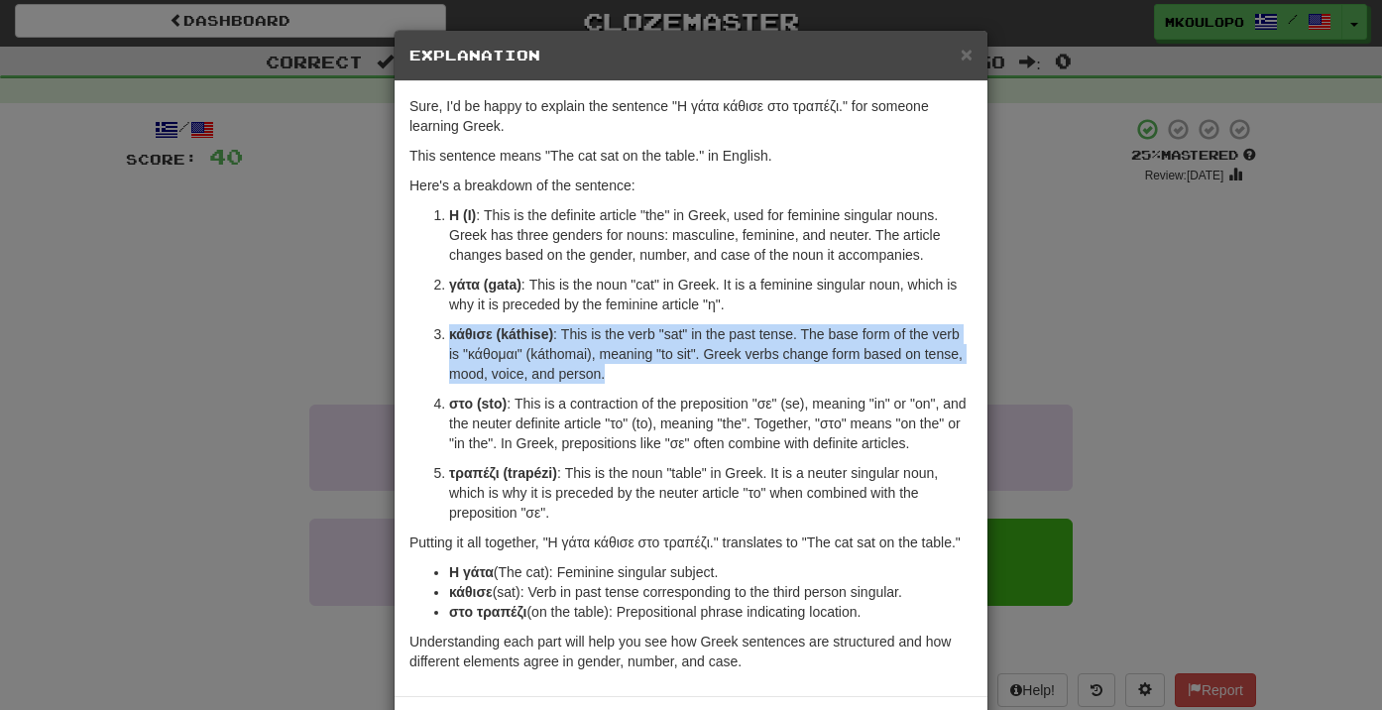
drag, startPoint x: 432, startPoint y: 330, endPoint x: 666, endPoint y: 379, distance: 239.0
click at [665, 380] on ol "Η (I) : This is the definite article "the" in Greek, used for feminine singular…" at bounding box center [690, 363] width 563 height 317
click at [666, 379] on p "κάθισε (káthise) : This is the verb "sat" in the past tense. The base form of t…" at bounding box center [710, 353] width 523 height 59
drag, startPoint x: 666, startPoint y: 379, endPoint x: 419, endPoint y: 324, distance: 252.8
click at [419, 324] on ol "Η (I) : This is the definite article "the" in Greek, used for feminine singular…" at bounding box center [690, 363] width 563 height 317
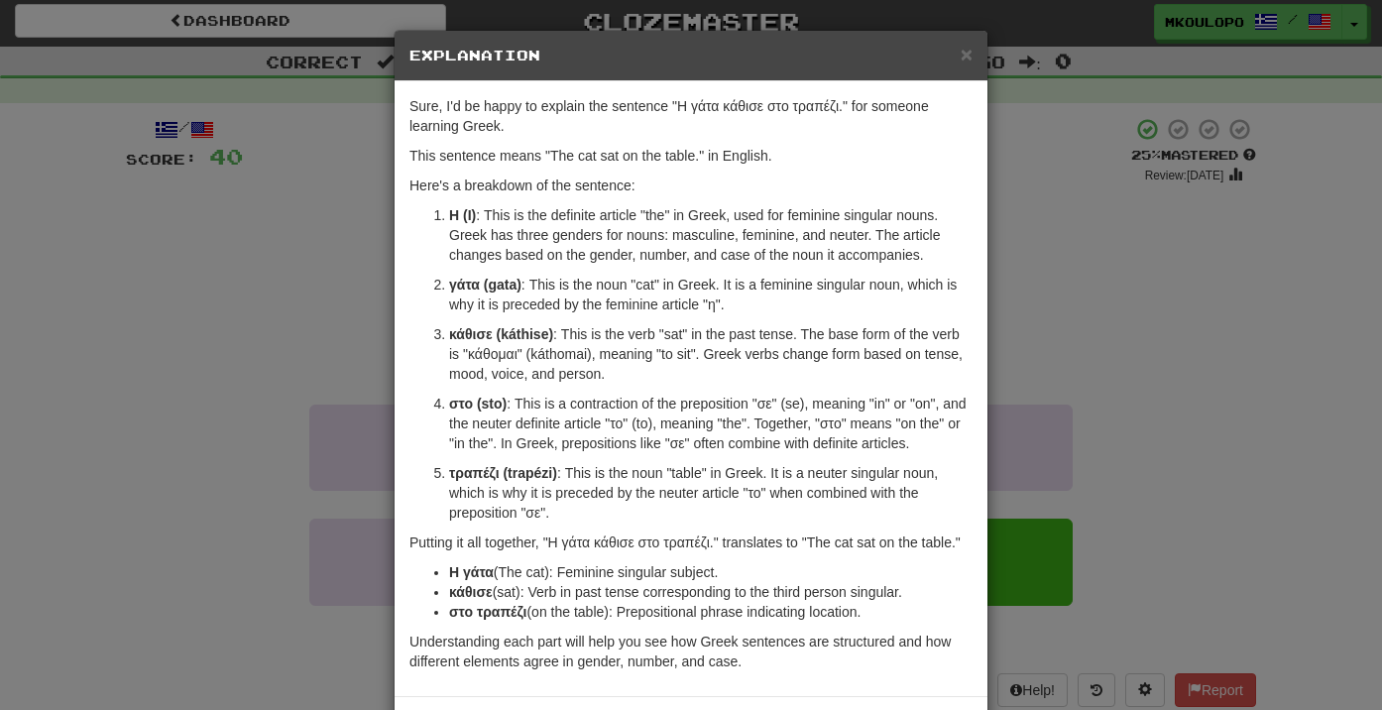
click at [418, 324] on ol "Η (I) : This is the definite article "the" in Greek, used for feminine singular…" at bounding box center [690, 363] width 563 height 317
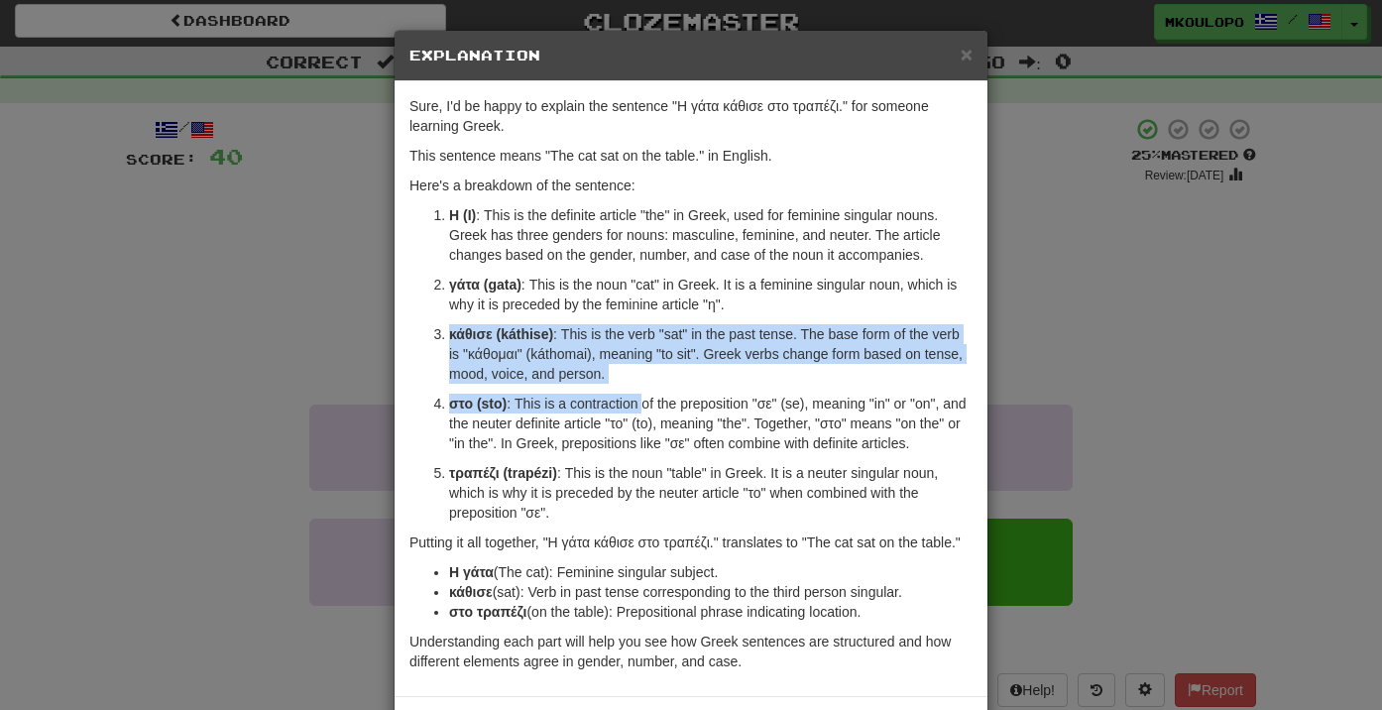
drag, startPoint x: 433, startPoint y: 329, endPoint x: 647, endPoint y: 396, distance: 224.2
click at [646, 396] on ol "Η (I) : This is the definite article "the" in Greek, used for feminine singular…" at bounding box center [690, 363] width 563 height 317
click at [657, 376] on p "κάθισε (káthise) : This is the verb "sat" in the past tense. The base form of t…" at bounding box center [710, 353] width 523 height 59
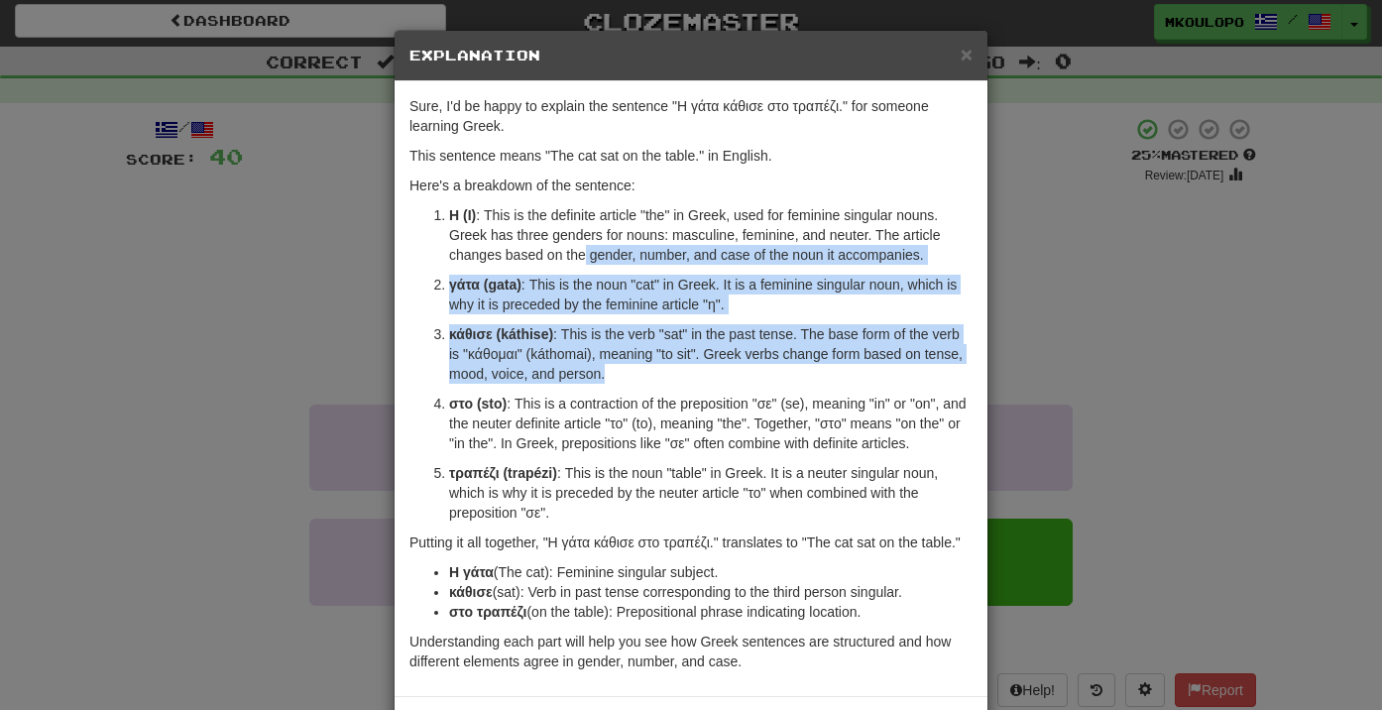
drag, startPoint x: 657, startPoint y: 376, endPoint x: 580, endPoint y: 239, distance: 157.2
click at [581, 242] on ol "Η (I) : This is the definite article "the" in Greek, used for feminine singular…" at bounding box center [690, 363] width 563 height 317
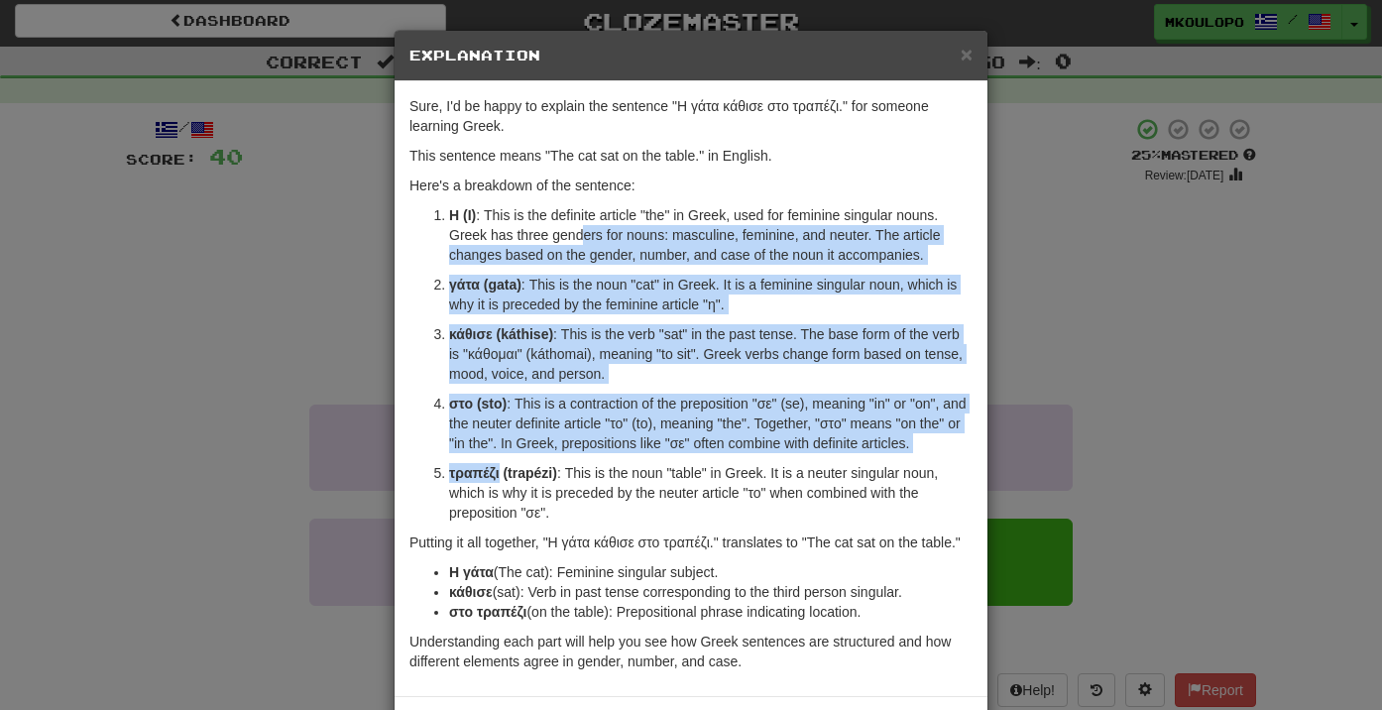
drag, startPoint x: 580, startPoint y: 239, endPoint x: 667, endPoint y: 500, distance: 274.9
click at [667, 496] on ol "Η (I) : This is the definite article "the" in Greek, used for feminine singular…" at bounding box center [690, 363] width 563 height 317
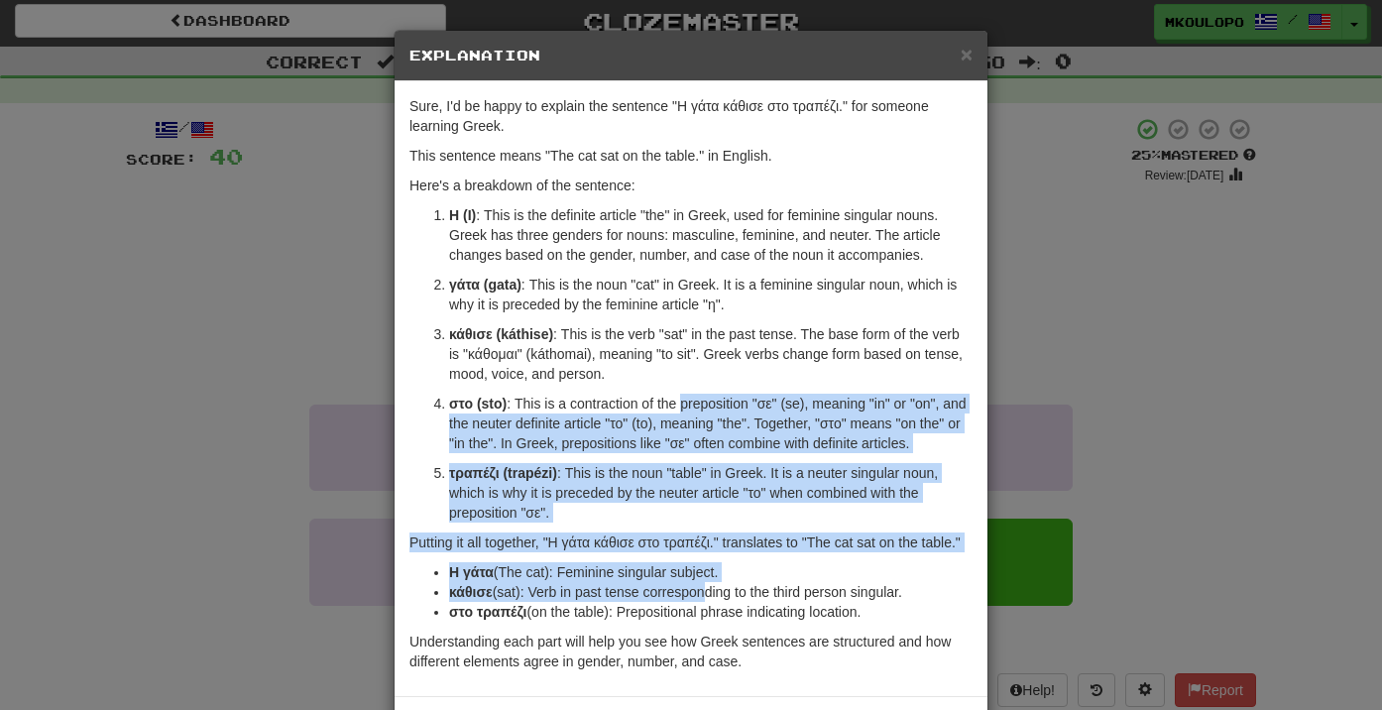
drag, startPoint x: 697, startPoint y: 578, endPoint x: 676, endPoint y: 373, distance: 206.3
click at [677, 377] on div "Sure, I'd be happy to explain the sentence "Η γάτα κάθισε στο τραπέζι." for som…" at bounding box center [691, 388] width 593 height 615
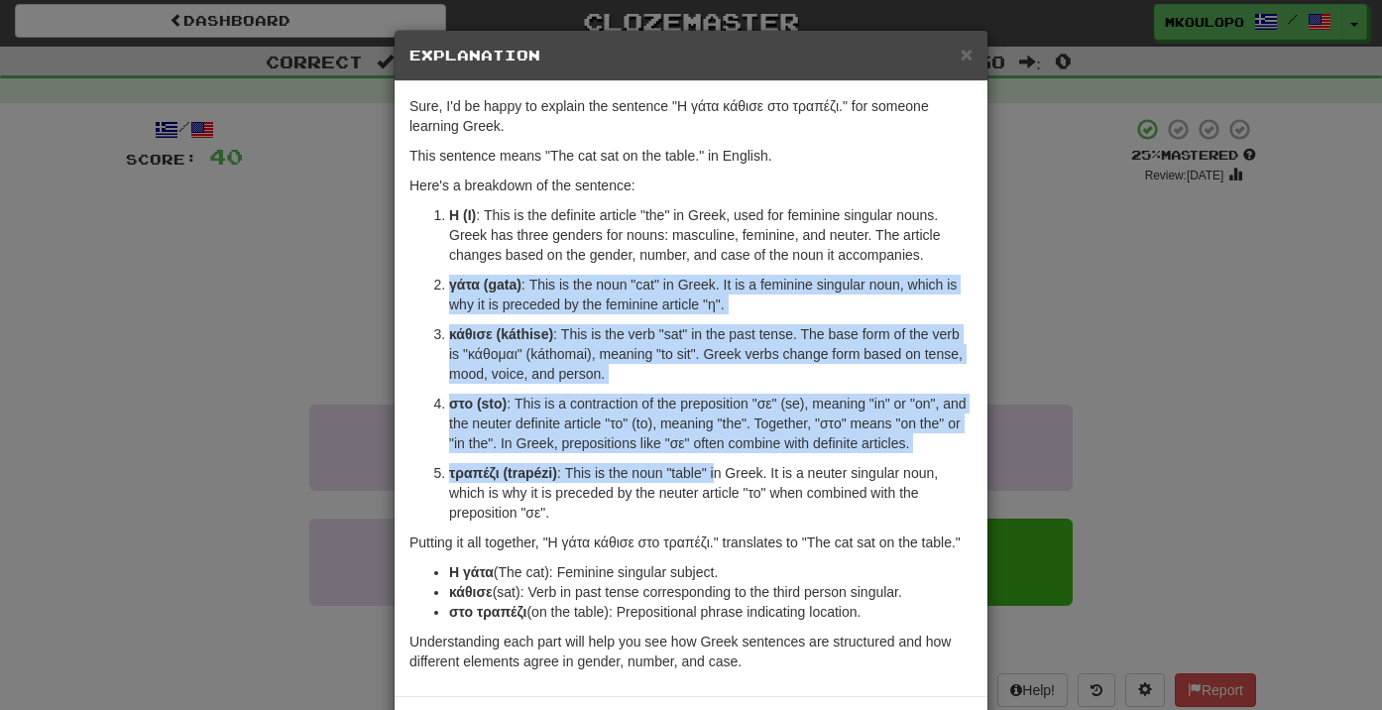
drag, startPoint x: 653, startPoint y: 272, endPoint x: 719, endPoint y: 491, distance: 228.7
click at [719, 488] on ol "Η (I) : This is the definite article "the" in Greek, used for feminine singular…" at bounding box center [690, 363] width 563 height 317
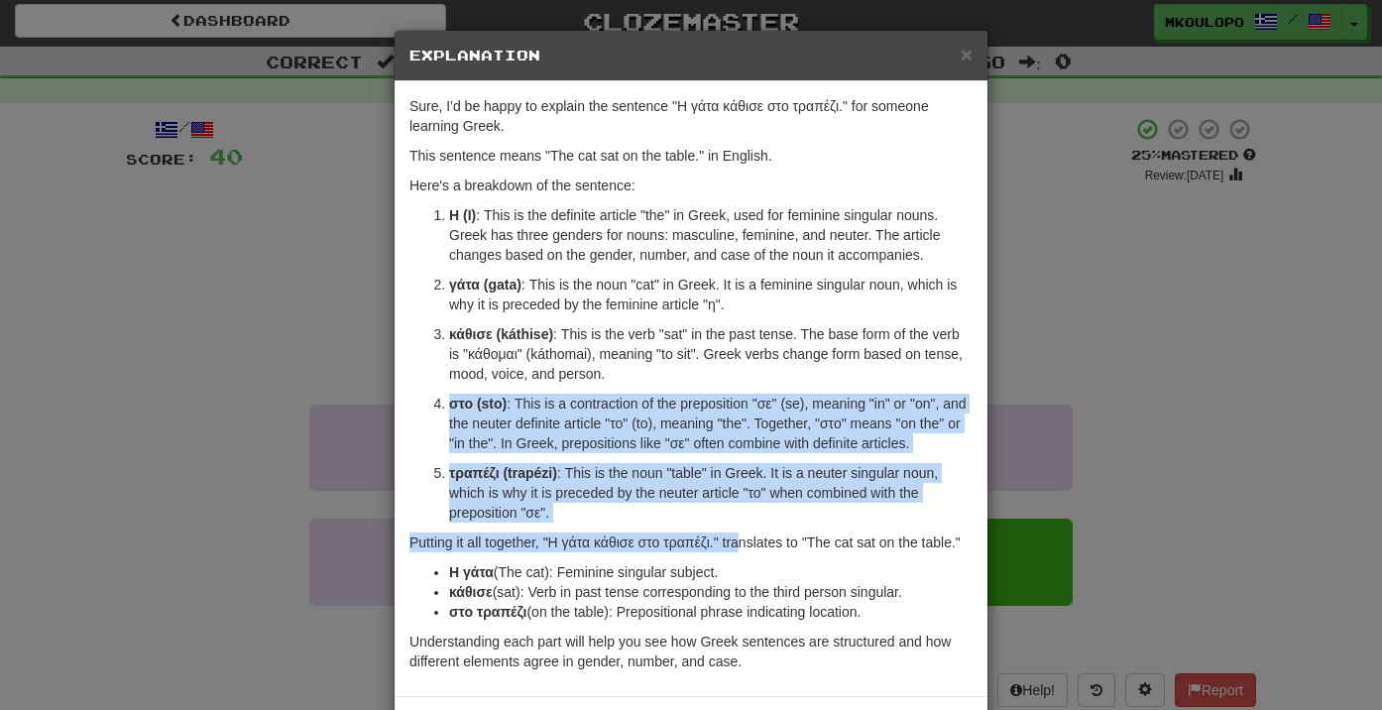
drag, startPoint x: 741, startPoint y: 524, endPoint x: 713, endPoint y: 331, distance: 195.3
click at [714, 332] on div "Sure, I'd be happy to explain the sentence "Η γάτα κάθισε στο τραπέζι." for som…" at bounding box center [691, 388] width 593 height 615
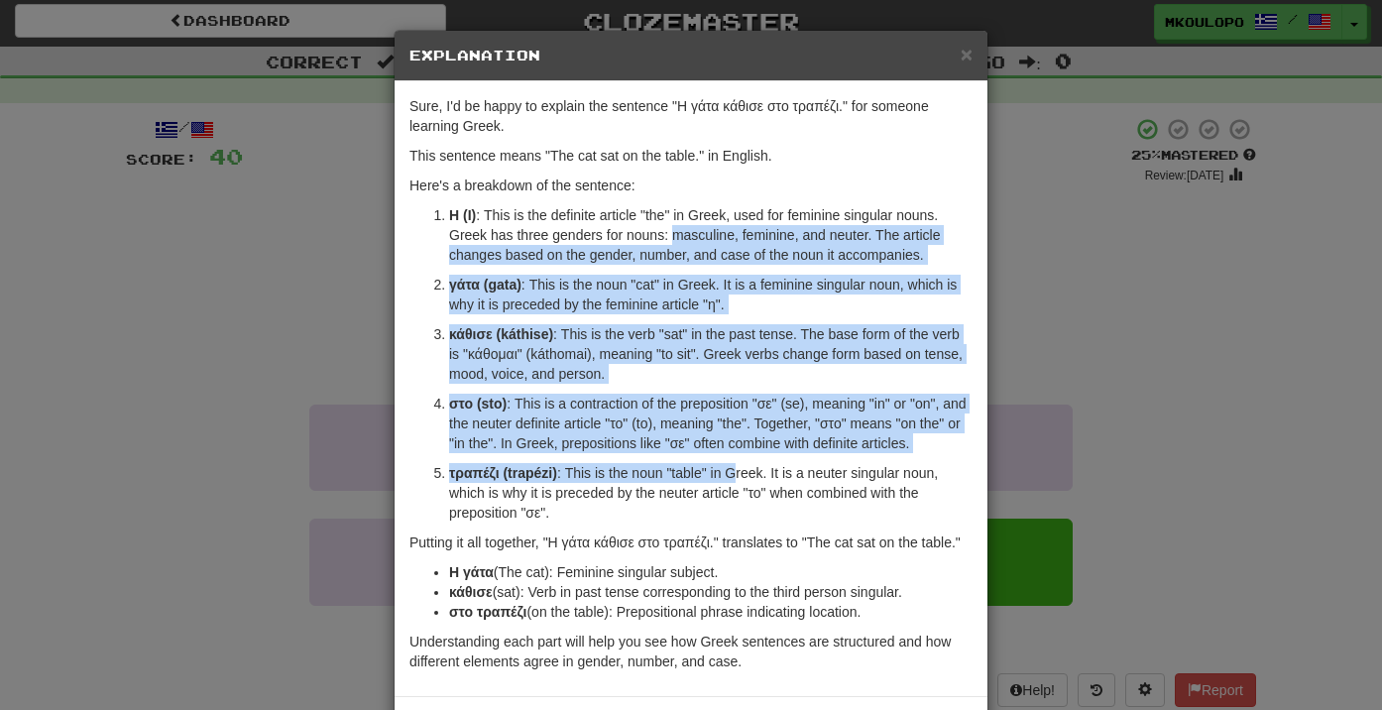
drag, startPoint x: 675, startPoint y: 243, endPoint x: 738, endPoint y: 484, distance: 248.9
click at [738, 482] on ol "Η (I) : This is the definite article "the" in Greek, used for feminine singular…" at bounding box center [690, 363] width 563 height 317
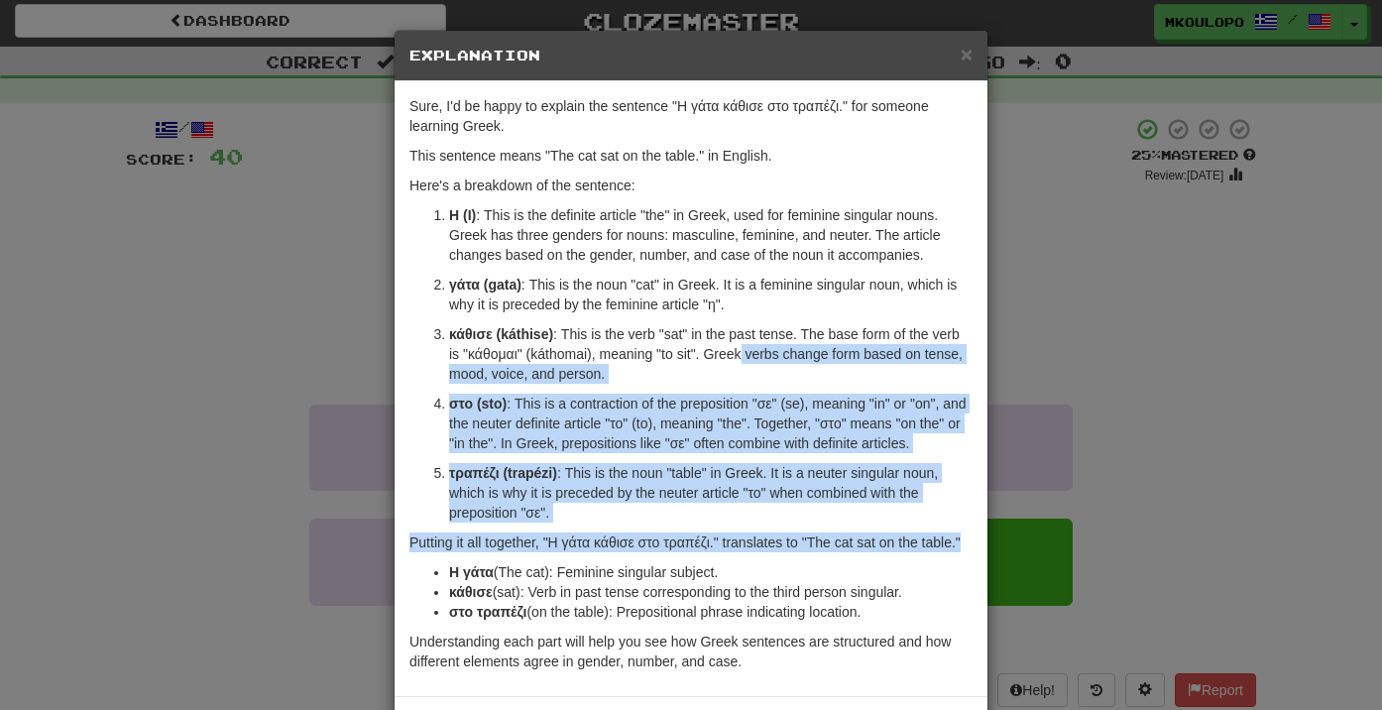
drag, startPoint x: 757, startPoint y: 550, endPoint x: 695, endPoint y: 243, distance: 313.6
click at [701, 245] on div "Sure, I'd be happy to explain the sentence "Η γάτα κάθισε στο τραπέζι." for som…" at bounding box center [691, 388] width 593 height 615
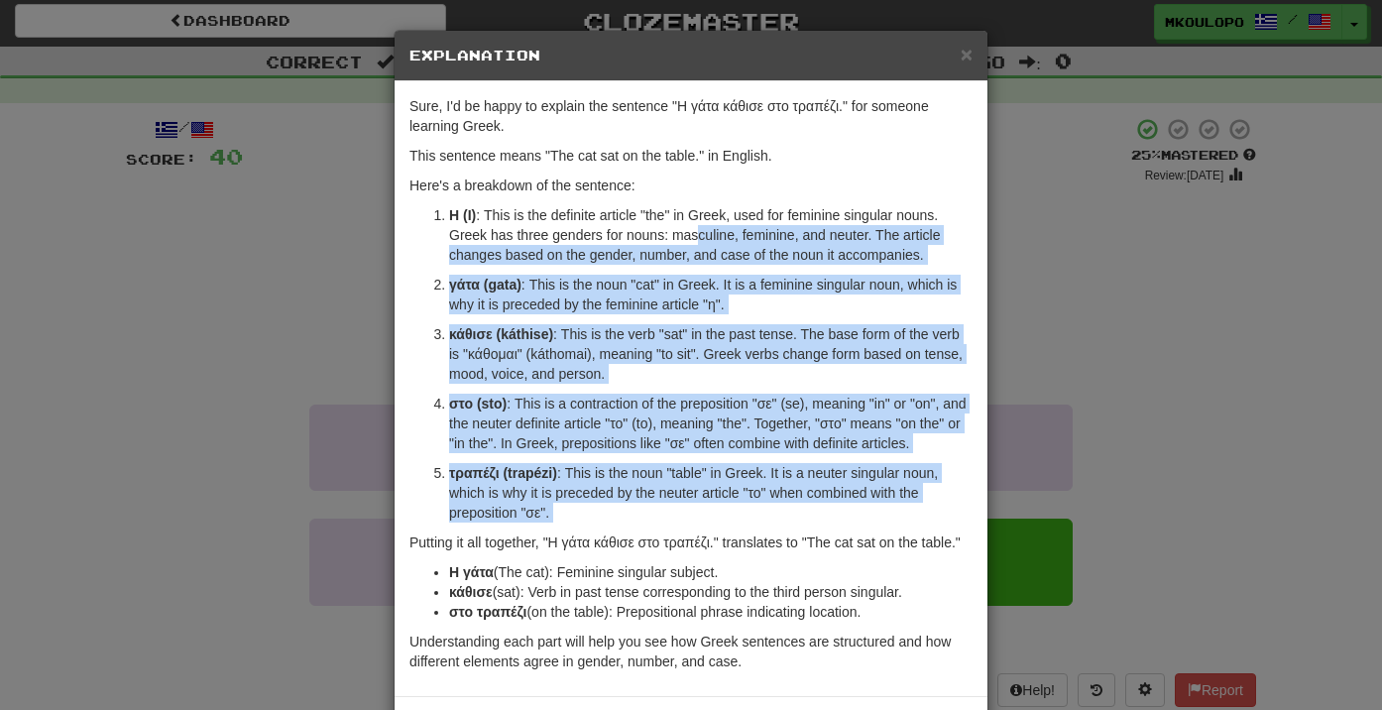
drag, startPoint x: 695, startPoint y: 243, endPoint x: 748, endPoint y: 529, distance: 291.3
click at [748, 526] on div "Sure, I'd be happy to explain the sentence "Η γάτα κάθισε στο τραπέζι." for som…" at bounding box center [691, 388] width 593 height 615
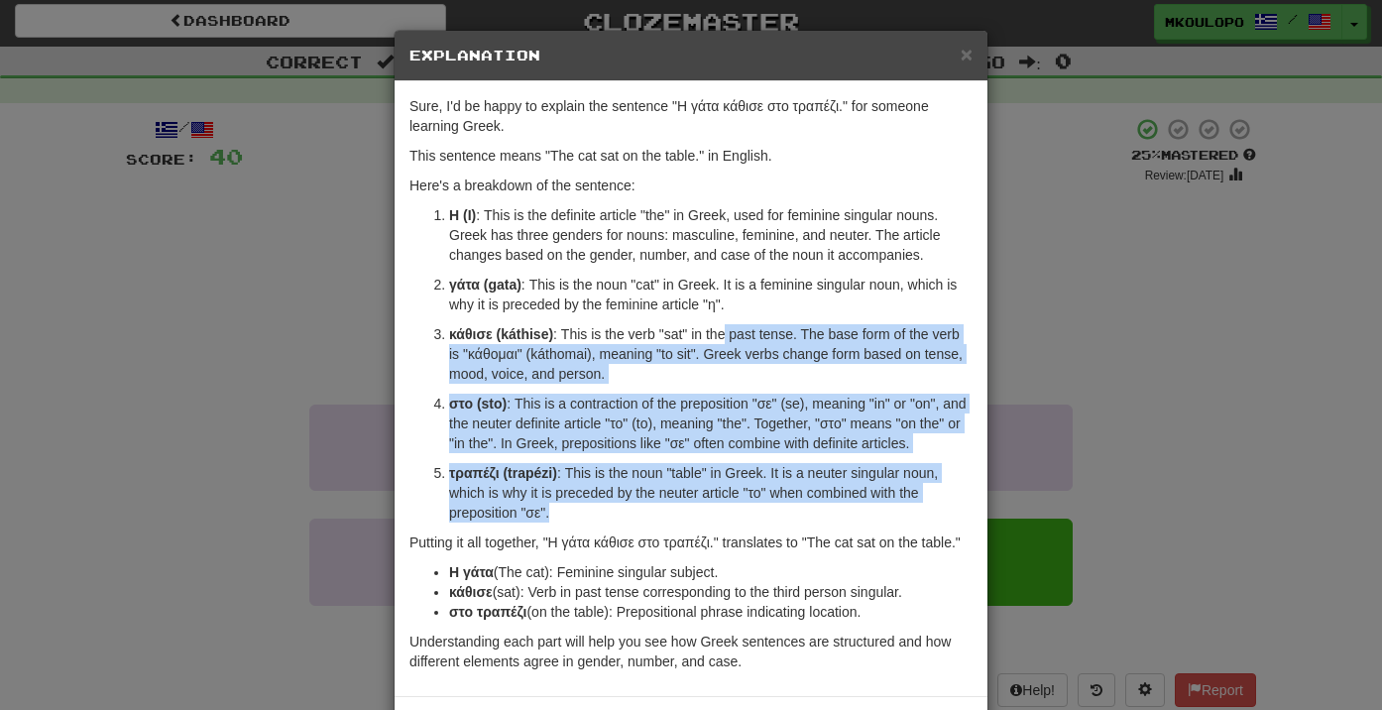
drag, startPoint x: 748, startPoint y: 515, endPoint x: 717, endPoint y: 299, distance: 217.3
click at [720, 301] on ol "Η (I) : This is the definite article "the" in Greek, used for feminine singular…" at bounding box center [690, 363] width 563 height 317
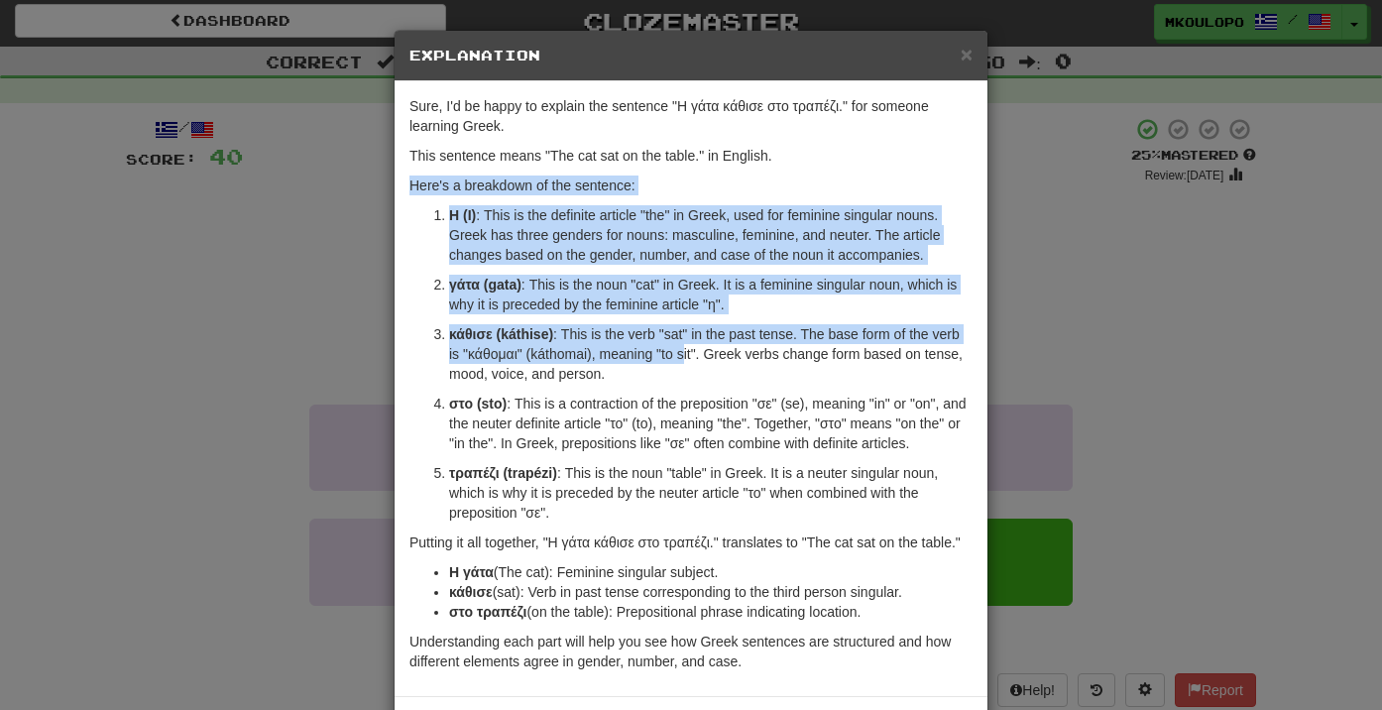
drag, startPoint x: 632, startPoint y: 183, endPoint x: 692, endPoint y: 409, distance: 234.0
click at [692, 404] on div "Sure, I'd be happy to explain the sentence "Η γάτα κάθισε στο τραπέζι." for som…" at bounding box center [691, 388] width 593 height 615
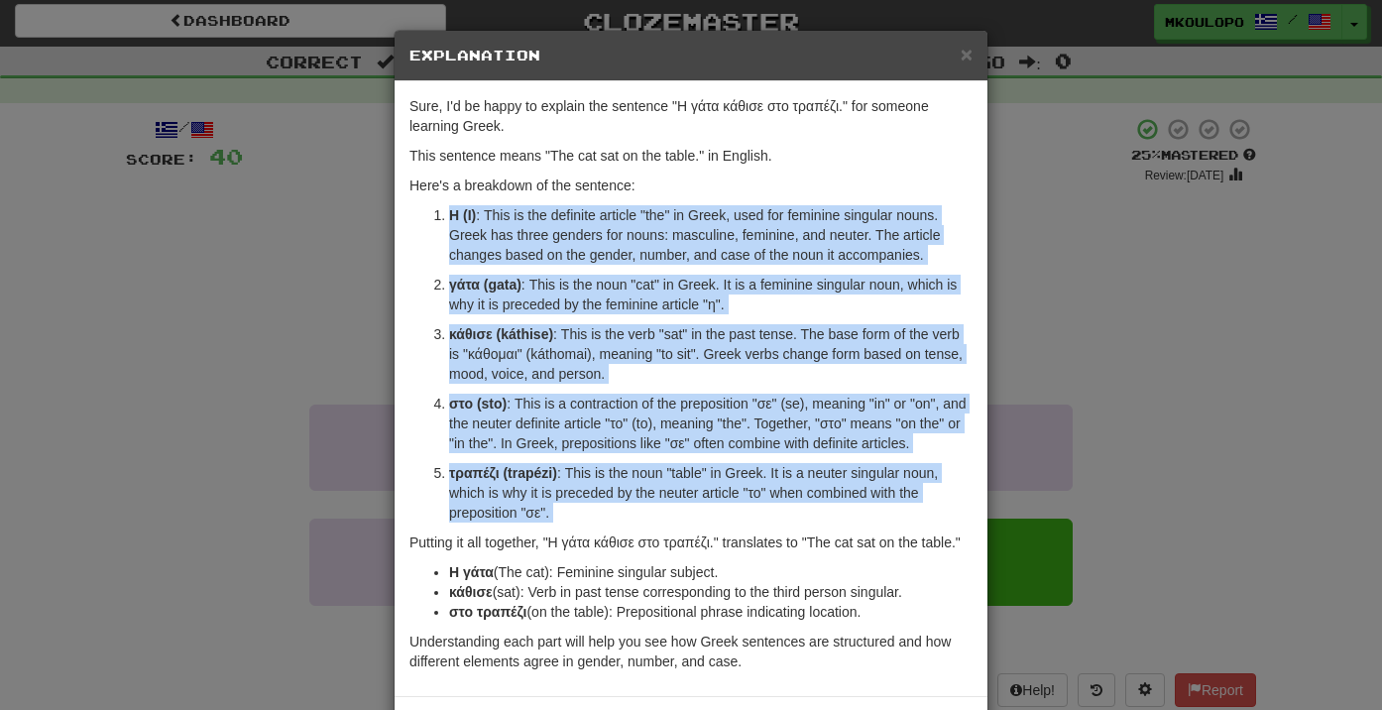
drag, startPoint x: 733, startPoint y: 522, endPoint x: 678, endPoint y: 185, distance: 341.5
click at [680, 191] on div "Sure, I'd be happy to explain the sentence "Η γάτα κάθισε στο τραπέζι." for som…" at bounding box center [691, 388] width 593 height 615
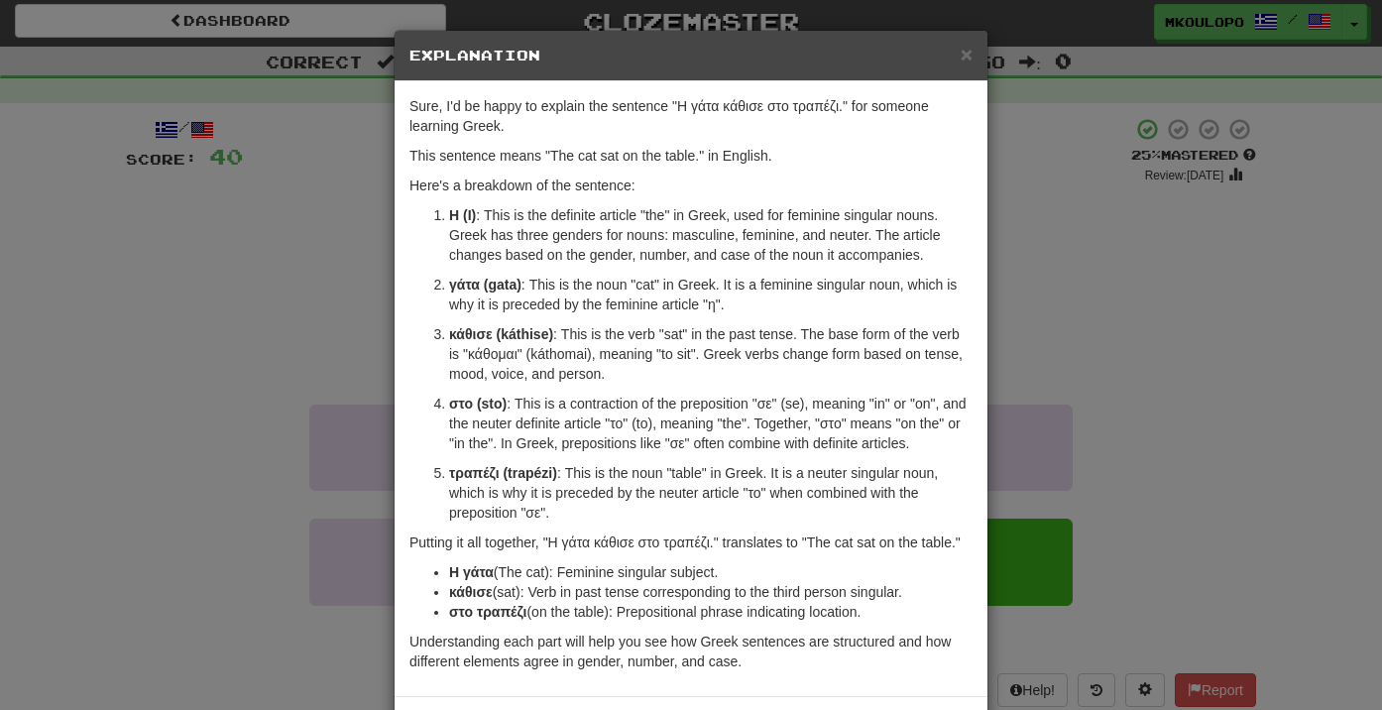
drag, startPoint x: 678, startPoint y: 185, endPoint x: 736, endPoint y: 469, distance: 289.3
click at [736, 465] on div "Sure, I'd be happy to explain the sentence "Η γάτα κάθισε στο τραπέζι." for som…" at bounding box center [691, 388] width 593 height 615
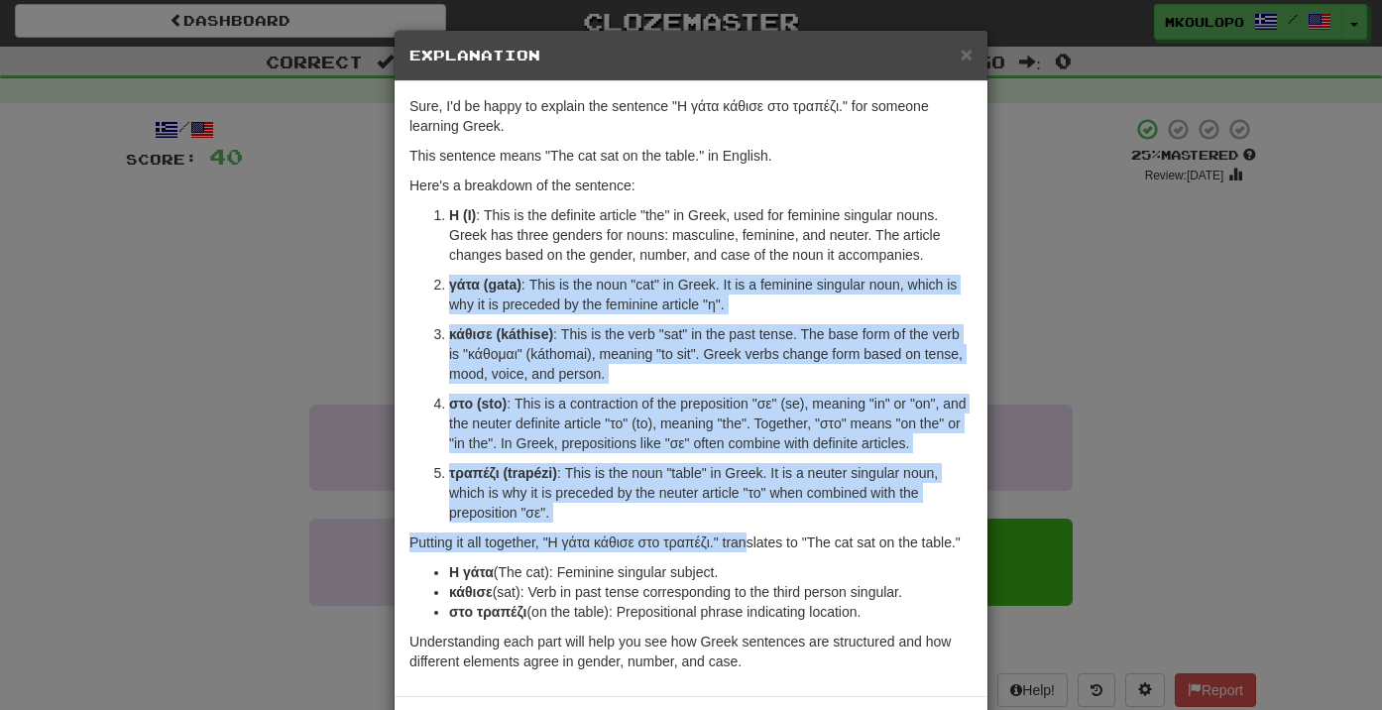
drag, startPoint x: 749, startPoint y: 521, endPoint x: 707, endPoint y: 238, distance: 286.7
click at [707, 238] on div "Sure, I'd be happy to explain the sentence "Η γάτα κάθισε στο τραπέζι." for som…" at bounding box center [691, 388] width 593 height 615
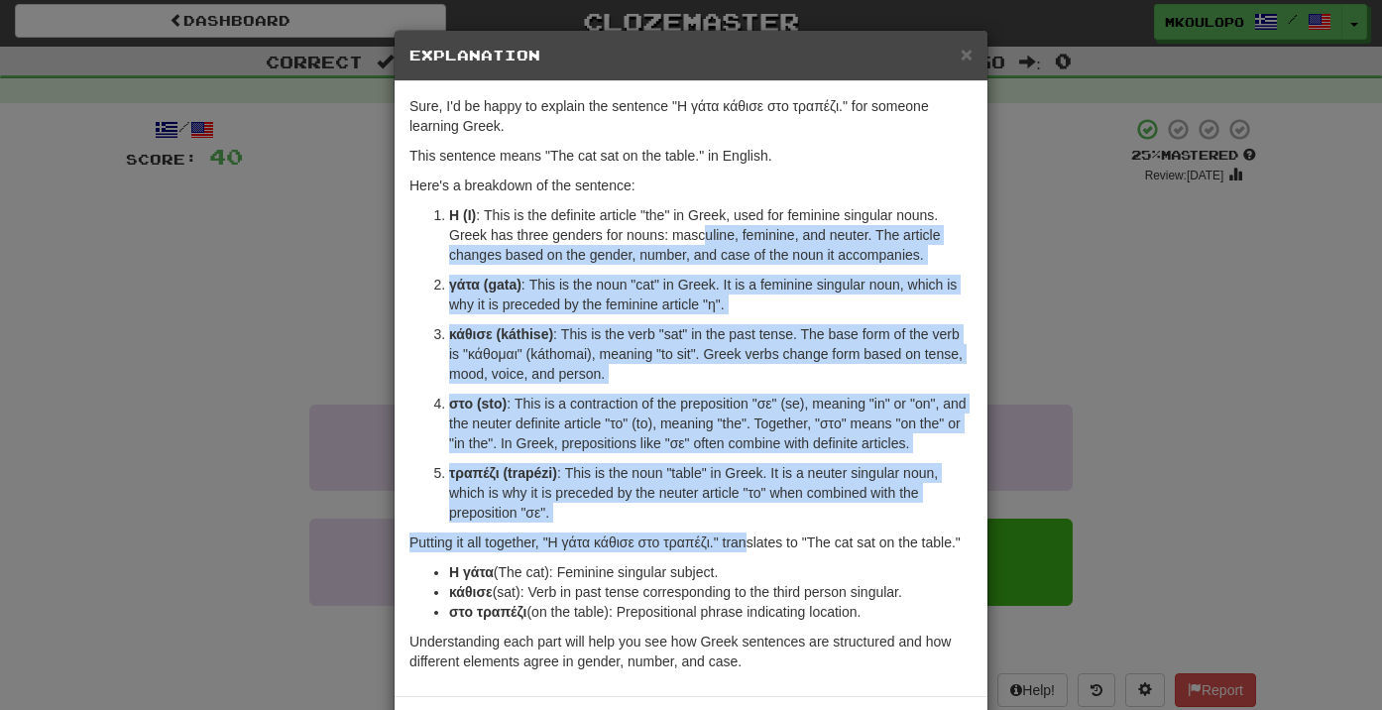
click at [705, 233] on p "Η (I) : This is the definite article "the" in Greek, used for feminine singular…" at bounding box center [710, 234] width 523 height 59
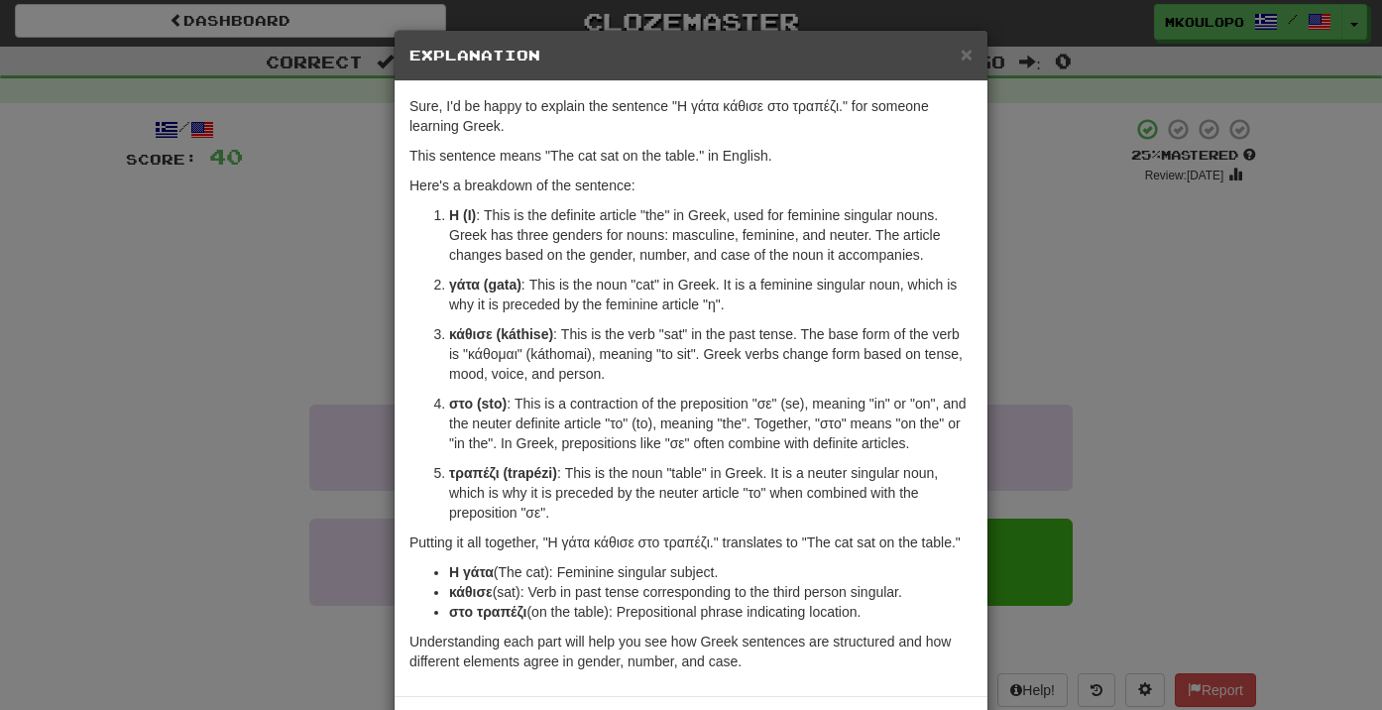
click at [246, 320] on div "× Explanation Sure, I'd be happy to explain the sentence "Η γάτα κάθισε στο τρα…" at bounding box center [691, 355] width 1382 height 710
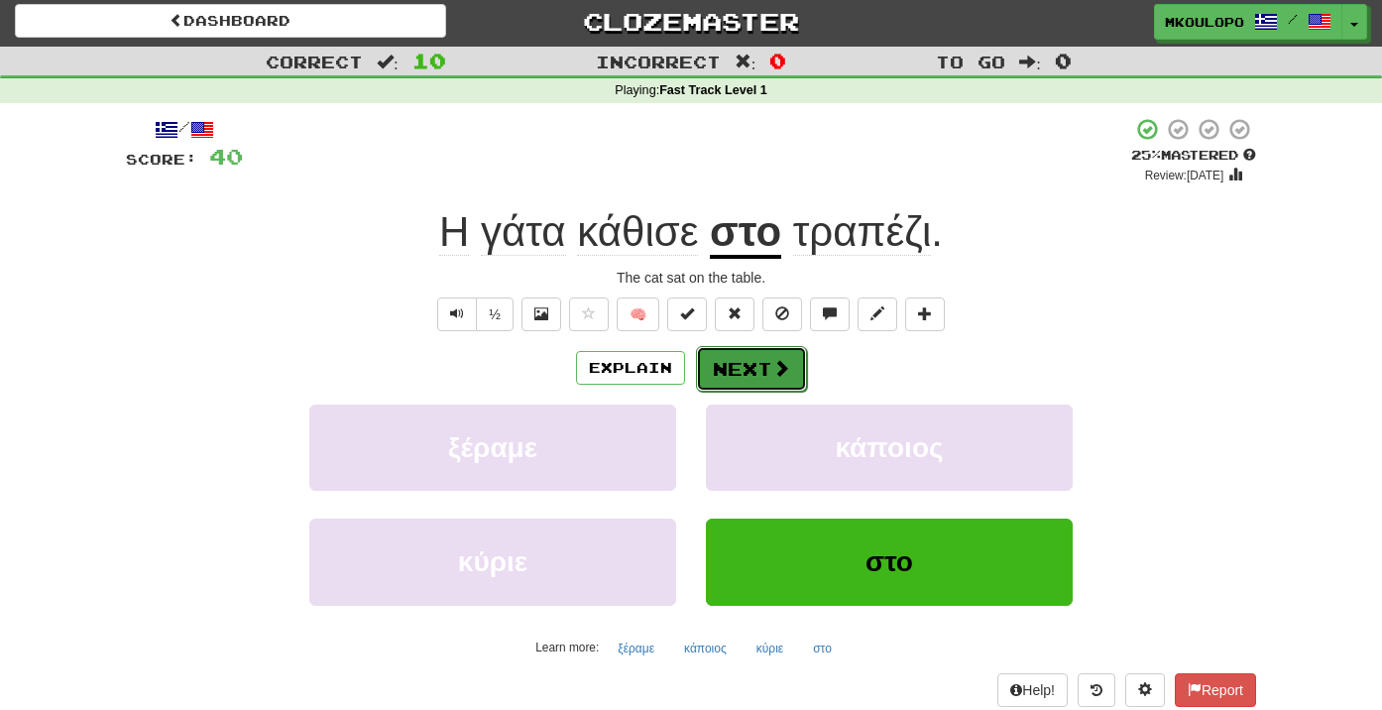
click at [773, 366] on span at bounding box center [781, 368] width 18 height 18
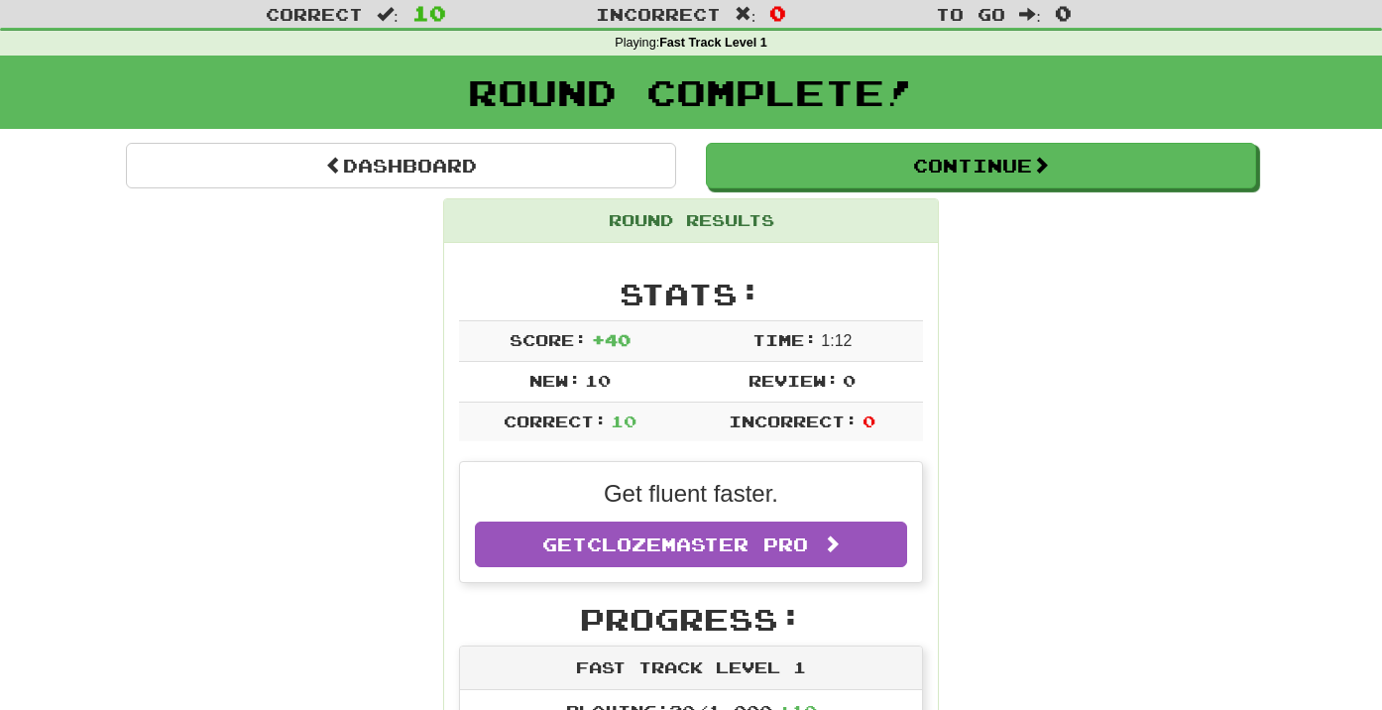
scroll to position [0, 0]
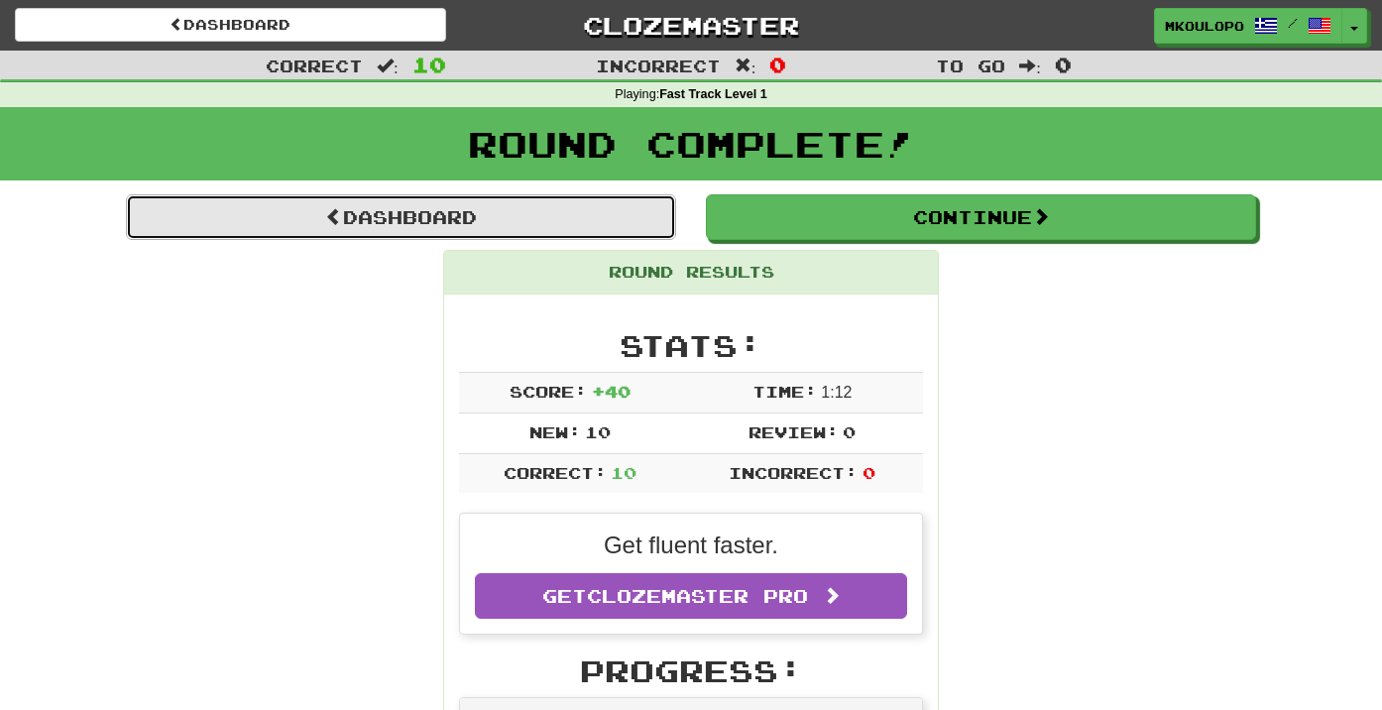
click at [354, 226] on link "Dashboard" at bounding box center [401, 217] width 550 height 46
